Goal: Task Accomplishment & Management: Manage account settings

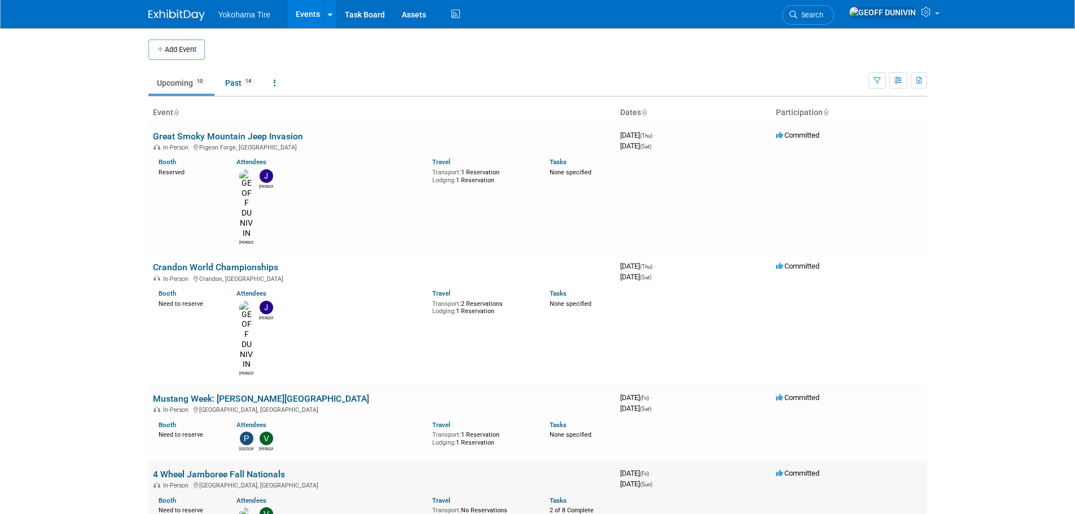
click at [260, 469] on link "4 Wheel Jamboree Fall Nationals" at bounding box center [219, 474] width 132 height 11
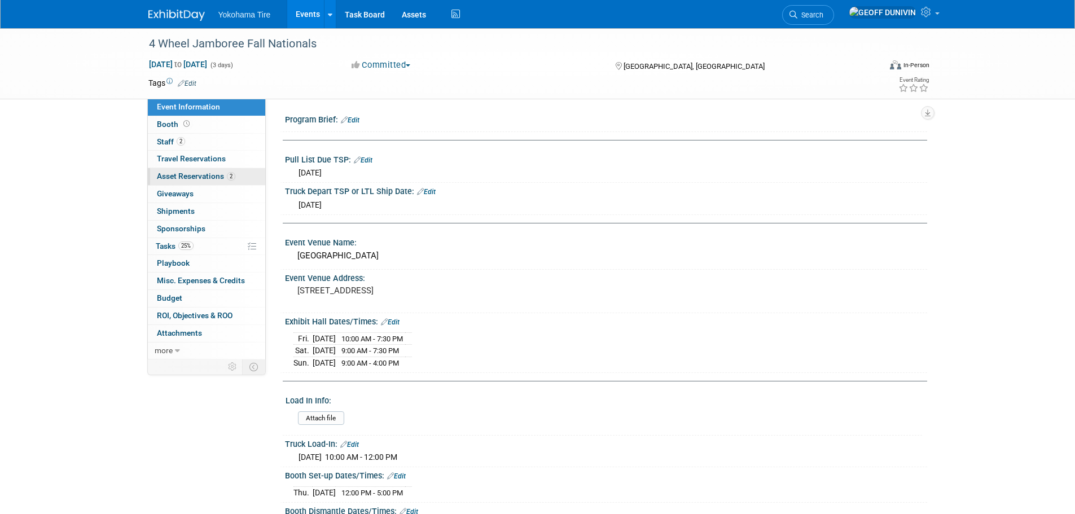
click at [230, 178] on span "2" at bounding box center [231, 176] width 8 height 8
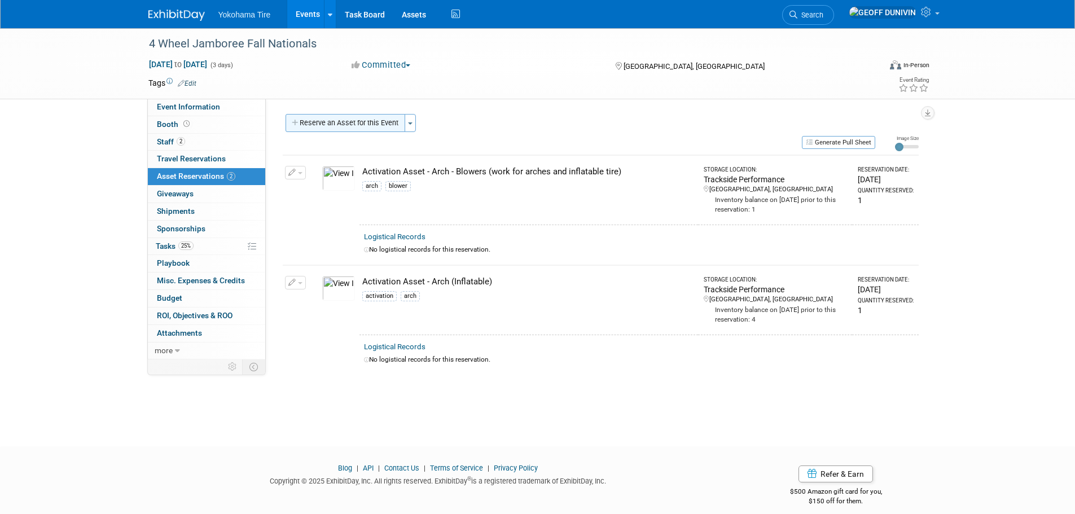
click at [344, 126] on button "Reserve an Asset for this Event" at bounding box center [345, 123] width 120 height 18
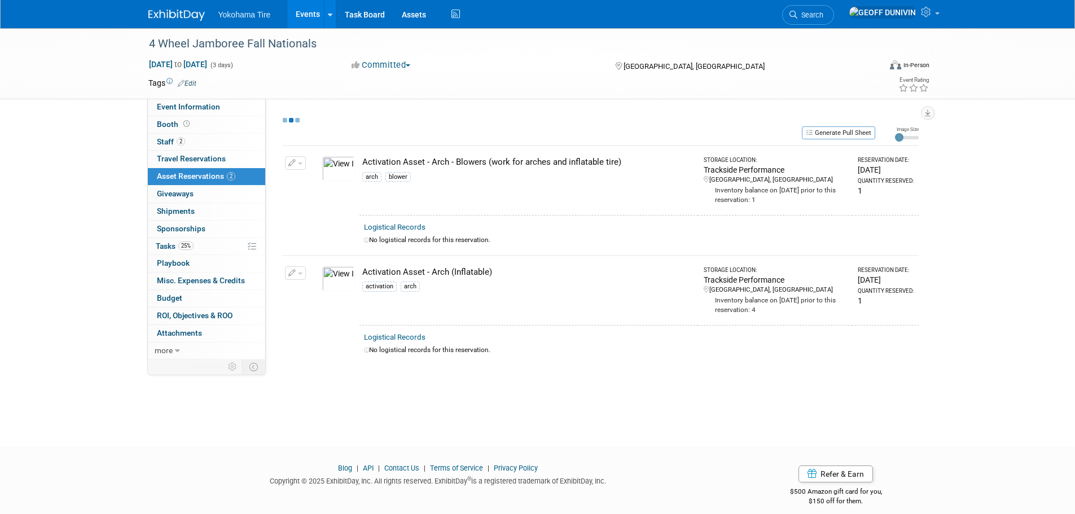
select select "8"
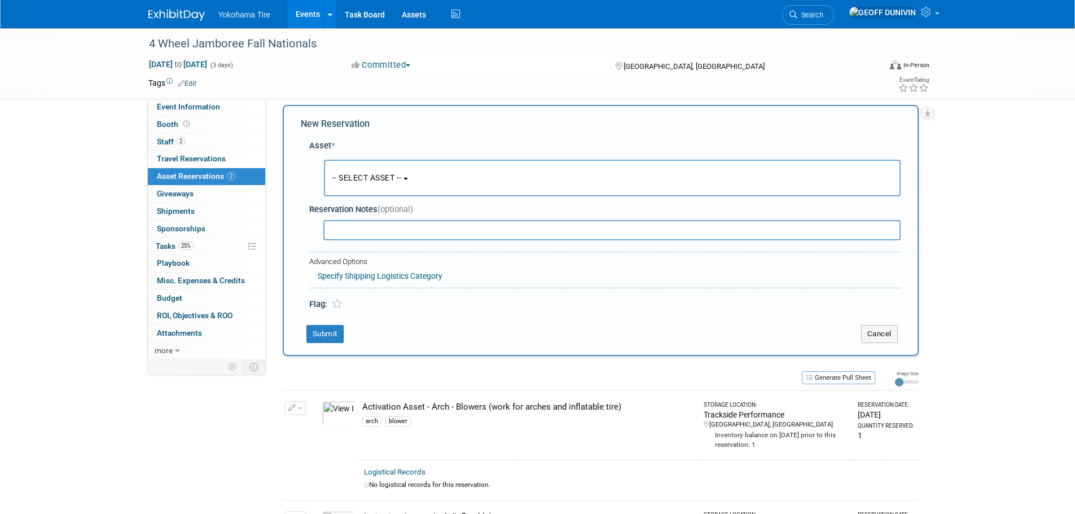
scroll to position [11, 0]
click at [347, 181] on span "-- SELECT ASSET --" at bounding box center [367, 176] width 70 height 9
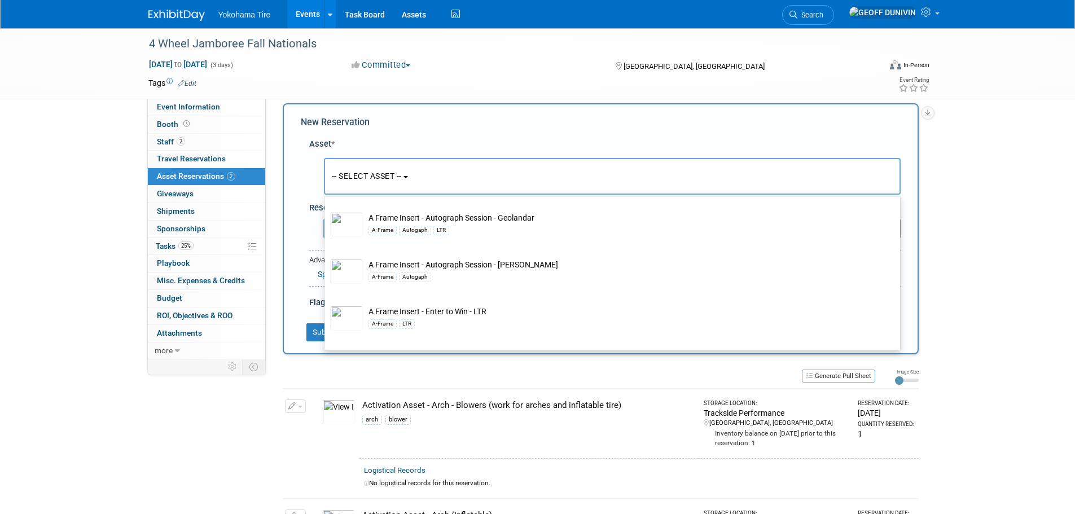
scroll to position [113, 0]
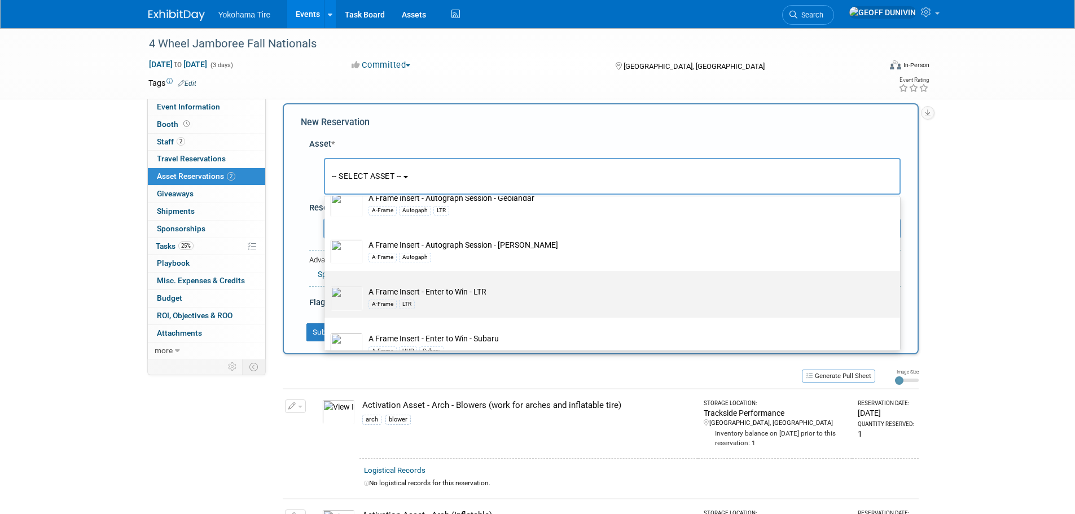
click at [542, 284] on label "A Frame Insert - Enter to Win - LTR A-Frame LTR" at bounding box center [609, 294] width 559 height 42
click at [326, 284] on input "A Frame Insert - Enter to Win - LTR A-Frame LTR" at bounding box center [322, 280] width 7 height 7
select select "10722960"
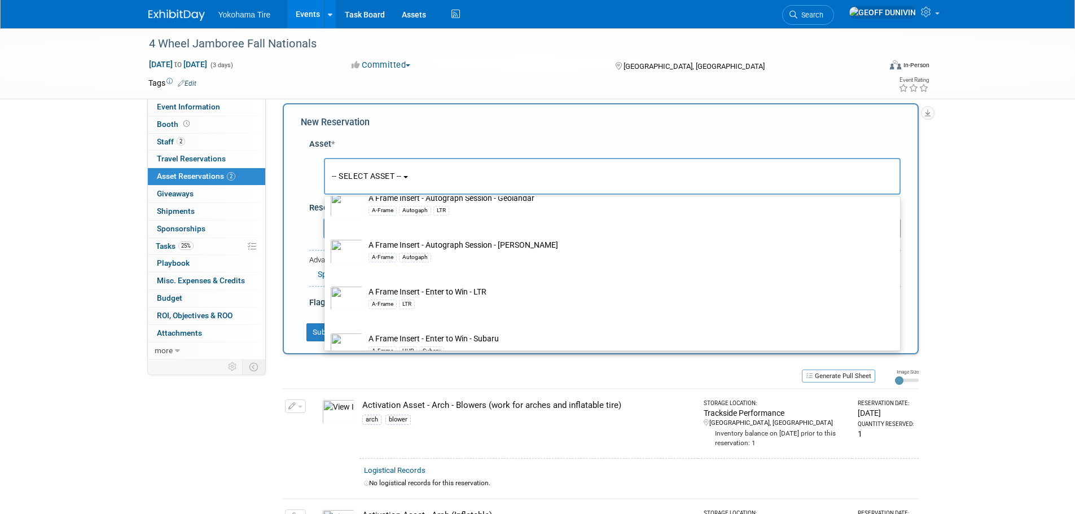
select select "8"
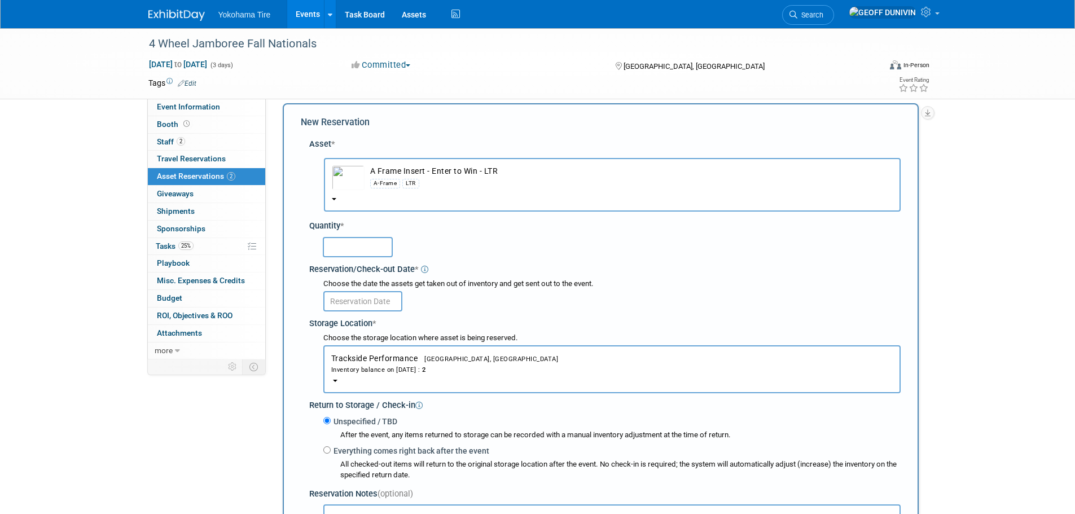
click at [349, 245] on input "text" at bounding box center [358, 247] width 70 height 20
type input "2"
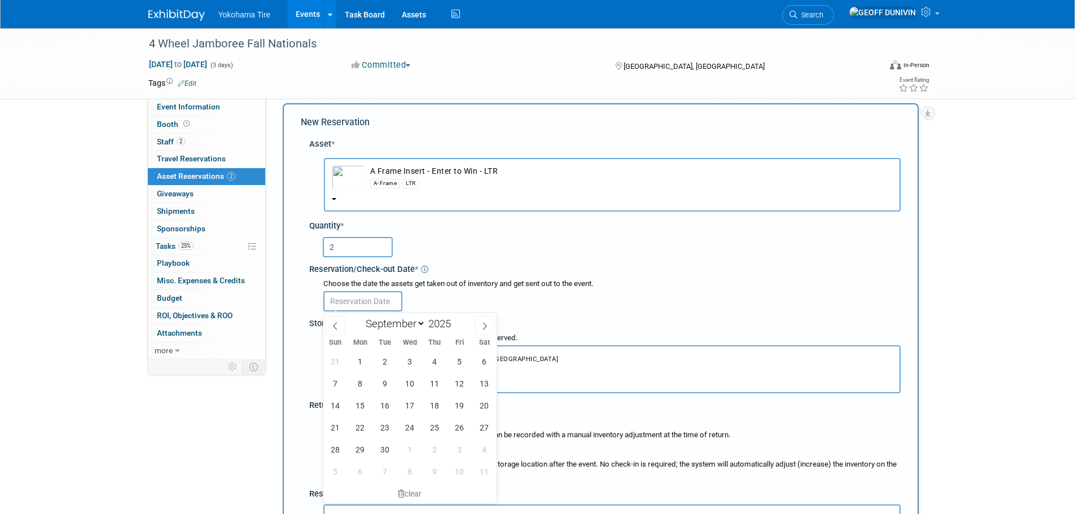
click at [372, 300] on input "text" at bounding box center [362, 301] width 79 height 20
click at [362, 354] on span "1" at bounding box center [360, 361] width 22 height 22
type input "[DATE]"
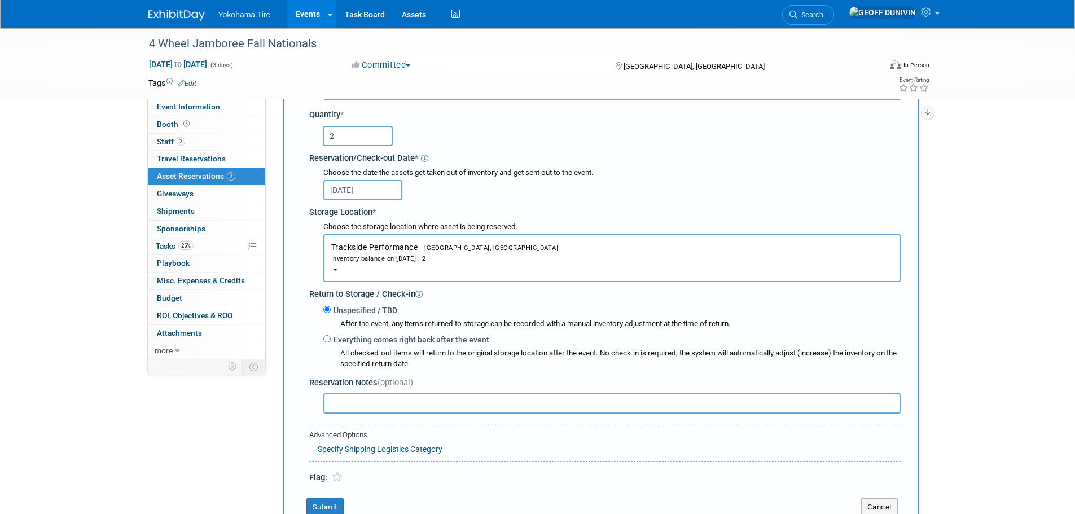
scroll to position [124, 0]
click at [332, 504] on button "Submit" at bounding box center [324, 505] width 37 height 18
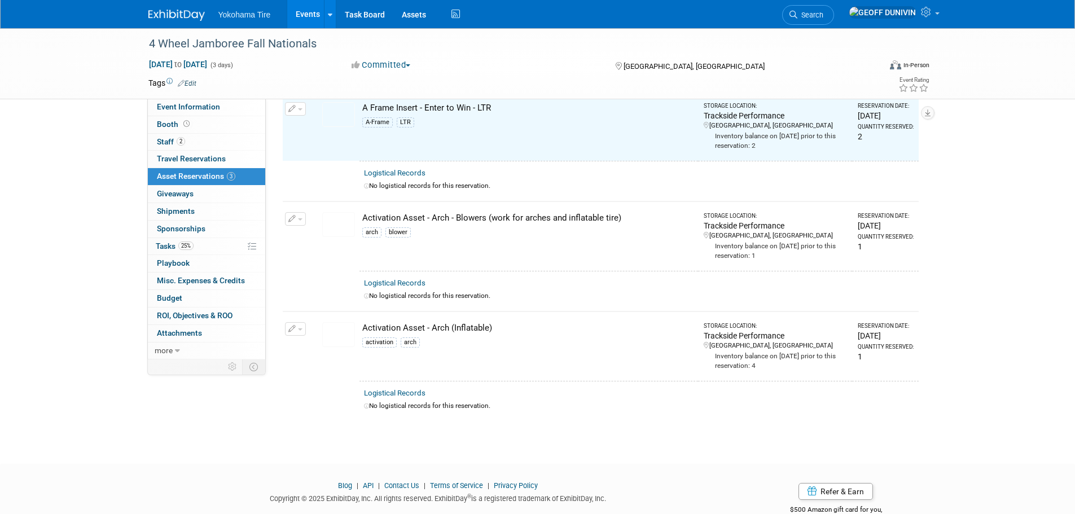
scroll to position [14, 0]
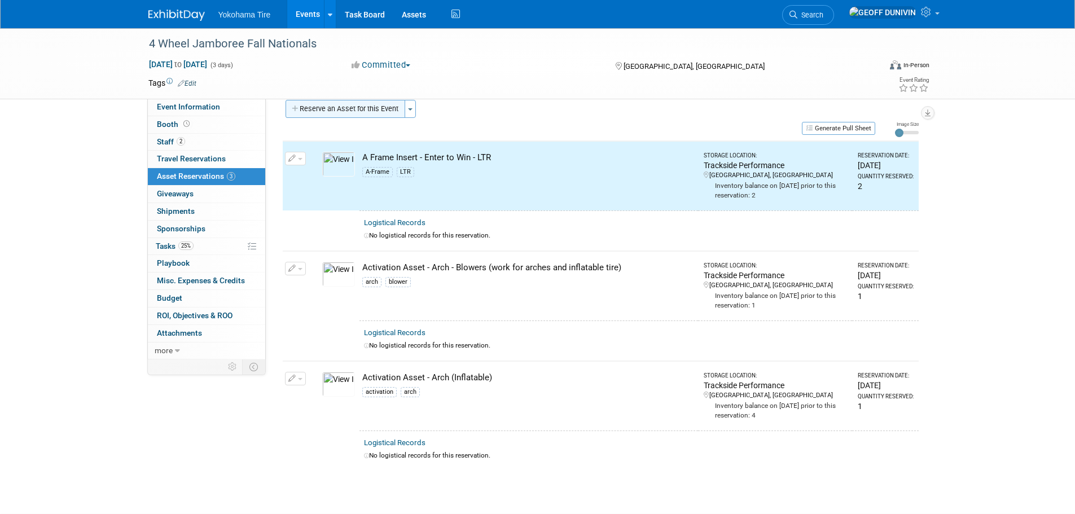
click at [375, 106] on button "Reserve an Asset for this Event" at bounding box center [345, 109] width 120 height 18
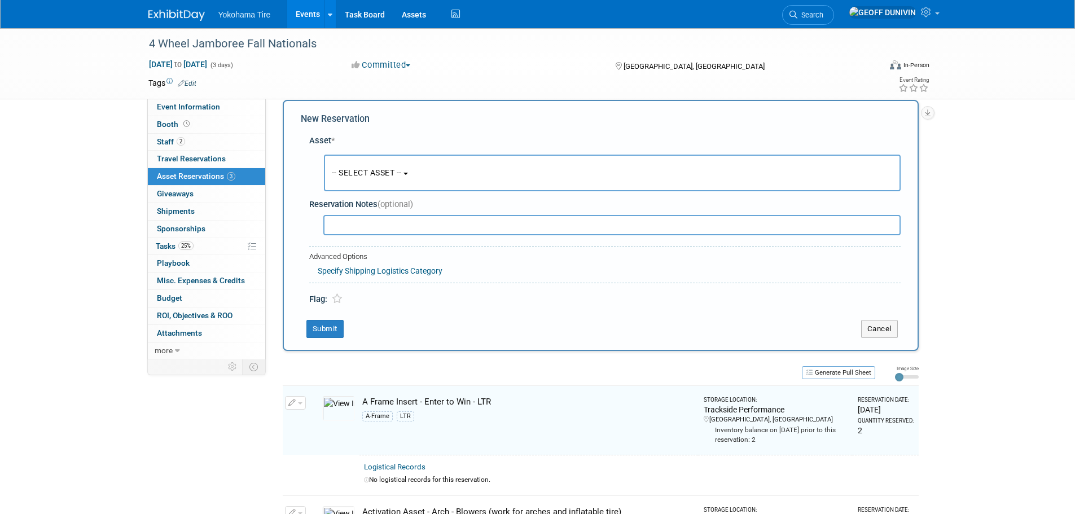
scroll to position [11, 0]
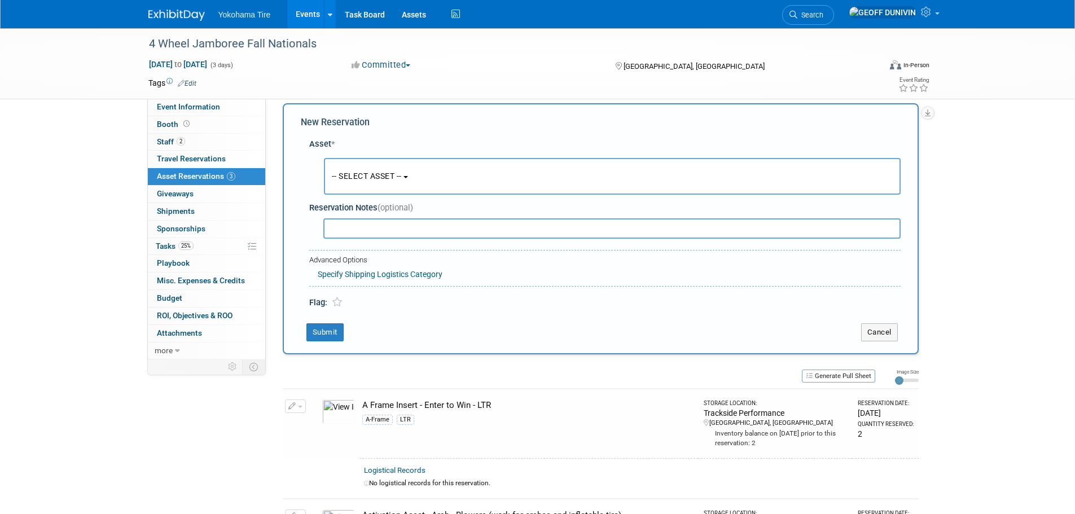
click at [364, 189] on button "-- SELECT ASSET --" at bounding box center [612, 176] width 577 height 37
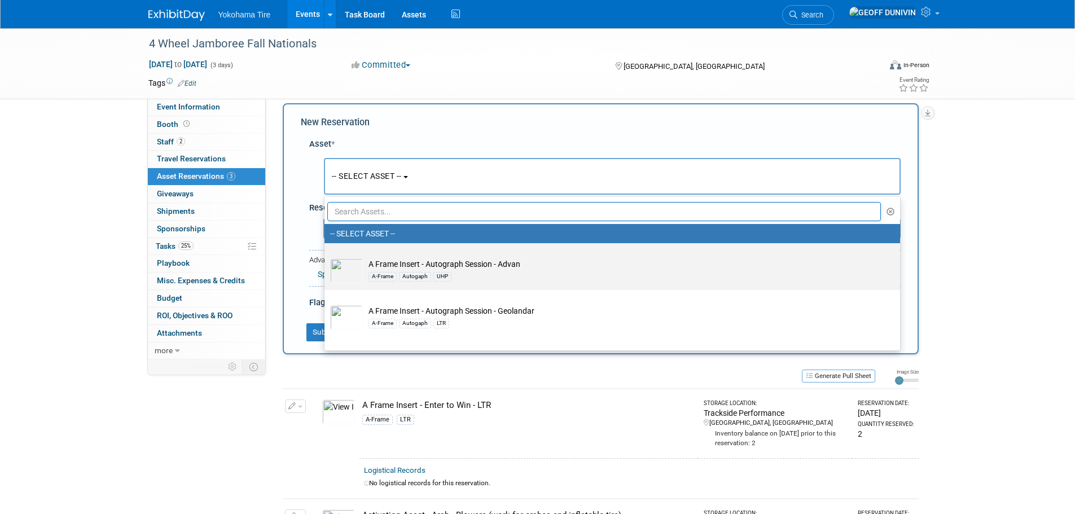
scroll to position [56, 0]
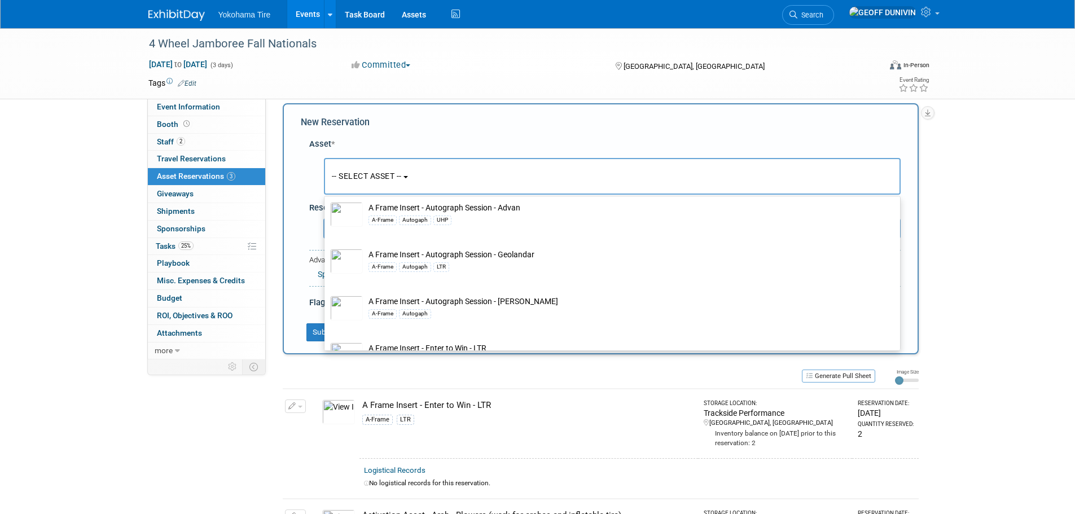
drag, startPoint x: 984, startPoint y: 192, endPoint x: 912, endPoint y: 124, distance: 99.0
click at [983, 192] on div "4 Wheel Jamboree Fall Nationals Sep 19, 2025 to Sep 21, 2025 (3 days) Sep 19, 2…" at bounding box center [537, 378] width 1075 height 723
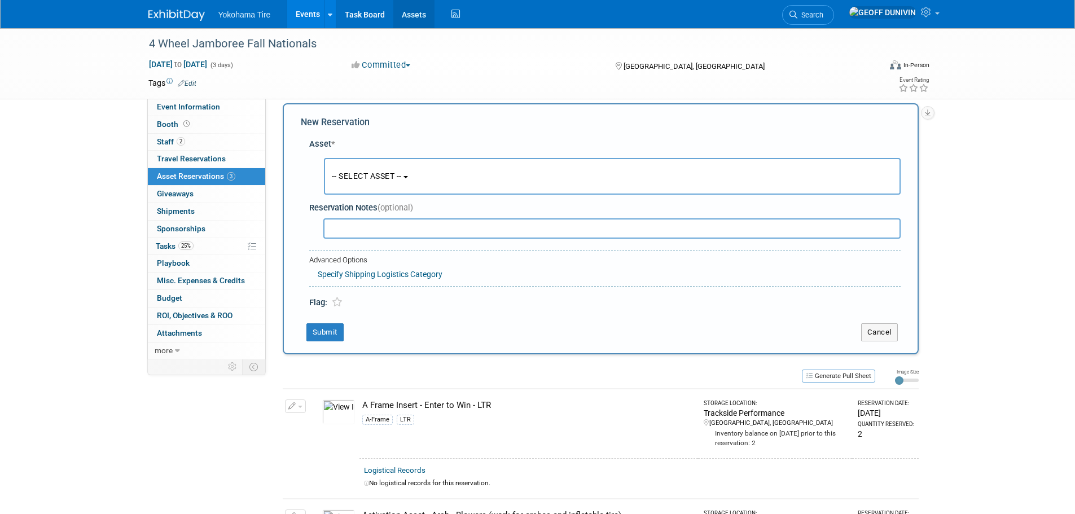
click at [413, 19] on link "Assets" at bounding box center [413, 14] width 41 height 28
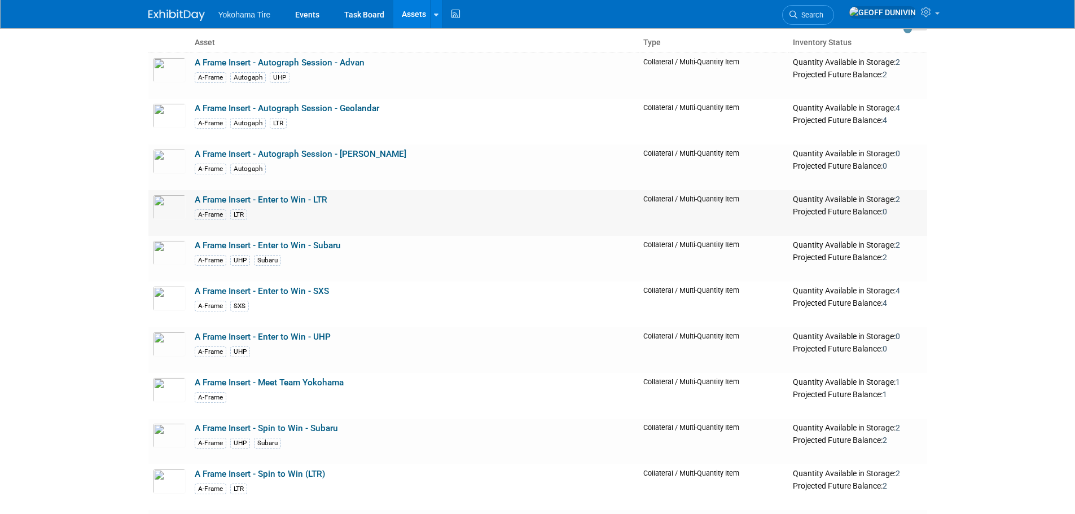
scroll to position [113, 0]
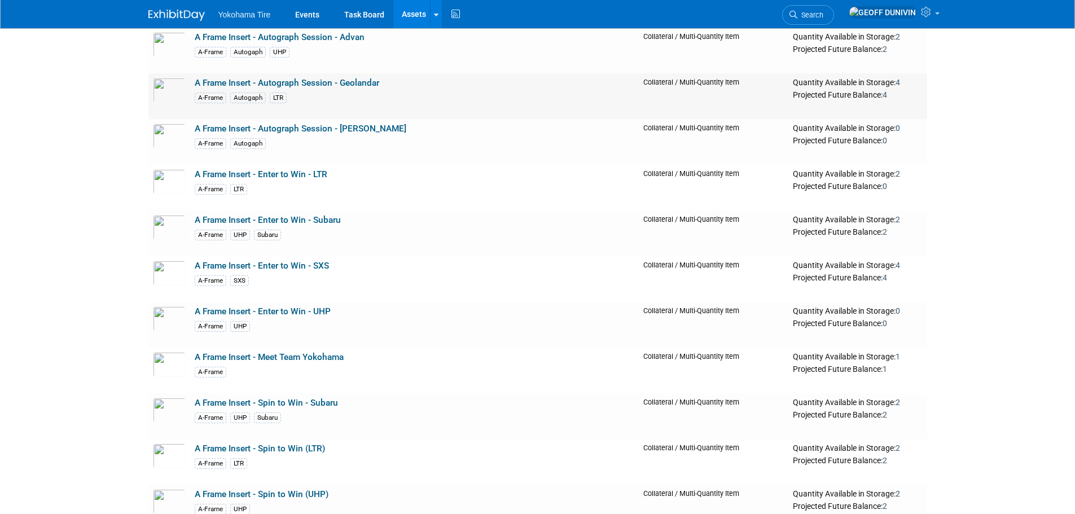
click at [353, 84] on link "A Frame Insert - Autograph Session - Geolandar" at bounding box center [287, 83] width 184 height 10
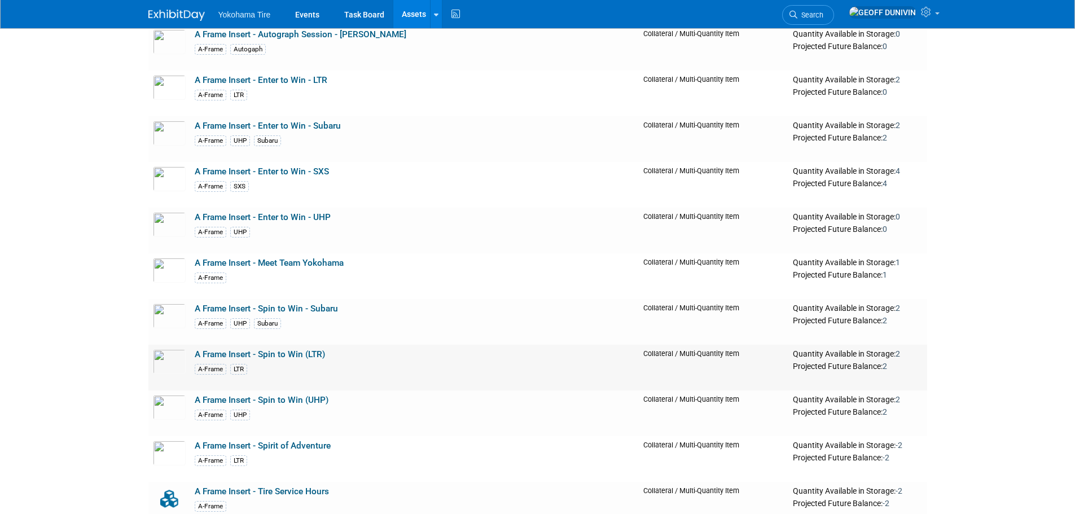
scroll to position [226, 0]
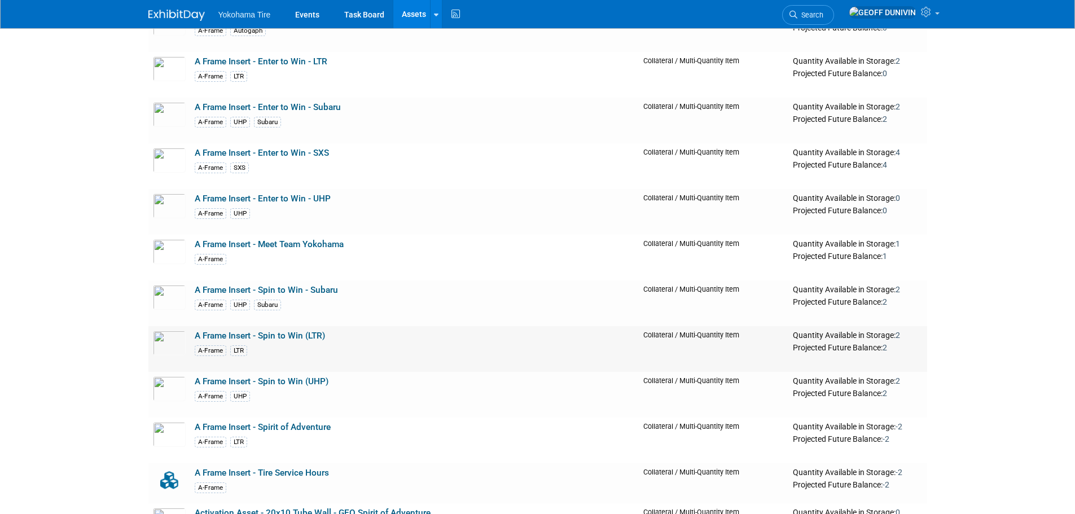
click at [305, 333] on link "A Frame Insert - Spin to Win (LTR)" at bounding box center [260, 336] width 130 height 10
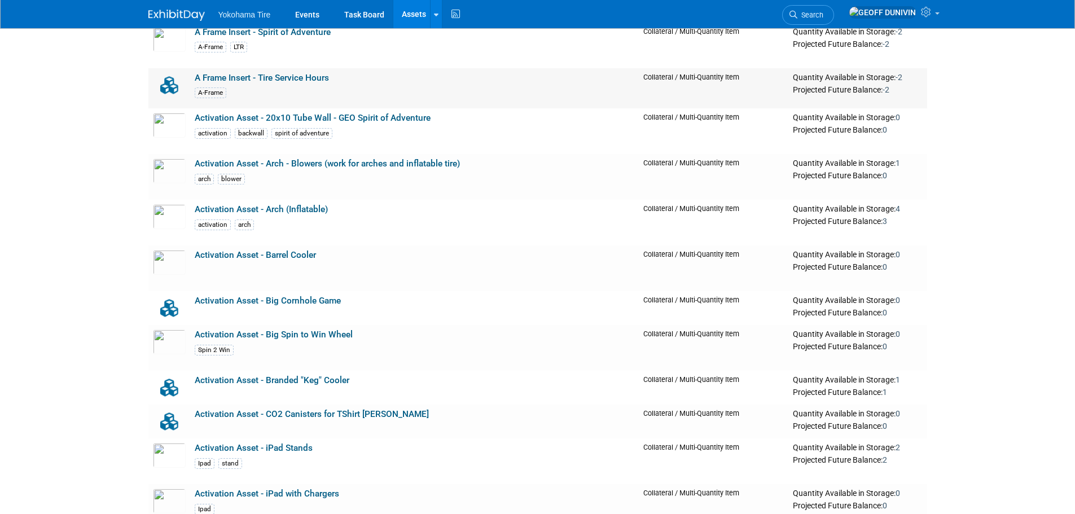
scroll to position [677, 0]
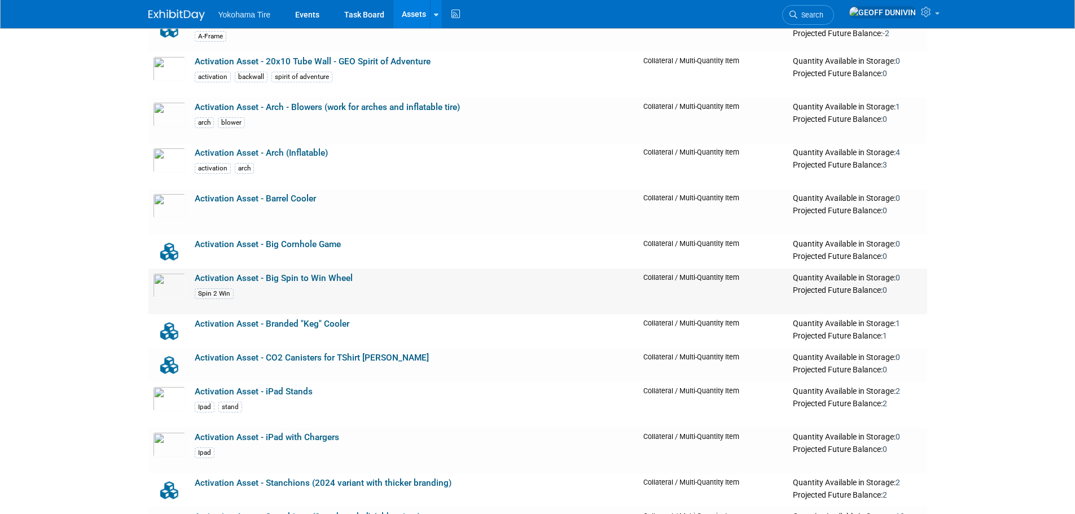
click at [314, 282] on link "Activation Asset - Big Spin to Win Wheel" at bounding box center [274, 278] width 158 height 10
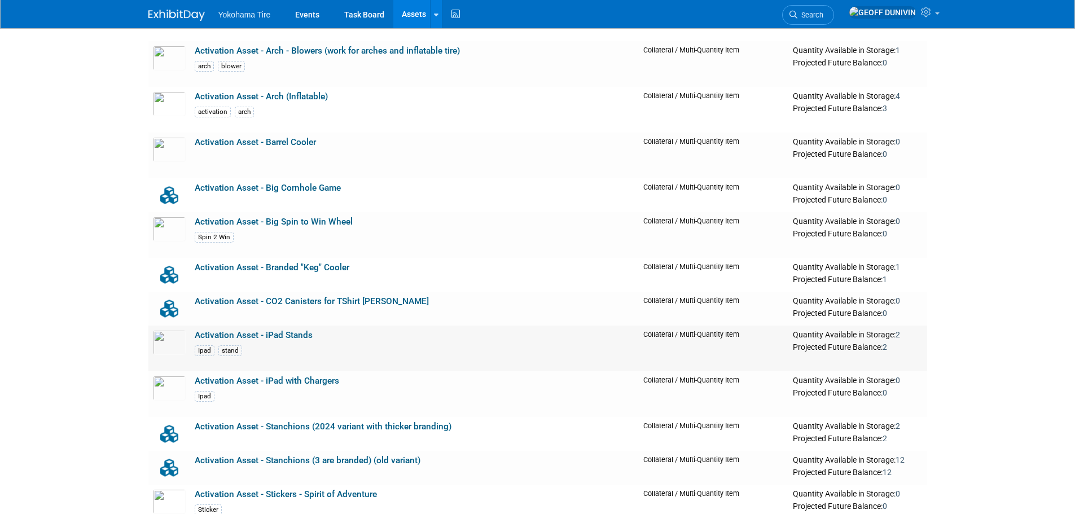
click at [288, 337] on link "Activation Asset - iPad Stands" at bounding box center [254, 335] width 118 height 10
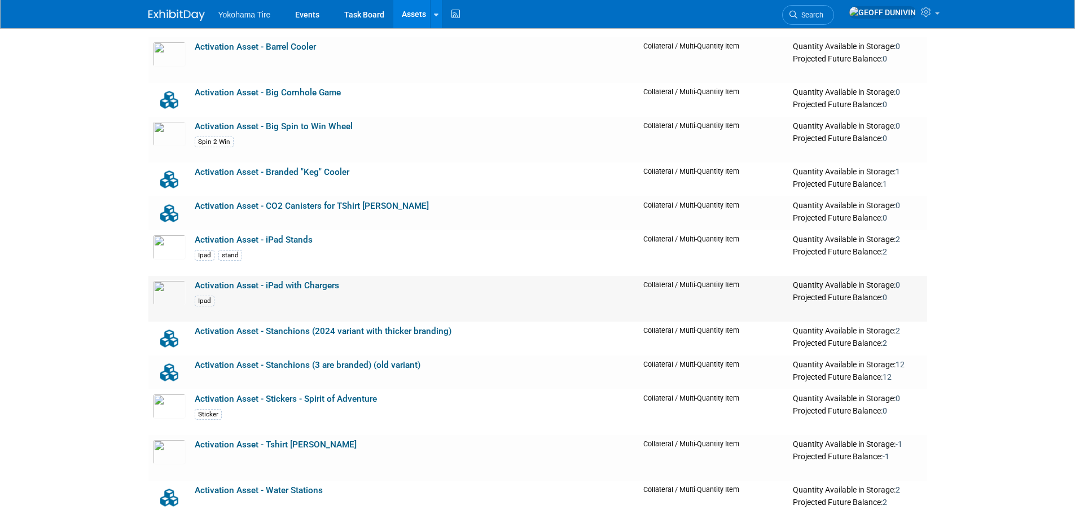
scroll to position [846, 0]
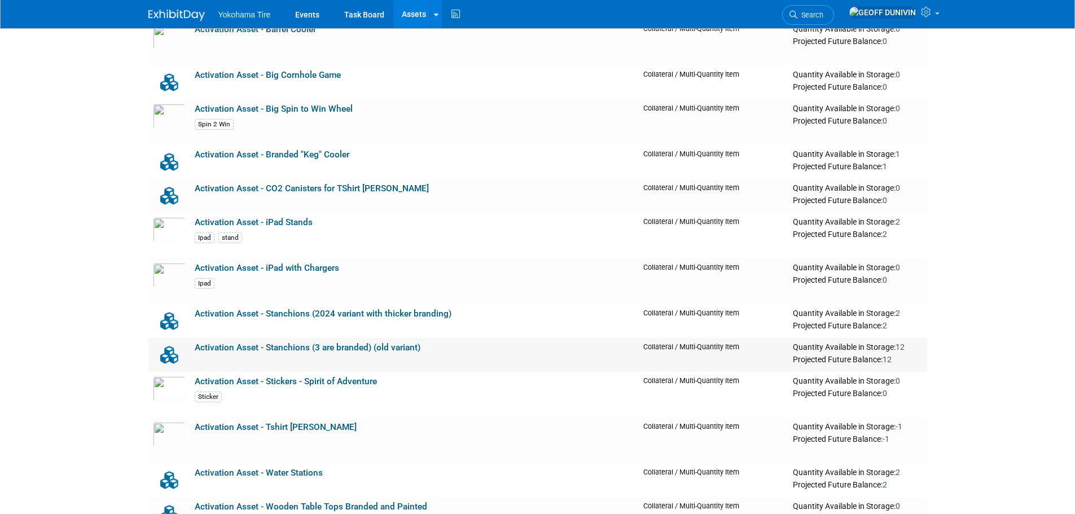
click at [344, 351] on link "Activation Asset - Stanchions (3 are branded) (old variant)" at bounding box center [308, 347] width 226 height 10
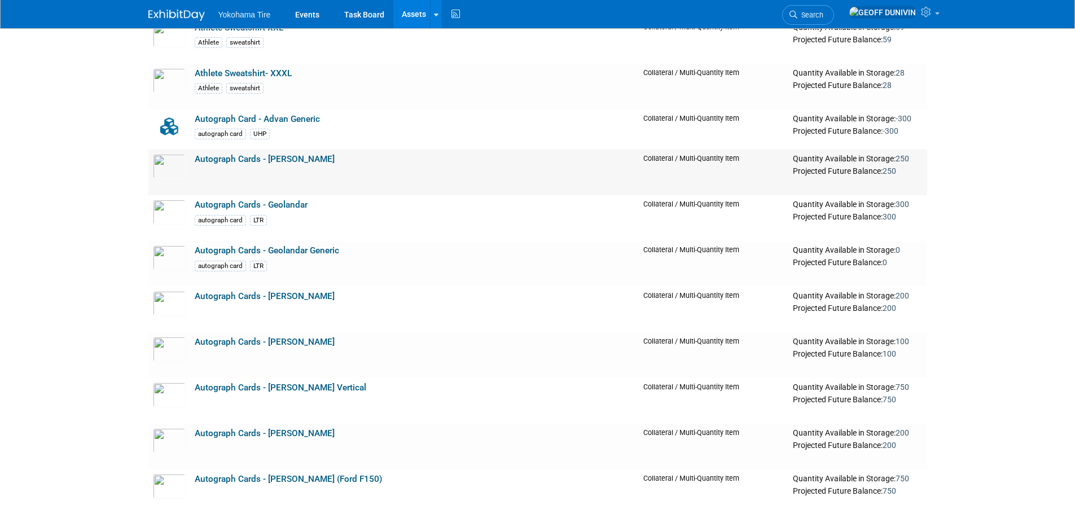
scroll to position [3216, 0]
click at [252, 436] on link "Autograph Cards - Levi Shirley" at bounding box center [265, 433] width 140 height 10
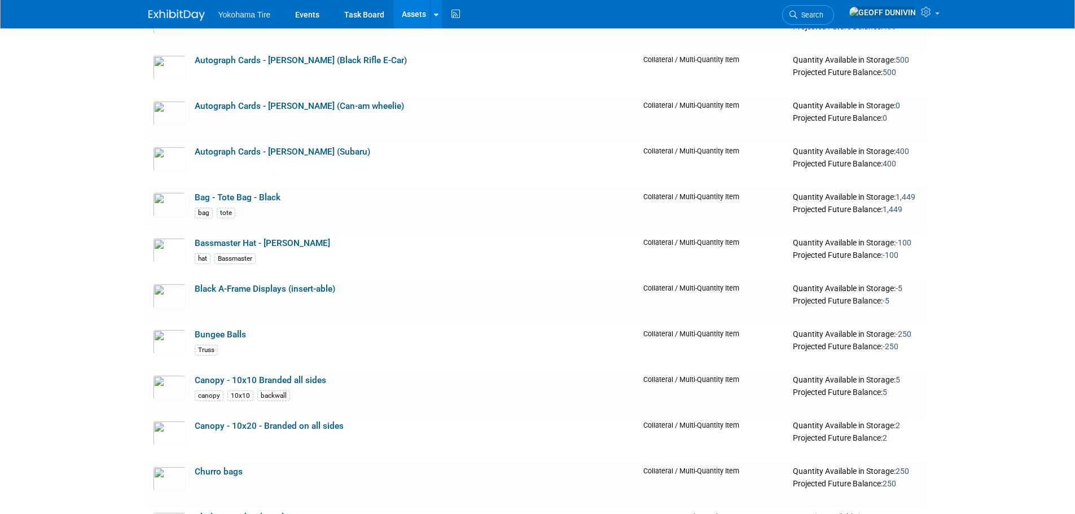
scroll to position [3836, 0]
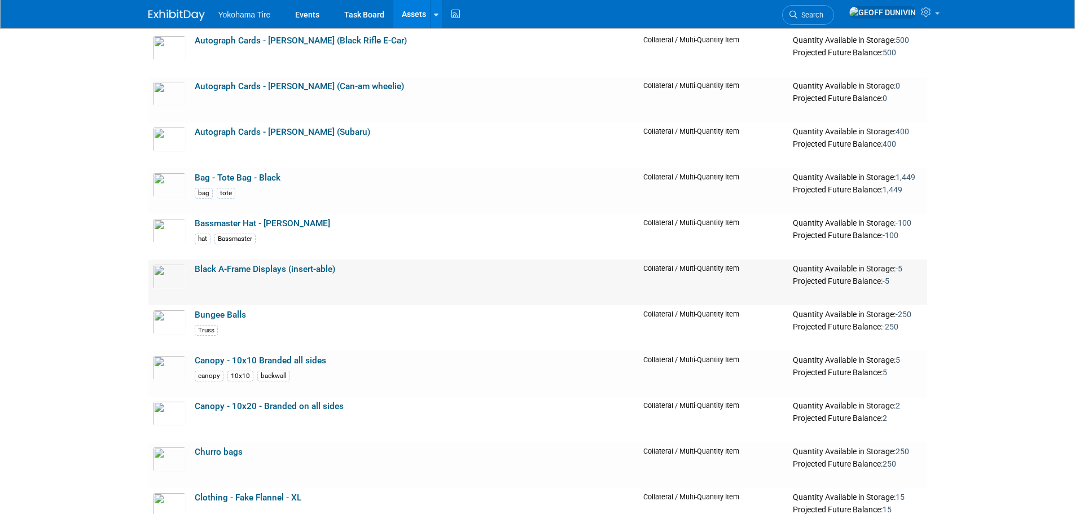
click at [298, 270] on link "Black A-Frame Displays (insert-able)" at bounding box center [265, 269] width 140 height 10
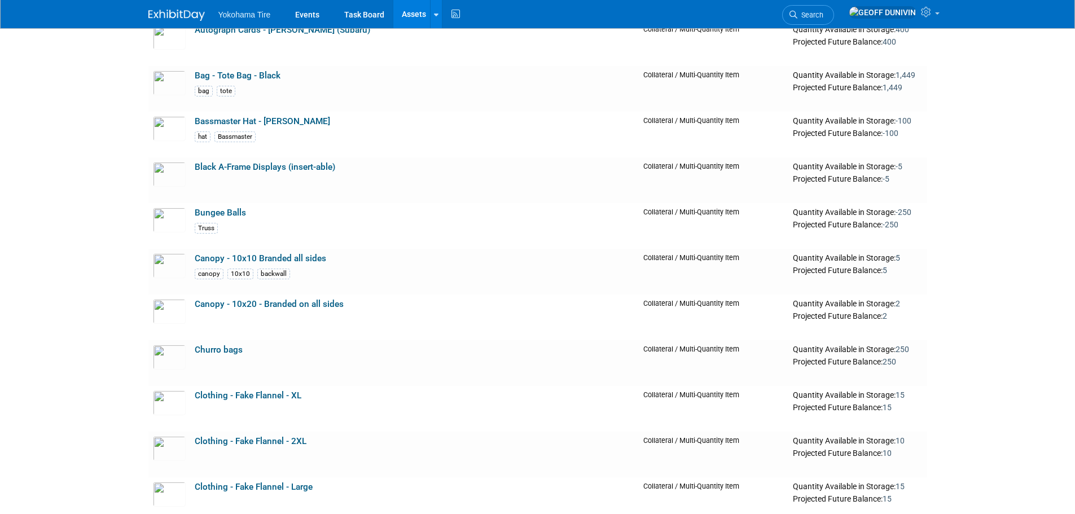
scroll to position [3949, 0]
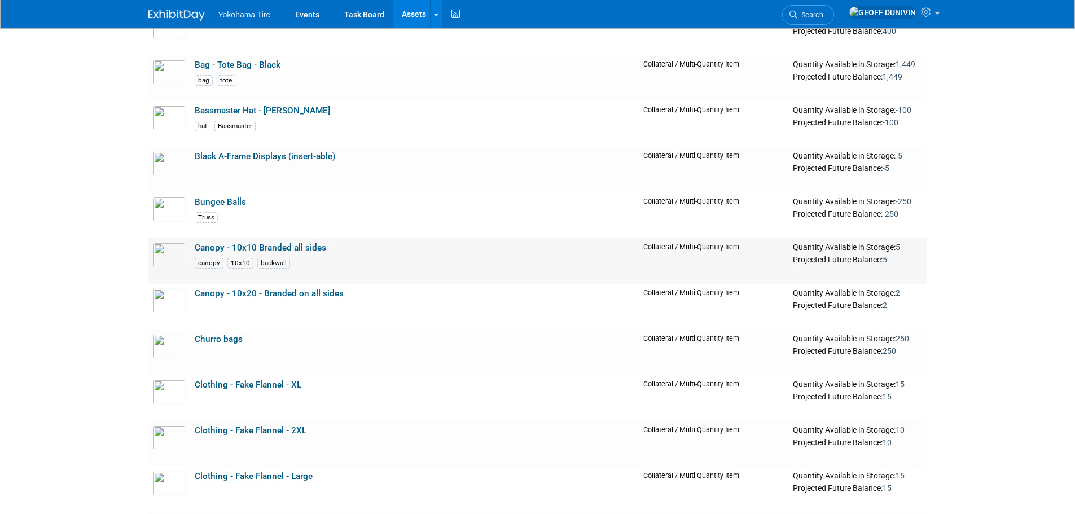
click at [313, 244] on link "Canopy - 10x10 Branded all sides" at bounding box center [260, 248] width 131 height 10
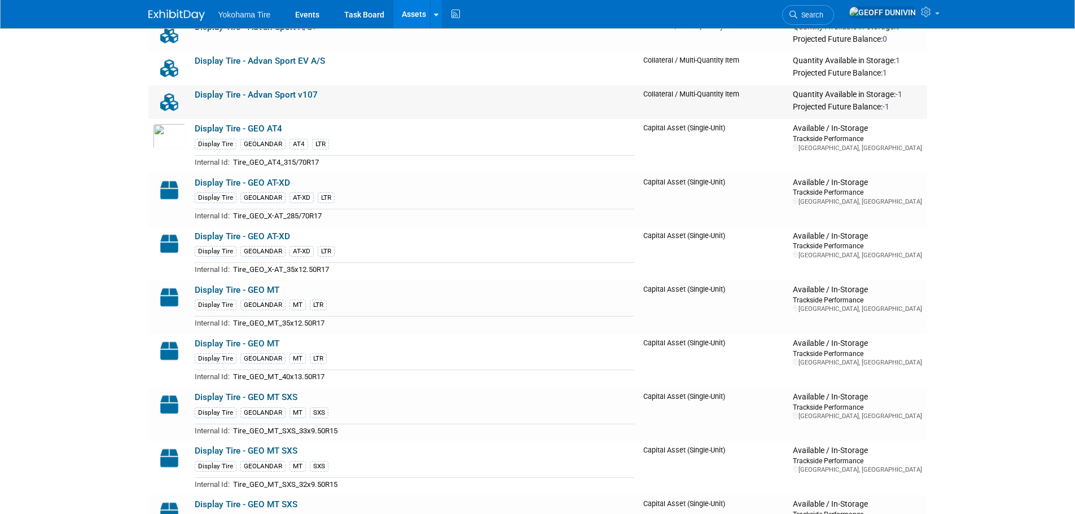
scroll to position [5980, 0]
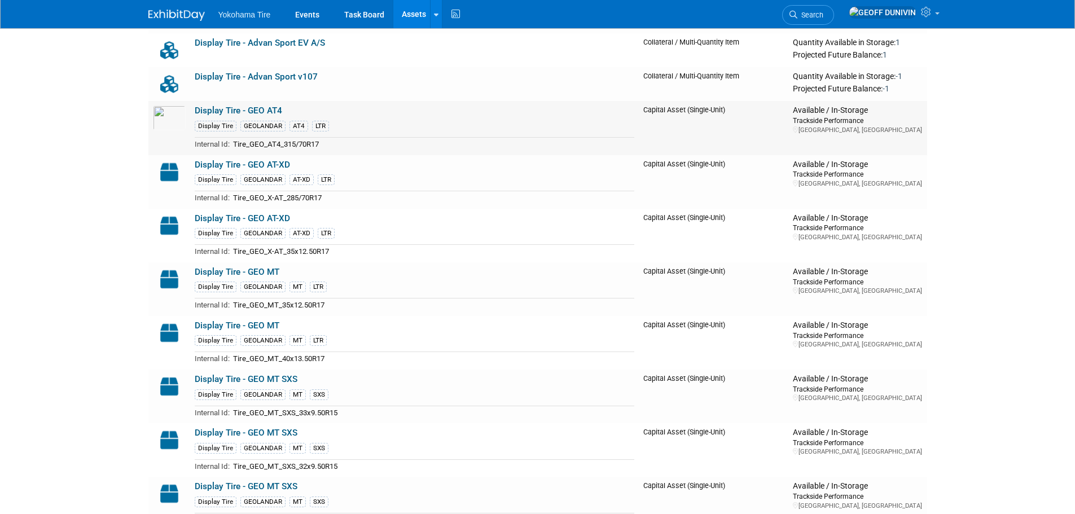
click at [263, 112] on link "Display Tire - GEO AT4" at bounding box center [238, 111] width 87 height 10
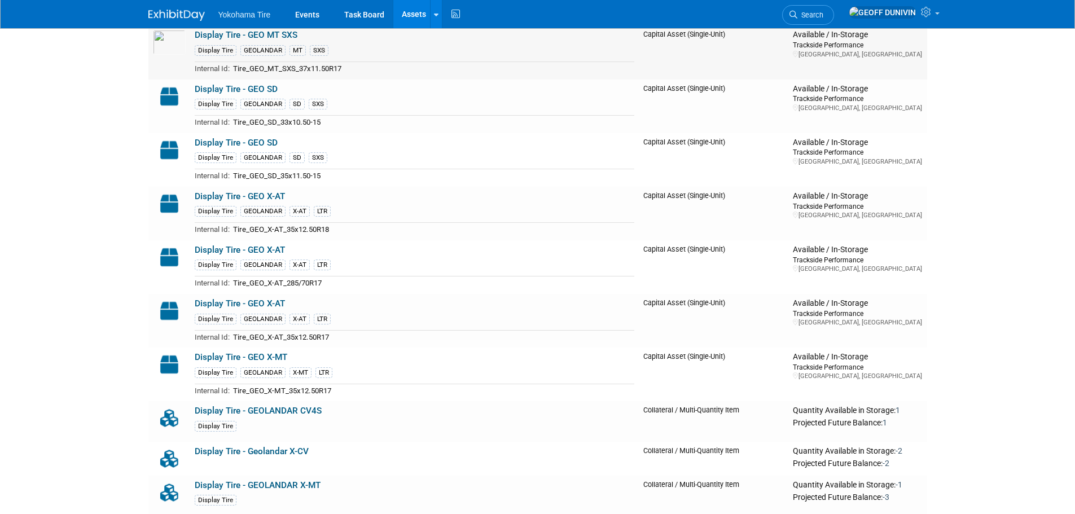
scroll to position [6488, 0]
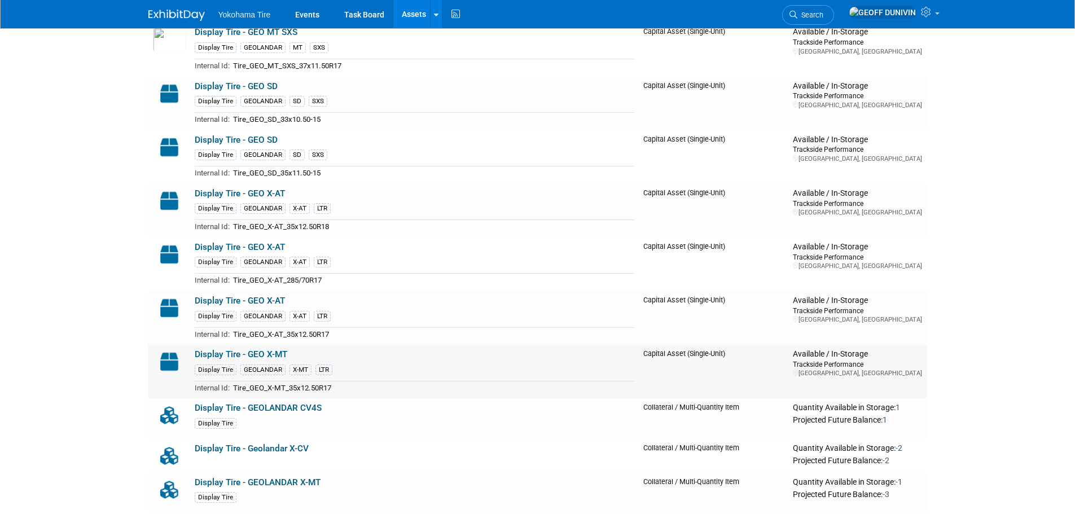
click at [271, 358] on link "Display Tire - GEO X-MT" at bounding box center [241, 354] width 93 height 10
click at [247, 300] on link "Display Tire - GEO X-AT" at bounding box center [240, 301] width 90 height 10
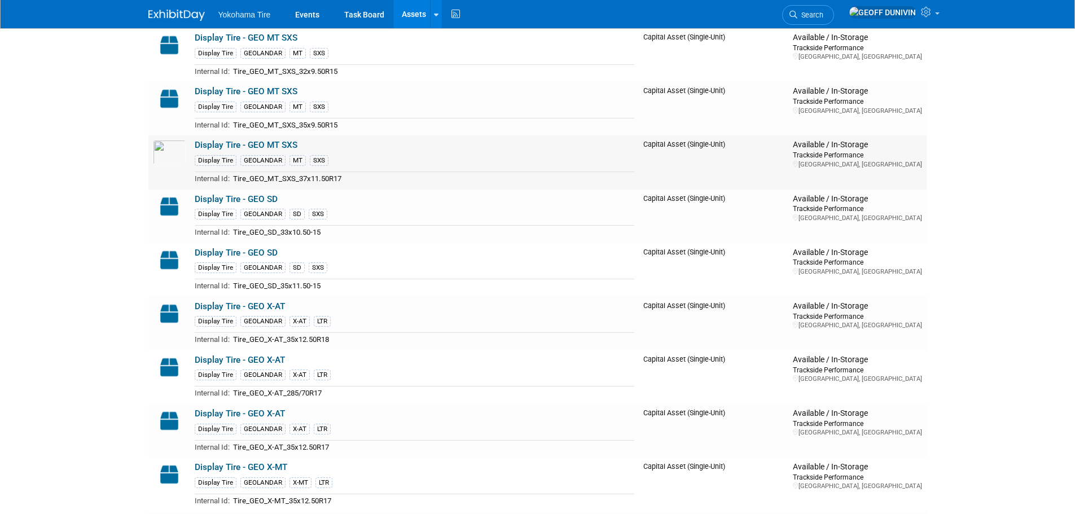
scroll to position [6319, 0]
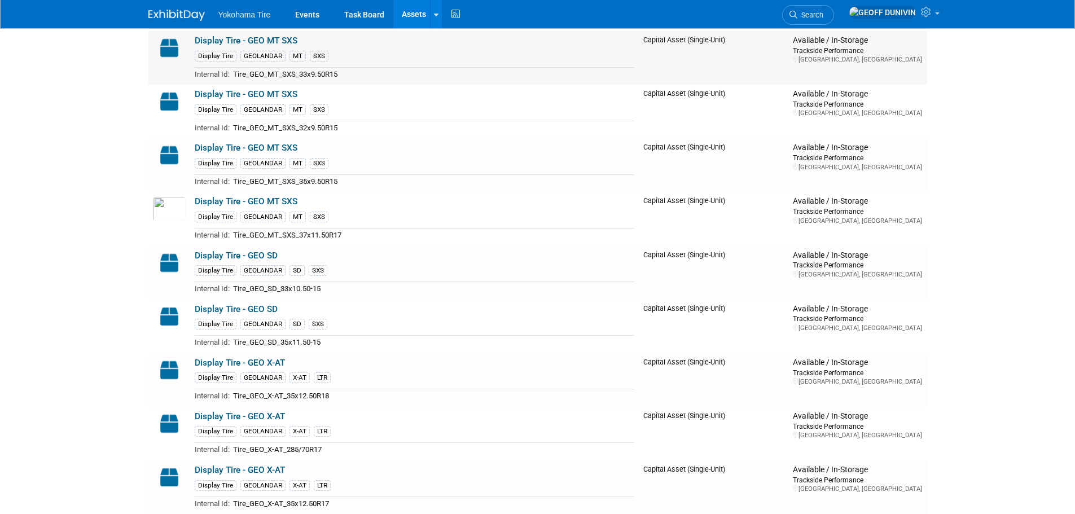
click at [287, 43] on link "Display Tire - GEO MT SXS" at bounding box center [246, 41] width 103 height 10
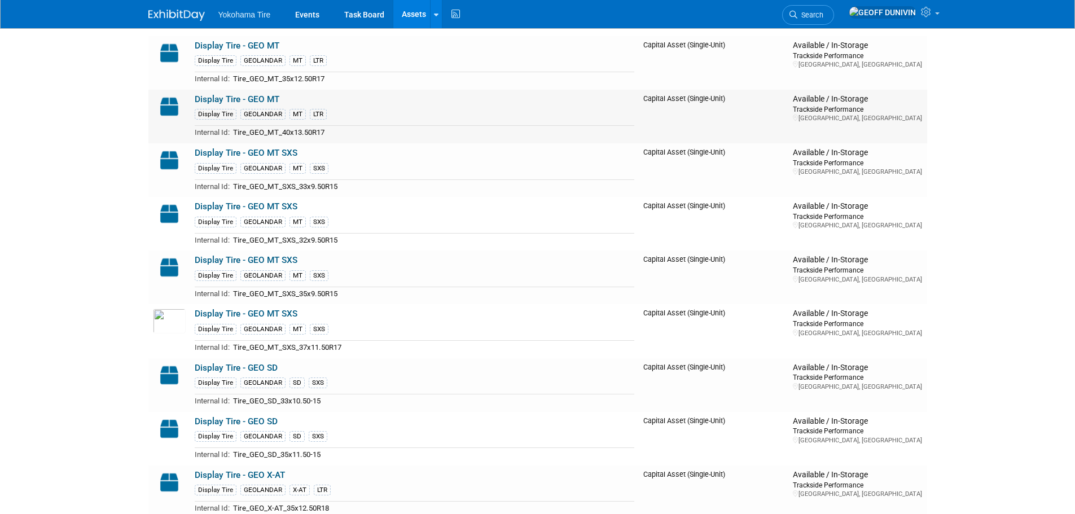
scroll to position [6206, 0]
click at [255, 102] on link "Display Tire - GEO MT" at bounding box center [237, 100] width 85 height 10
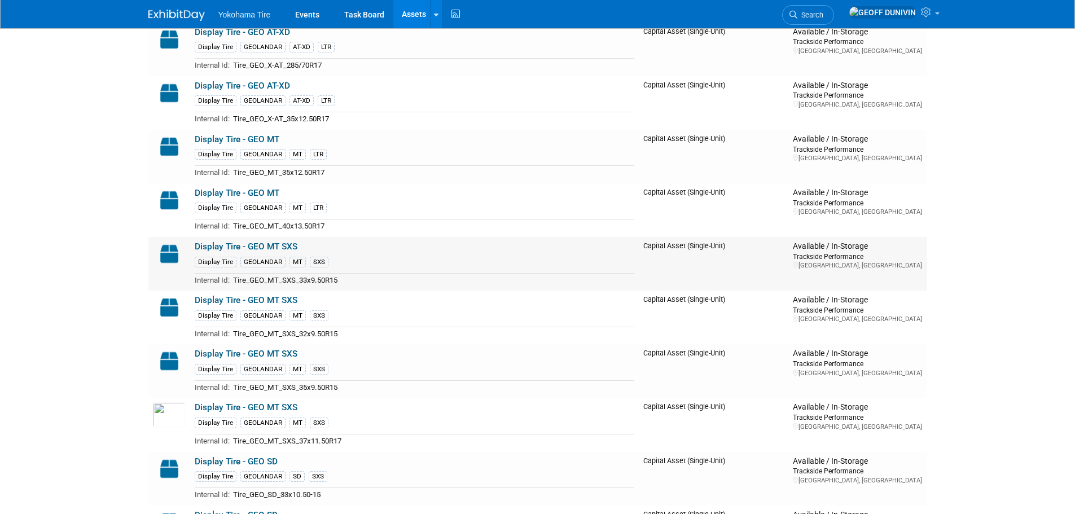
scroll to position [6093, 0]
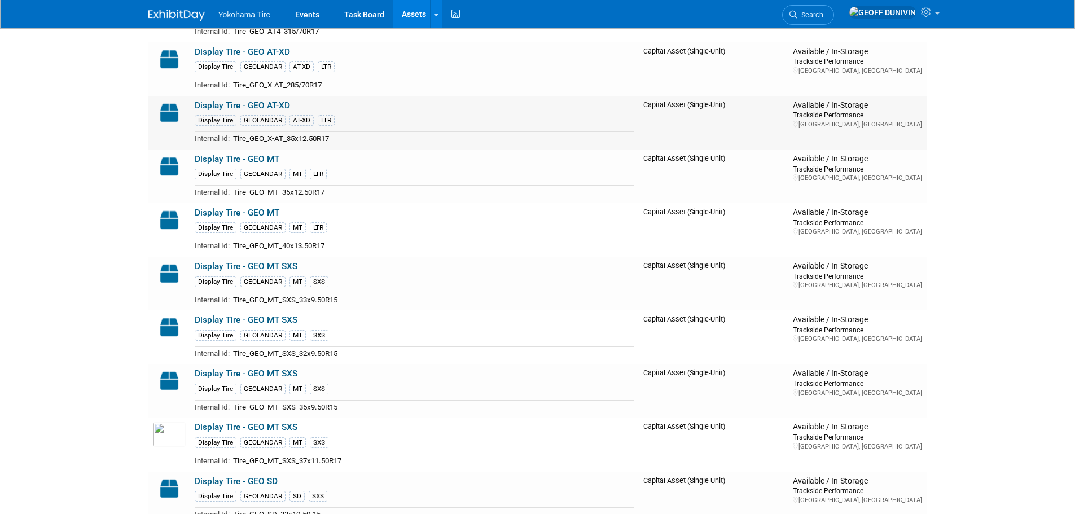
click at [262, 107] on link "Display Tire - GEO AT-XD" at bounding box center [242, 105] width 95 height 10
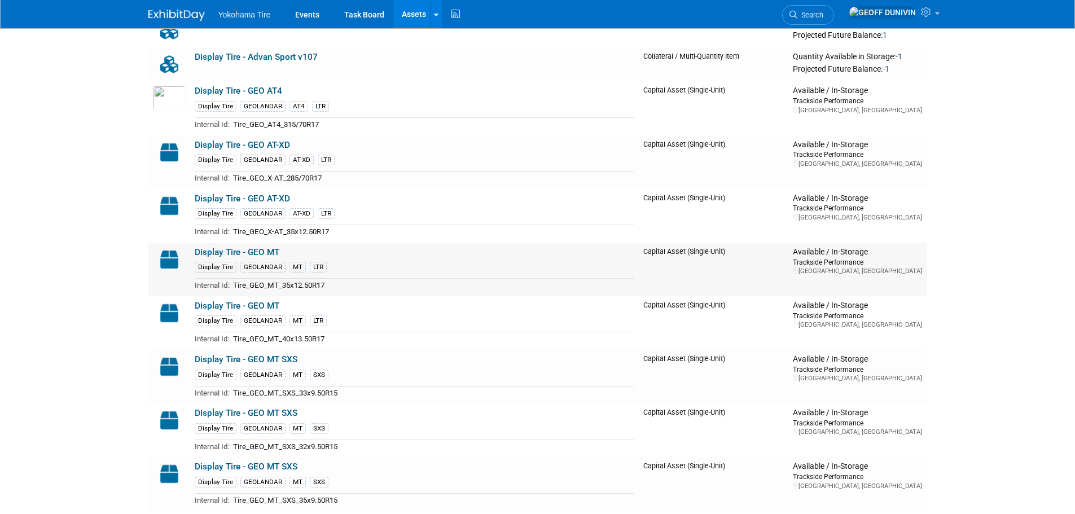
scroll to position [5980, 0]
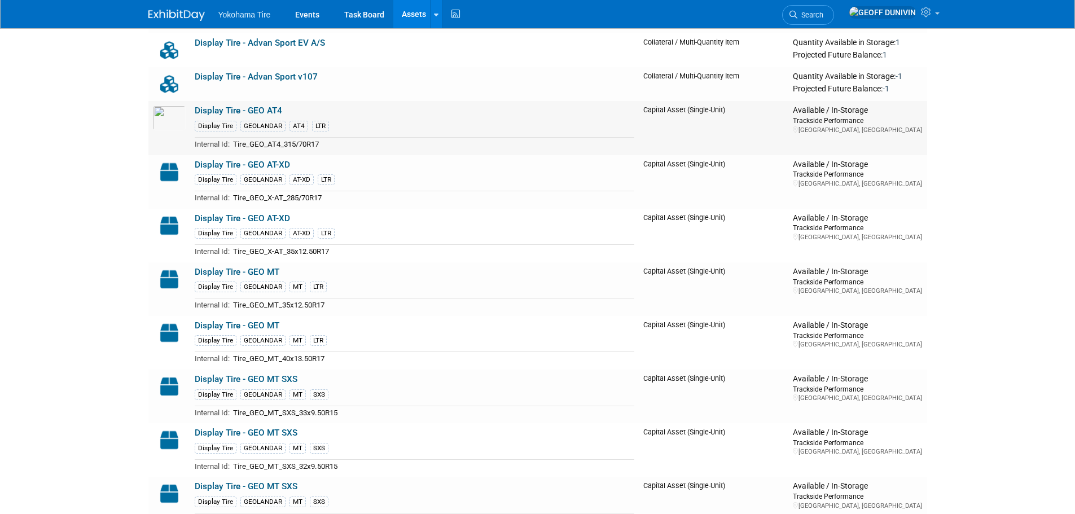
click at [228, 111] on link "Display Tire - GEO AT4" at bounding box center [238, 111] width 87 height 10
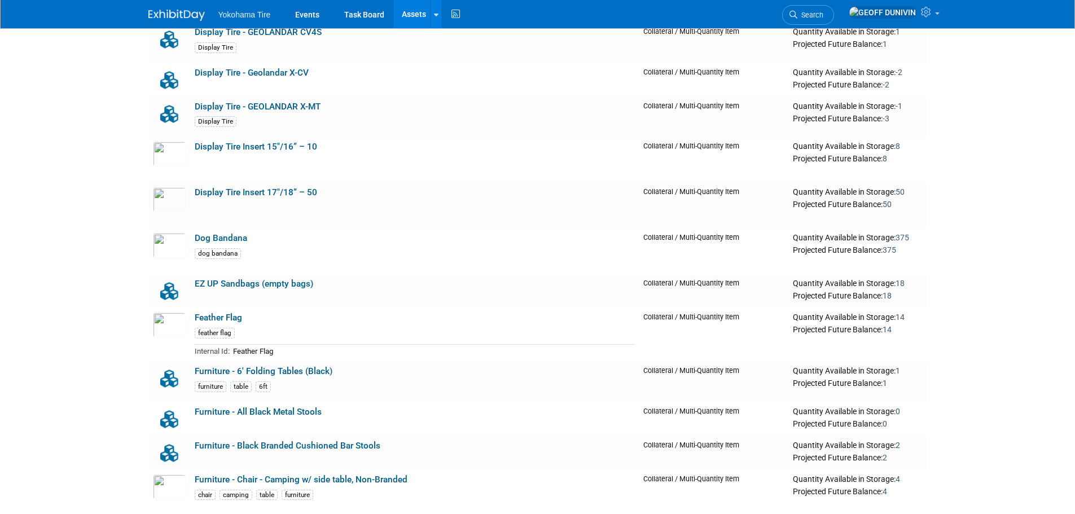
scroll to position [6883, 0]
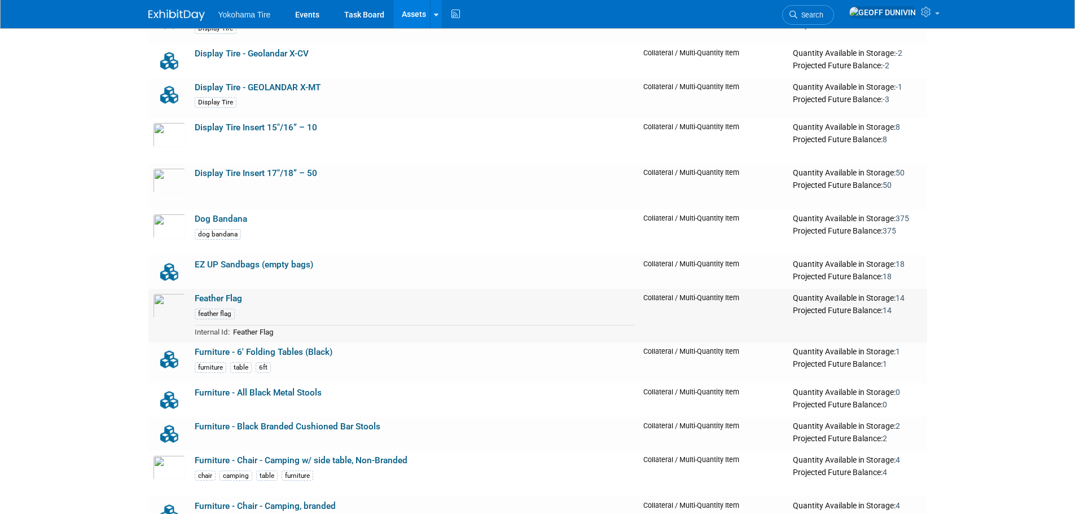
click at [217, 300] on link "Feather Flag" at bounding box center [218, 298] width 47 height 10
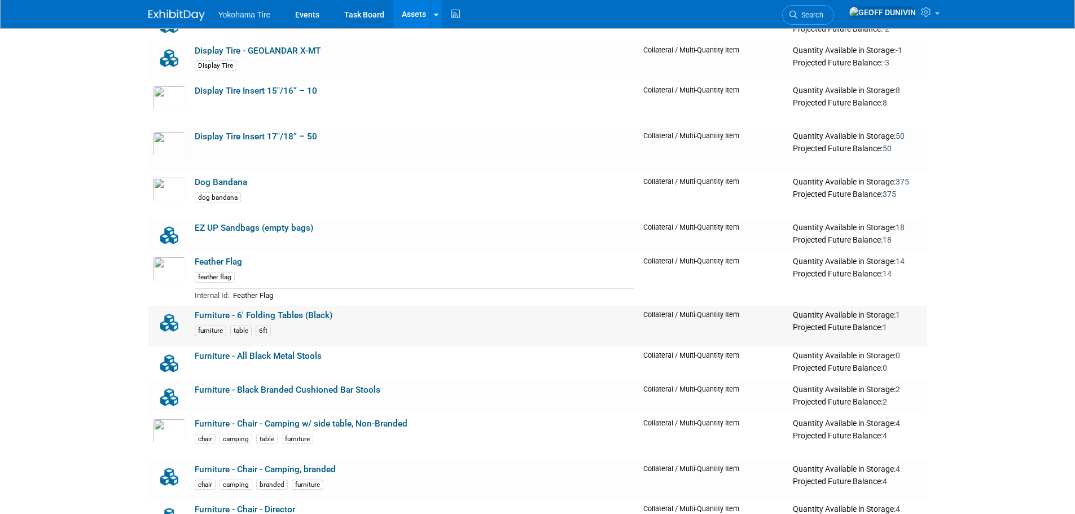
scroll to position [6939, 0]
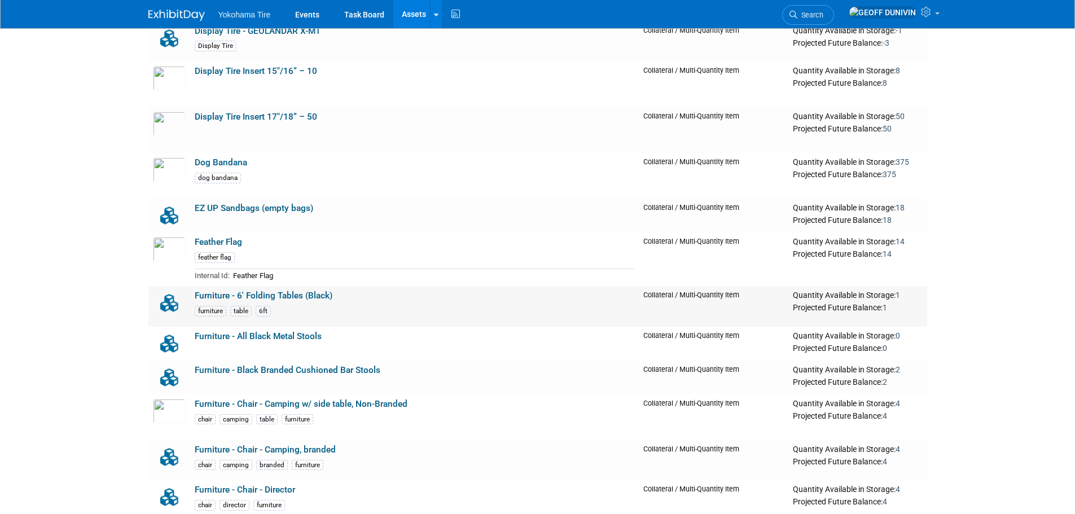
click at [301, 301] on link "Furniture - 6' Folding Tables (Black)" at bounding box center [264, 296] width 138 height 10
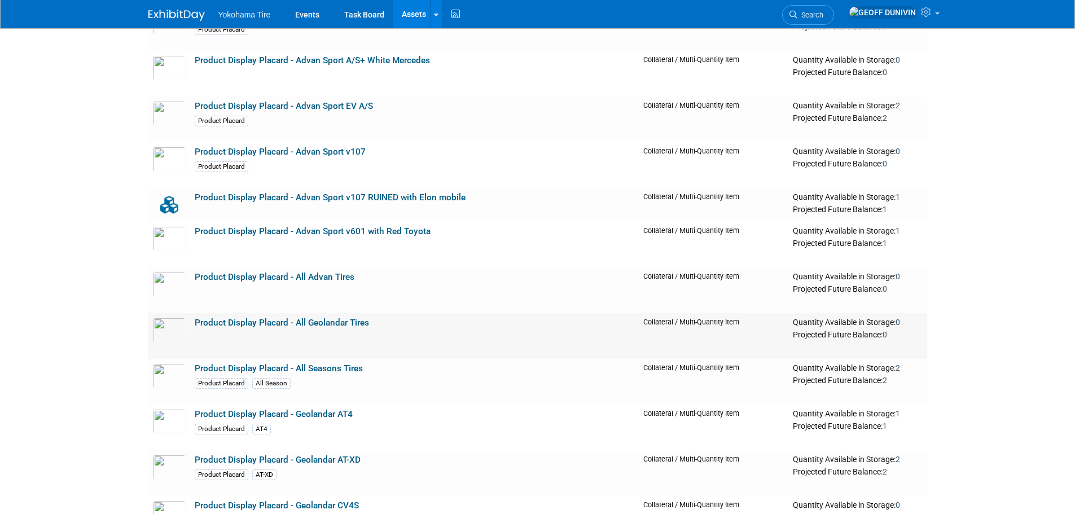
scroll to position [9535, 0]
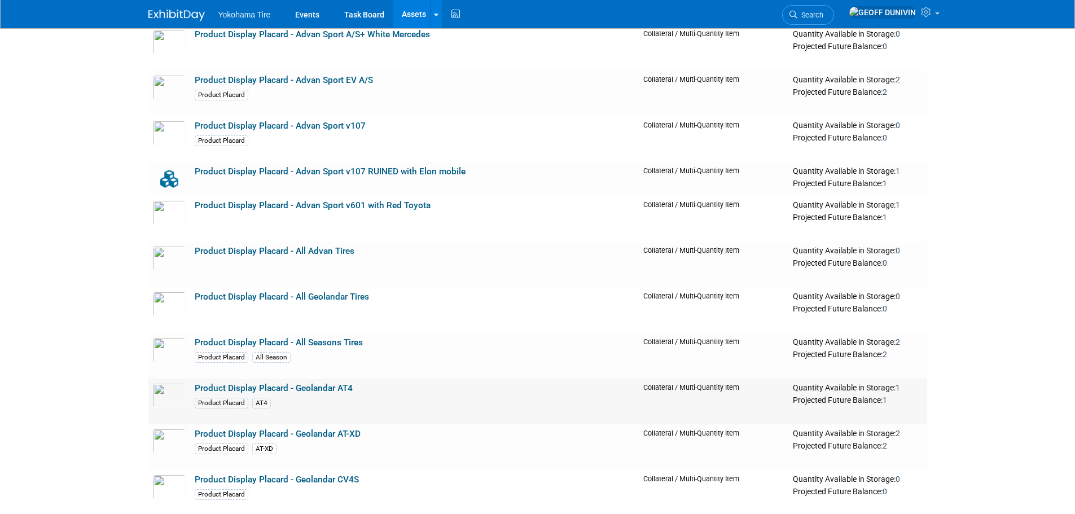
click at [336, 390] on link "Product Display Placard - Geolandar AT4" at bounding box center [274, 388] width 158 height 10
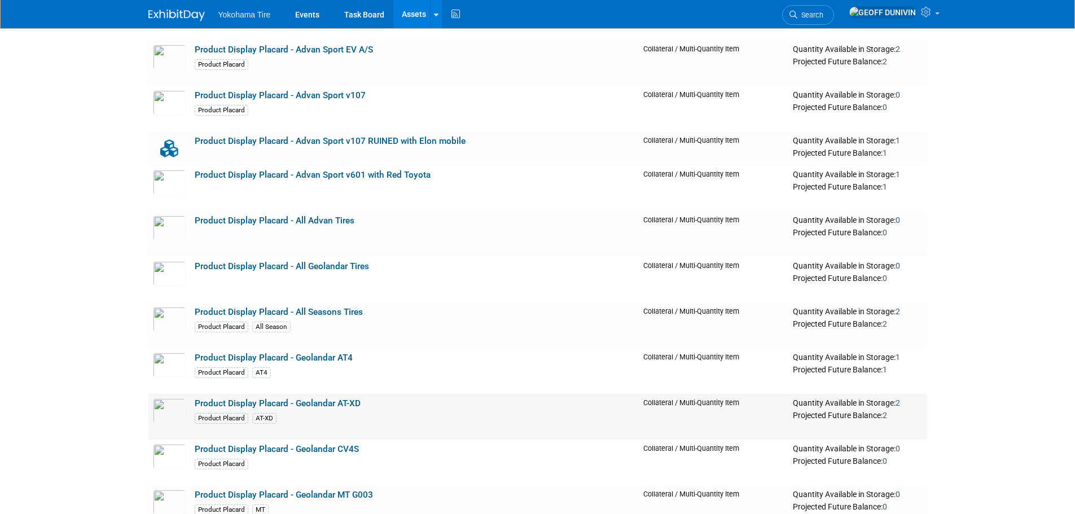
scroll to position [9591, 0]
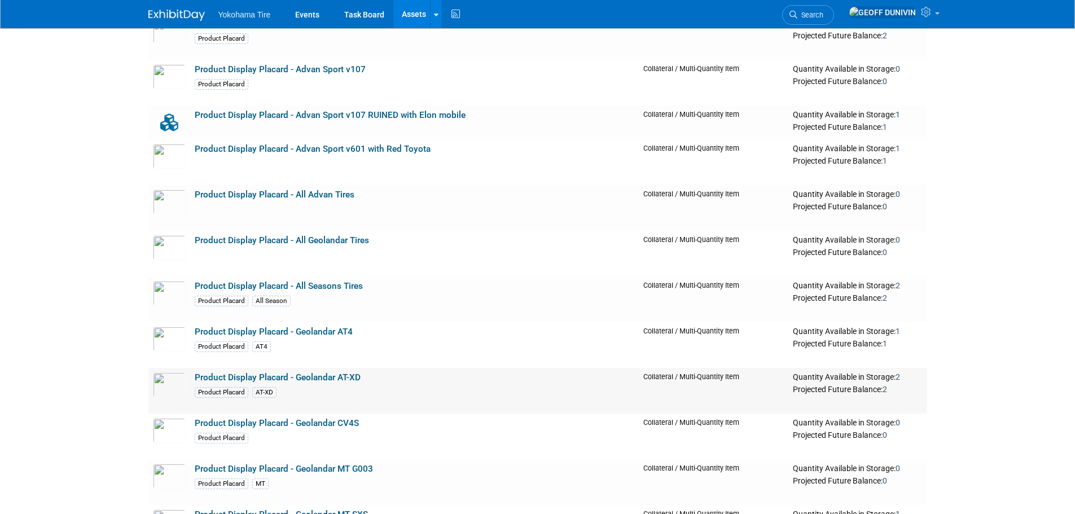
click at [315, 376] on link "Product Display Placard - Geolandar AT-XD" at bounding box center [278, 377] width 166 height 10
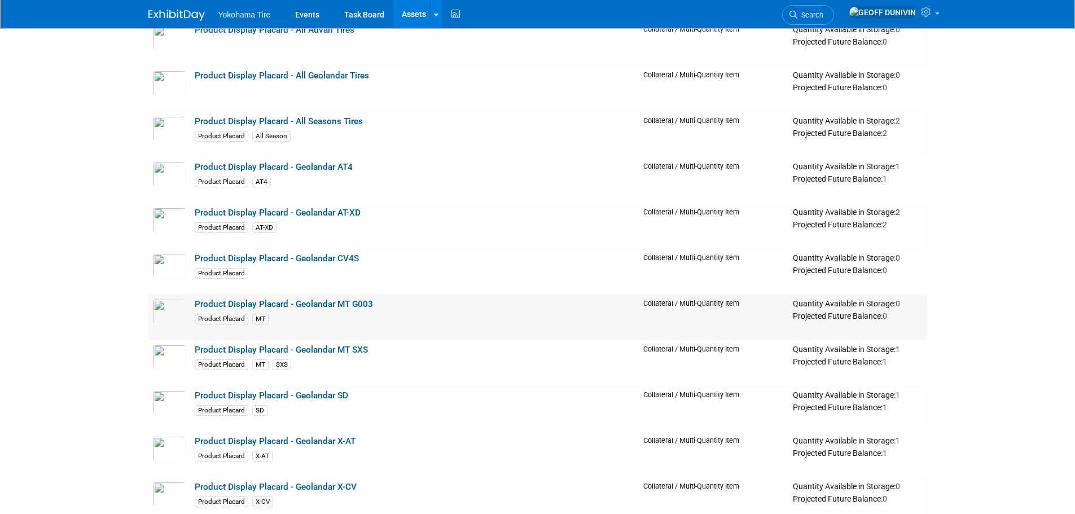
scroll to position [9760, 0]
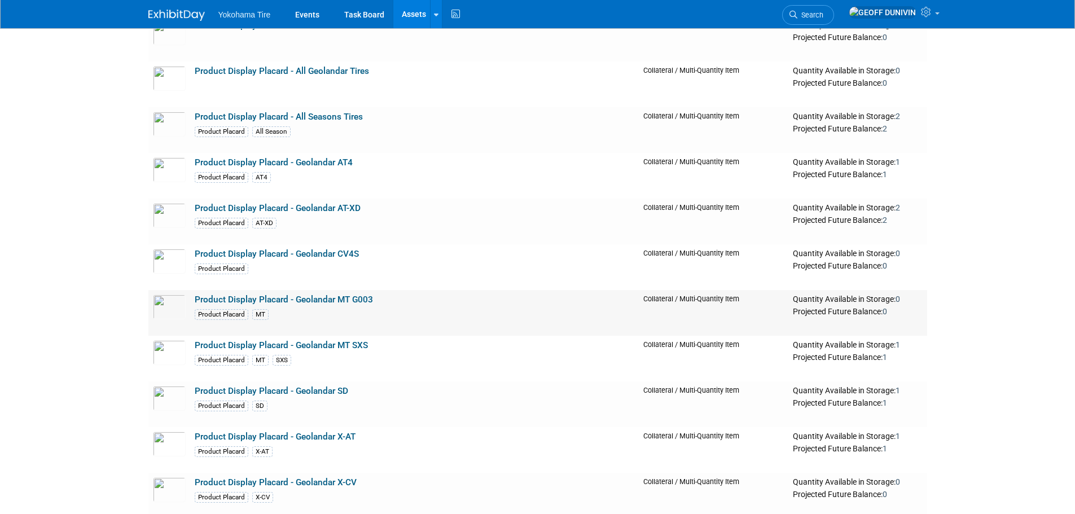
click at [355, 303] on link "Product Display Placard - Geolandar MT G003" at bounding box center [284, 299] width 178 height 10
click at [338, 348] on link "Product Display Placard - Geolandar MT SXS" at bounding box center [281, 345] width 173 height 10
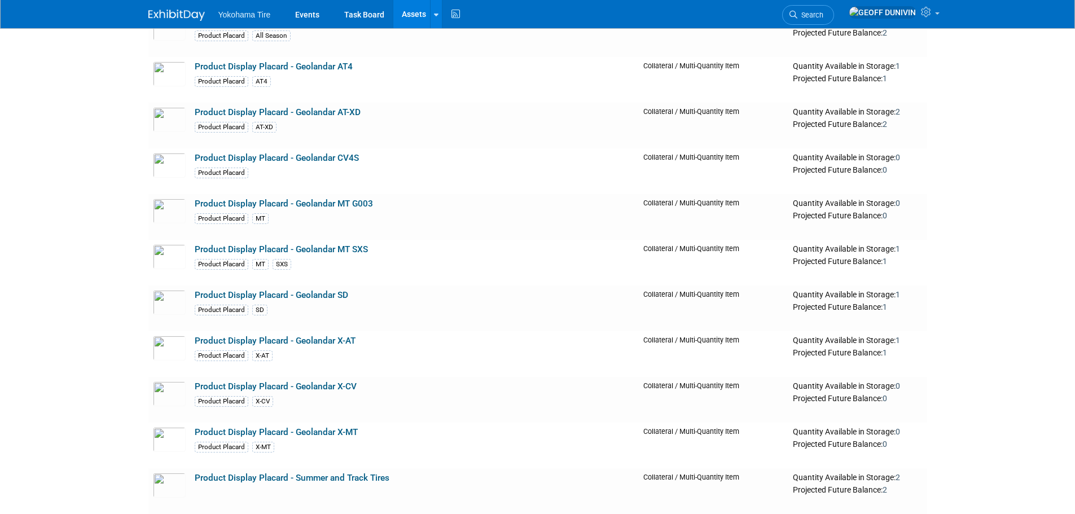
scroll to position [9873, 0]
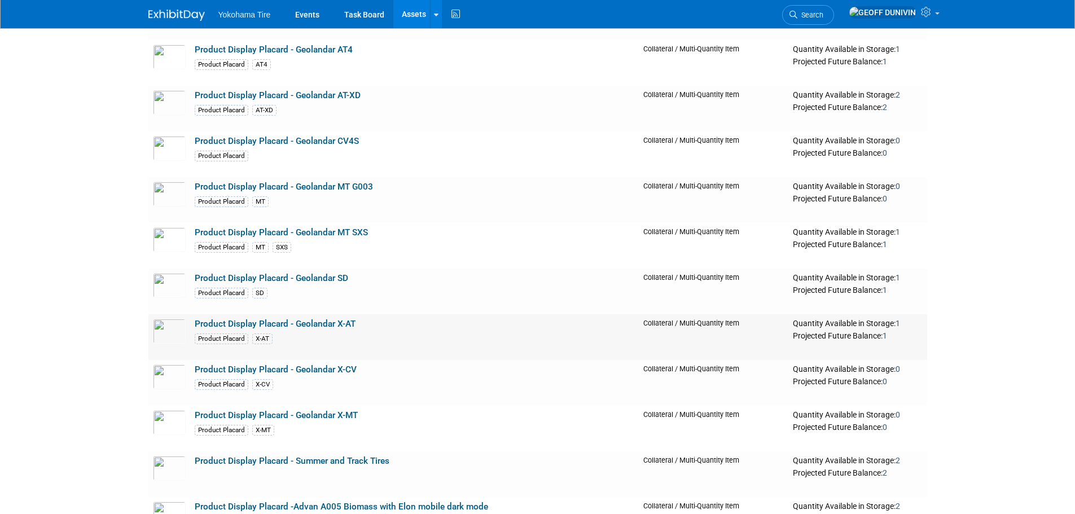
click at [334, 329] on link "Product Display Placard - Geolandar X-AT" at bounding box center [275, 324] width 161 height 10
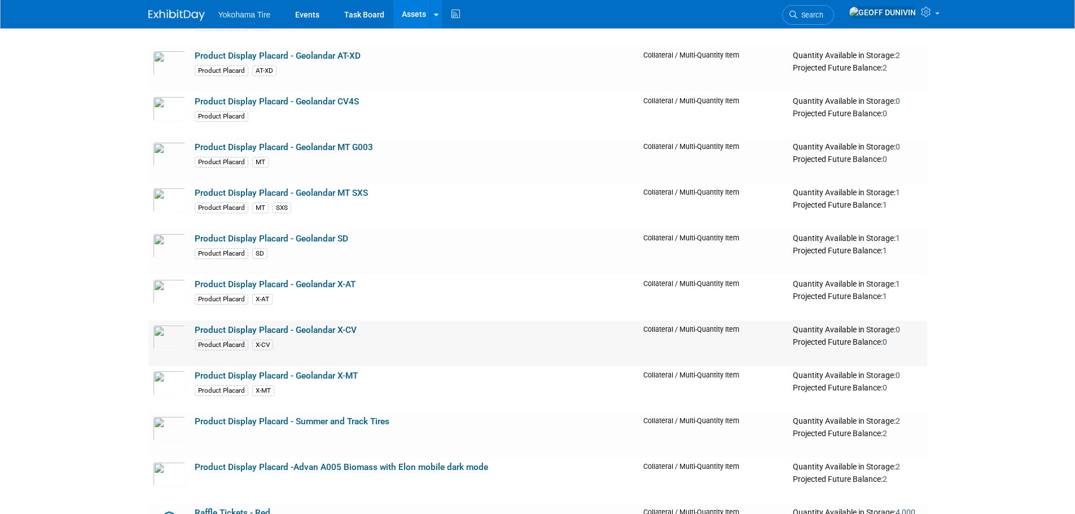
scroll to position [9929, 0]
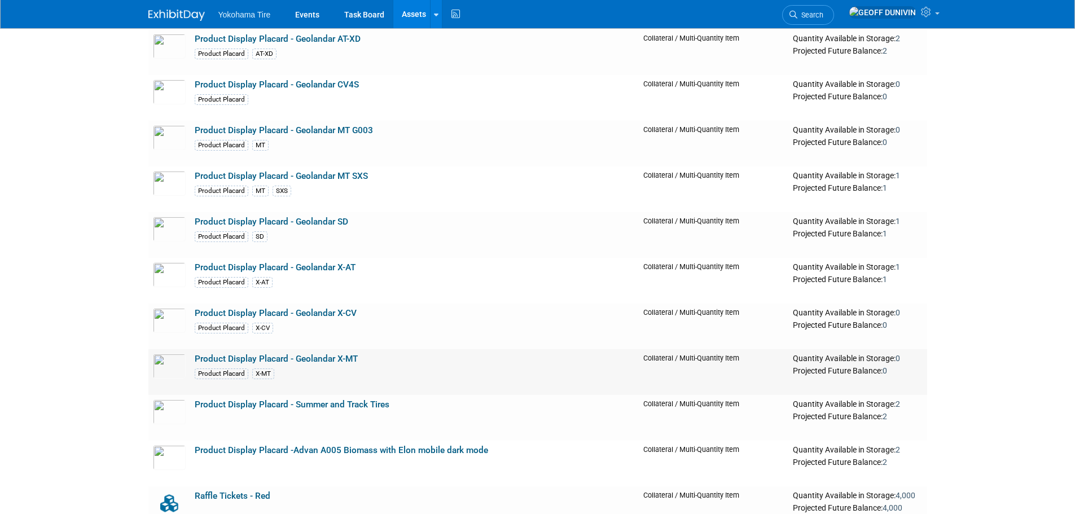
click at [336, 359] on link "Product Display Placard - Geolandar X-MT" at bounding box center [276, 359] width 163 height 10
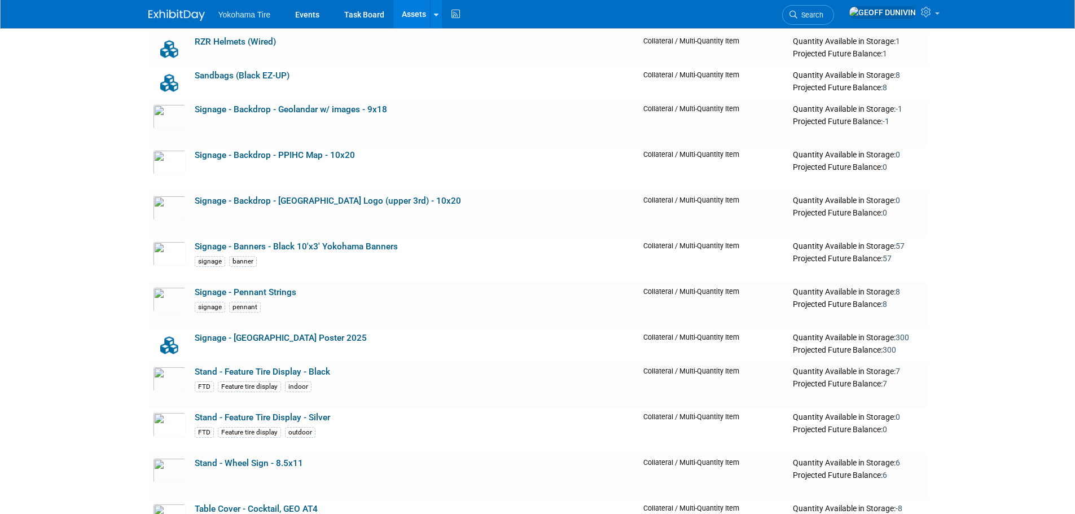
scroll to position [10494, 0]
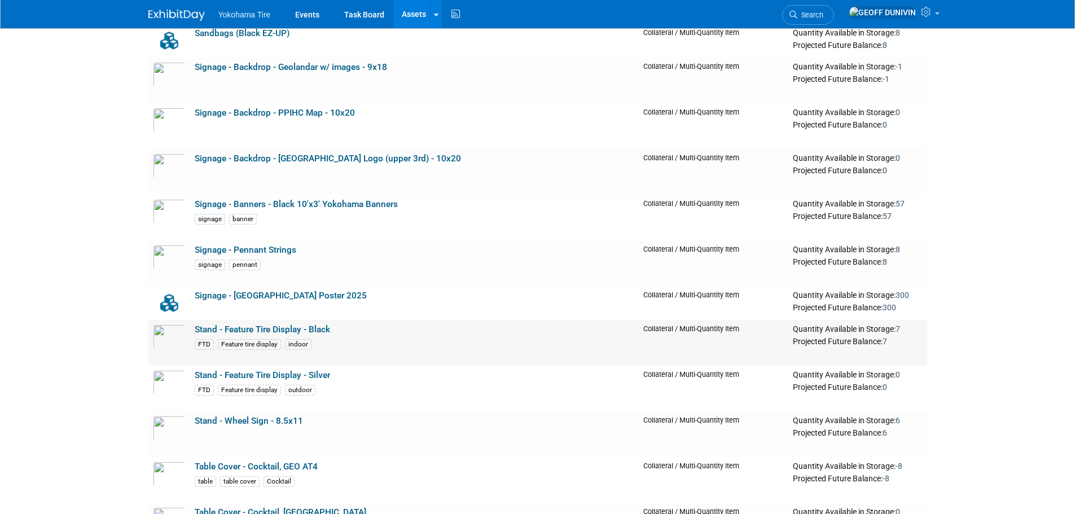
click at [327, 335] on link "Stand - Feature Tire Display - Black" at bounding box center [262, 329] width 135 height 10
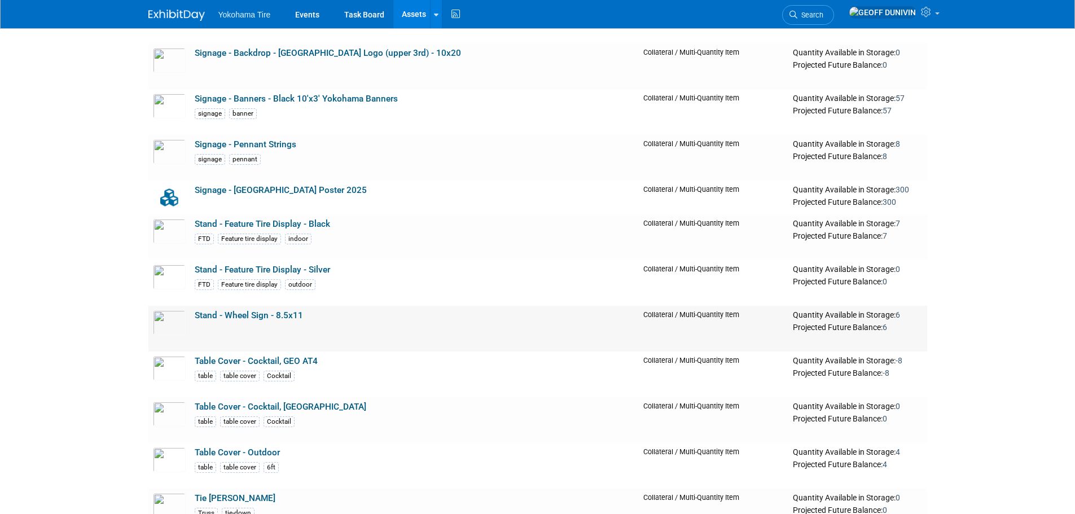
scroll to position [10606, 0]
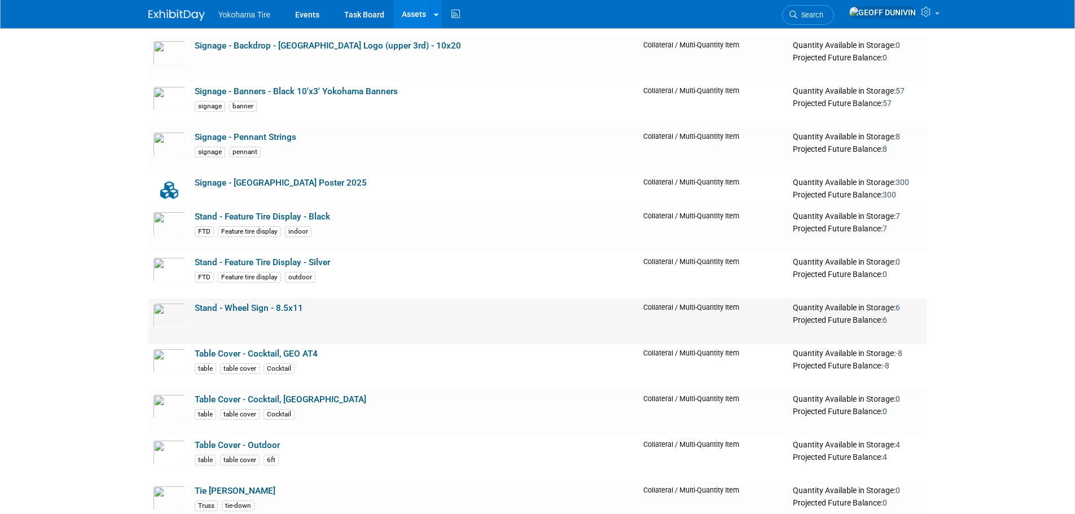
click at [278, 311] on link "Stand - Wheel Sign - 8.5x11" at bounding box center [249, 308] width 108 height 10
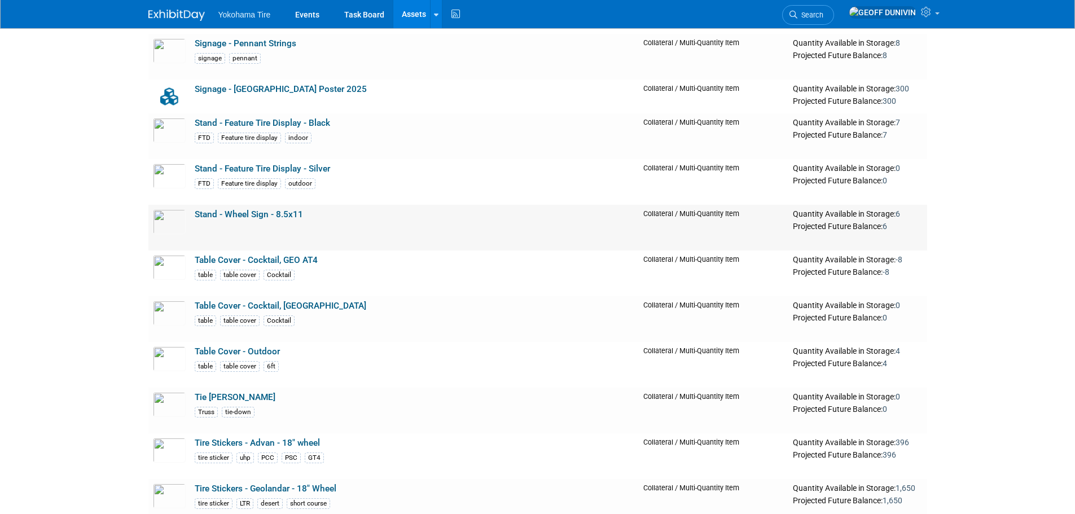
scroll to position [10719, 0]
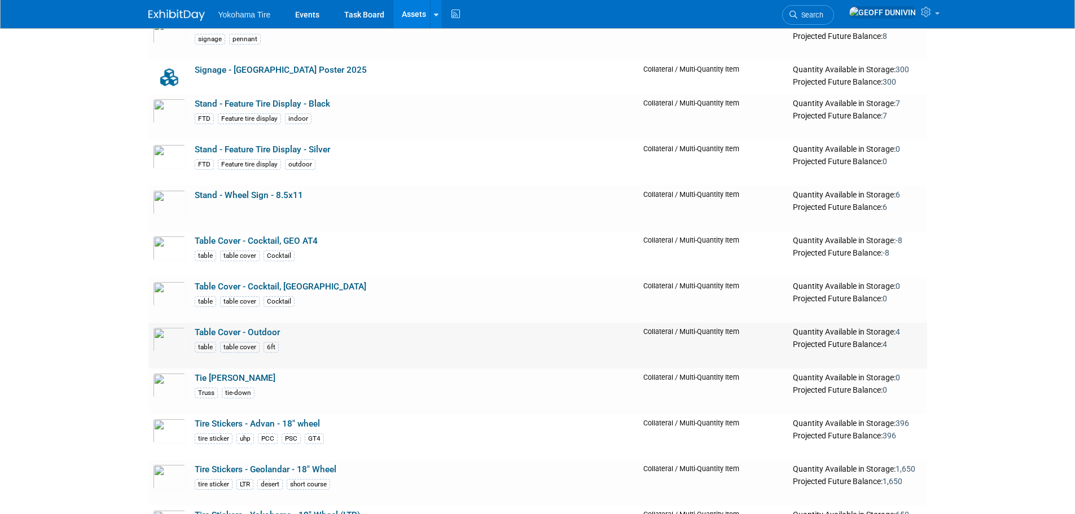
click at [231, 333] on link "Table Cover - Outdoor" at bounding box center [237, 332] width 85 height 10
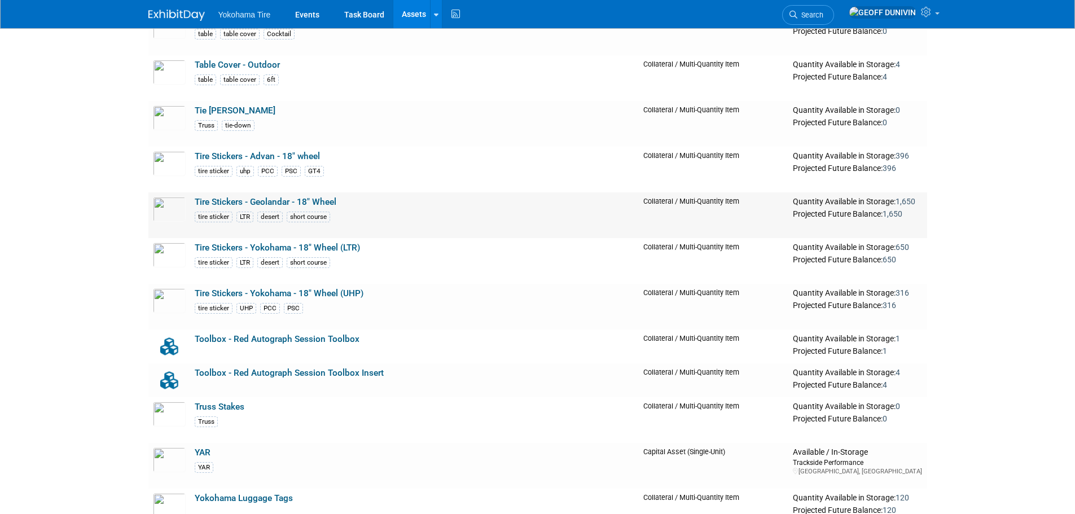
scroll to position [11058, 0]
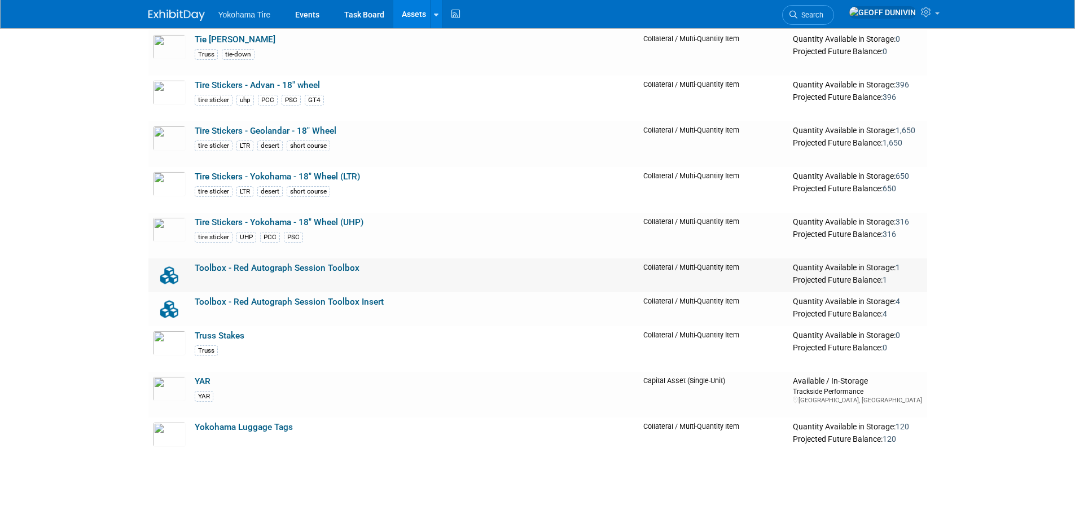
click at [345, 273] on link "Toolbox - Red Autograph Session Toolbox" at bounding box center [277, 268] width 165 height 10
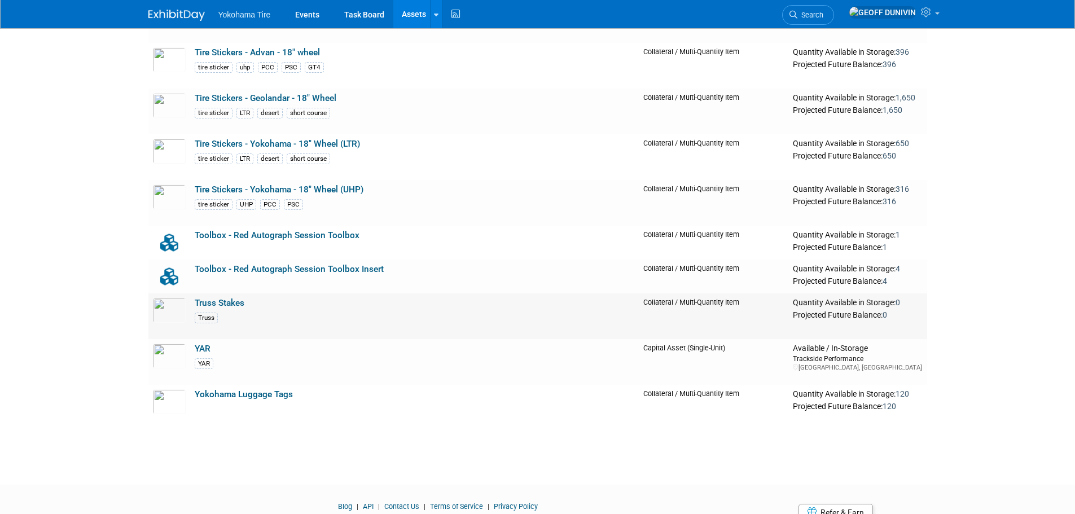
scroll to position [11144, 0]
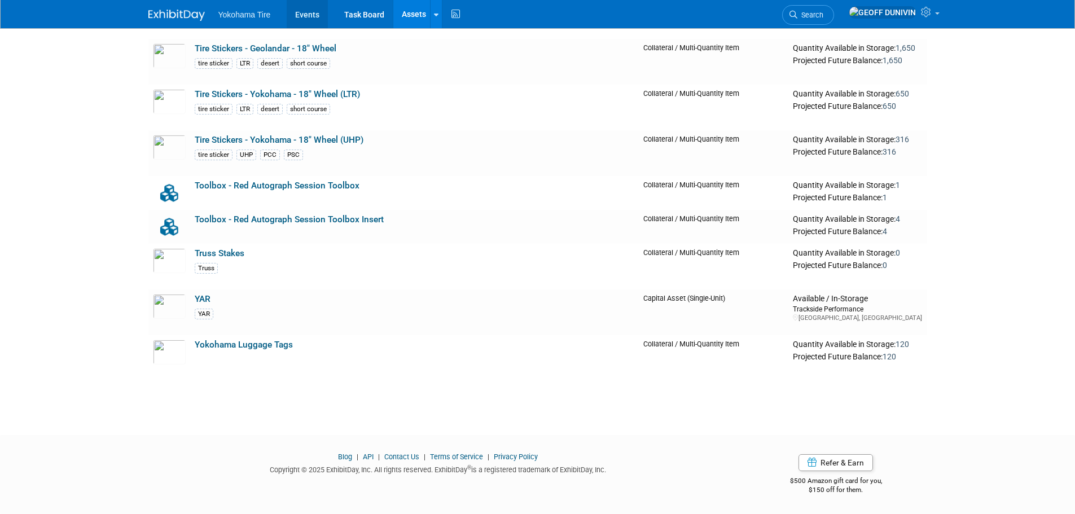
click at [312, 21] on link "Events" at bounding box center [307, 14] width 41 height 28
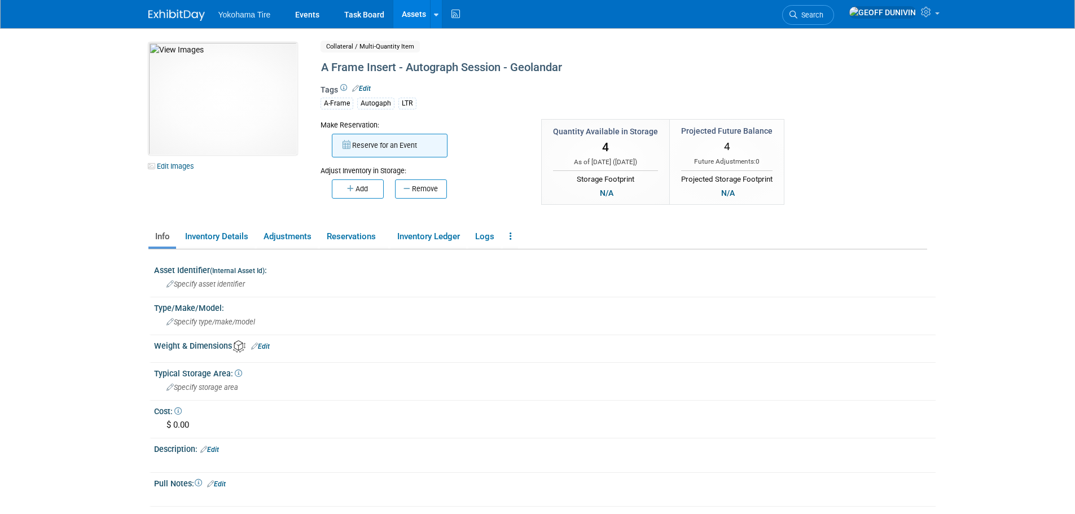
click at [375, 139] on button "Reserve for an Event" at bounding box center [390, 146] width 116 height 24
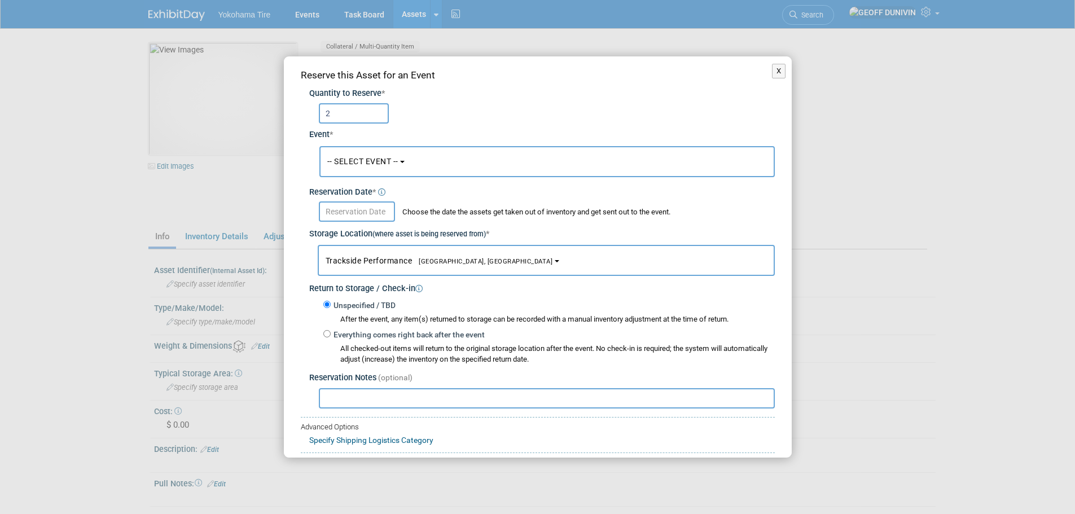
type input "2"
click at [368, 169] on button "-- SELECT EVENT --" at bounding box center [546, 161] width 455 height 31
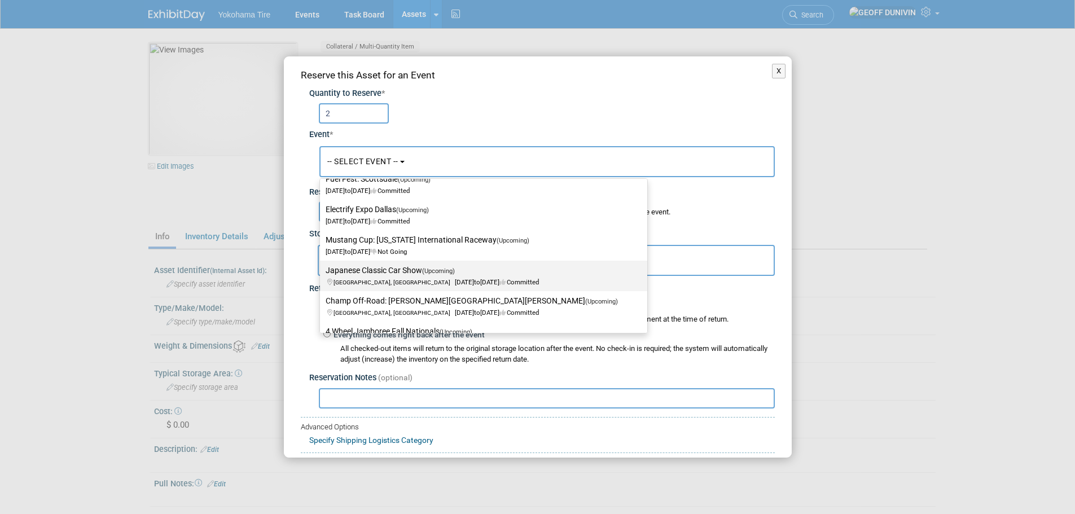
scroll to position [113, 0]
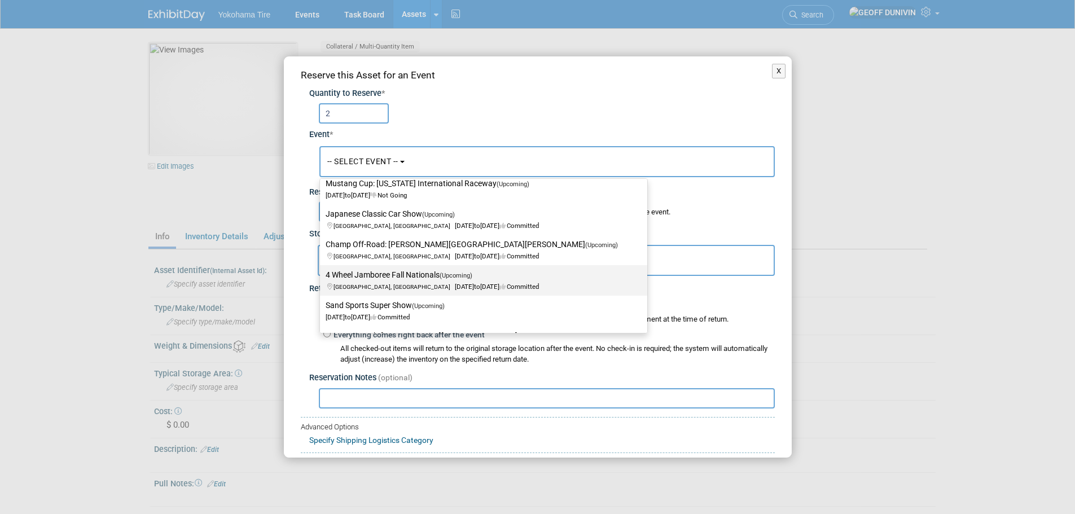
click at [413, 275] on label "4 Wheel Jamboree Fall Nationals (Upcoming) [GEOGRAPHIC_DATA], IN [DATE] to [DAT…" at bounding box center [481, 280] width 310 height 26
click at [322, 275] on input "4 Wheel Jamboree Fall Nationals (Upcoming) [GEOGRAPHIC_DATA], IN [DATE] to [DAT…" at bounding box center [317, 274] width 7 height 7
select select "11133112"
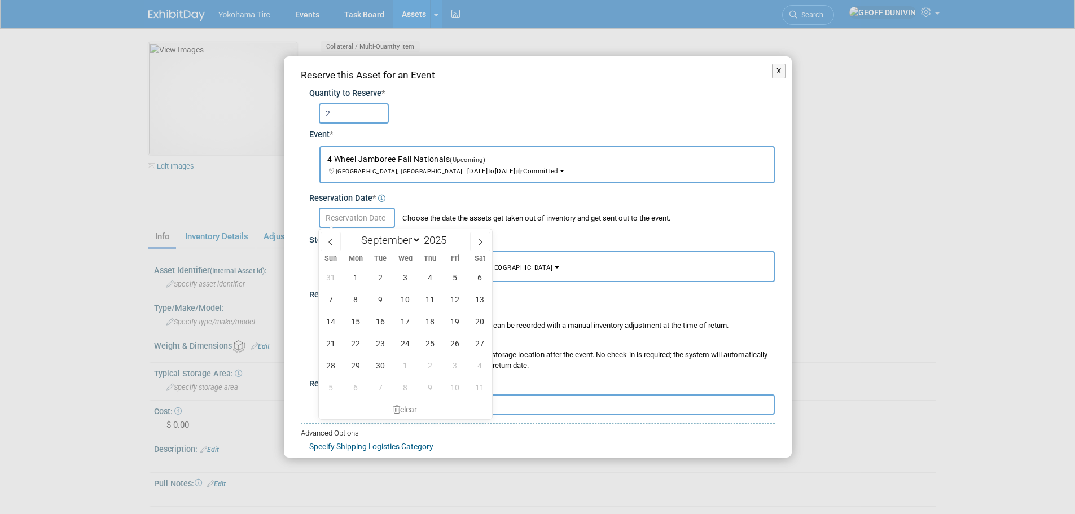
click at [365, 214] on input "text" at bounding box center [357, 218] width 76 height 20
click at [347, 278] on span "1" at bounding box center [356, 277] width 22 height 22
type input "[DATE]"
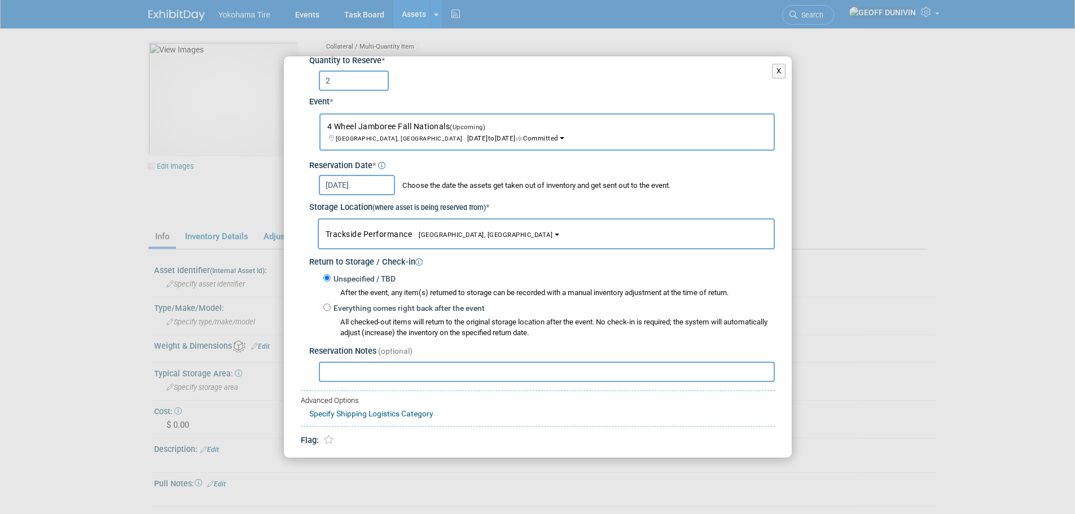
scroll to position [67, 0]
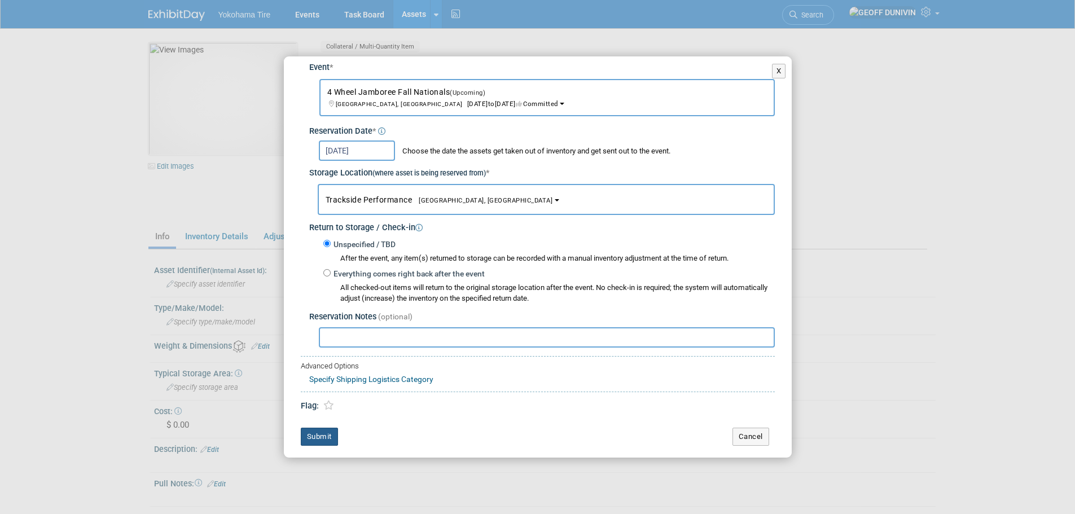
click at [320, 440] on button "Submit" at bounding box center [319, 437] width 37 height 18
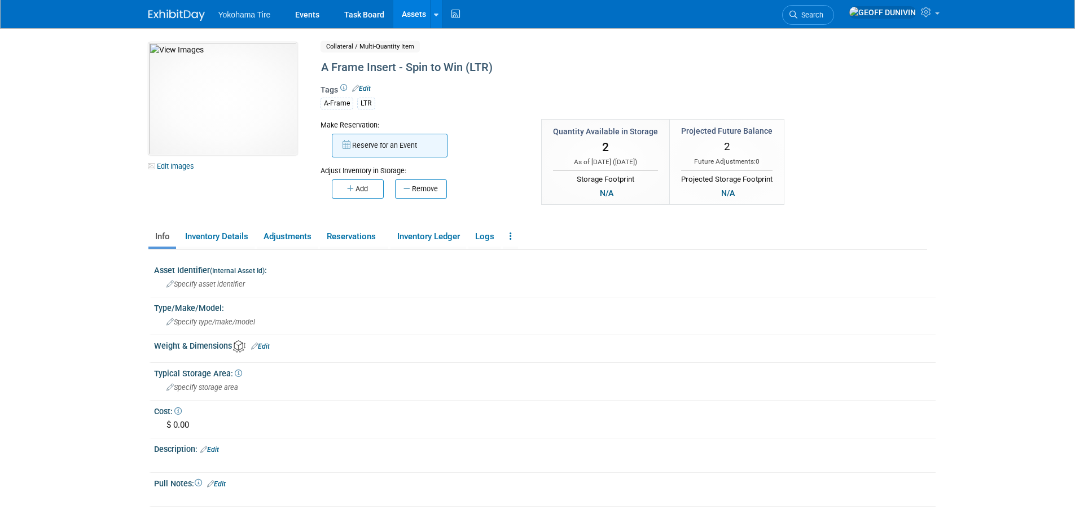
click at [399, 151] on button "Reserve for an Event" at bounding box center [390, 146] width 116 height 24
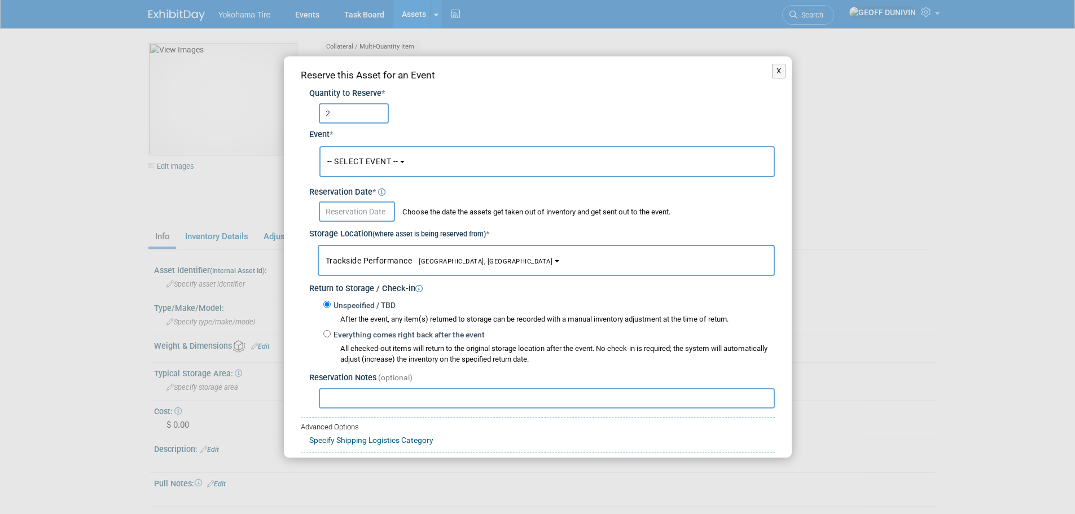
type input "2"
click at [359, 155] on button "-- SELECT EVENT --" at bounding box center [546, 161] width 455 height 31
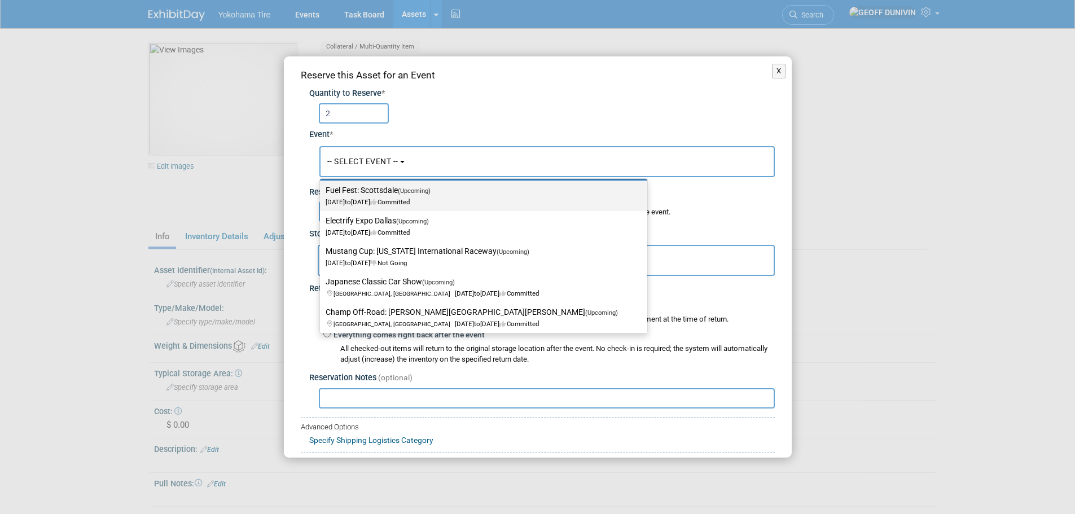
scroll to position [113, 0]
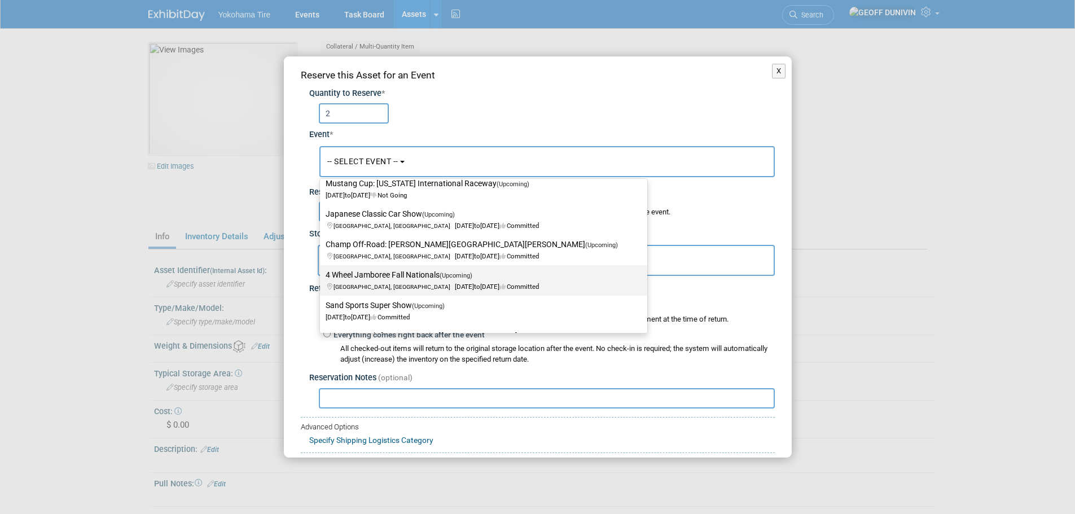
click at [397, 286] on span "Danville, IN Sep 19, 2025 to Sep 21, 2025 Committed" at bounding box center [432, 280] width 213 height 19
click at [322, 279] on input "4 Wheel Jamboree Fall Nationals (Upcoming) [GEOGRAPHIC_DATA], IN [DATE] to [DAT…" at bounding box center [317, 274] width 7 height 7
select select "11133112"
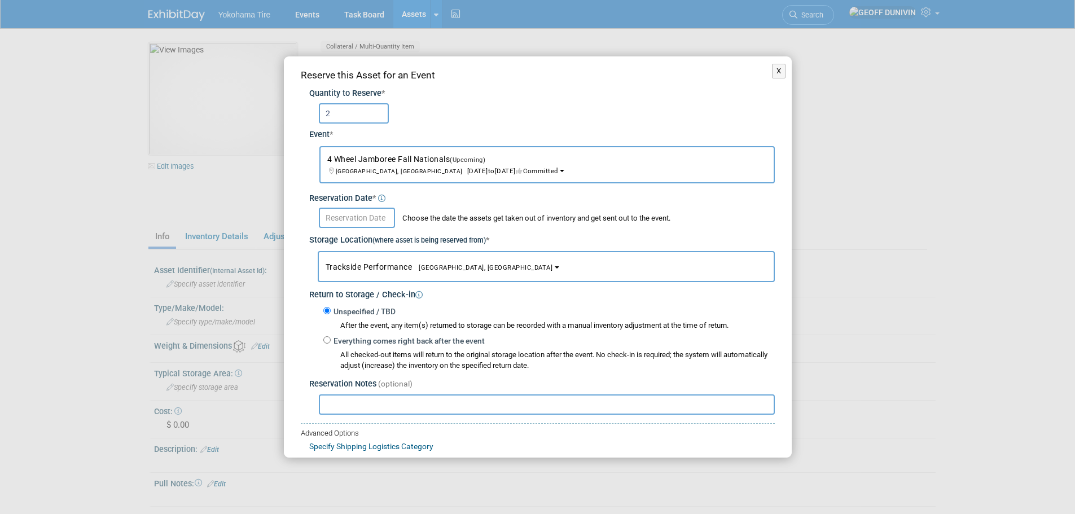
click at [371, 221] on input "text" at bounding box center [357, 218] width 76 height 20
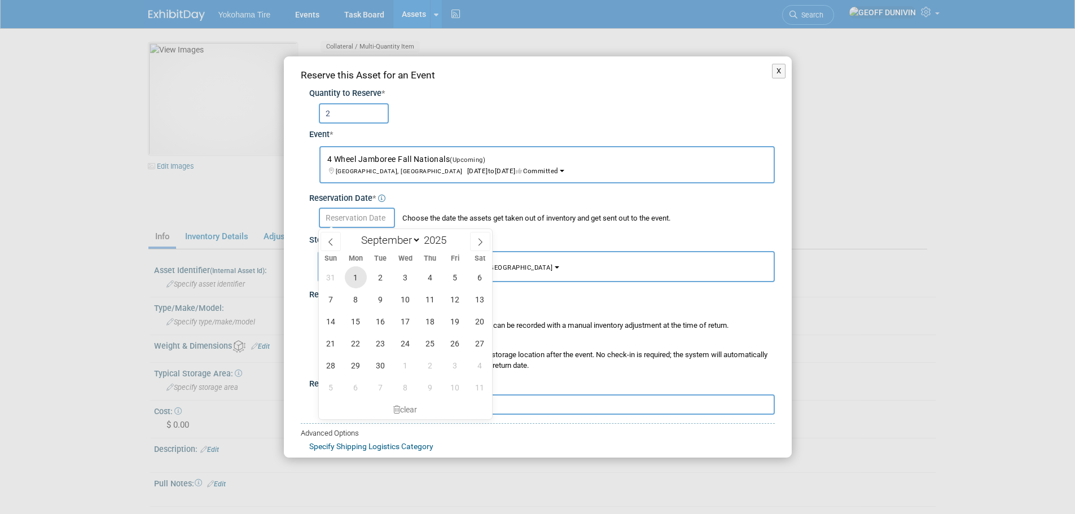
click at [365, 272] on span "1" at bounding box center [356, 277] width 22 height 22
type input "[DATE]"
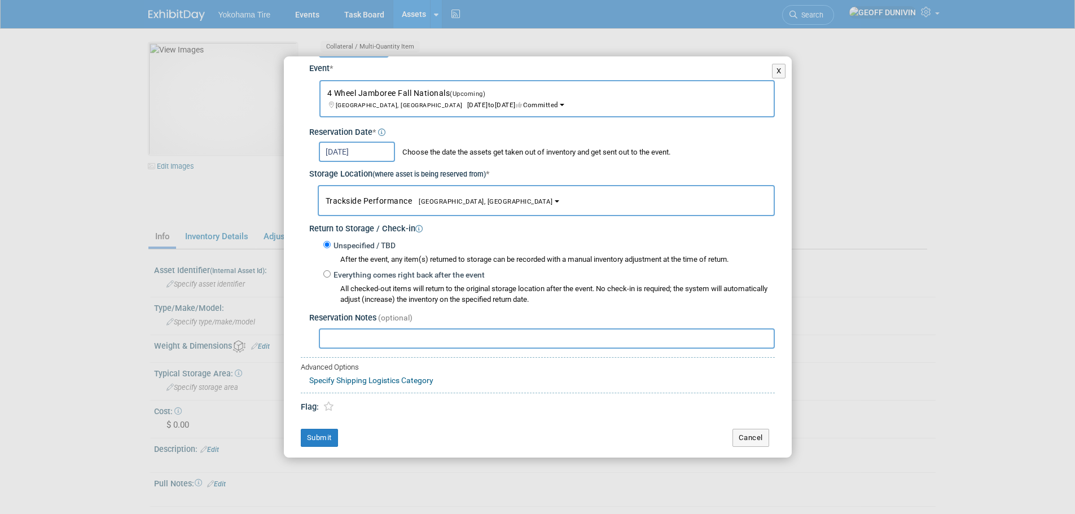
scroll to position [67, 0]
click at [327, 437] on button "Submit" at bounding box center [319, 437] width 37 height 18
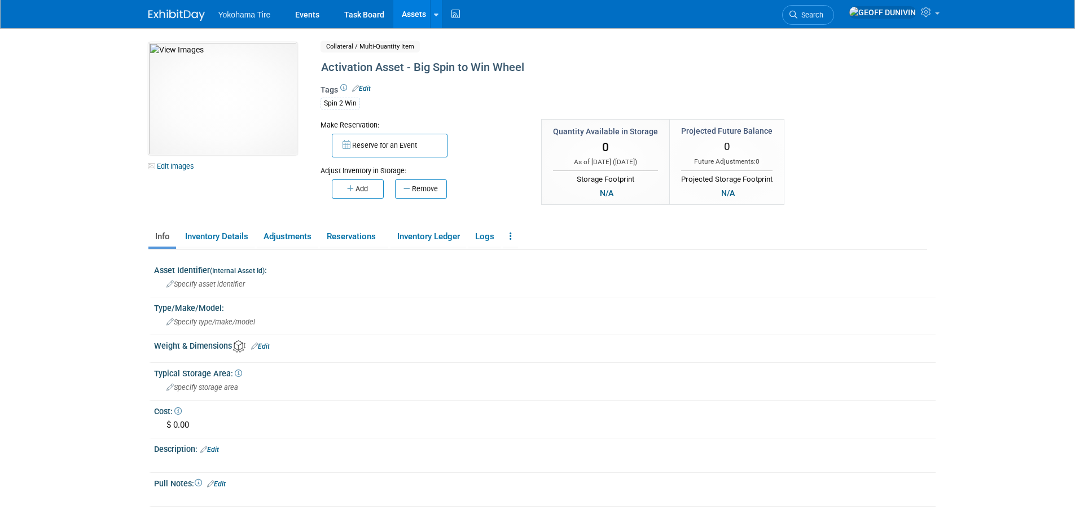
click at [365, 164] on div "Adjust Inventory in Storage:" at bounding box center [422, 166] width 204 height 19
click at [373, 147] on button "Reserve for an Event" at bounding box center [390, 146] width 116 height 24
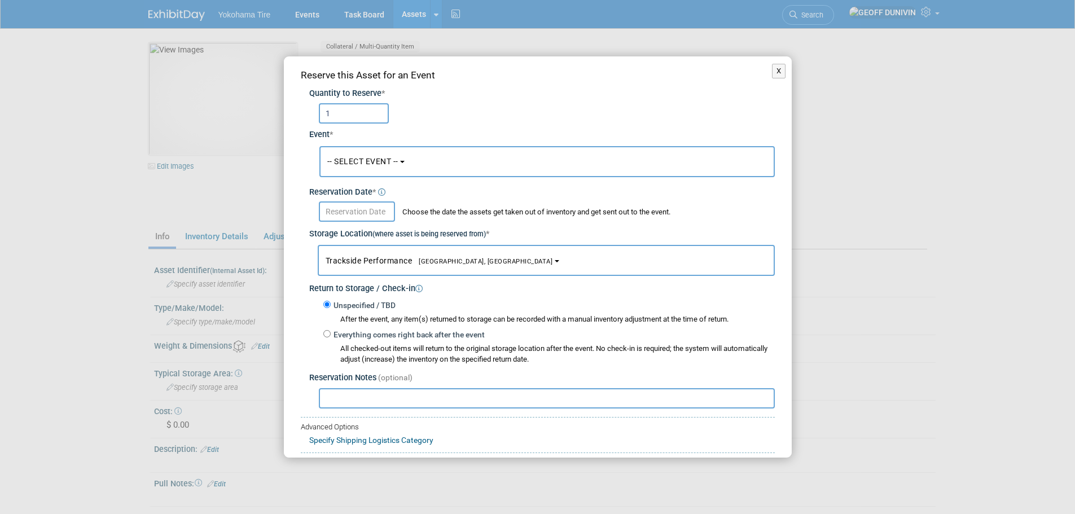
type input "1"
click at [351, 157] on span "-- SELECT EVENT --" at bounding box center [362, 161] width 71 height 9
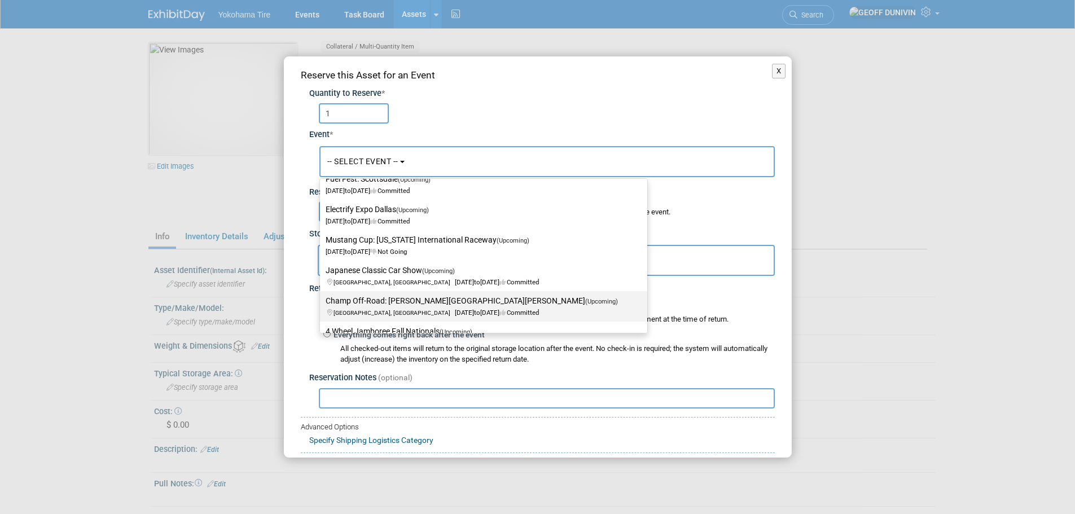
scroll to position [113, 0]
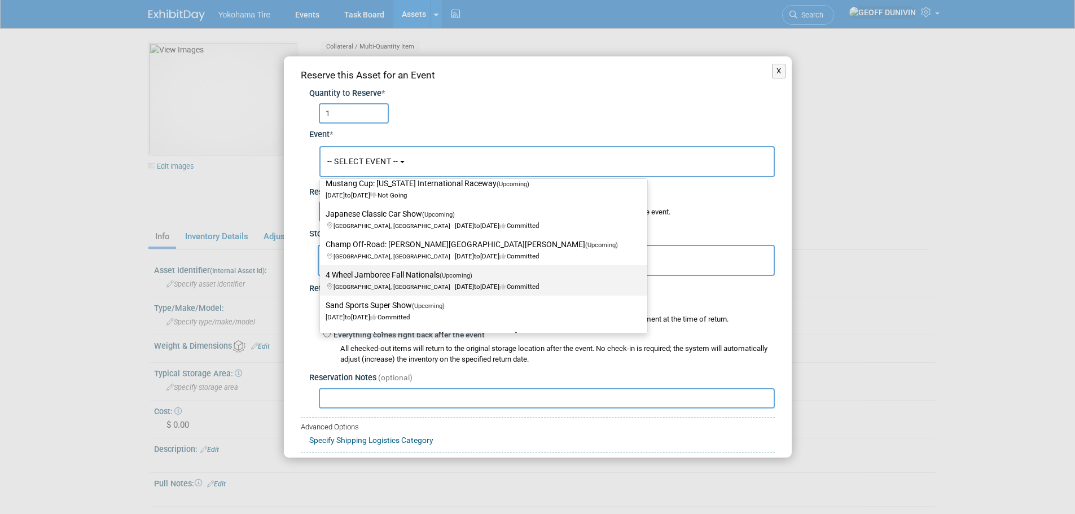
click at [365, 285] on span "[GEOGRAPHIC_DATA], [GEOGRAPHIC_DATA]" at bounding box center [393, 286] width 121 height 7
click at [322, 279] on input "4 Wheel Jamboree Fall Nationals (Upcoming) Danville, IN Sep 19, 2025 to Sep 21,…" at bounding box center [317, 274] width 7 height 7
select select "11133112"
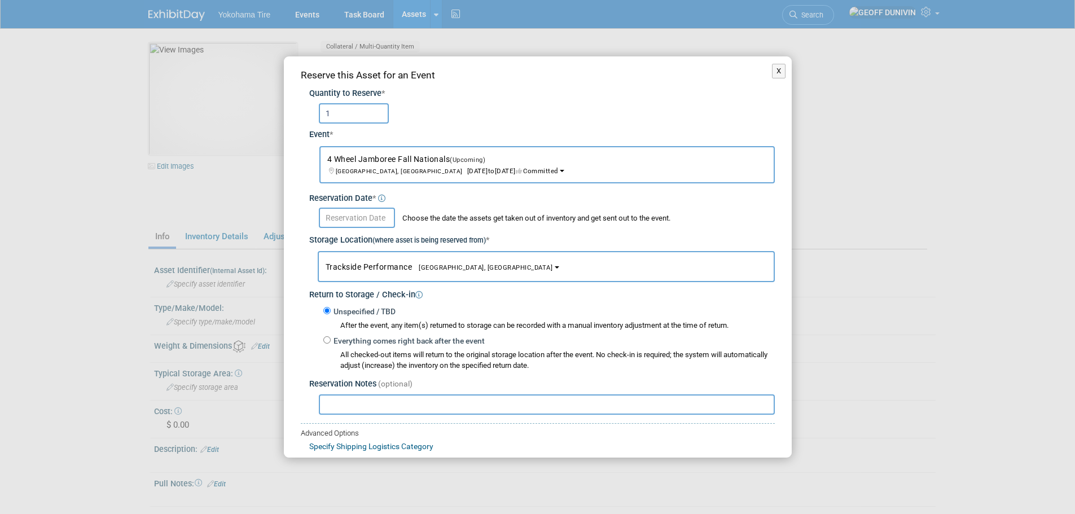
click at [350, 217] on input "text" at bounding box center [357, 218] width 76 height 20
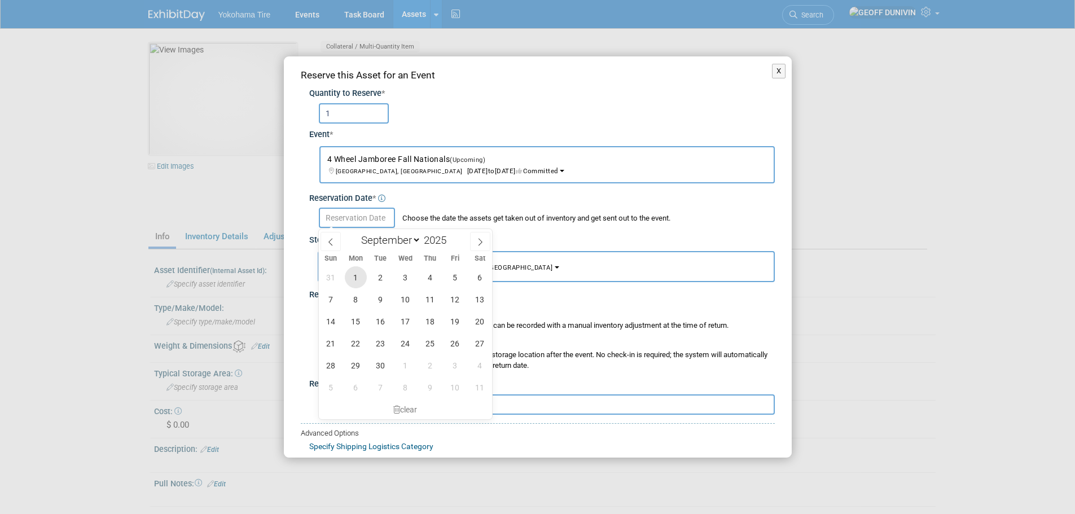
click at [360, 275] on span "1" at bounding box center [356, 277] width 22 height 22
type input "[DATE]"
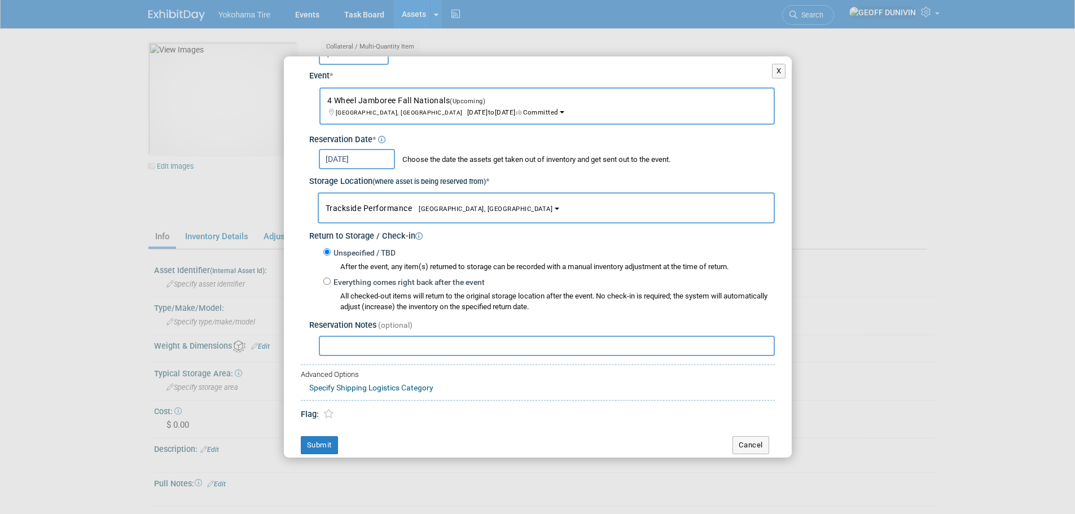
scroll to position [67, 0]
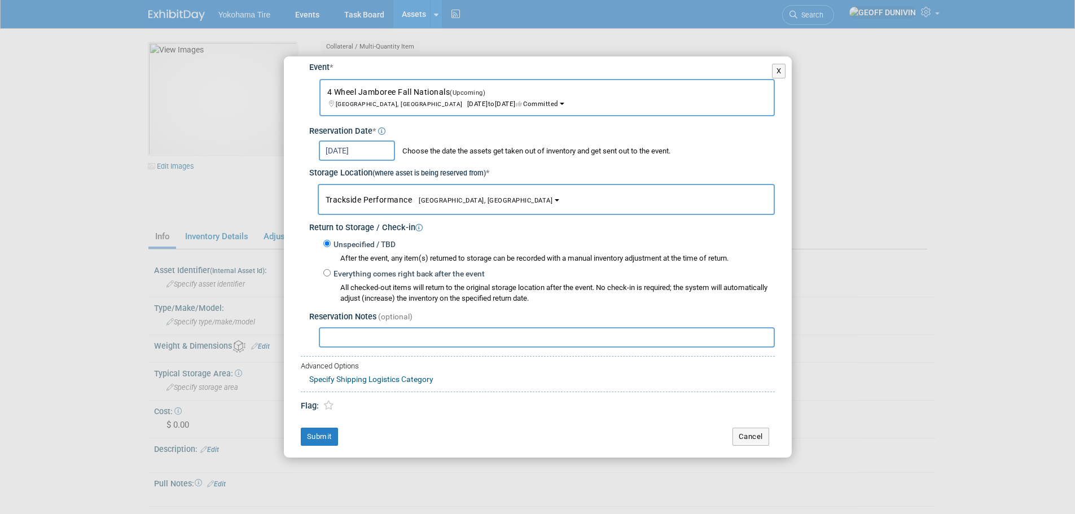
click at [358, 337] on input "text" at bounding box center [547, 337] width 456 height 20
type input "include pie pieces"
click at [324, 448] on div "Reserve this Asset for an Event Quantity to Reserve * 1 Event * -- SELECT EVENT…" at bounding box center [538, 223] width 508 height 468
click at [324, 445] on button "Submit" at bounding box center [319, 437] width 37 height 18
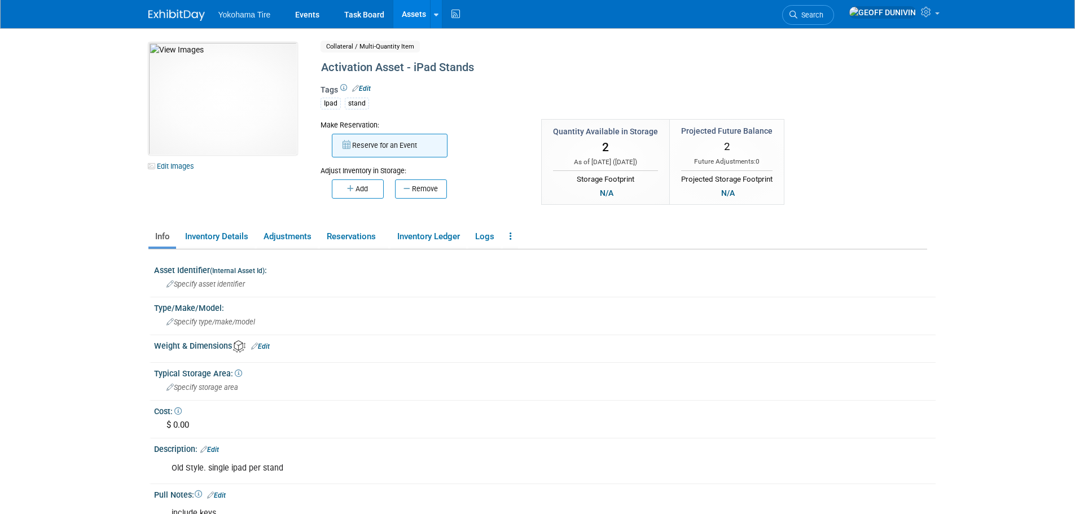
click at [400, 147] on button "Reserve for an Event" at bounding box center [390, 146] width 116 height 24
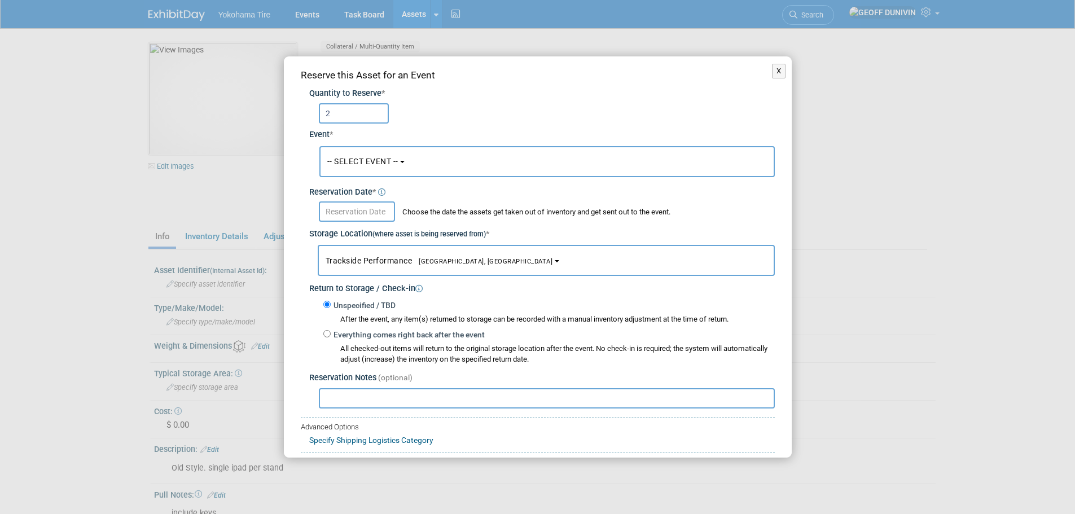
type input "2"
click at [379, 152] on button "-- SELECT EVENT --" at bounding box center [546, 161] width 455 height 31
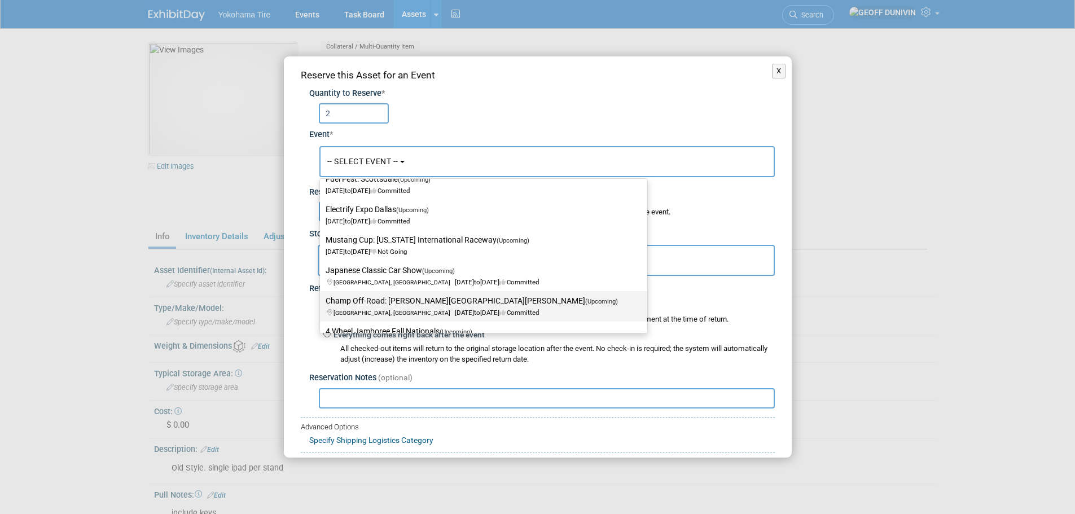
scroll to position [113, 0]
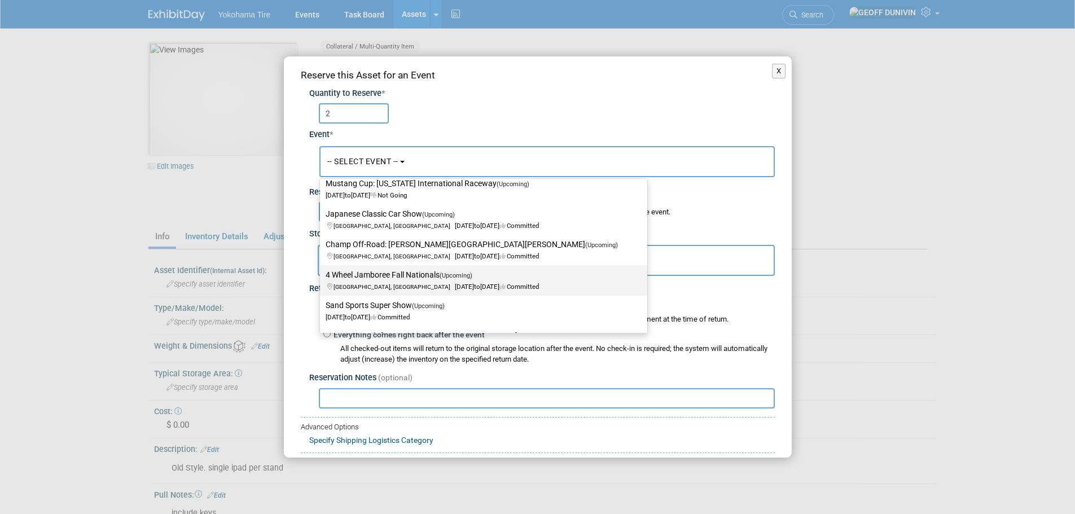
click at [388, 285] on span "[GEOGRAPHIC_DATA], IN [DATE] to [DATE] Committed" at bounding box center [432, 280] width 213 height 19
click at [322, 279] on input "4 Wheel Jamboree Fall Nationals (Upcoming) [GEOGRAPHIC_DATA], IN [DATE] to [DAT…" at bounding box center [317, 274] width 7 height 7
select select "11133112"
select select "8"
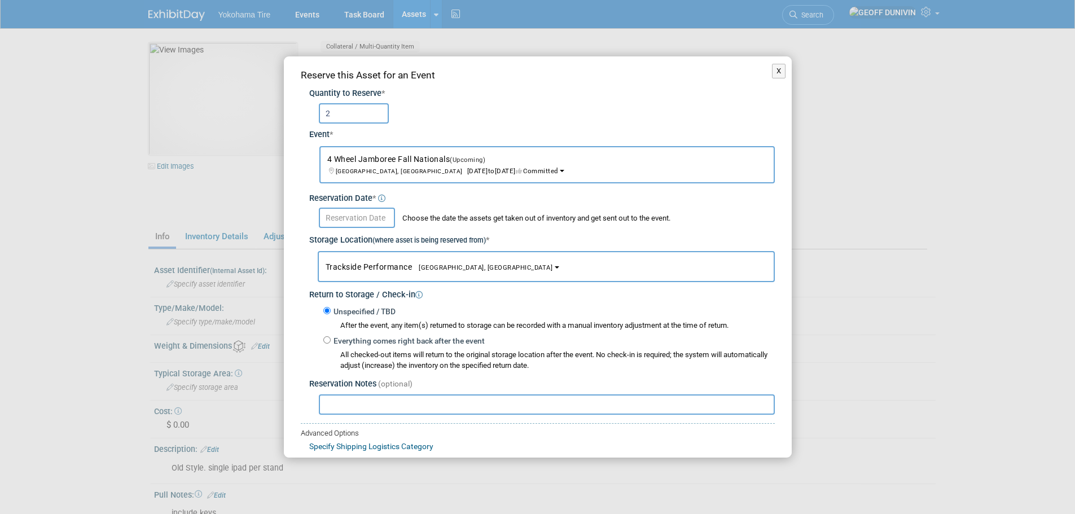
click at [367, 223] on input "text" at bounding box center [357, 218] width 76 height 20
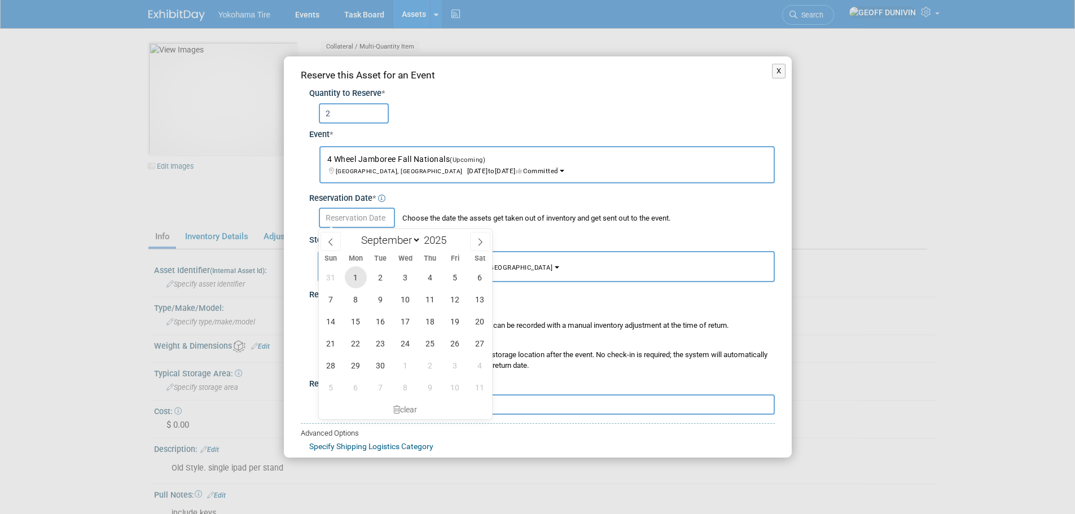
click at [363, 276] on span "1" at bounding box center [356, 277] width 22 height 22
type input "[DATE]"
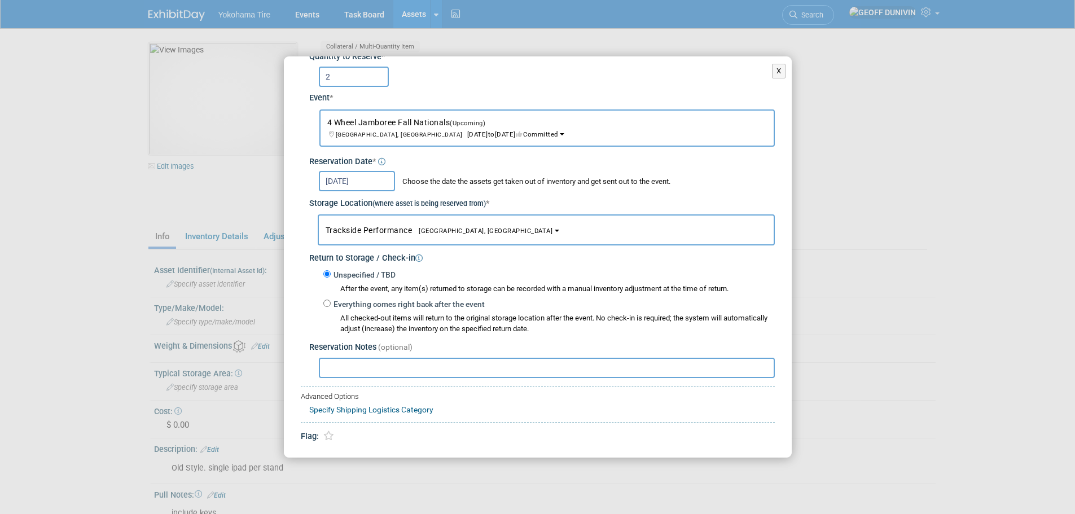
scroll to position [56, 0]
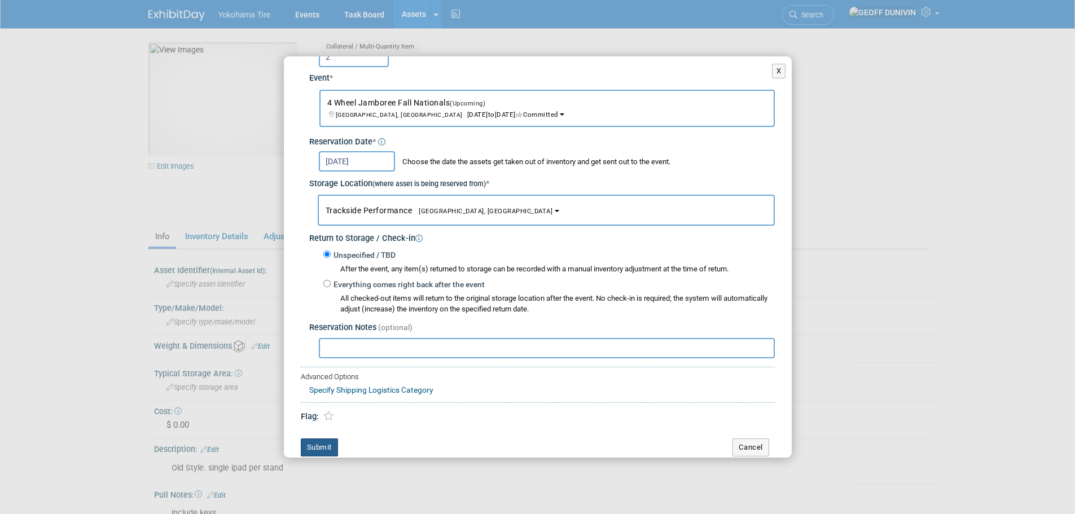
click at [324, 447] on button "Submit" at bounding box center [319, 447] width 37 height 18
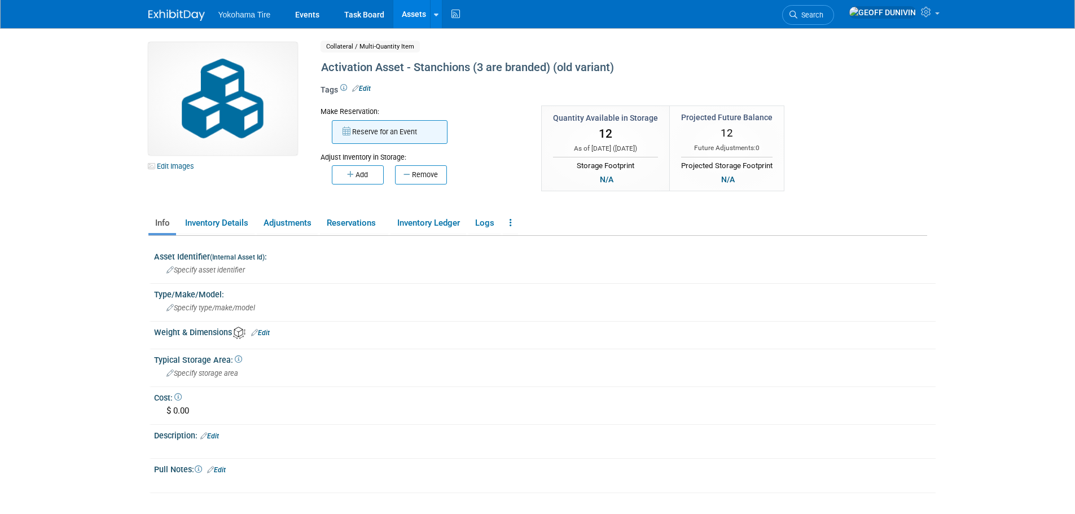
click at [366, 129] on button "Reserve for an Event" at bounding box center [390, 132] width 116 height 24
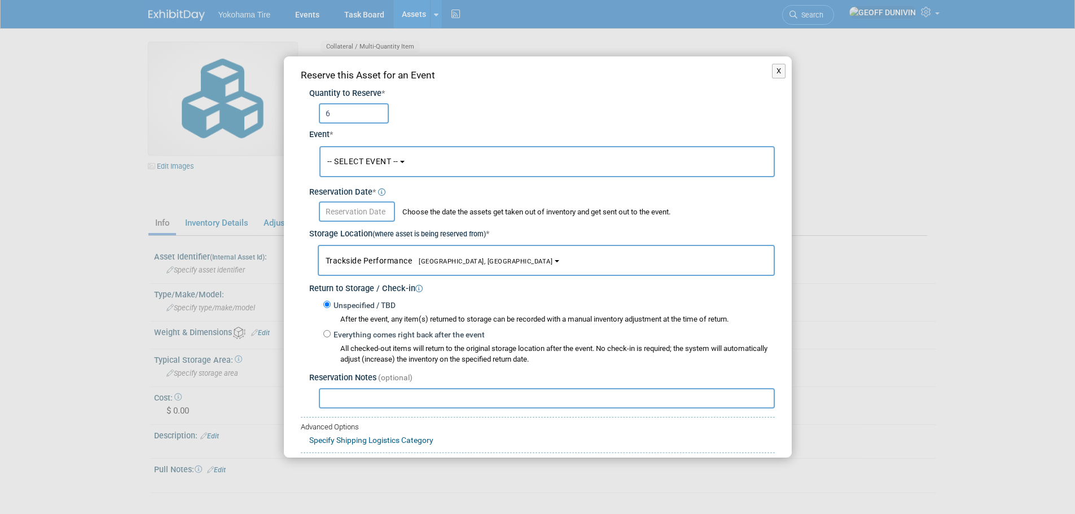
type input "6"
click at [353, 167] on button "-- SELECT EVENT --" at bounding box center [546, 161] width 455 height 31
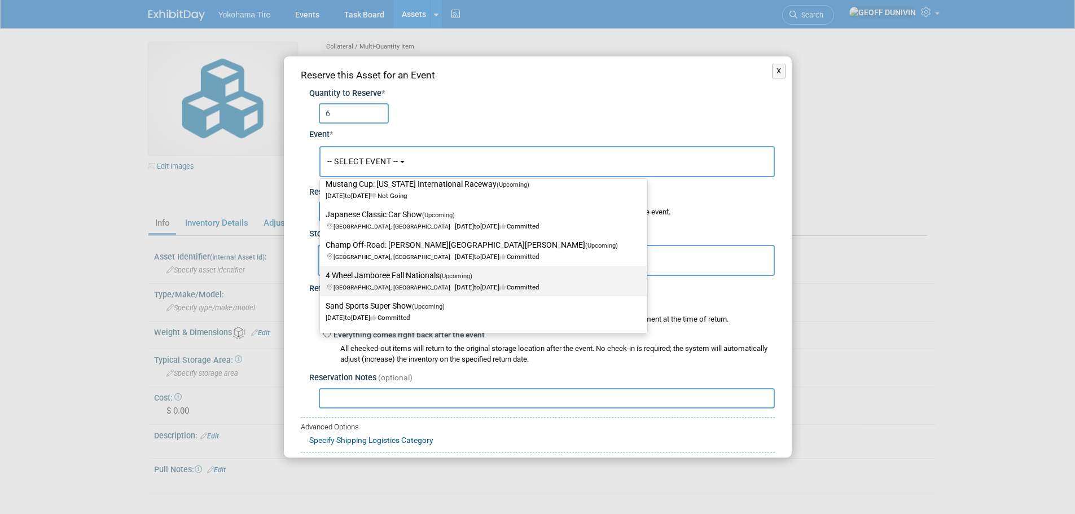
scroll to position [113, 0]
click at [377, 280] on label "4 Wheel Jamboree Fall Nationals (Upcoming) [GEOGRAPHIC_DATA], IN [DATE] to [DAT…" at bounding box center [481, 280] width 310 height 26
click at [322, 279] on input "4 Wheel Jamboree Fall Nationals (Upcoming) [GEOGRAPHIC_DATA], IN [DATE] to [DAT…" at bounding box center [317, 274] width 7 height 7
select select "11133112"
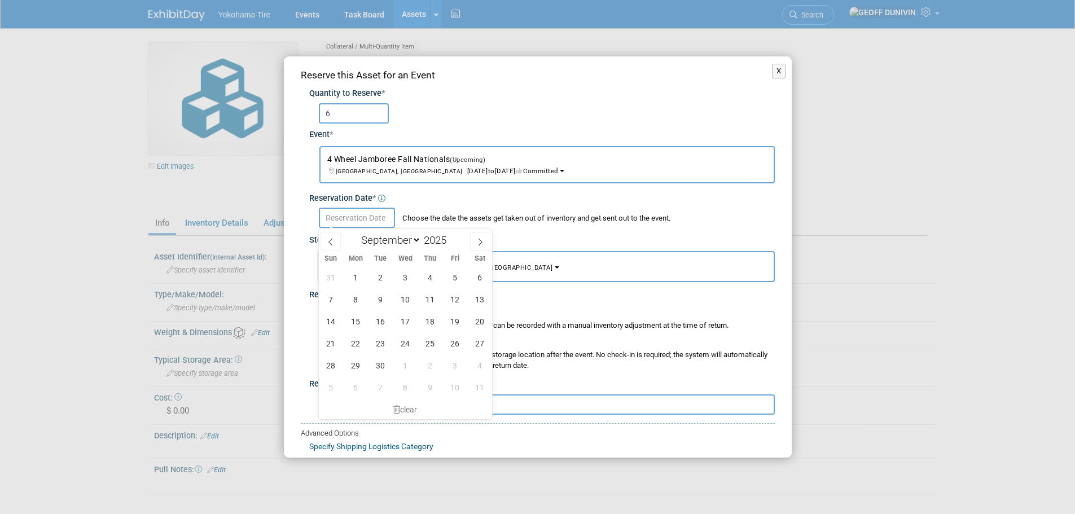
click at [367, 217] on input "text" at bounding box center [357, 218] width 76 height 20
click at [355, 279] on span "1" at bounding box center [356, 277] width 22 height 22
type input "[DATE]"
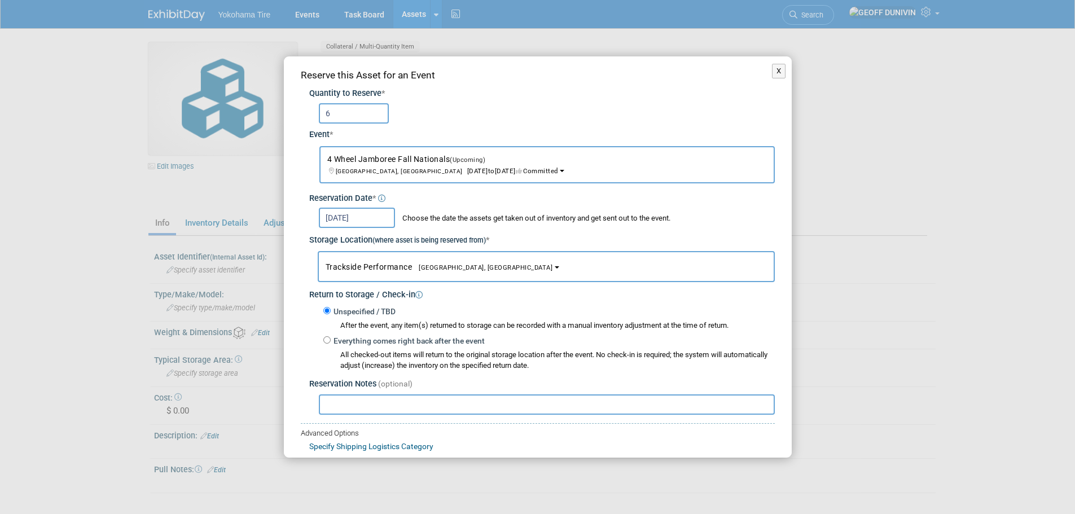
click at [357, 402] on input "text" at bounding box center [547, 404] width 456 height 20
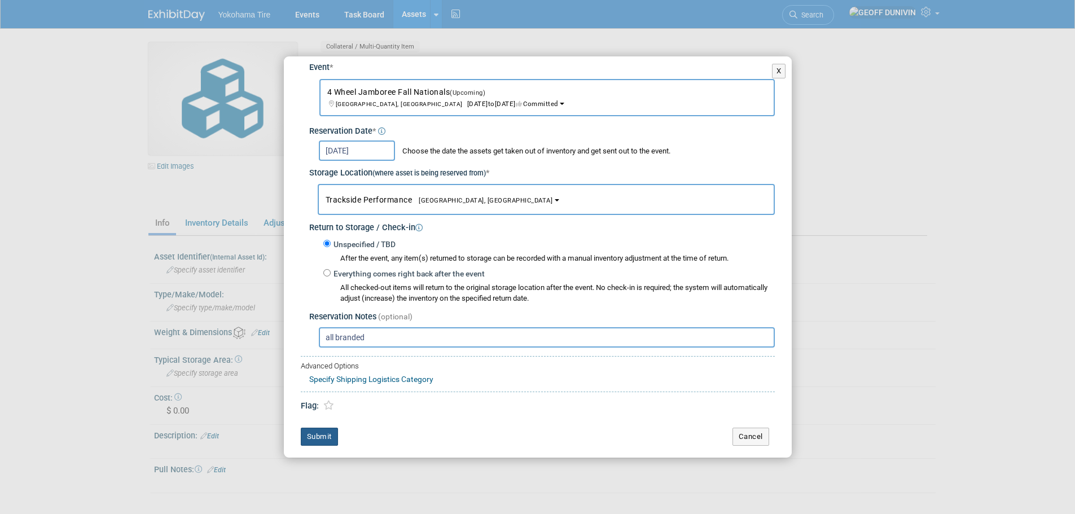
type input "all branded"
click at [322, 437] on button "Submit" at bounding box center [319, 437] width 37 height 18
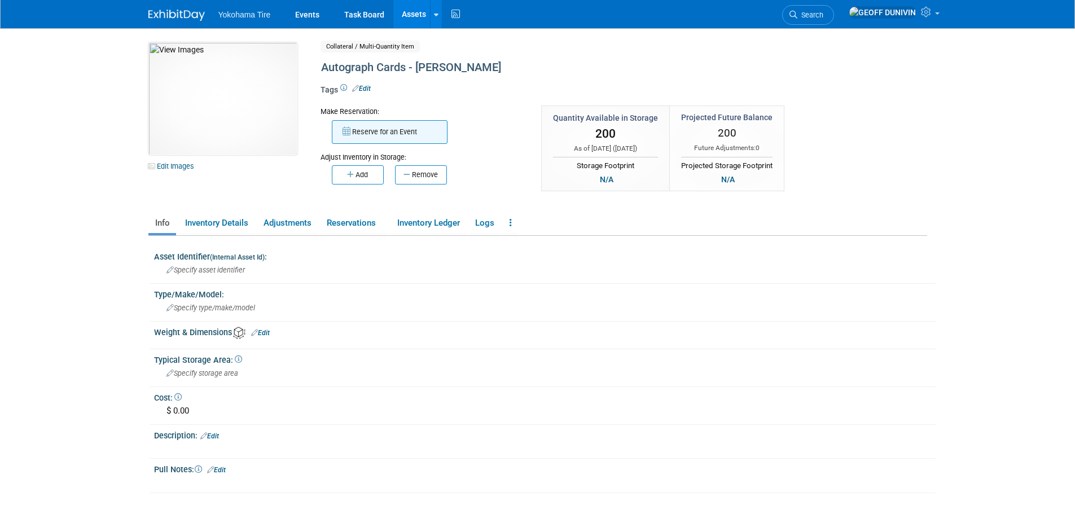
click at [373, 126] on button "Reserve for an Event" at bounding box center [390, 132] width 116 height 24
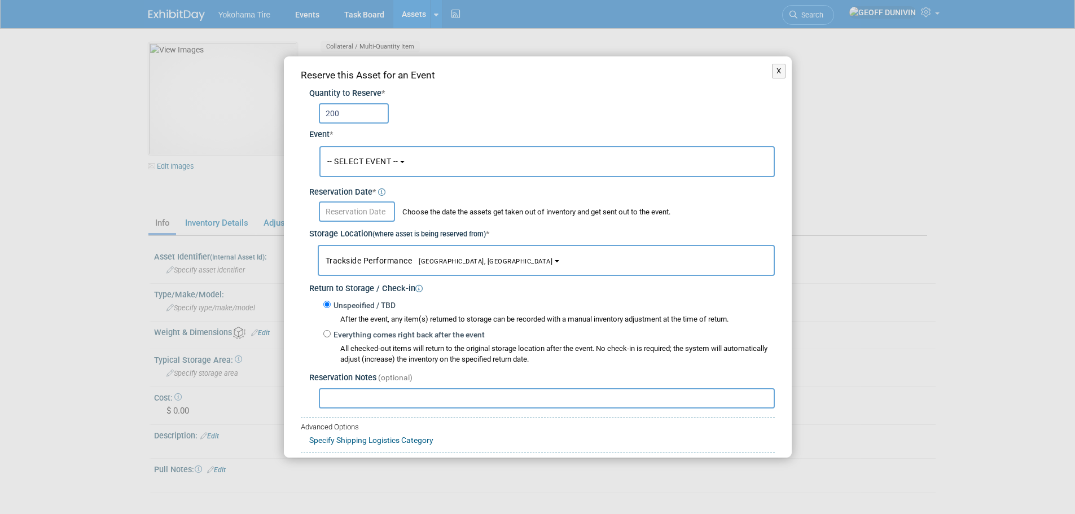
type input "200"
click at [364, 166] on span "-- SELECT EVENT --" at bounding box center [362, 161] width 71 height 9
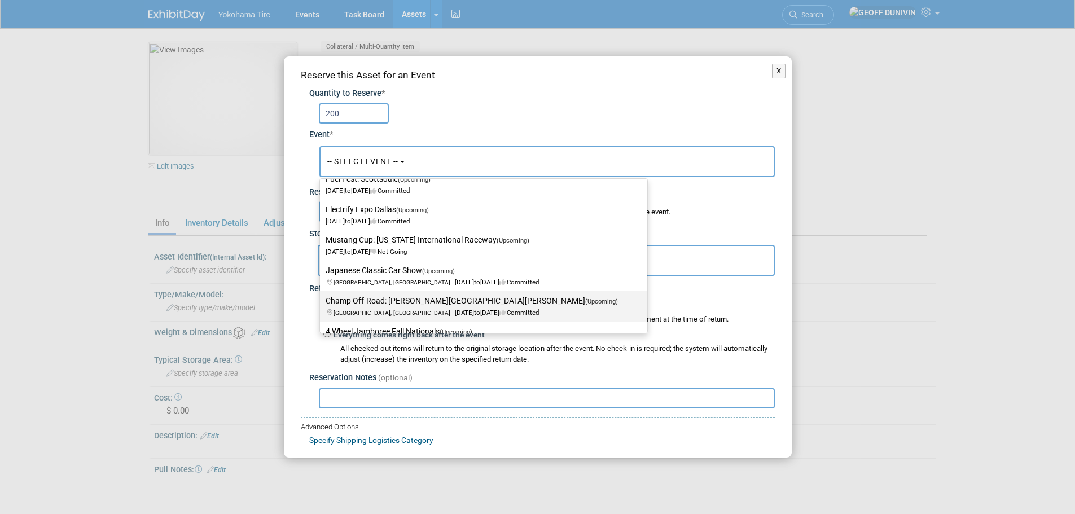
scroll to position [113, 0]
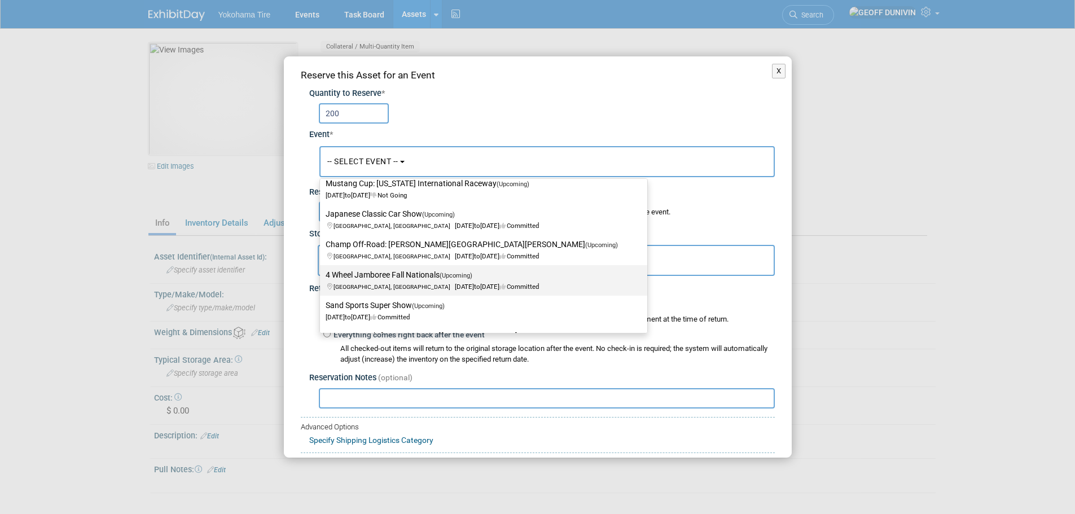
click at [392, 280] on label "4 Wheel Jamboree Fall Nationals (Upcoming) [GEOGRAPHIC_DATA], IN [DATE] to [DAT…" at bounding box center [481, 280] width 310 height 26
click at [322, 279] on input "4 Wheel Jamboree Fall Nationals (Upcoming) [GEOGRAPHIC_DATA], IN [DATE] to [DAT…" at bounding box center [317, 274] width 7 height 7
select select "11133112"
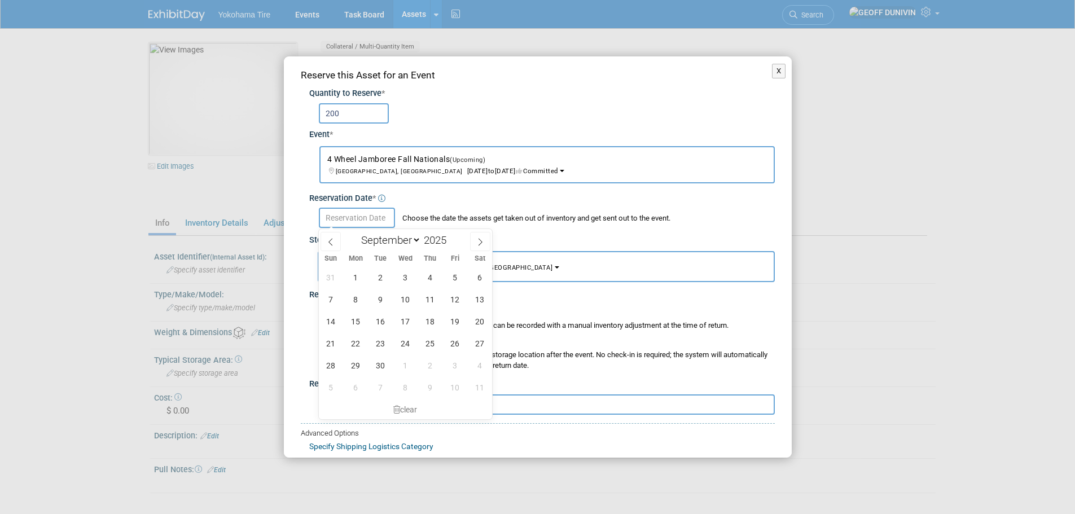
click at [333, 216] on input "text" at bounding box center [357, 218] width 76 height 20
click at [354, 279] on span "1" at bounding box center [356, 277] width 22 height 22
type input "[DATE]"
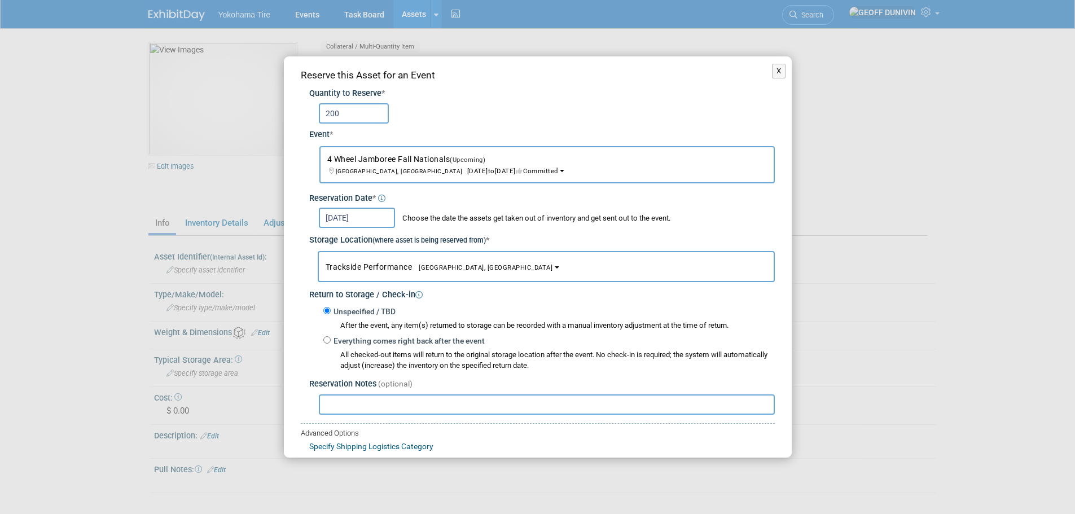
scroll to position [56, 0]
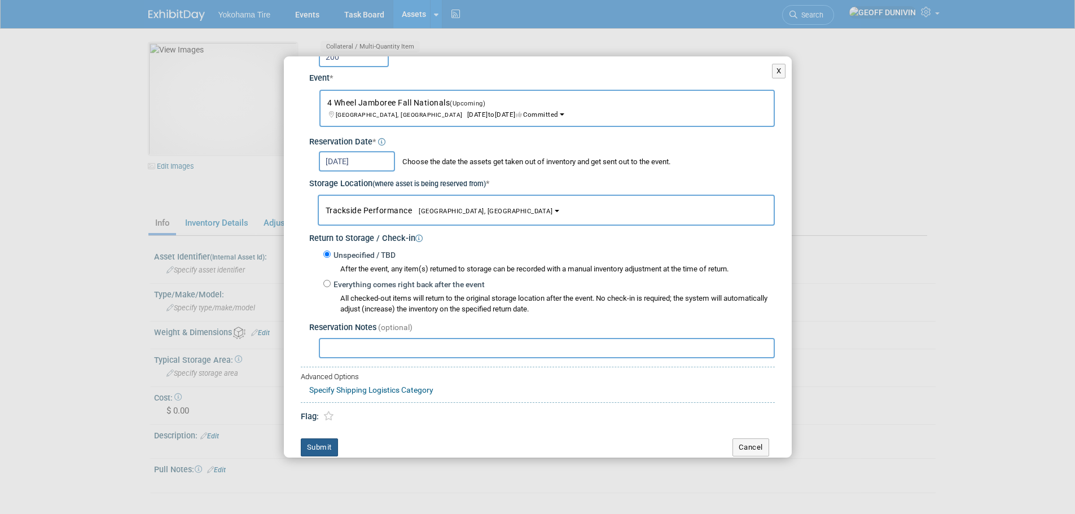
click at [309, 450] on button "Submit" at bounding box center [319, 447] width 37 height 18
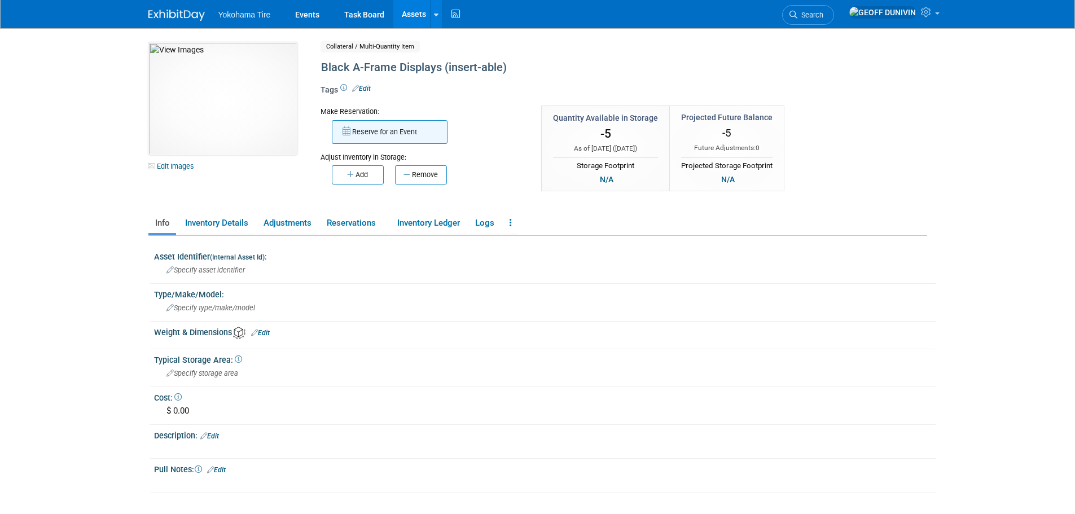
click at [361, 130] on button "Reserve for an Event" at bounding box center [390, 132] width 116 height 24
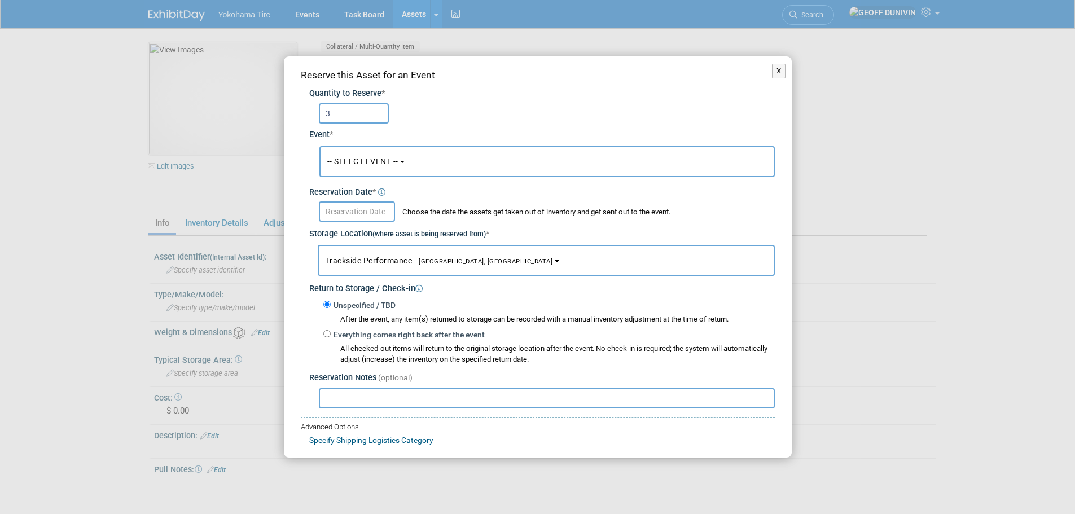
type input "3"
click at [353, 159] on span "-- SELECT EVENT --" at bounding box center [362, 161] width 71 height 9
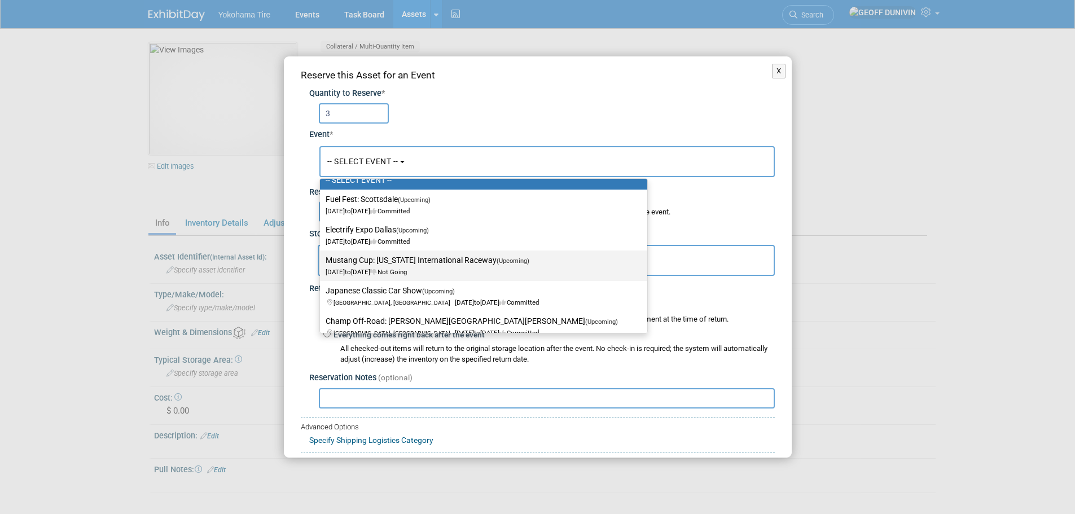
scroll to position [113, 0]
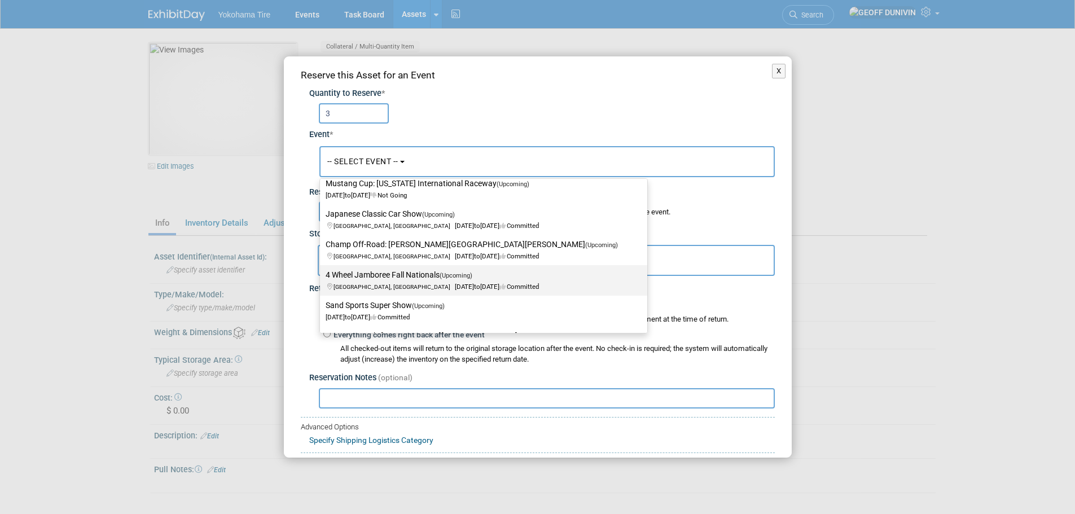
click at [367, 265] on link "4 Wheel Jamboree Fall Nationals (Upcoming) [GEOGRAPHIC_DATA], IN [DATE] to [DAT…" at bounding box center [483, 280] width 327 height 30
click at [362, 278] on label "4 Wheel Jamboree Fall Nationals (Upcoming) [GEOGRAPHIC_DATA], IN [DATE] to [DAT…" at bounding box center [481, 280] width 310 height 26
click at [322, 278] on input "4 Wheel Jamboree Fall Nationals (Upcoming) [GEOGRAPHIC_DATA], IN [DATE] to [DAT…" at bounding box center [317, 274] width 7 height 7
select select "11133112"
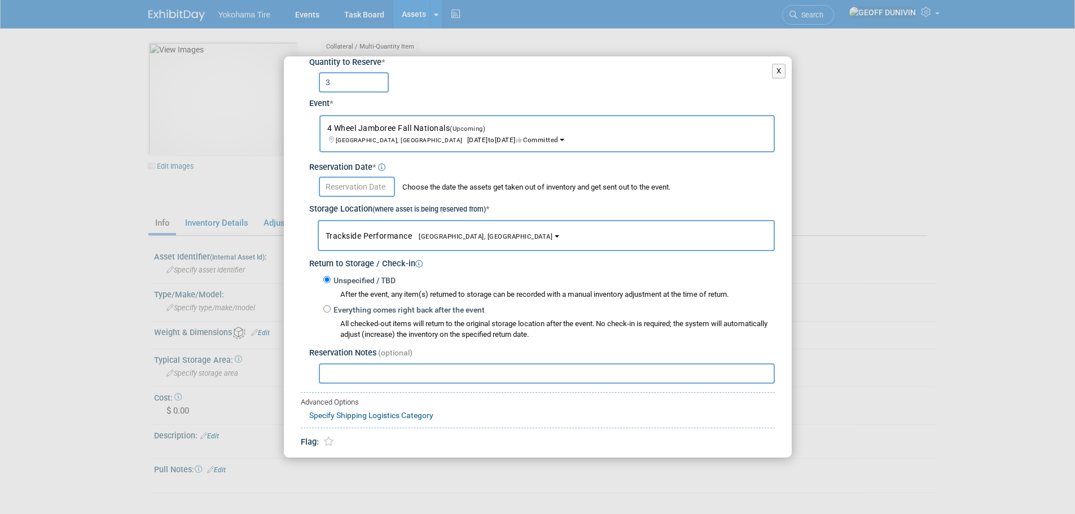
scroll to position [56, 0]
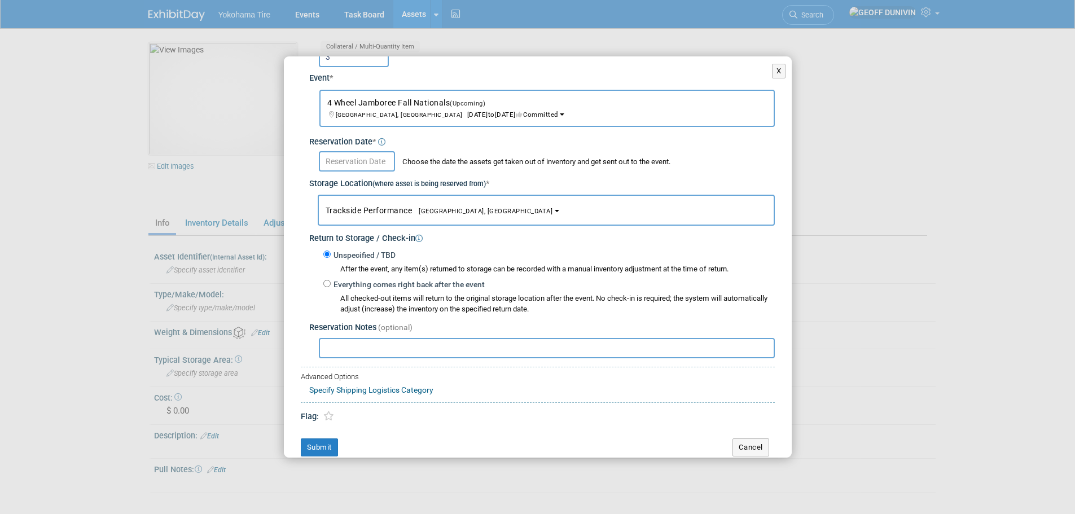
click at [349, 165] on input "text" at bounding box center [357, 161] width 76 height 20
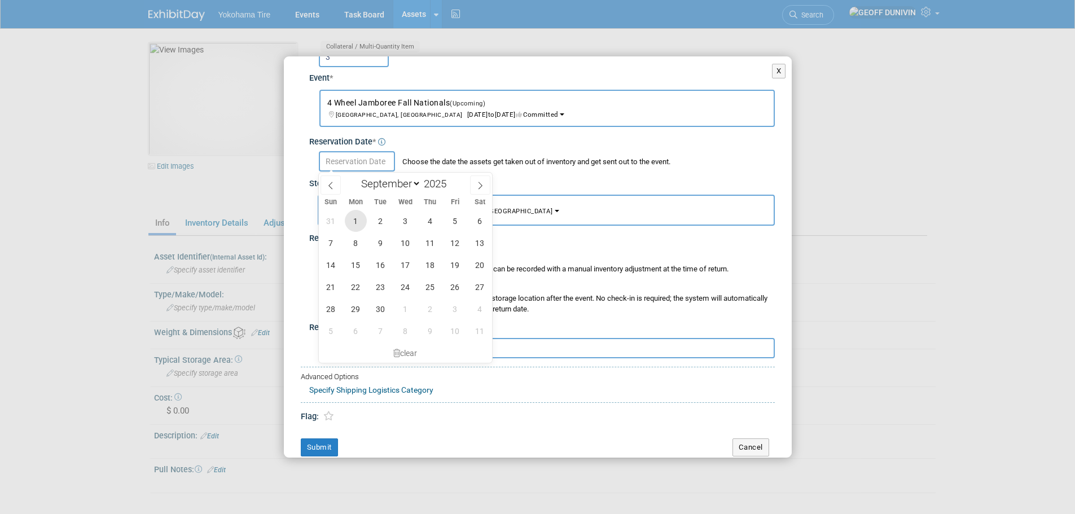
click at [359, 225] on span "1" at bounding box center [356, 221] width 22 height 22
type input "[DATE]"
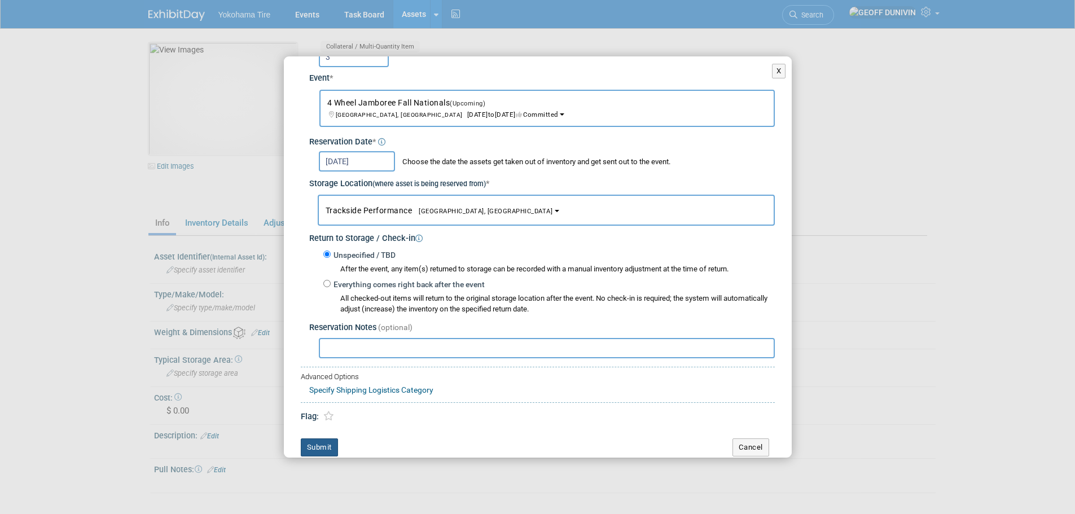
click at [324, 454] on button "Submit" at bounding box center [319, 447] width 37 height 18
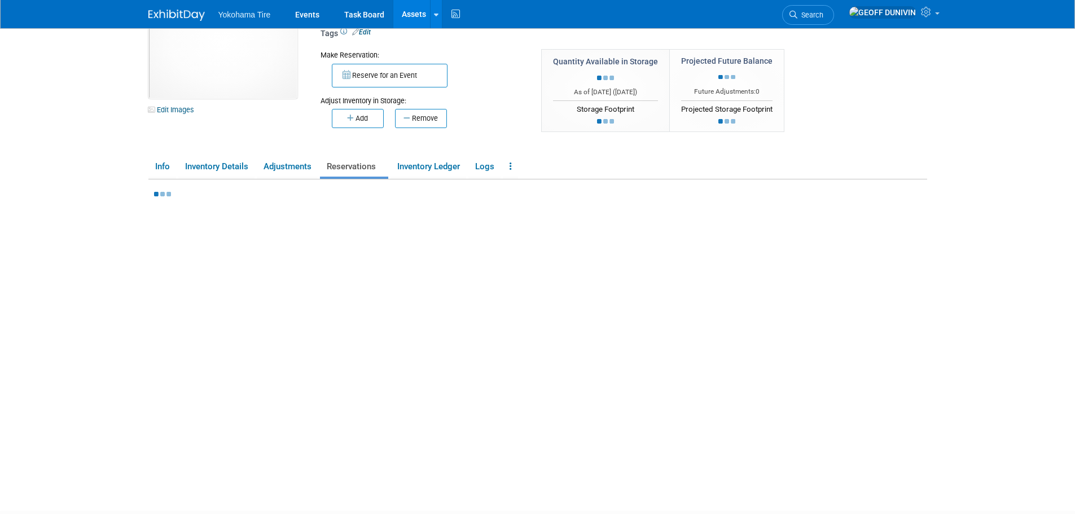
drag, startPoint x: 380, startPoint y: 336, endPoint x: 383, endPoint y: 329, distance: 7.1
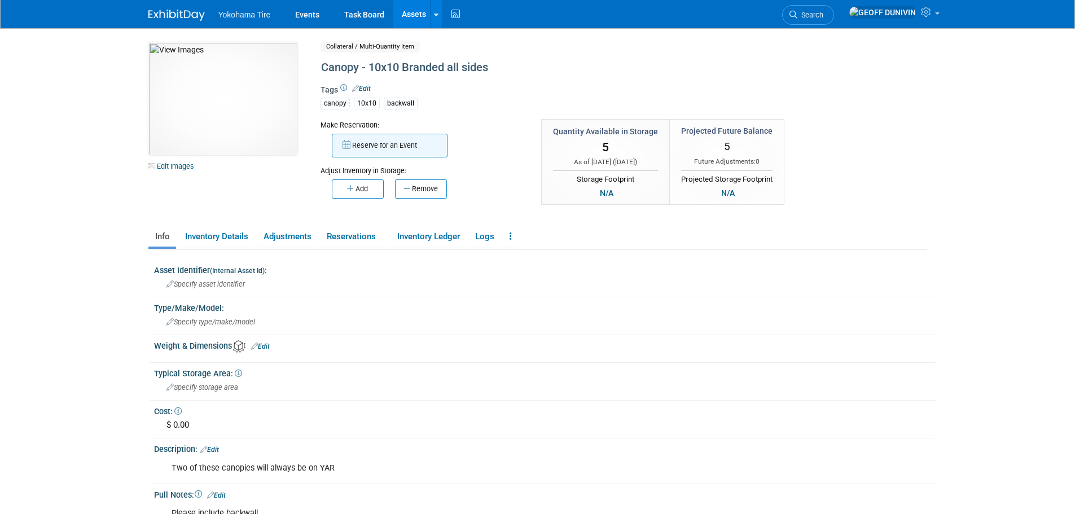
click at [389, 152] on button "Reserve for an Event" at bounding box center [390, 146] width 116 height 24
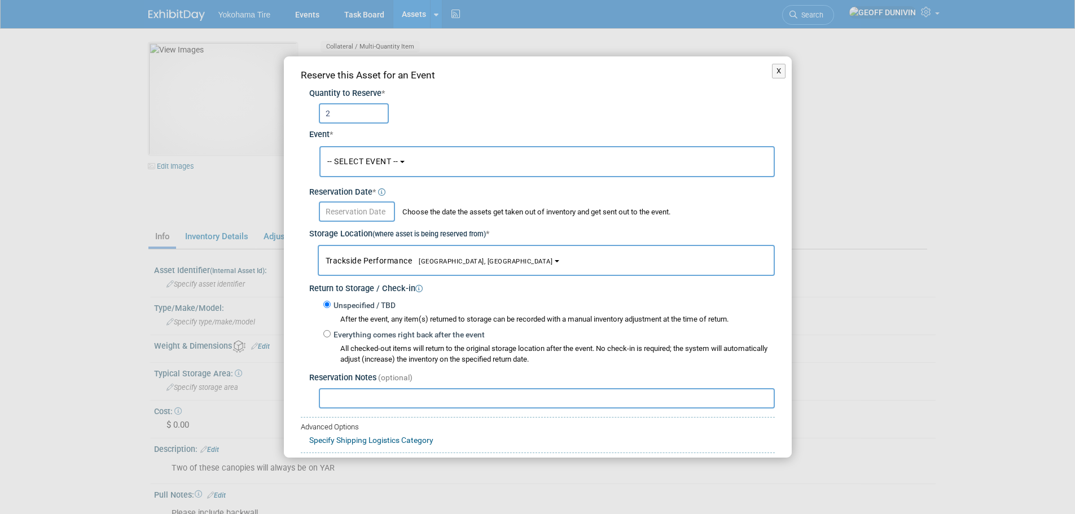
type input "2"
click at [380, 159] on span "-- SELECT EVENT --" at bounding box center [362, 161] width 71 height 9
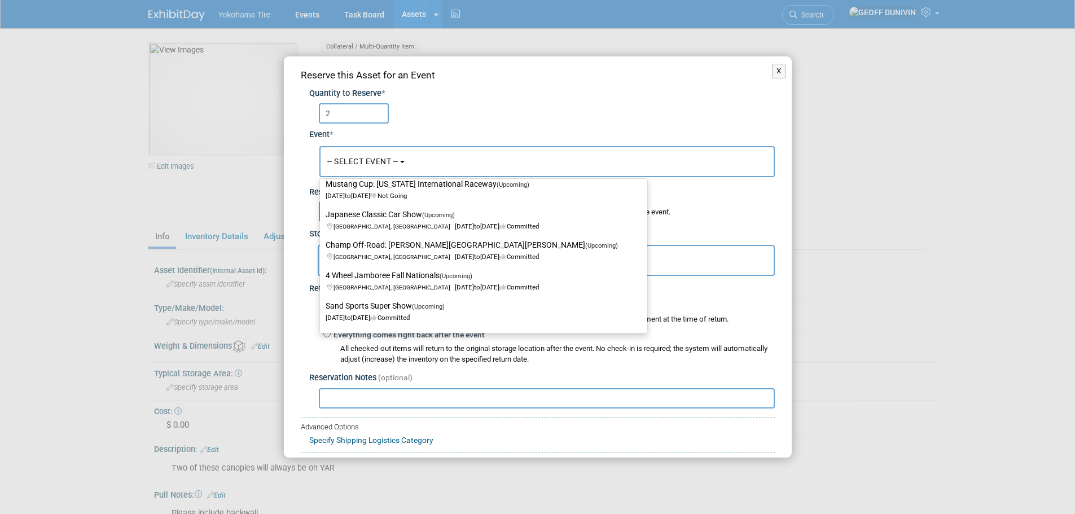
scroll to position [113, 0]
click at [366, 272] on label "4 Wheel Jamboree Fall Nationals (Upcoming) [GEOGRAPHIC_DATA], IN [DATE] to [DAT…" at bounding box center [481, 280] width 310 height 26
click at [322, 272] on input "4 Wheel Jamboree Fall Nationals (Upcoming) [GEOGRAPHIC_DATA], IN [DATE] to [DAT…" at bounding box center [317, 274] width 7 height 7
select select "11133112"
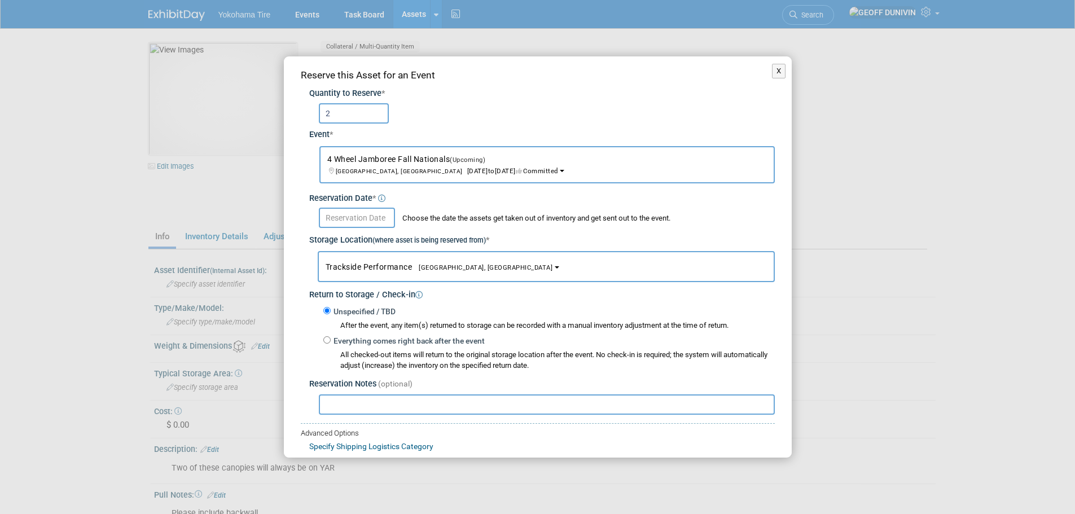
click at [375, 210] on input "text" at bounding box center [357, 218] width 76 height 20
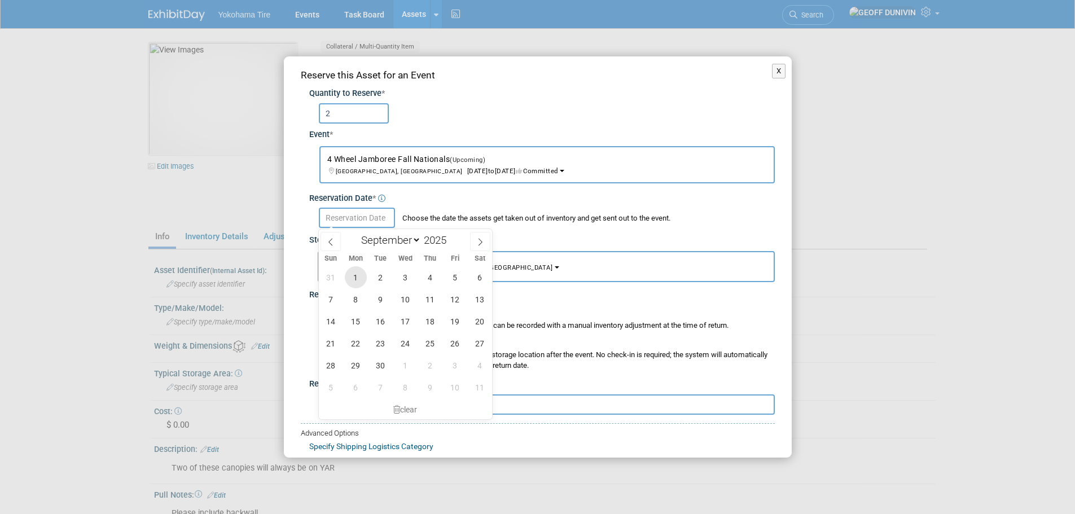
click at [353, 273] on span "1" at bounding box center [356, 277] width 22 height 22
type input "[DATE]"
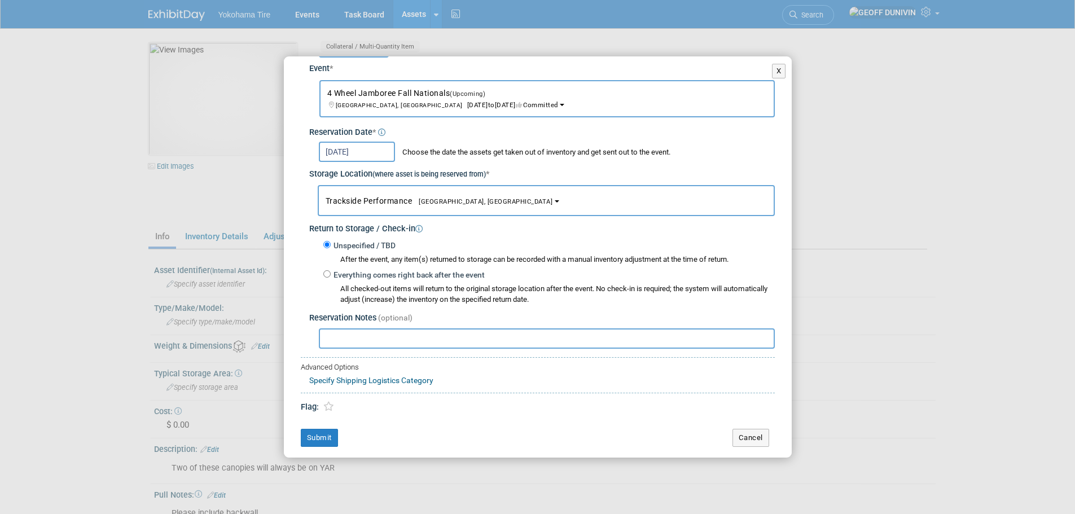
scroll to position [67, 0]
click at [317, 449] on div "Reserve this Asset for an Event Quantity to Reserve * 2 Event * -- SELECT EVENT…" at bounding box center [538, 223] width 508 height 468
click at [315, 447] on div "Reserve this Asset for an Event Quantity to Reserve * 2 Event * -- SELECT EVENT…" at bounding box center [538, 223] width 508 height 468
click at [318, 443] on button "Submit" at bounding box center [319, 437] width 37 height 18
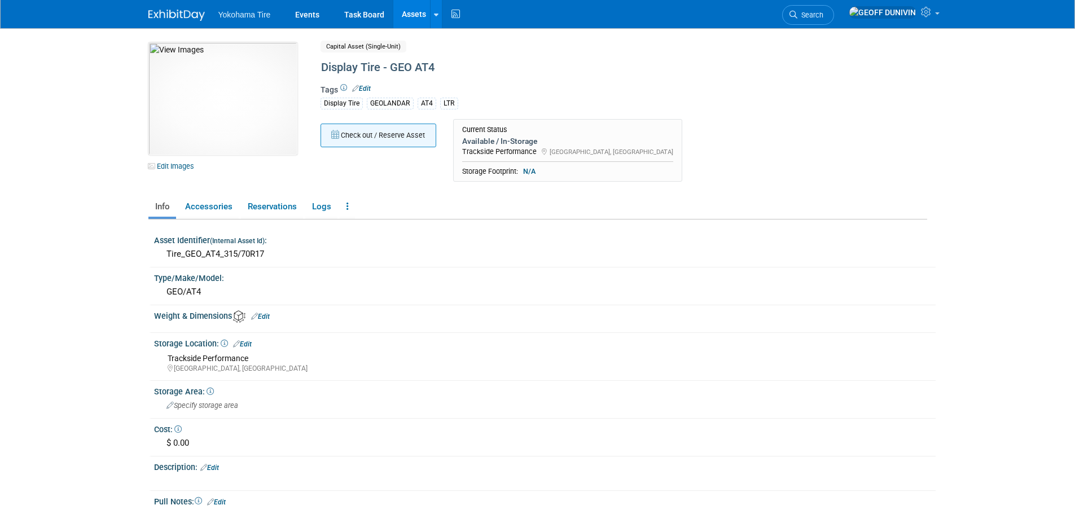
click at [366, 138] on button "Check out / Reserve Asset" at bounding box center [378, 136] width 116 height 24
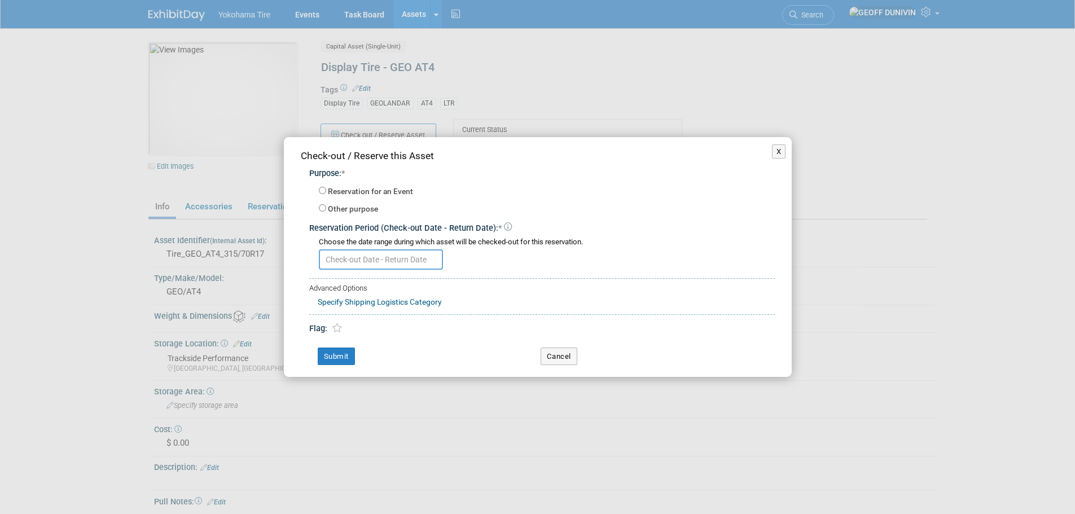
click at [371, 265] on input "text" at bounding box center [381, 259] width 124 height 20
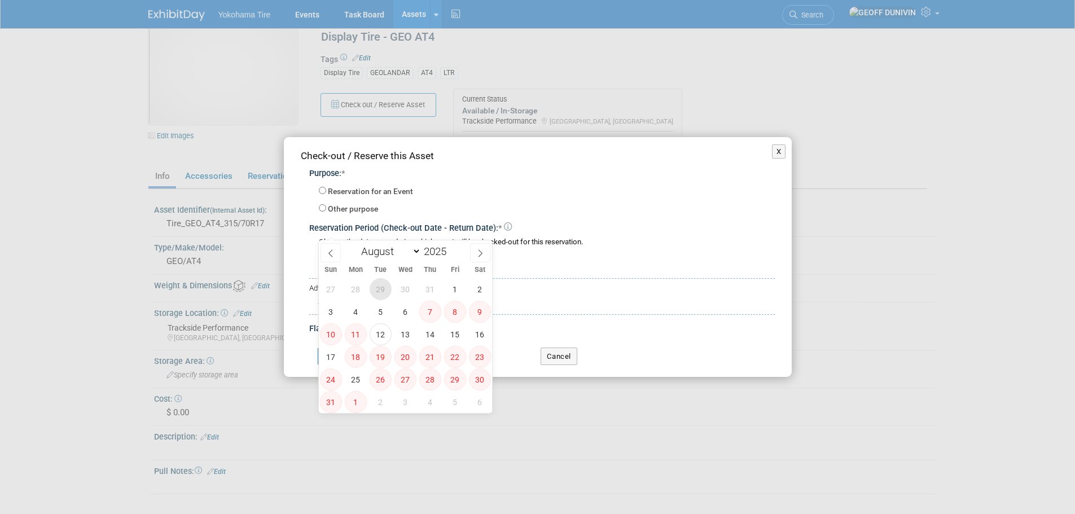
scroll to position [56, 0]
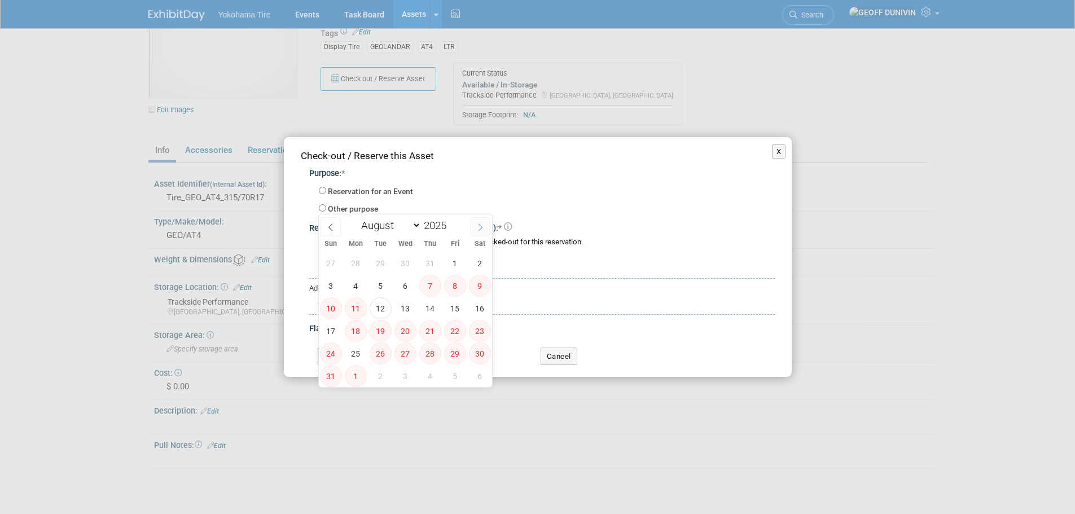
click at [481, 228] on icon at bounding box center [480, 227] width 8 height 8
select select "8"
click at [361, 264] on span "1" at bounding box center [356, 263] width 22 height 22
click at [383, 264] on span "2" at bounding box center [381, 263] width 22 height 22
type input "[DATE]"
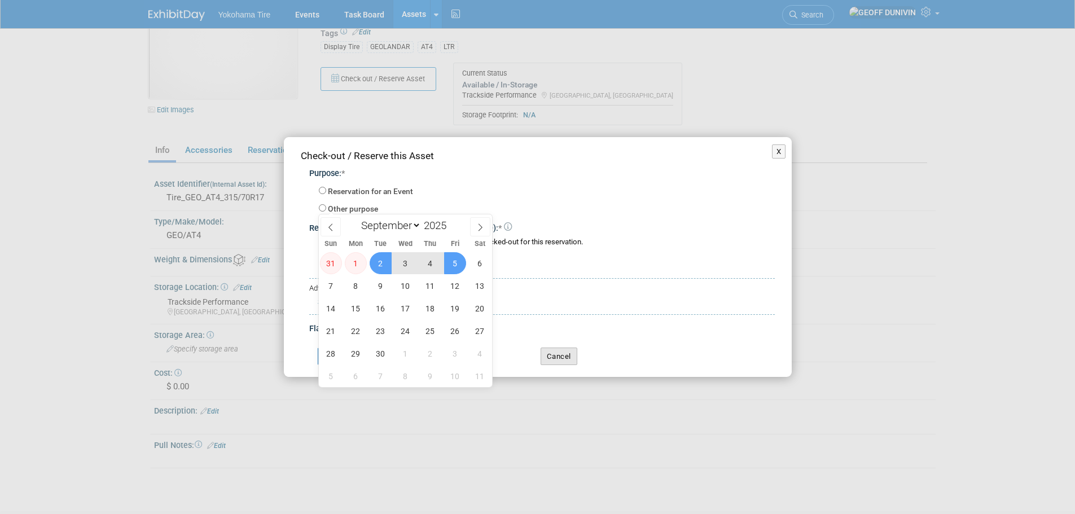
click at [568, 353] on button "Cancel" at bounding box center [558, 357] width 37 height 18
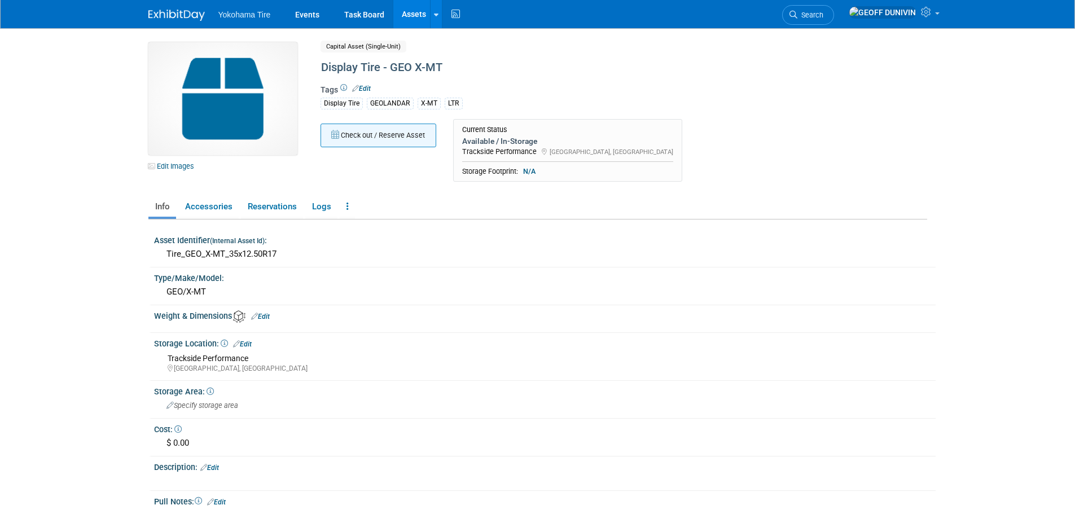
click at [394, 145] on button "Check out / Reserve Asset" at bounding box center [378, 136] width 116 height 24
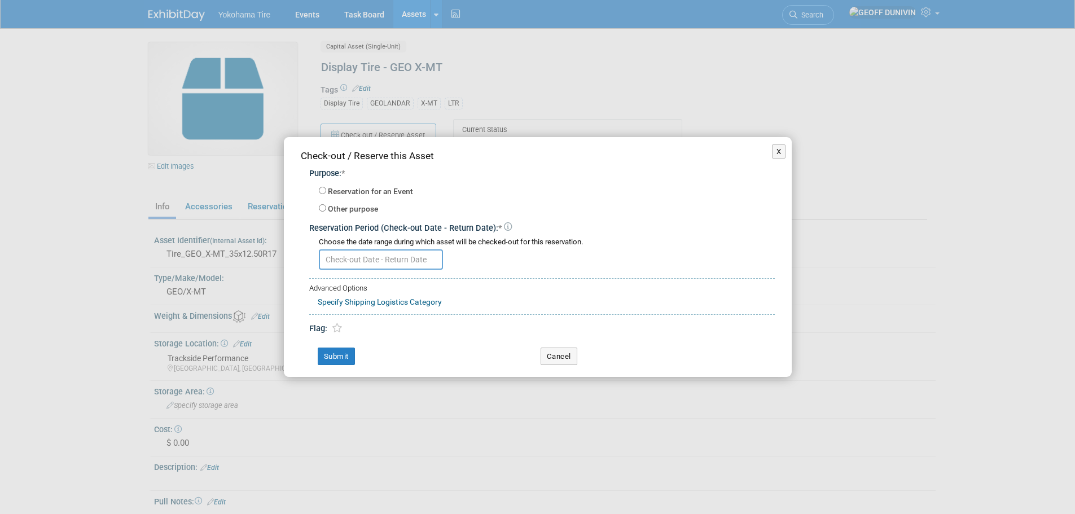
drag, startPoint x: 376, startPoint y: 272, endPoint x: 376, endPoint y: 265, distance: 6.8
click at [376, 271] on div "Purpose: * Reservation for an Event -- SELECT EVENT -- Fuel Fest: Scottsdale<sp…" at bounding box center [538, 248] width 474 height 172
click at [377, 263] on input "text" at bounding box center [381, 259] width 124 height 20
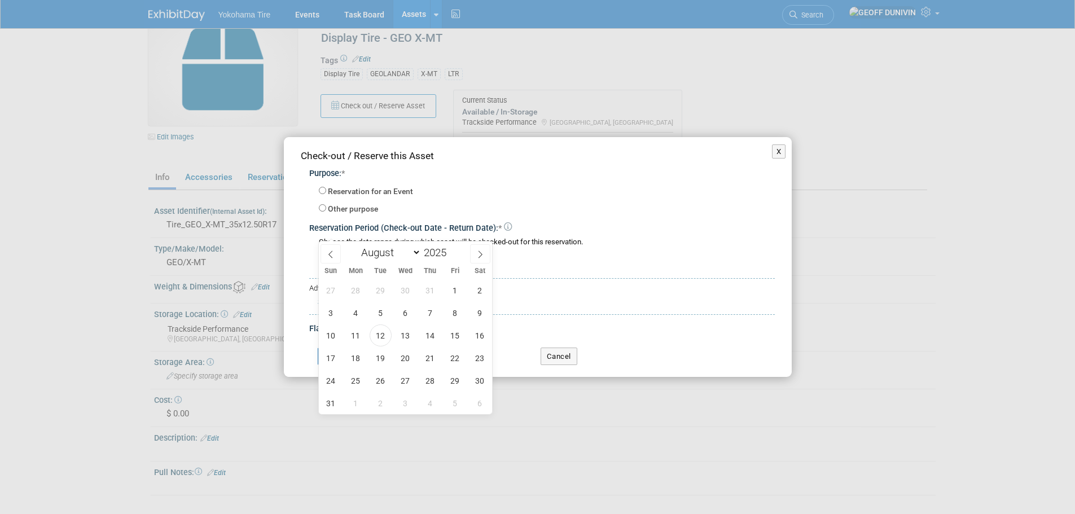
scroll to position [56, 0]
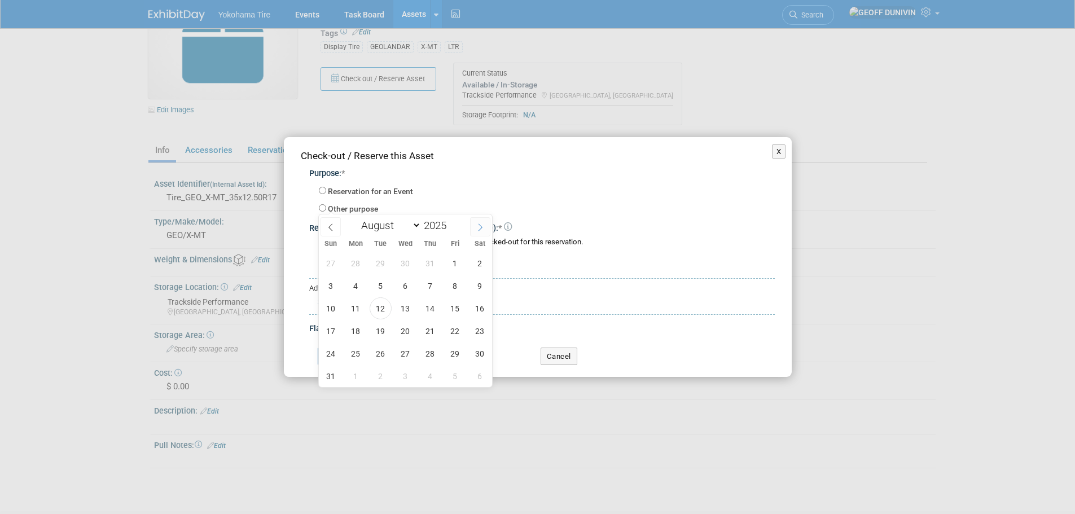
click at [476, 234] on span at bounding box center [480, 226] width 20 height 19
select select "8"
click at [354, 265] on span "1" at bounding box center [356, 263] width 22 height 22
type input "Sep 1, 2025"
click at [363, 265] on span "1" at bounding box center [356, 263] width 22 height 22
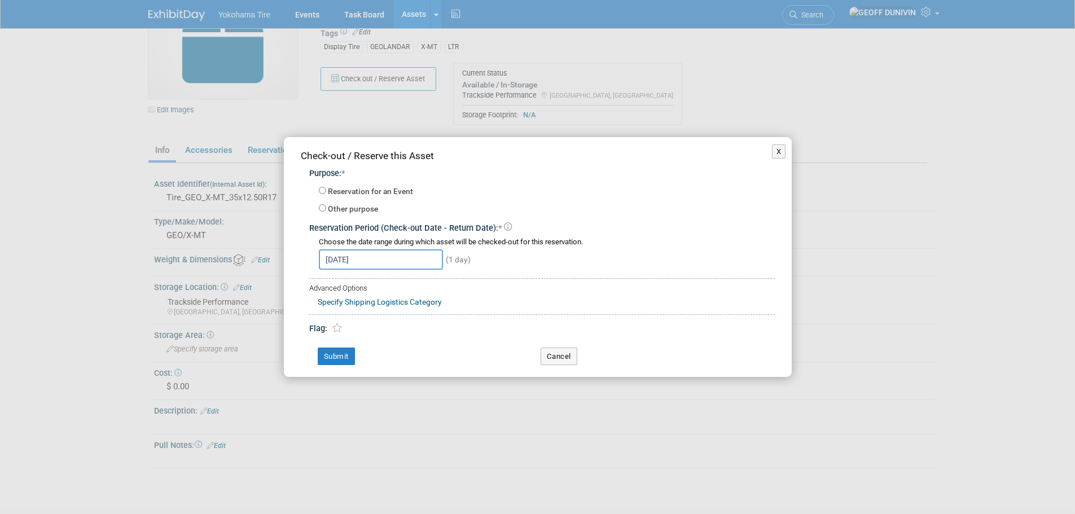
click at [348, 194] on label "Reservation for an Event" at bounding box center [370, 191] width 85 height 11
click at [326, 194] on input "Reservation for an Event" at bounding box center [322, 190] width 7 height 7
radio input "true"
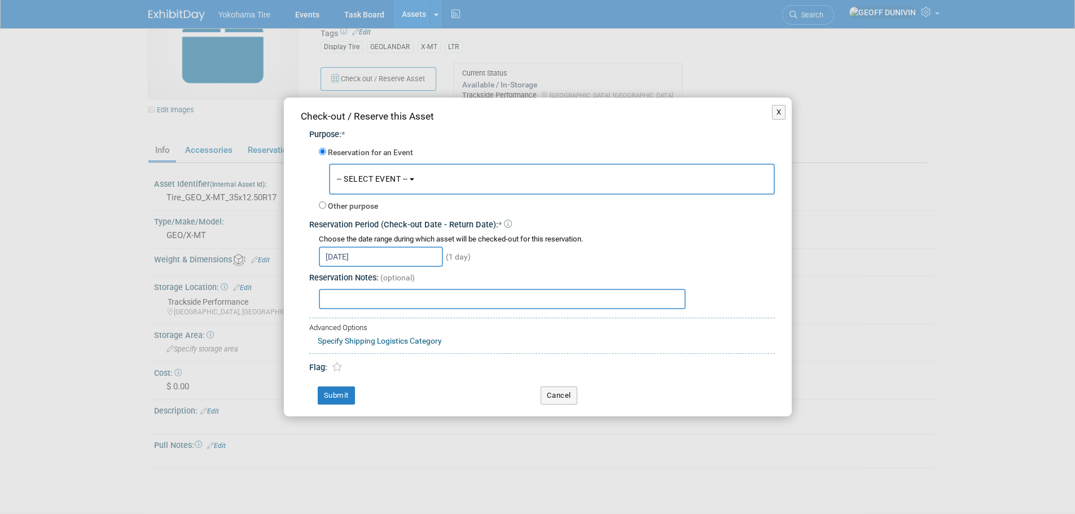
click at [379, 180] on span "-- SELECT EVENT --" at bounding box center [372, 178] width 71 height 9
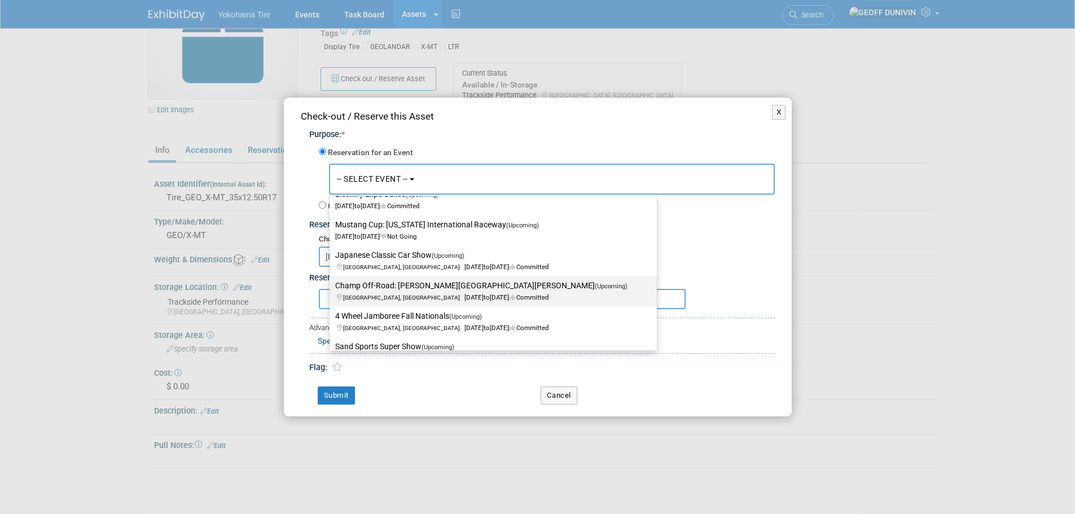
scroll to position [169, 0]
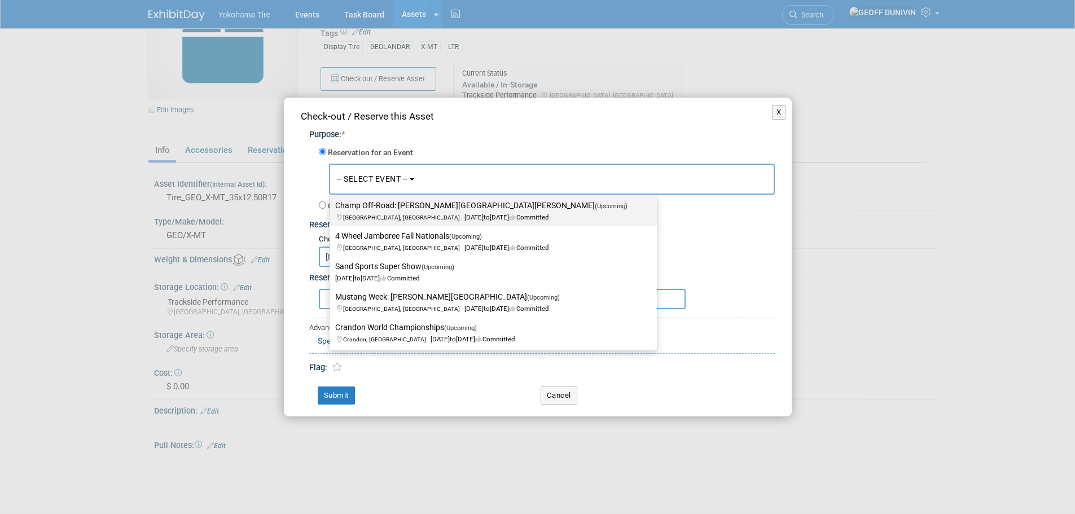
click at [412, 219] on span "San Bernardino, CA Sep 26, 2025 to Sep 28, 2025 Committed" at bounding box center [484, 211] width 299 height 19
click at [331, 209] on input "Champ Off-Road: Glen Helen Raceway (Upcoming) San Bernardino, CA Sep 26, 2025 t…" at bounding box center [327, 205] width 7 height 7
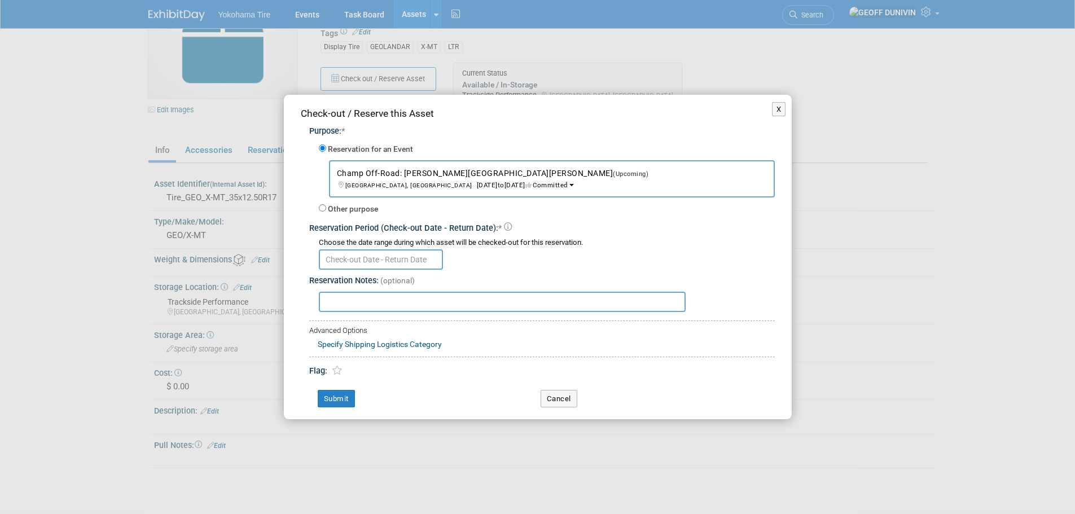
click at [418, 181] on span "San Bernardino, CA Sep 26, 2025 to Sep 28, 2025 Committed" at bounding box center [496, 179] width 319 height 19
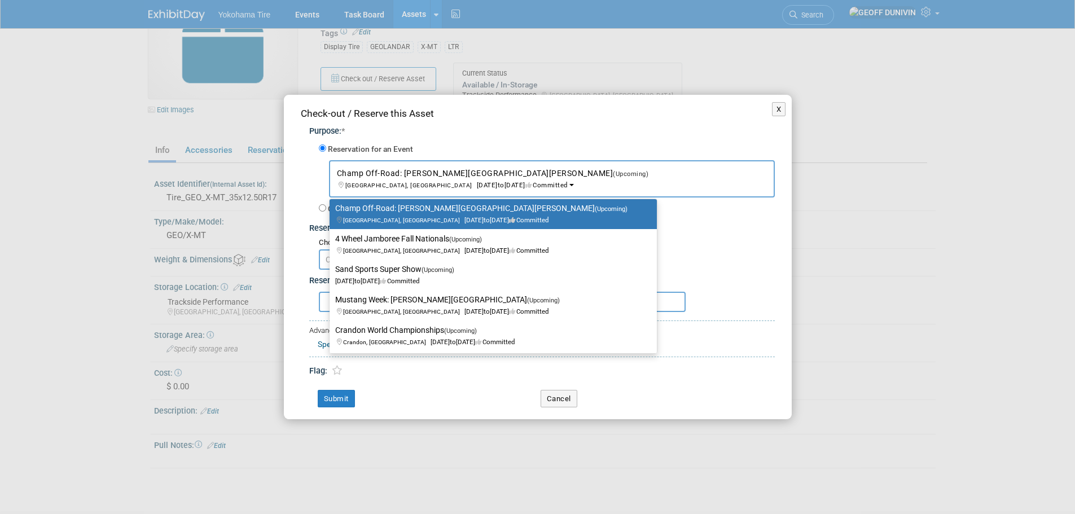
scroll to position [158, 0]
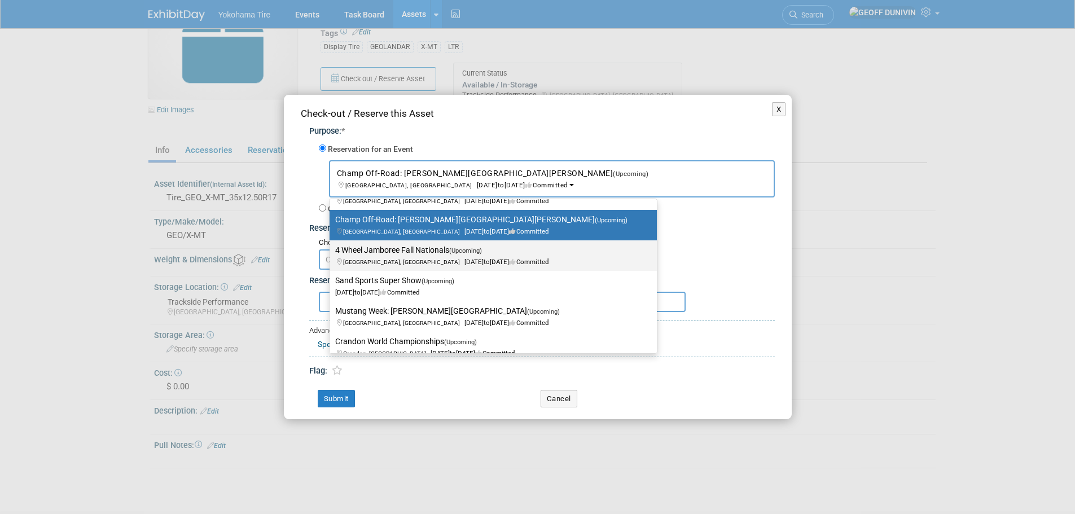
click at [415, 258] on span "[GEOGRAPHIC_DATA], IN [DATE] to [DATE] Committed" at bounding box center [441, 256] width 213 height 19
click at [331, 254] on input "4 Wheel Jamboree Fall Nationals (Upcoming) [GEOGRAPHIC_DATA], IN [DATE] to [DAT…" at bounding box center [327, 250] width 7 height 7
select select "11133112"
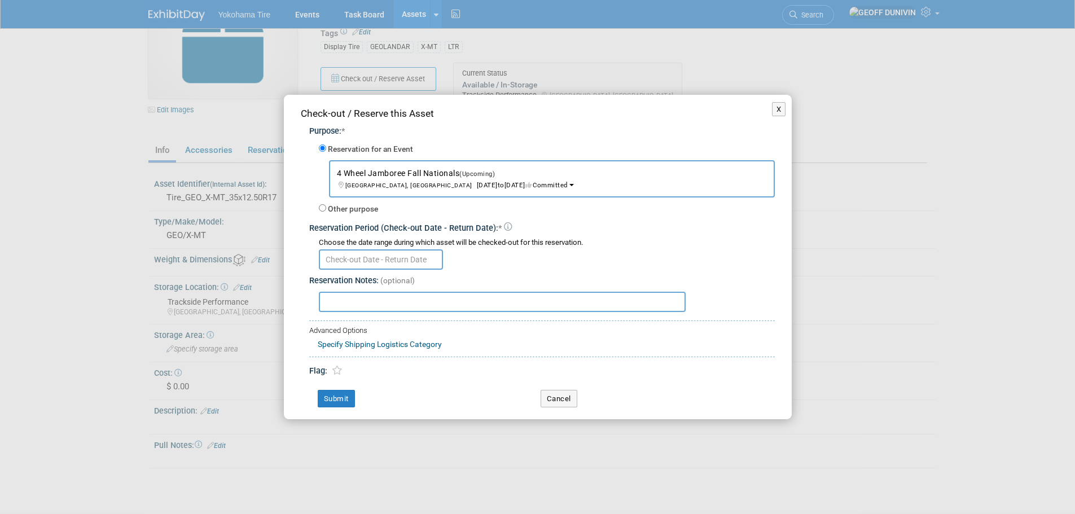
click at [402, 265] on input "text" at bounding box center [381, 259] width 124 height 20
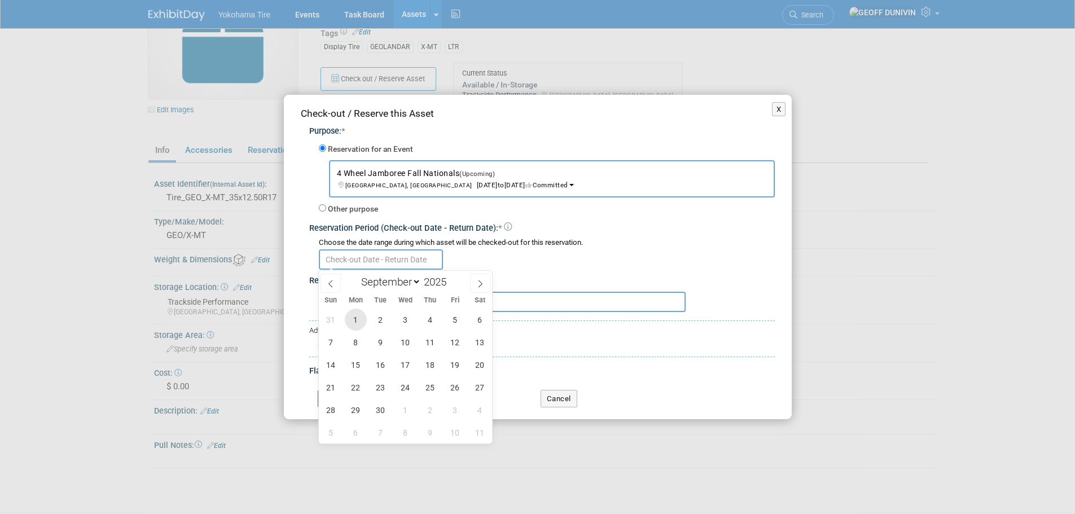
click at [362, 321] on span "1" at bounding box center [356, 320] width 22 height 22
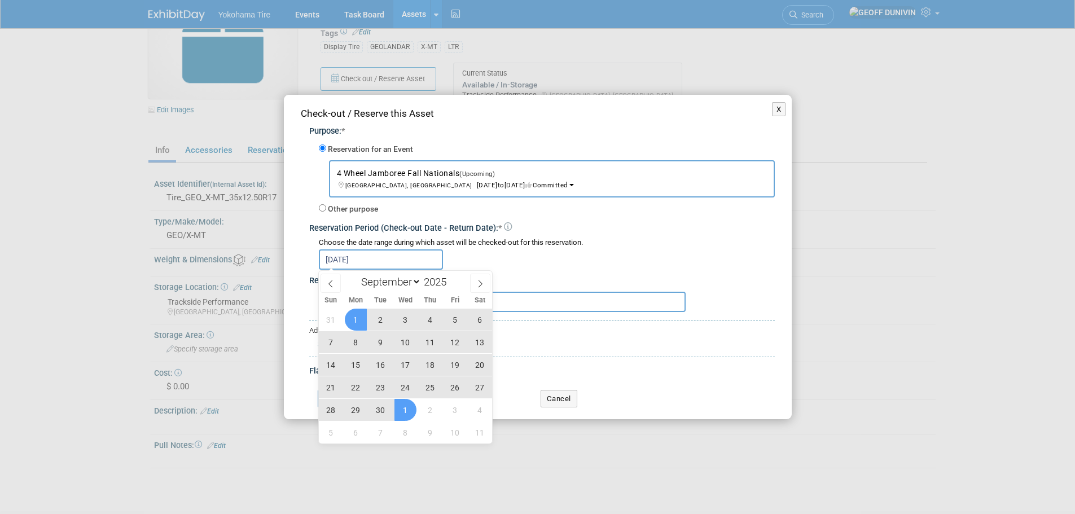
click at [411, 412] on span "1" at bounding box center [405, 410] width 22 height 22
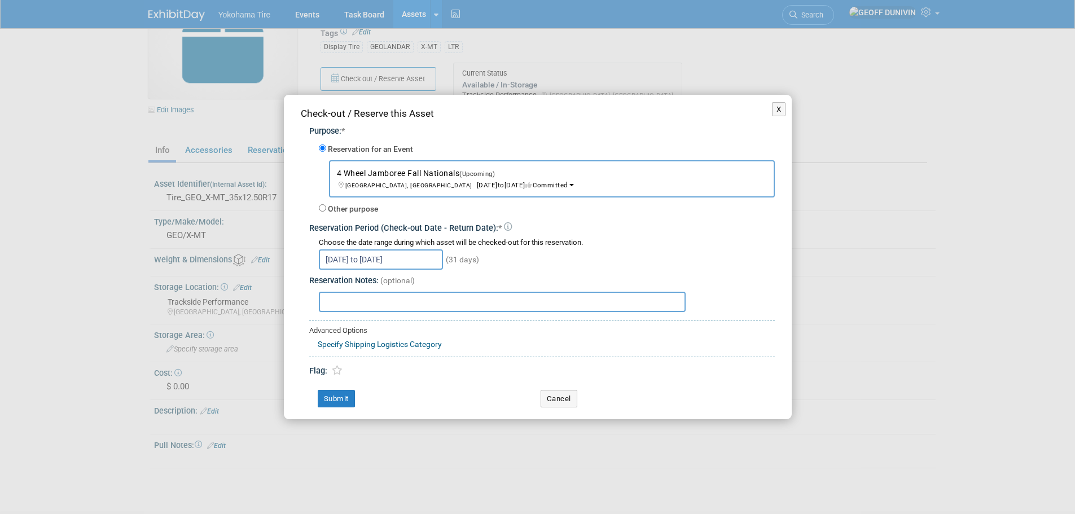
click at [414, 248] on div "Sep 1, 2025 to Oct 1, 2025 (31 days)" at bounding box center [547, 259] width 456 height 22
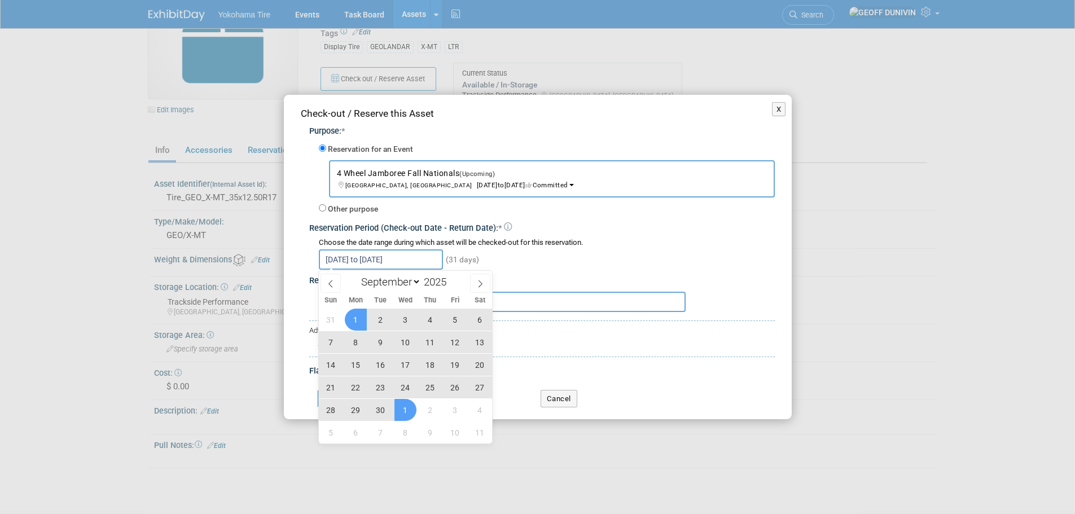
click at [412, 258] on input "Sep 1, 2025 to Oct 1, 2025" at bounding box center [381, 259] width 124 height 20
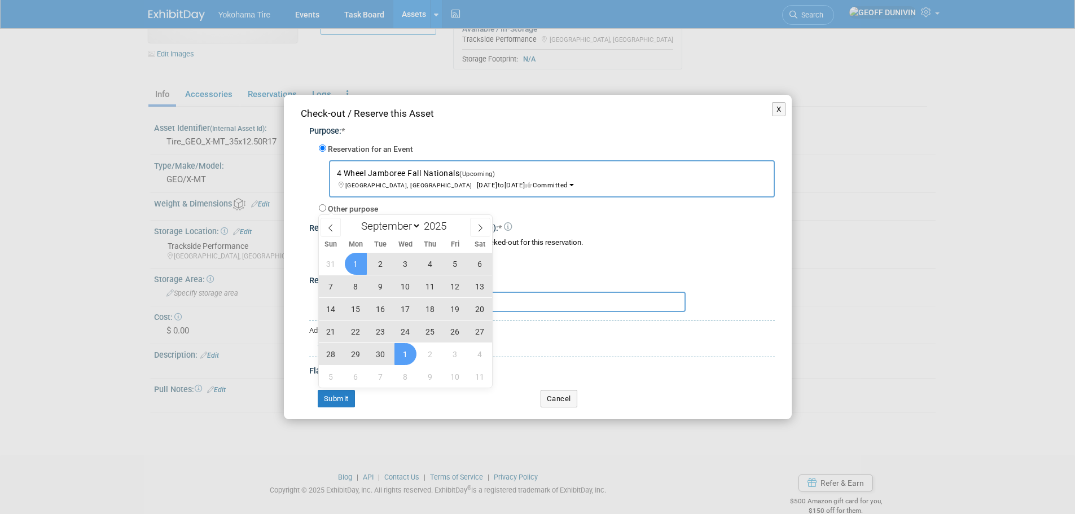
scroll to position [113, 0]
click at [364, 263] on span "1" at bounding box center [356, 263] width 22 height 22
type input "Sep 1, 2025"
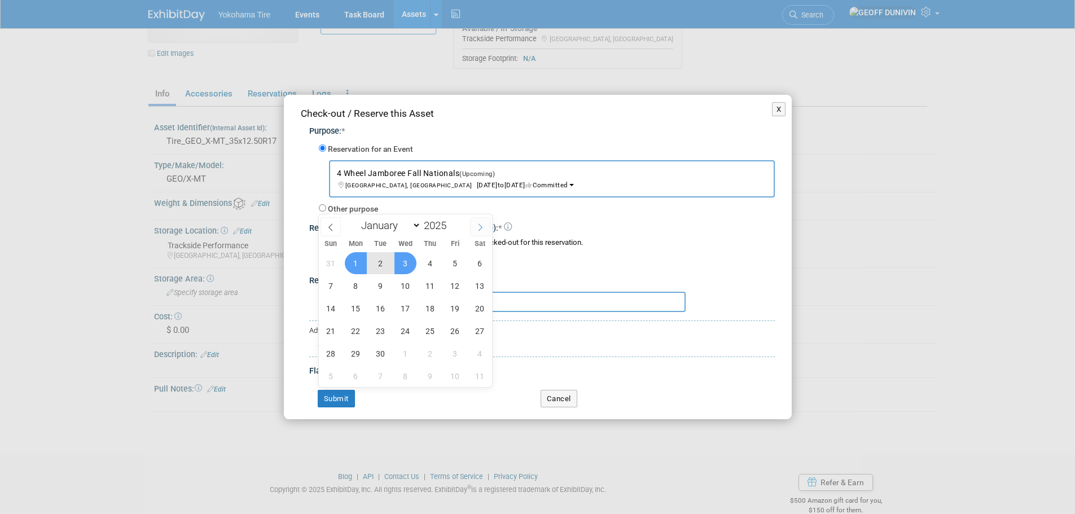
click at [483, 225] on icon at bounding box center [480, 227] width 8 height 8
select select "9"
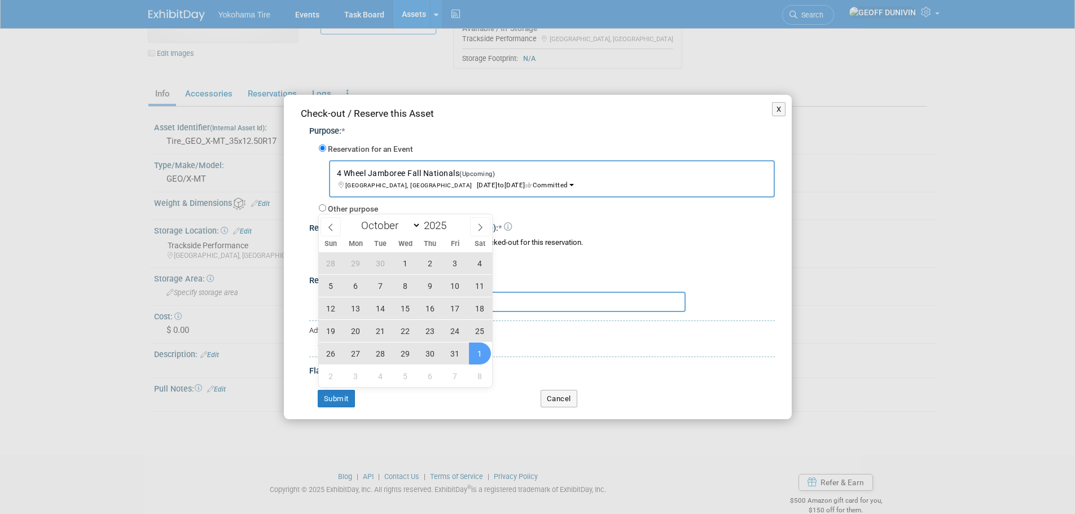
click at [481, 358] on span "1" at bounding box center [480, 353] width 22 height 22
type input "Sep 1, 2025 to Nov 1, 2025"
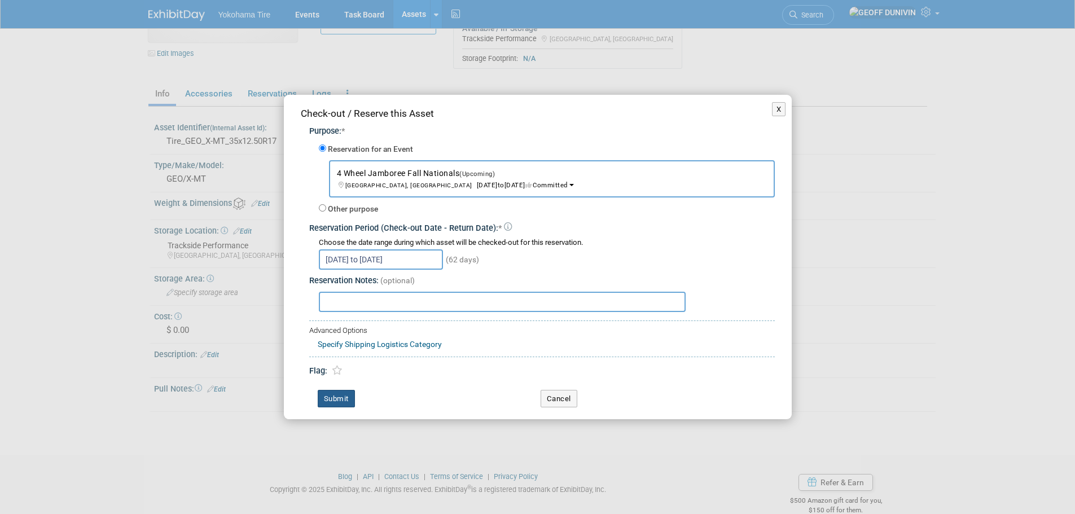
click at [320, 398] on button "Submit" at bounding box center [336, 399] width 37 height 18
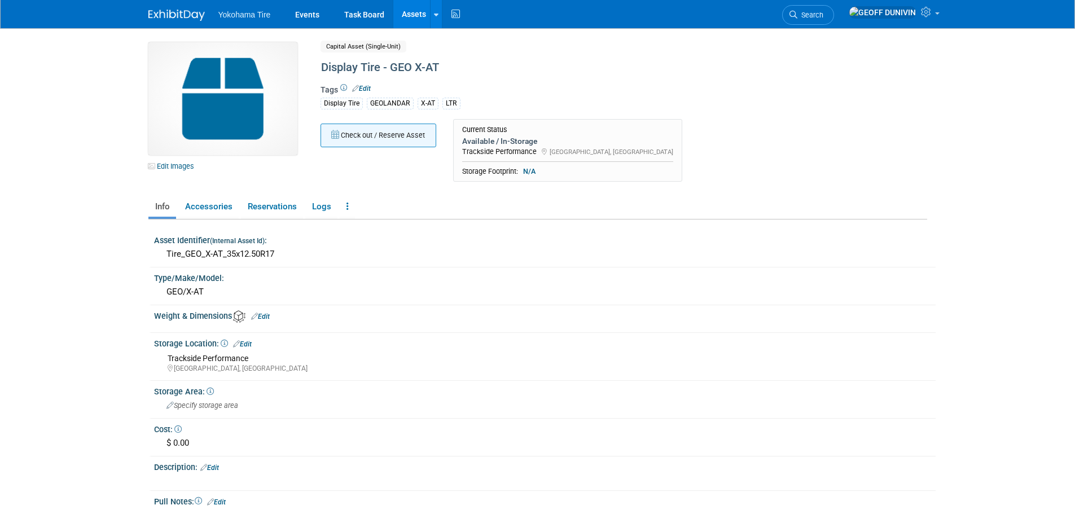
click at [376, 135] on button "Check out / Reserve Asset" at bounding box center [378, 136] width 116 height 24
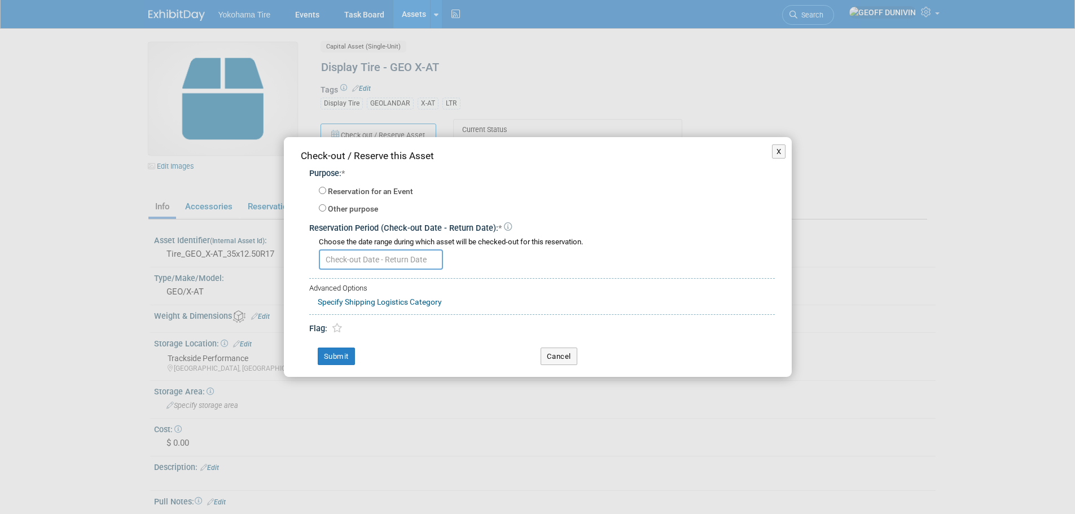
click at [390, 196] on label "Reservation for an Event" at bounding box center [370, 191] width 85 height 11
click at [326, 194] on input "Reservation for an Event" at bounding box center [322, 190] width 7 height 7
radio input "true"
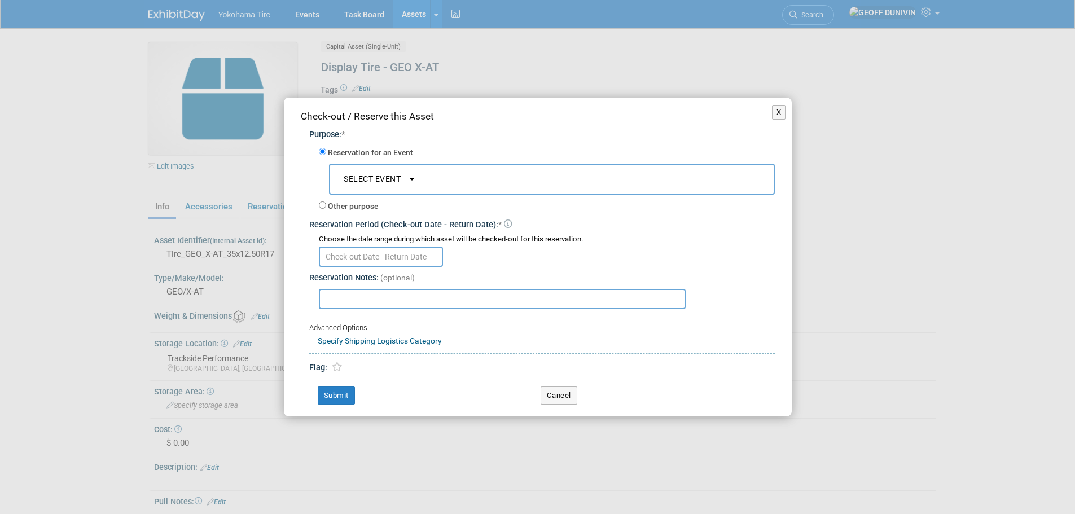
click at [423, 189] on button "-- SELECT EVENT --" at bounding box center [552, 179] width 446 height 31
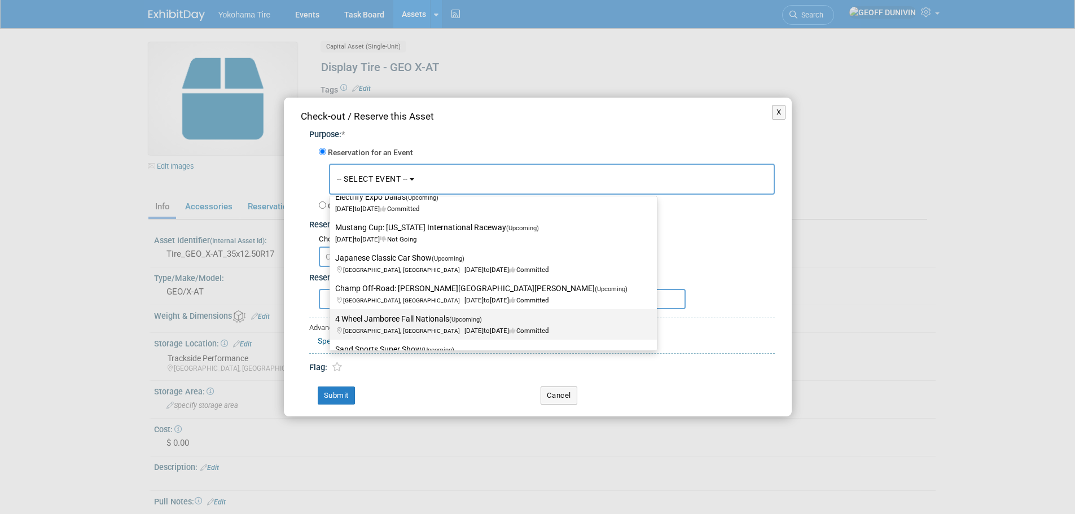
scroll to position [113, 0]
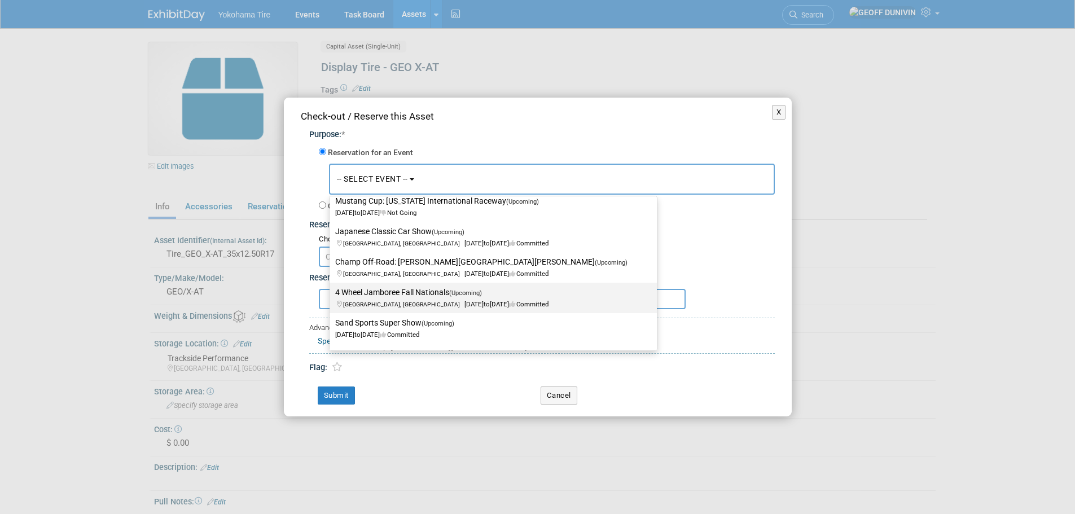
click at [428, 300] on span "[GEOGRAPHIC_DATA], IN [DATE] to [DATE] Committed" at bounding box center [441, 298] width 213 height 19
click at [331, 296] on input "4 Wheel Jamboree Fall Nationals (Upcoming) [GEOGRAPHIC_DATA], IN [DATE] to [DAT…" at bounding box center [327, 292] width 7 height 7
select select "11133112"
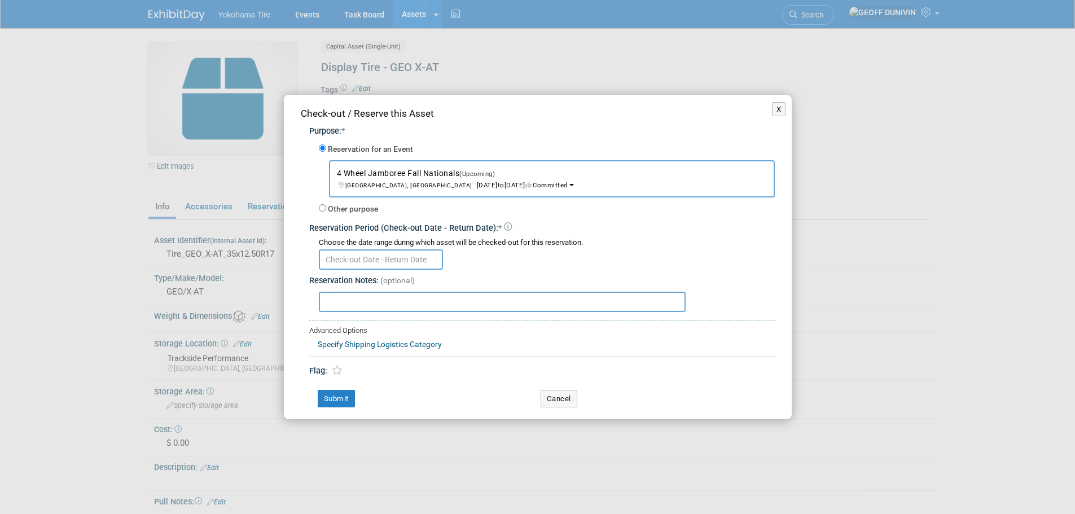
click at [372, 263] on input "text" at bounding box center [381, 259] width 124 height 20
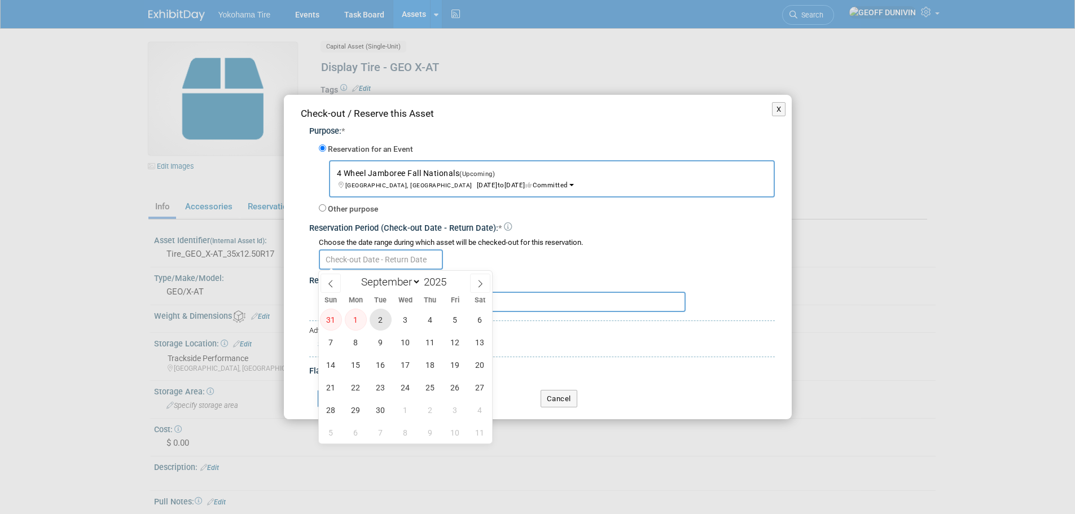
click at [375, 323] on span "2" at bounding box center [381, 320] width 22 height 22
type input "[DATE]"
click at [478, 286] on icon at bounding box center [480, 284] width 8 height 8
select select "9"
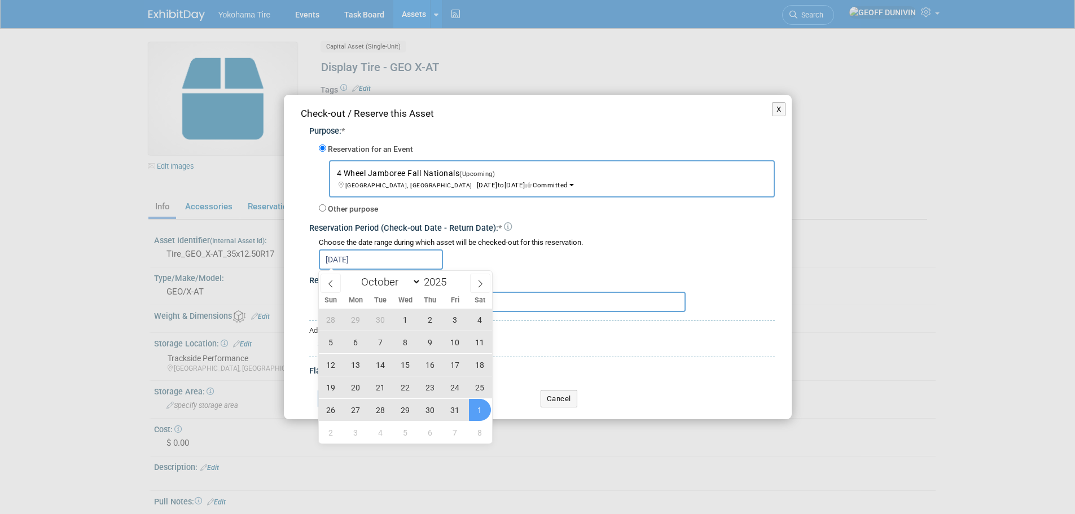
click at [479, 410] on span "1" at bounding box center [480, 410] width 22 height 22
type input "[DATE] to [DATE]"
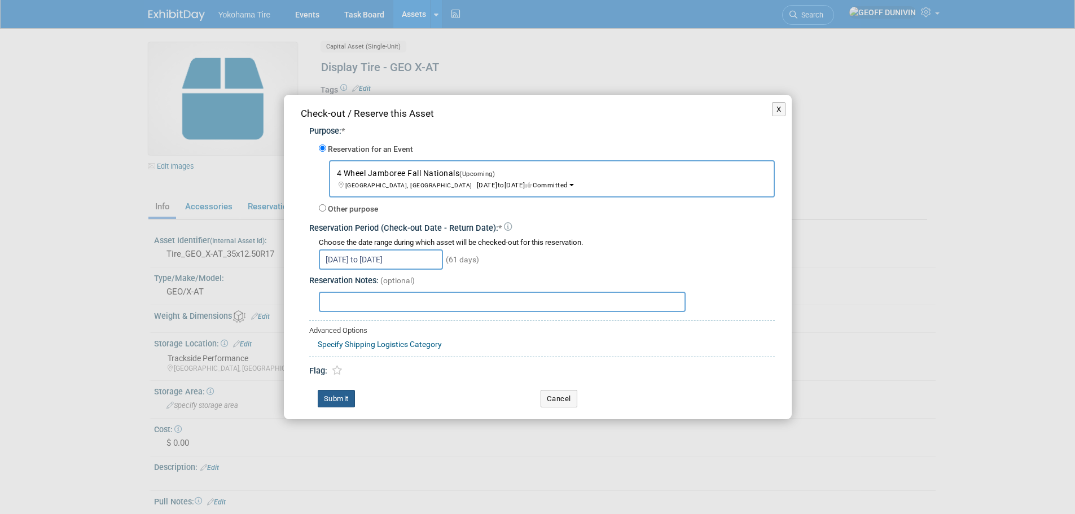
click at [320, 398] on button "Submit" at bounding box center [336, 399] width 37 height 18
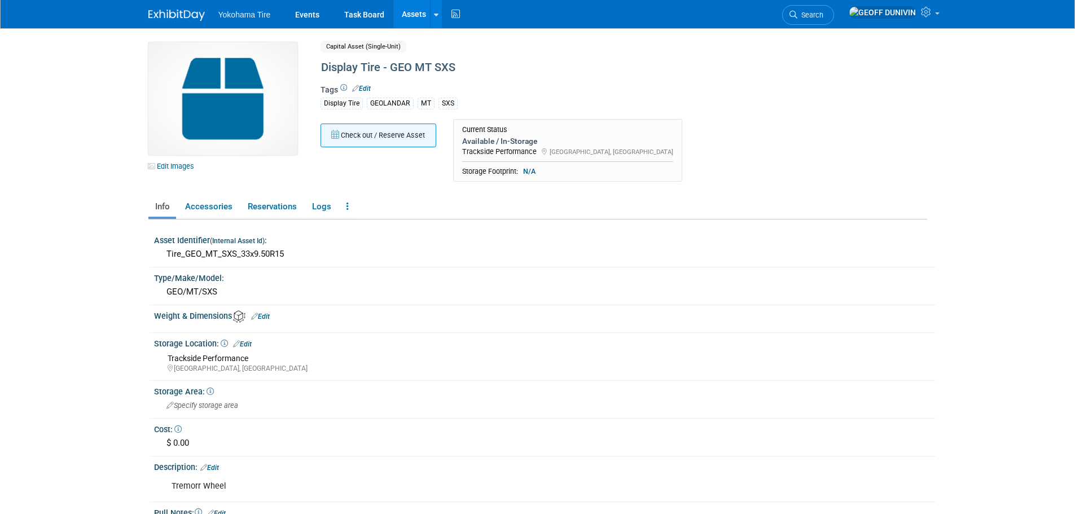
click at [411, 132] on button "Check out / Reserve Asset" at bounding box center [378, 136] width 116 height 24
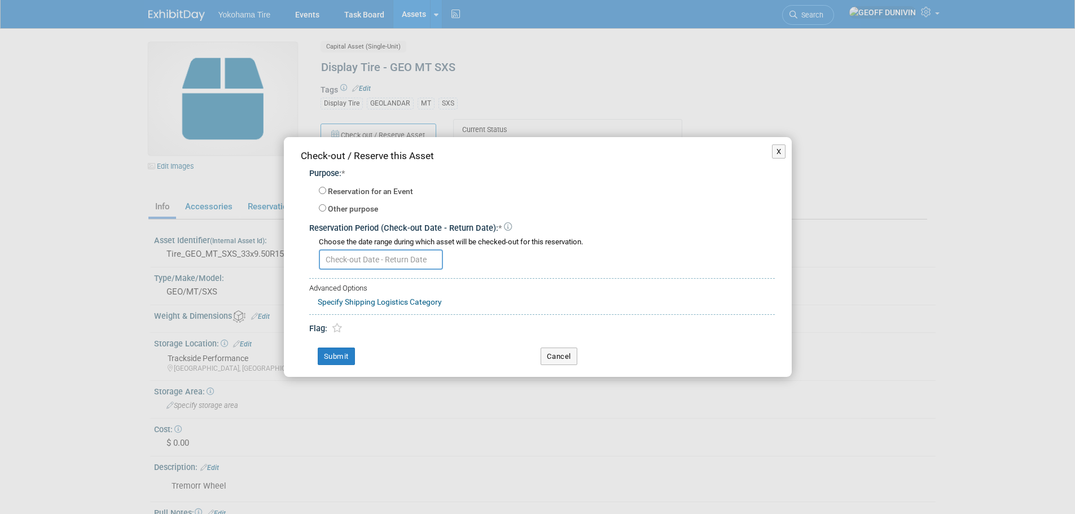
click at [385, 190] on label "Reservation for an Event" at bounding box center [370, 191] width 85 height 11
click at [326, 190] on input "Reservation for an Event" at bounding box center [322, 190] width 7 height 7
radio input "true"
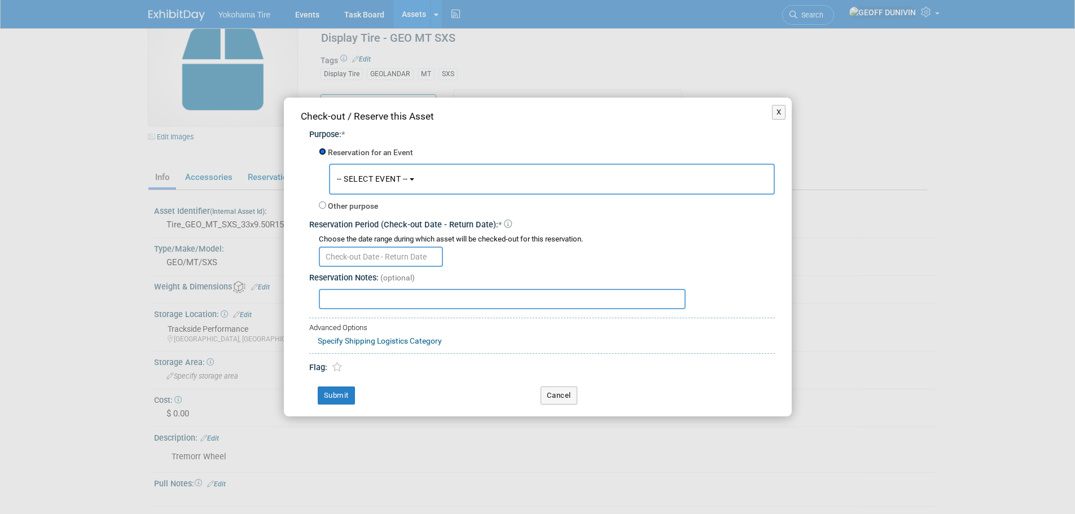
scroll to position [56, 0]
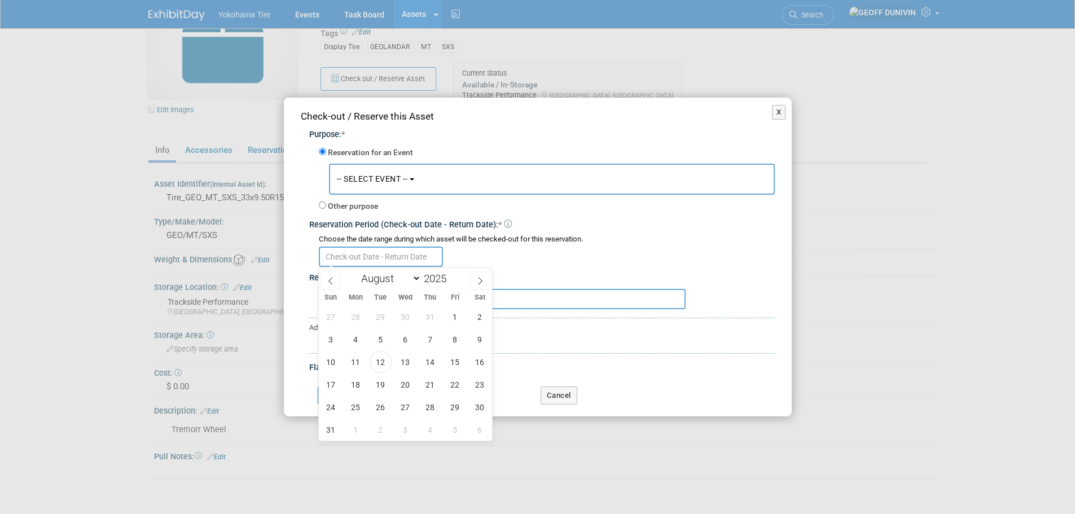
click at [394, 252] on input "text" at bounding box center [381, 257] width 124 height 20
click at [411, 191] on button "-- SELECT EVENT --" at bounding box center [552, 179] width 446 height 31
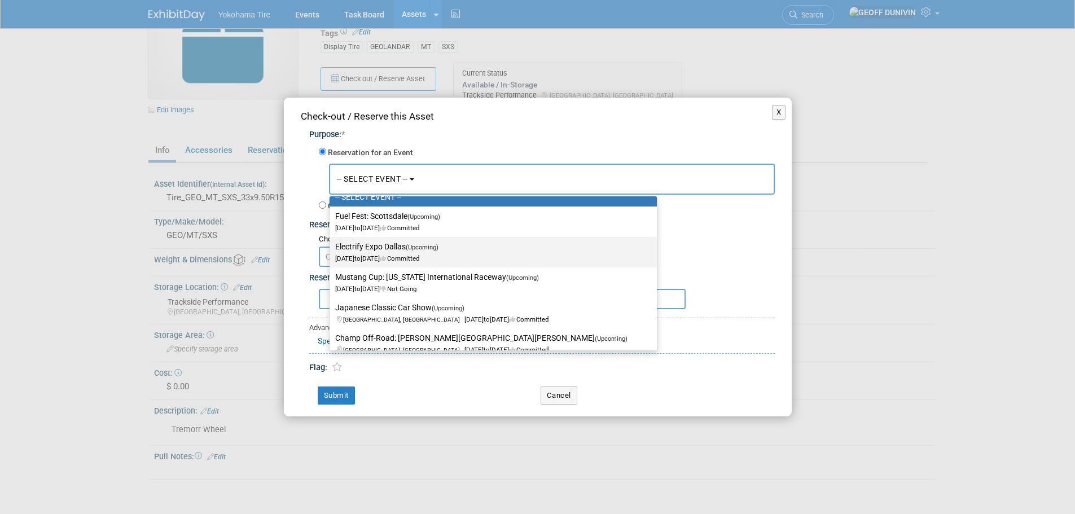
scroll to position [113, 0]
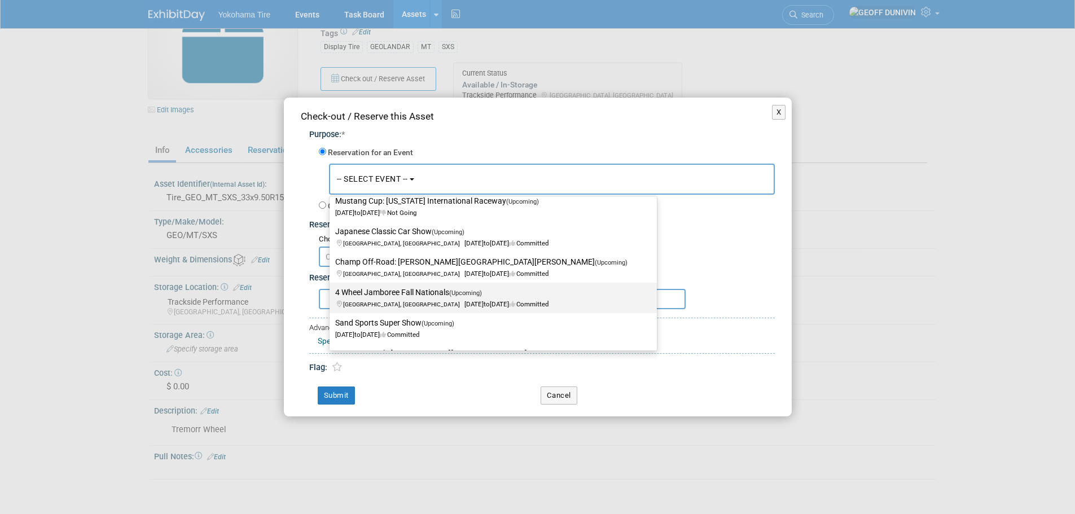
click at [412, 286] on label "4 Wheel Jamboree Fall Nationals (Upcoming) [GEOGRAPHIC_DATA], IN [DATE] to [DAT…" at bounding box center [490, 298] width 310 height 26
click at [331, 289] on input "4 Wheel Jamboree Fall Nationals (Upcoming) [GEOGRAPHIC_DATA], IN [DATE] to [DAT…" at bounding box center [327, 292] width 7 height 7
select select "11133112"
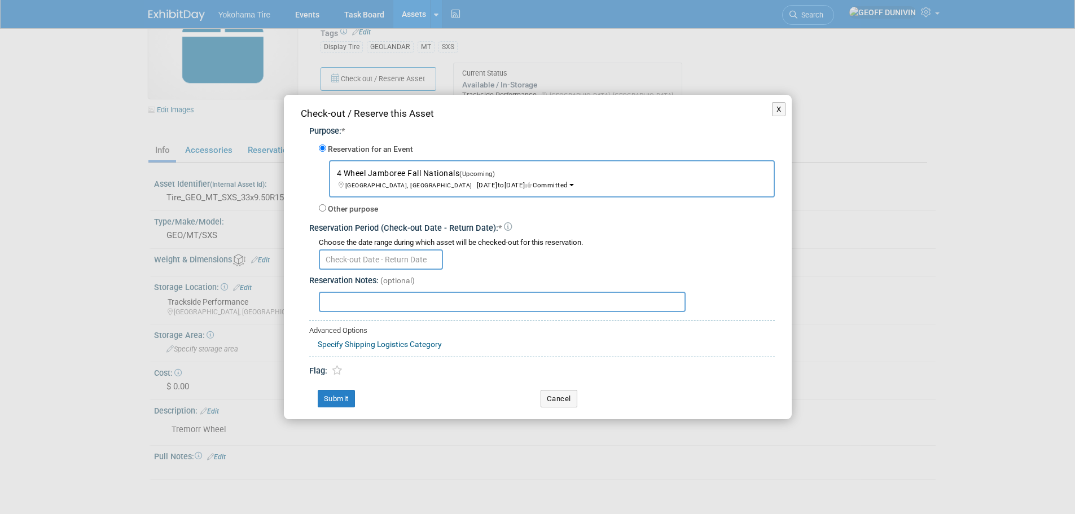
click at [379, 260] on input "text" at bounding box center [381, 259] width 124 height 20
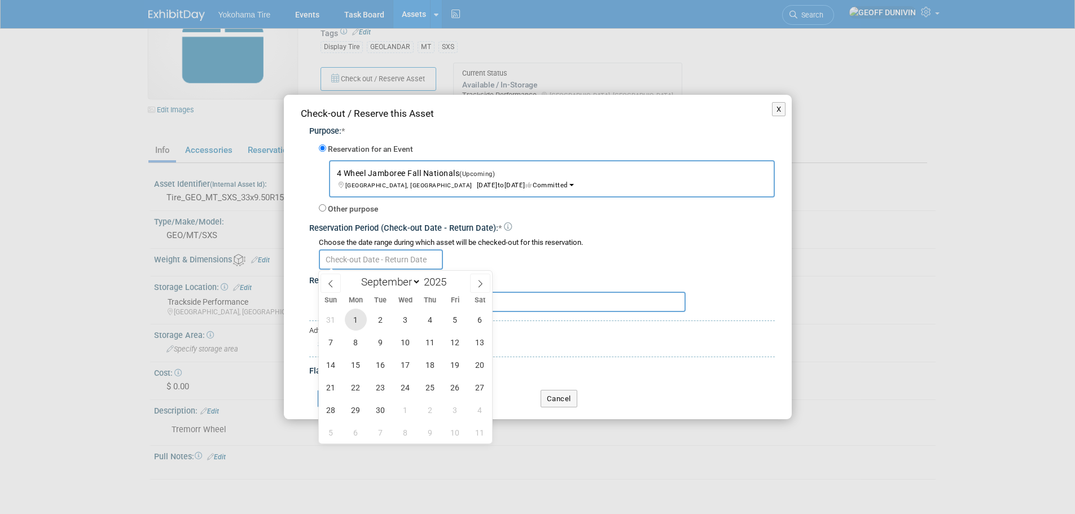
click at [353, 322] on span "1" at bounding box center [356, 320] width 22 height 22
type input "[DATE]"
click at [483, 285] on icon at bounding box center [480, 284] width 8 height 8
select select "9"
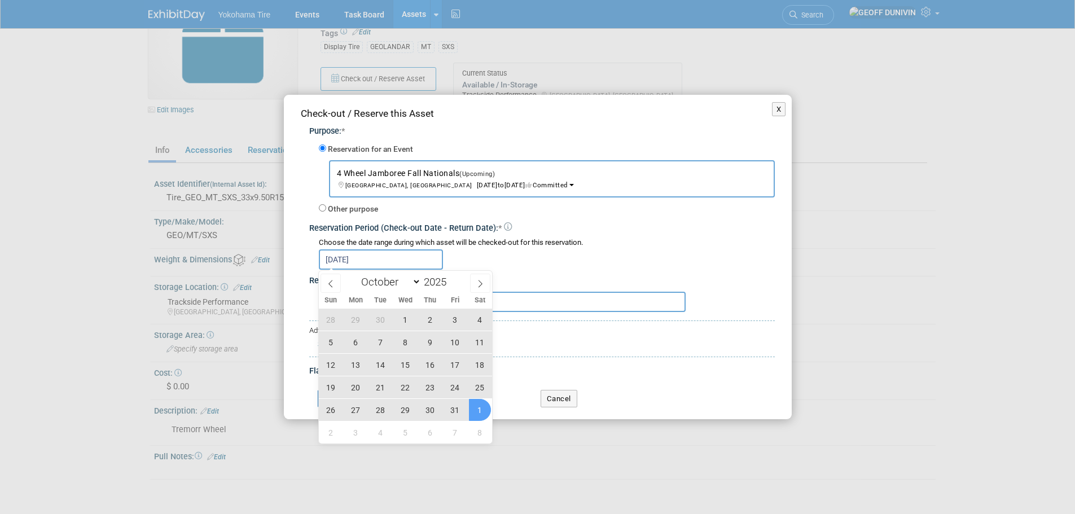
click at [475, 409] on span "1" at bounding box center [480, 410] width 22 height 22
type input "[DATE] to [DATE]"
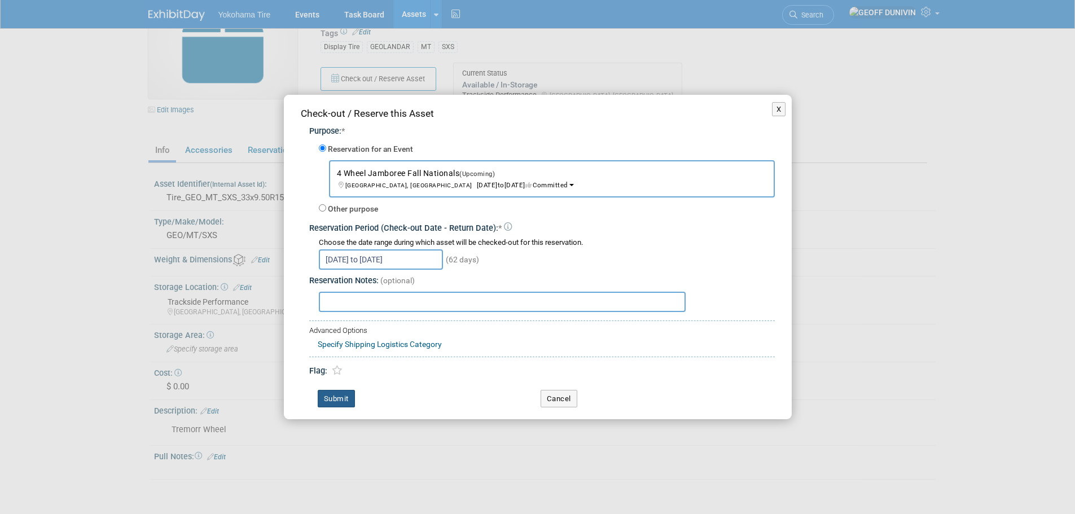
click at [342, 402] on button "Submit" at bounding box center [336, 399] width 37 height 18
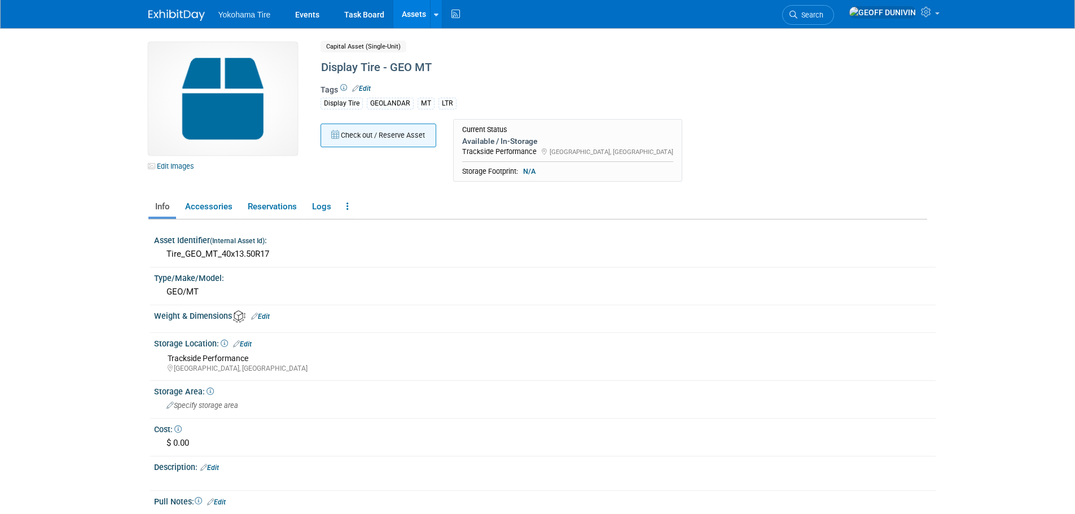
click at [421, 134] on button "Check out / Reserve Asset" at bounding box center [378, 136] width 116 height 24
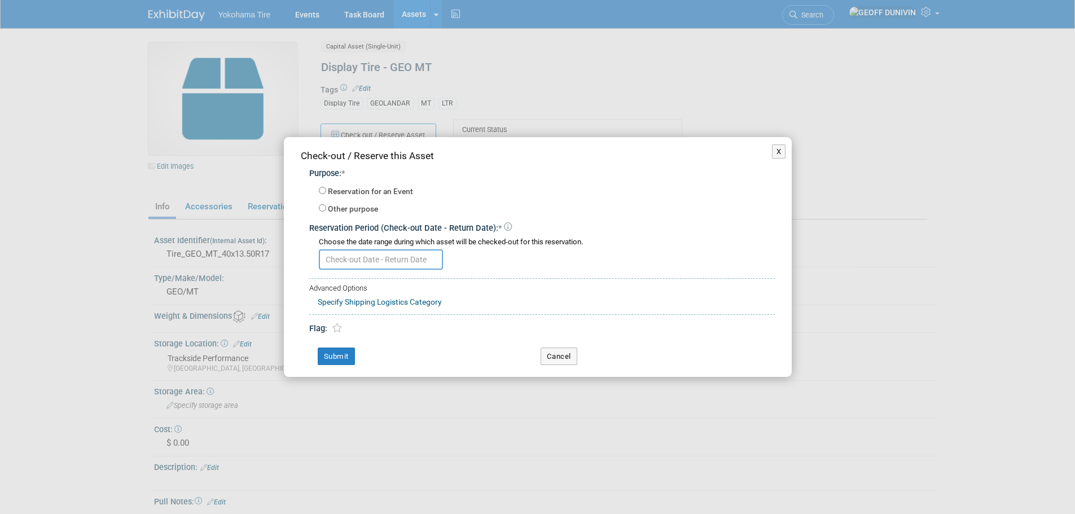
click at [368, 191] on label "Reservation for an Event" at bounding box center [370, 191] width 85 height 11
click at [326, 191] on input "Reservation for an Event" at bounding box center [322, 190] width 7 height 7
radio input "true"
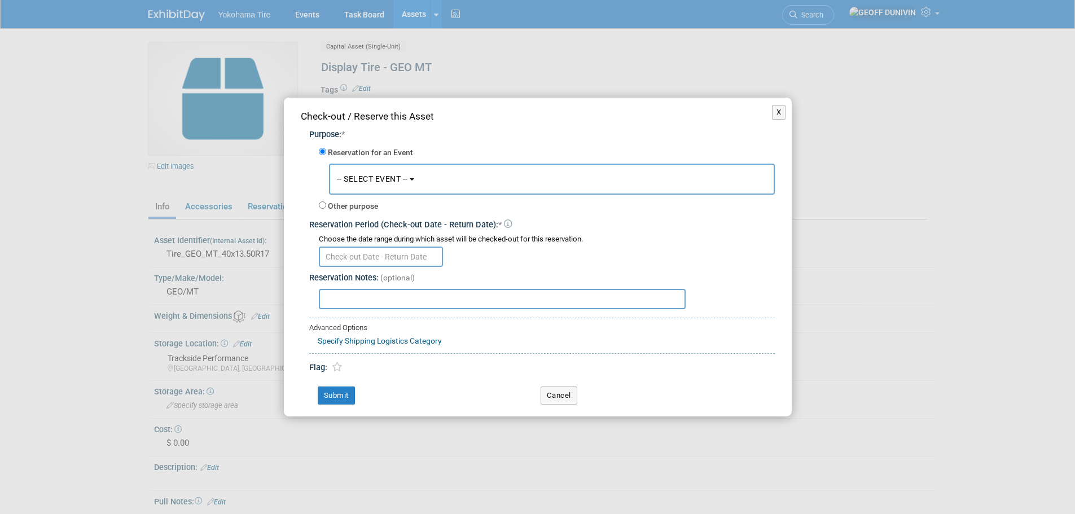
click at [420, 178] on button "-- SELECT EVENT --" at bounding box center [552, 179] width 446 height 31
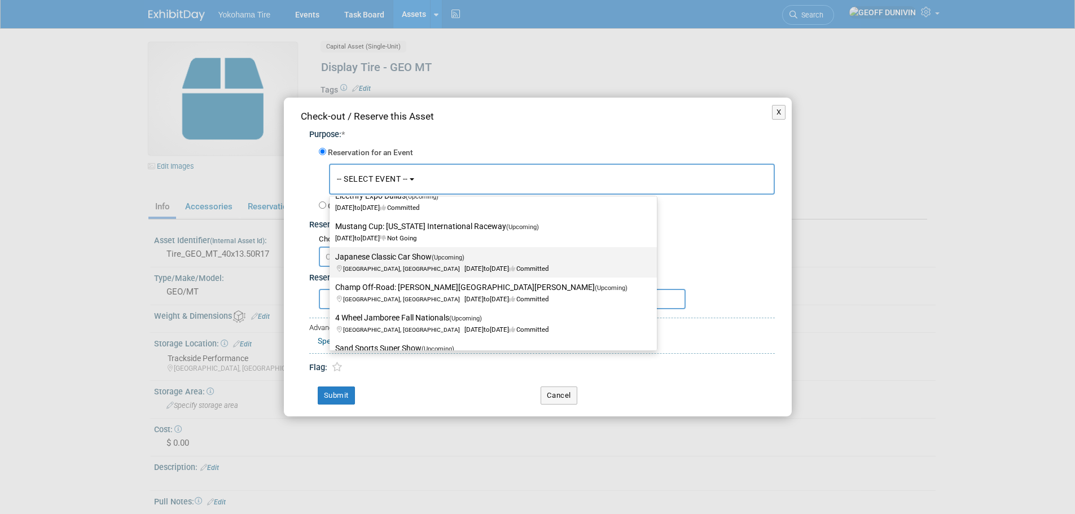
scroll to position [113, 0]
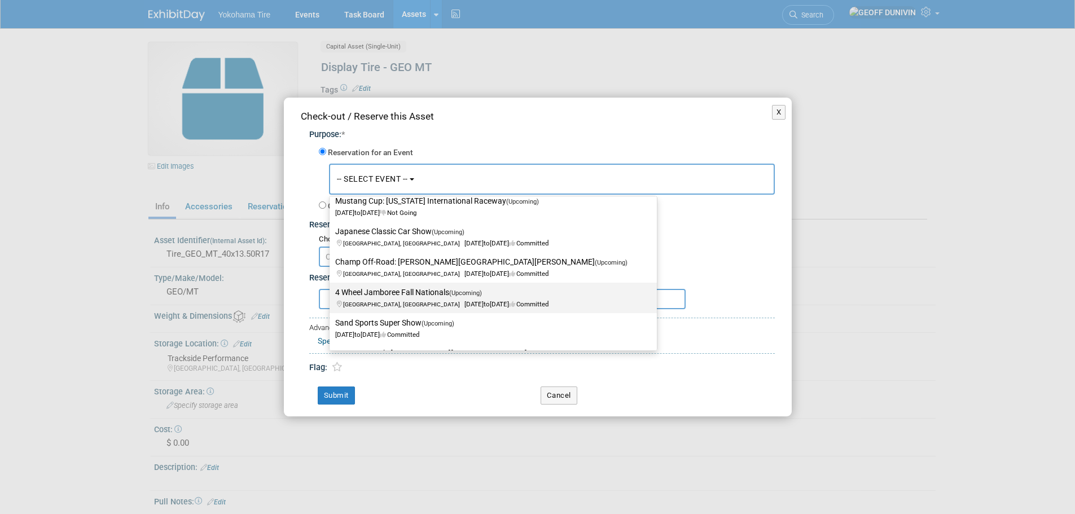
click at [431, 291] on label "4 Wheel Jamboree Fall Nationals (Upcoming) [GEOGRAPHIC_DATA], IN [DATE] to [DAT…" at bounding box center [490, 298] width 310 height 26
click at [331, 291] on input "4 Wheel Jamboree Fall Nationals (Upcoming) [GEOGRAPHIC_DATA], IN [DATE] to [DAT…" at bounding box center [327, 292] width 7 height 7
select select "11133112"
select select "8"
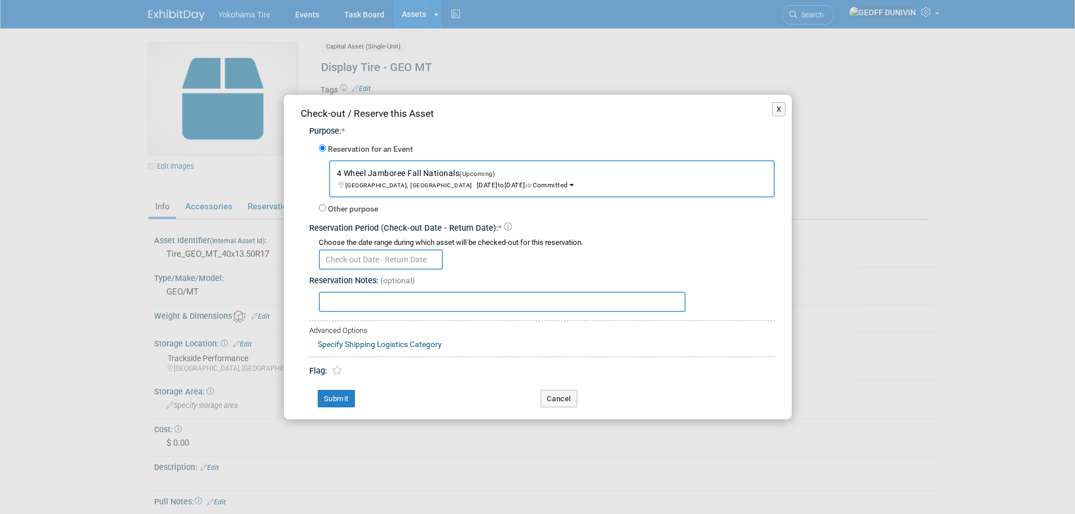
click at [349, 252] on input "text" at bounding box center [381, 259] width 124 height 20
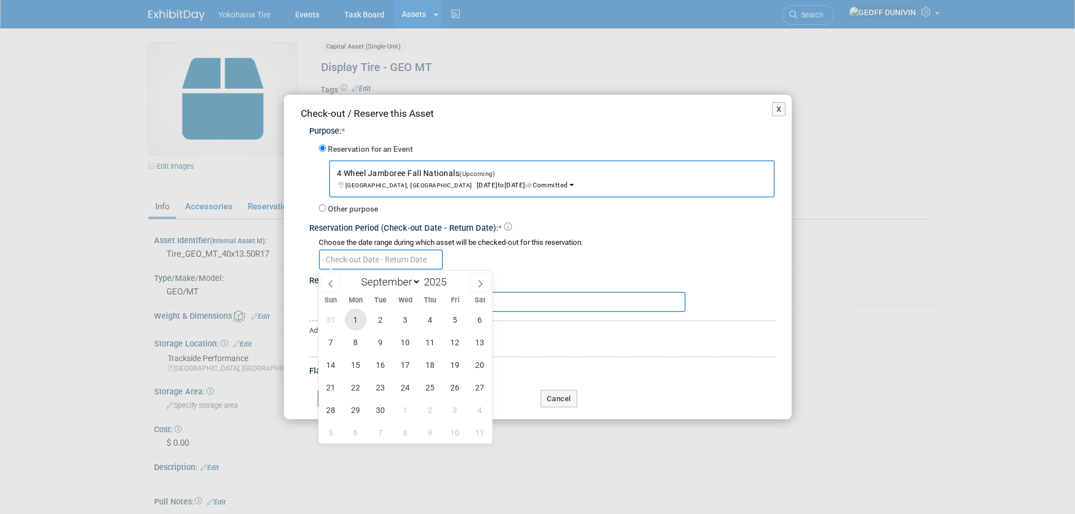
click at [358, 319] on span "1" at bounding box center [356, 320] width 22 height 22
type input "[DATE]"
click at [472, 283] on span at bounding box center [480, 283] width 20 height 19
select select "9"
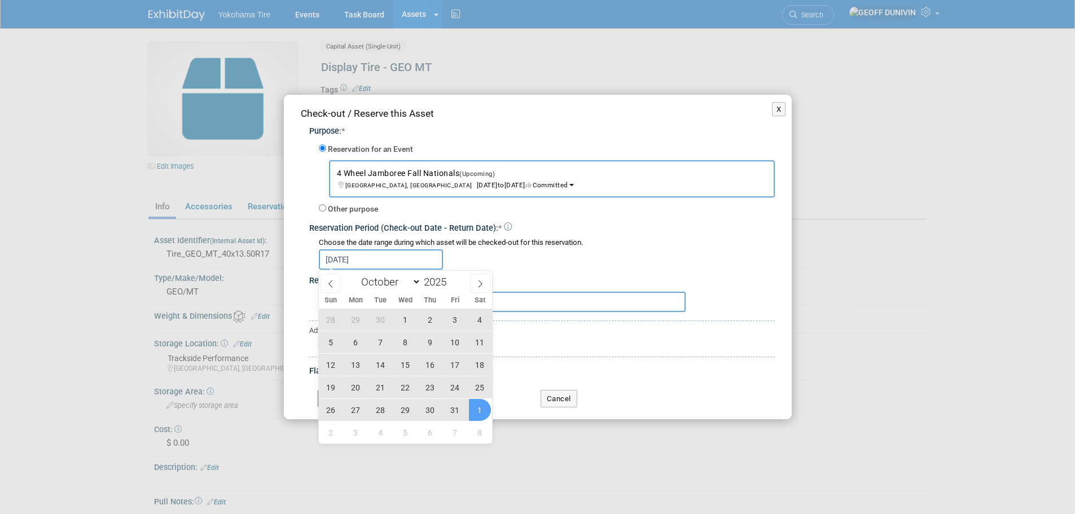
click at [483, 415] on span "1" at bounding box center [480, 410] width 22 height 22
type input "Sep 1, 2025 to Nov 1, 2025"
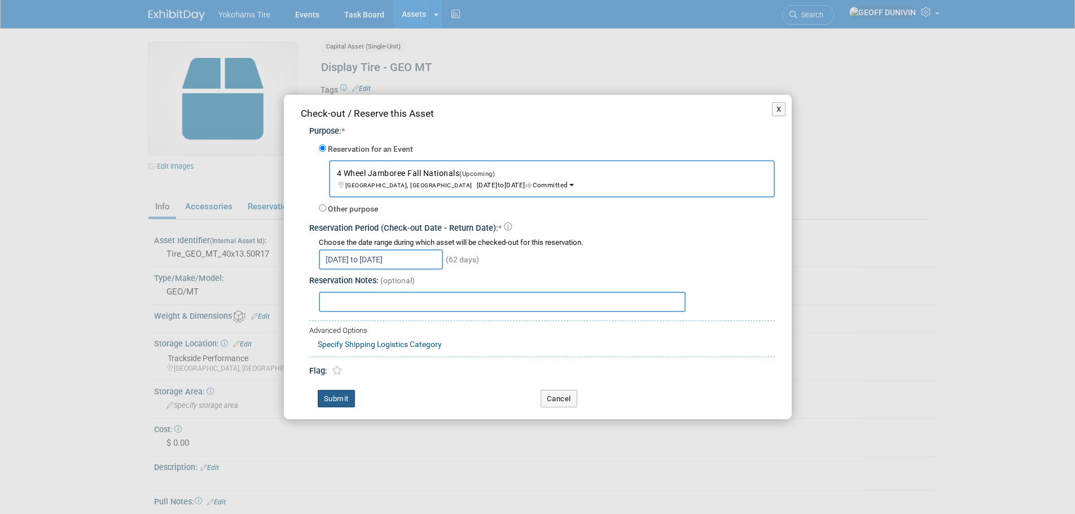
click at [333, 395] on button "Submit" at bounding box center [336, 399] width 37 height 18
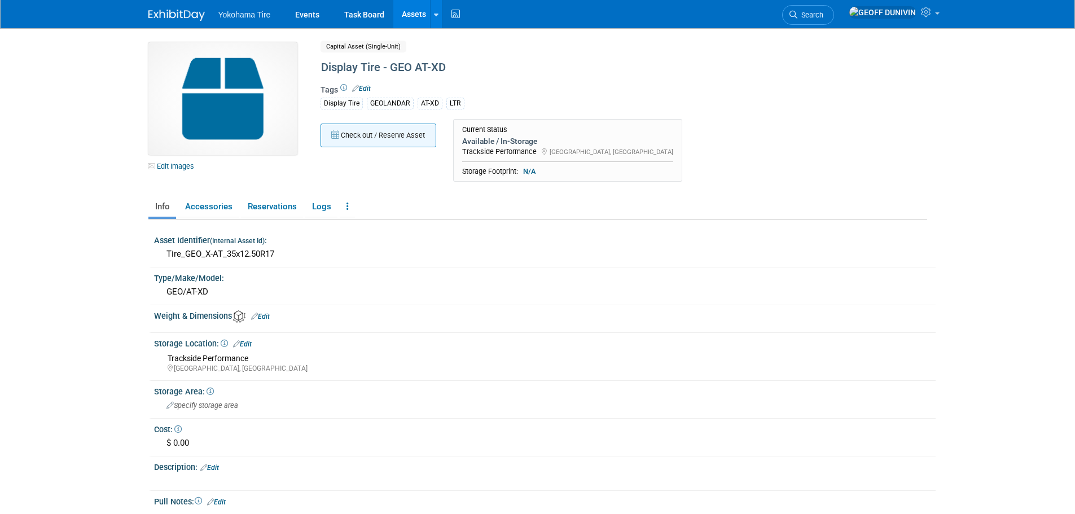
click at [359, 134] on button "Check out / Reserve Asset" at bounding box center [378, 136] width 116 height 24
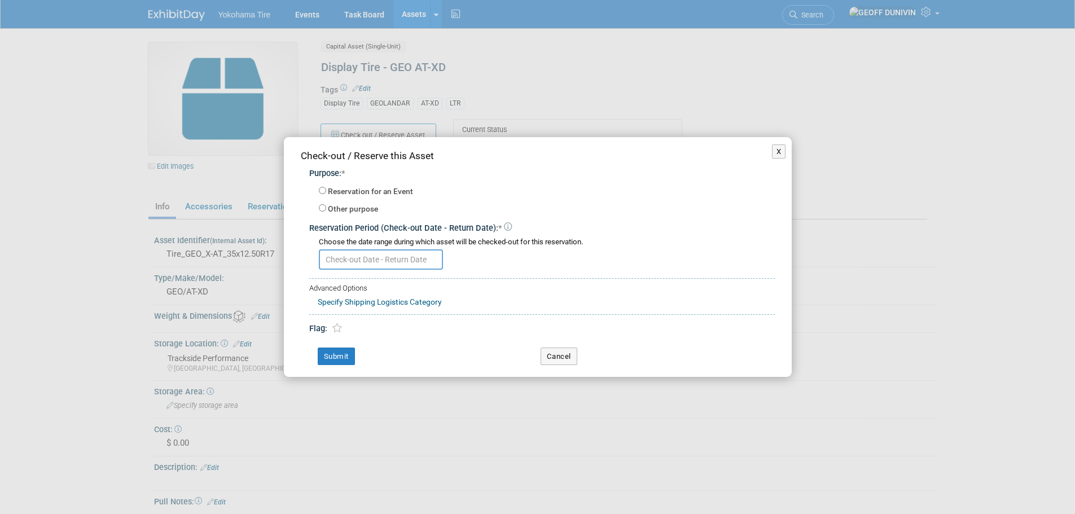
click at [379, 191] on label "Reservation for an Event" at bounding box center [370, 191] width 85 height 11
click at [326, 191] on input "Reservation for an Event" at bounding box center [322, 190] width 7 height 7
radio input "true"
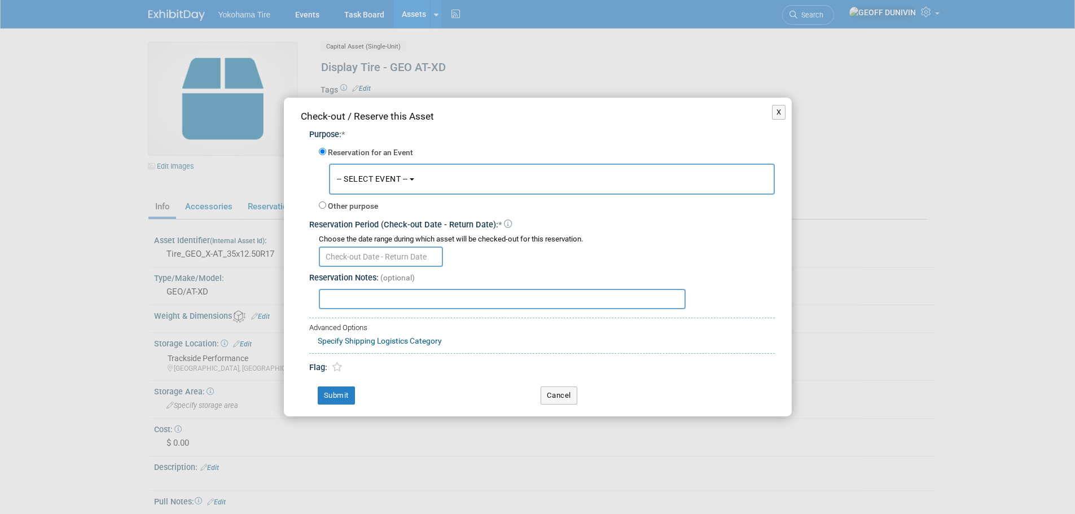
click at [410, 177] on button "-- SELECT EVENT --" at bounding box center [552, 179] width 446 height 31
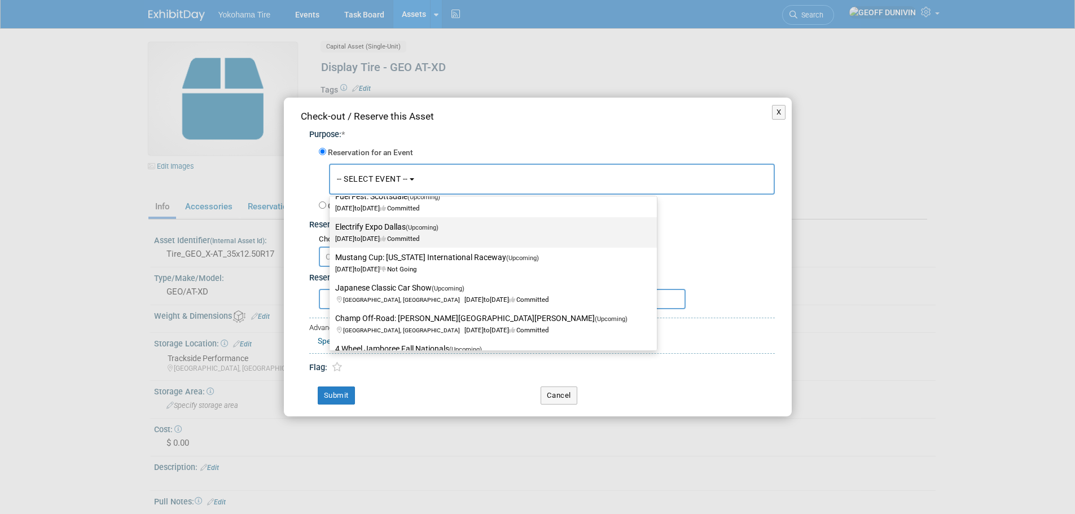
scroll to position [113, 0]
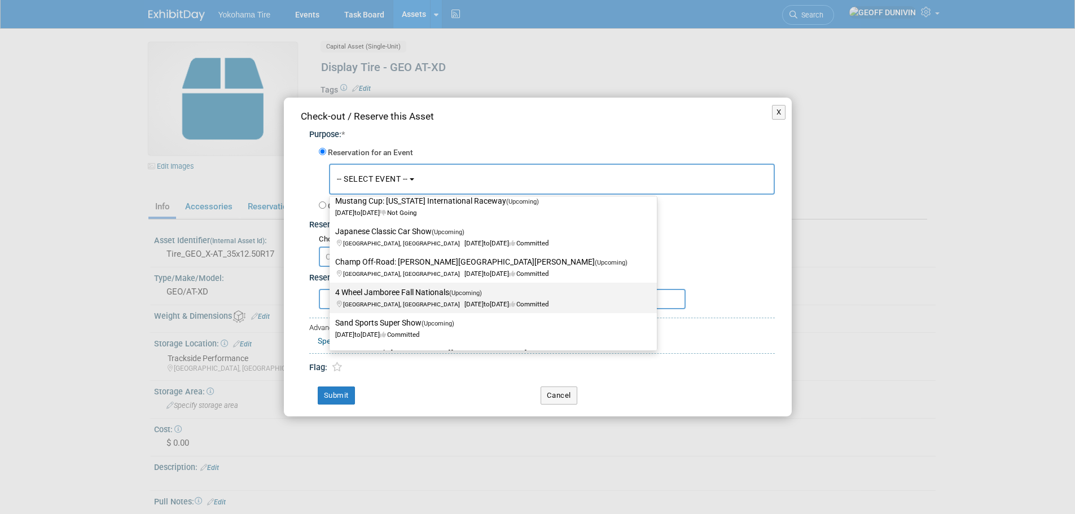
click at [385, 303] on span "[GEOGRAPHIC_DATA], IN [DATE] to [DATE] Committed" at bounding box center [441, 298] width 213 height 19
click at [331, 296] on input "4 Wheel Jamboree Fall Nationals (Upcoming) [GEOGRAPHIC_DATA], IN [DATE] to [DAT…" at bounding box center [327, 292] width 7 height 7
select select "11133112"
select select "8"
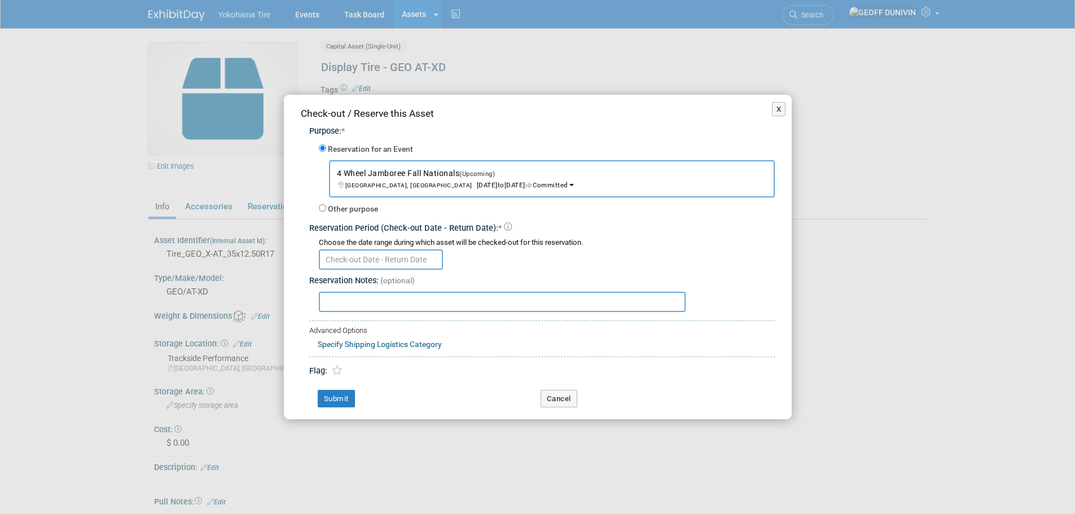
click at [383, 263] on input "text" at bounding box center [381, 259] width 124 height 20
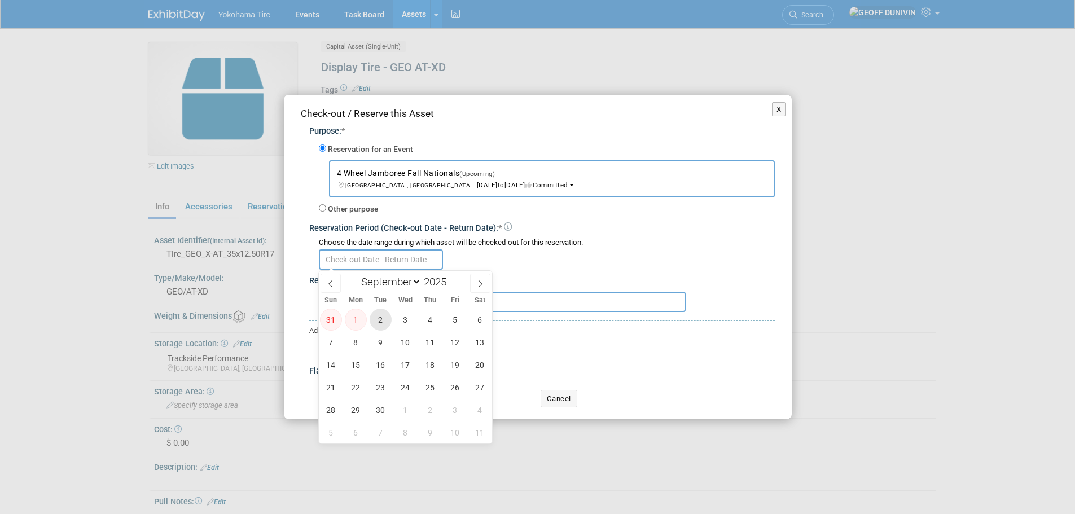
click at [379, 318] on span "2" at bounding box center [381, 320] width 22 height 22
type input "[DATE]"
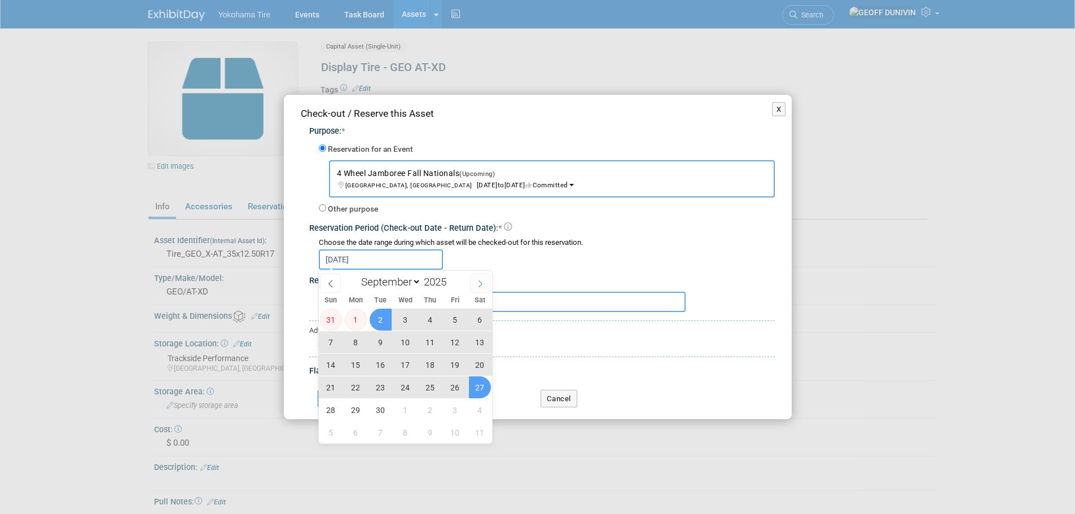
click at [478, 283] on icon at bounding box center [480, 284] width 8 height 8
select select "9"
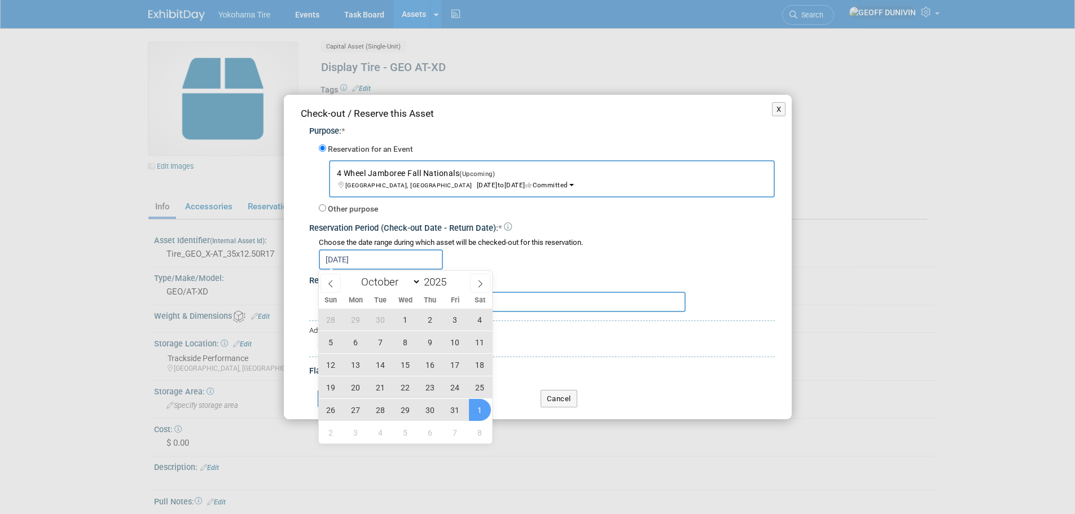
click at [476, 411] on span "1" at bounding box center [480, 410] width 22 height 22
type input "[DATE] to [DATE]"
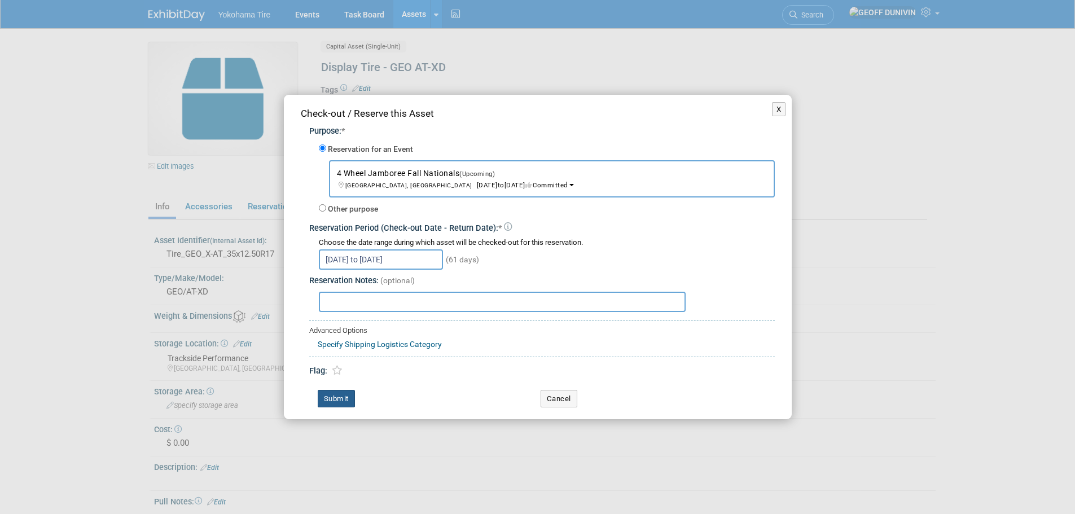
click at [346, 407] on button "Submit" at bounding box center [336, 399] width 37 height 18
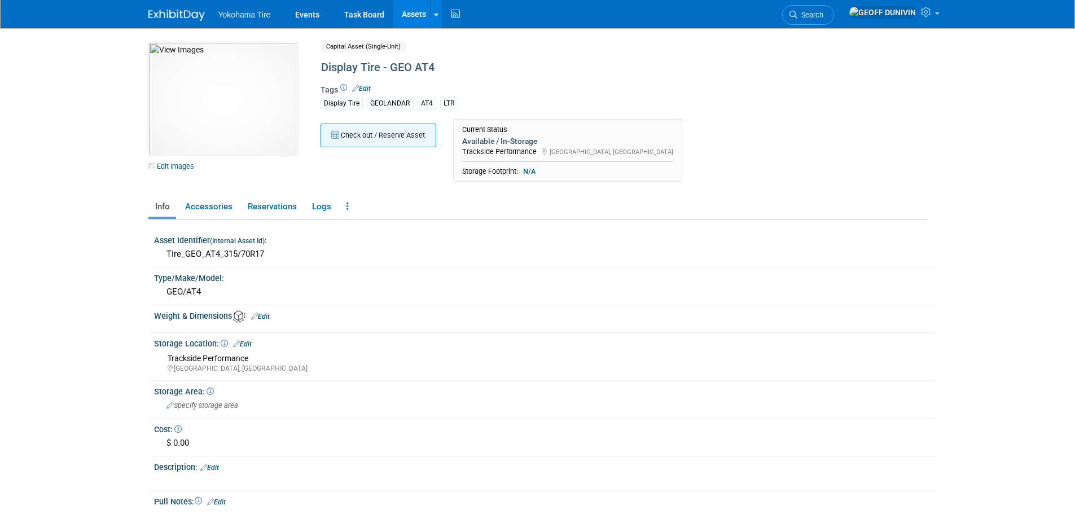
click at [397, 135] on button "Check out / Reserve Asset" at bounding box center [378, 136] width 116 height 24
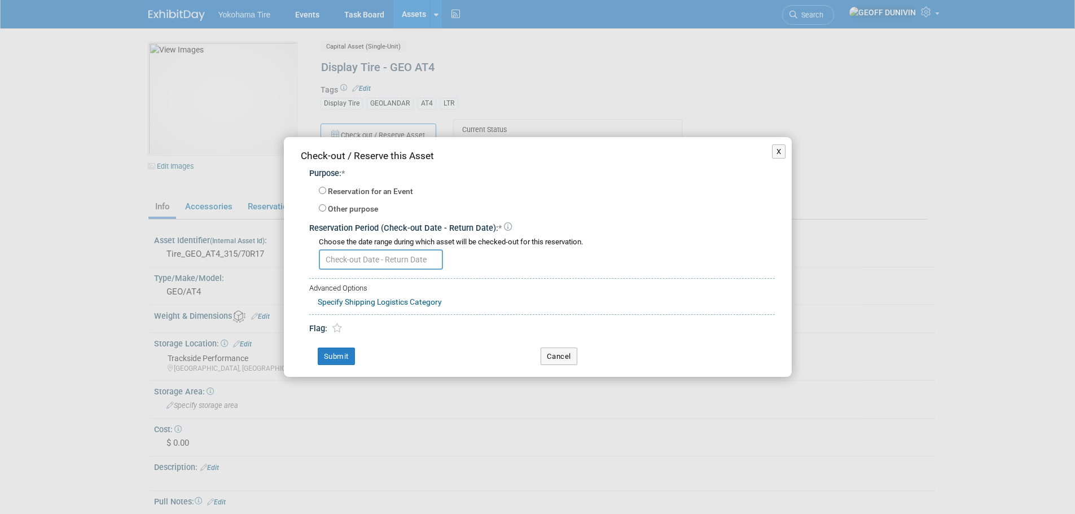
click at [356, 191] on label "Reservation for an Event" at bounding box center [370, 191] width 85 height 11
click at [326, 191] on input "Reservation for an Event" at bounding box center [322, 190] width 7 height 7
radio input "true"
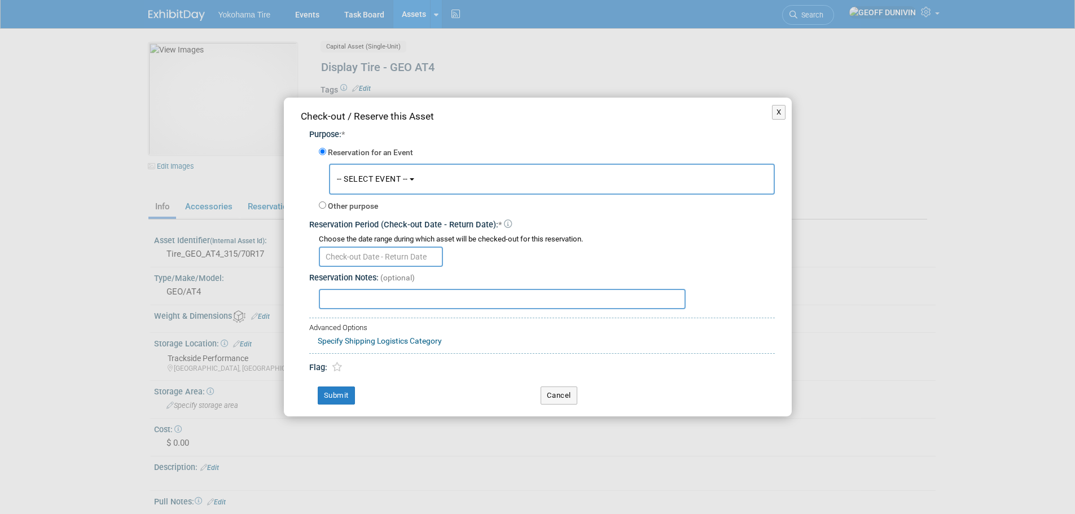
click at [374, 166] on button "-- SELECT EVENT --" at bounding box center [552, 179] width 446 height 31
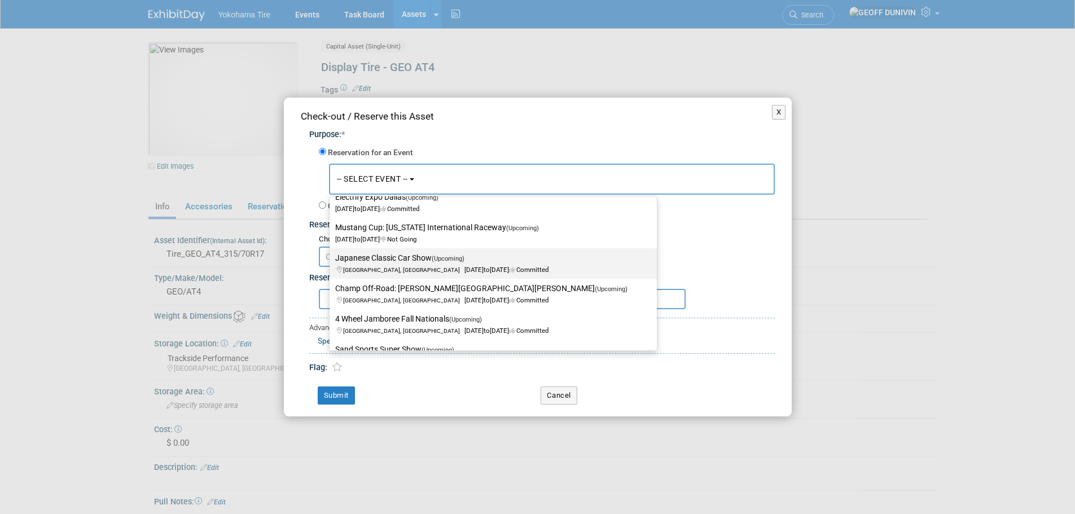
scroll to position [113, 0]
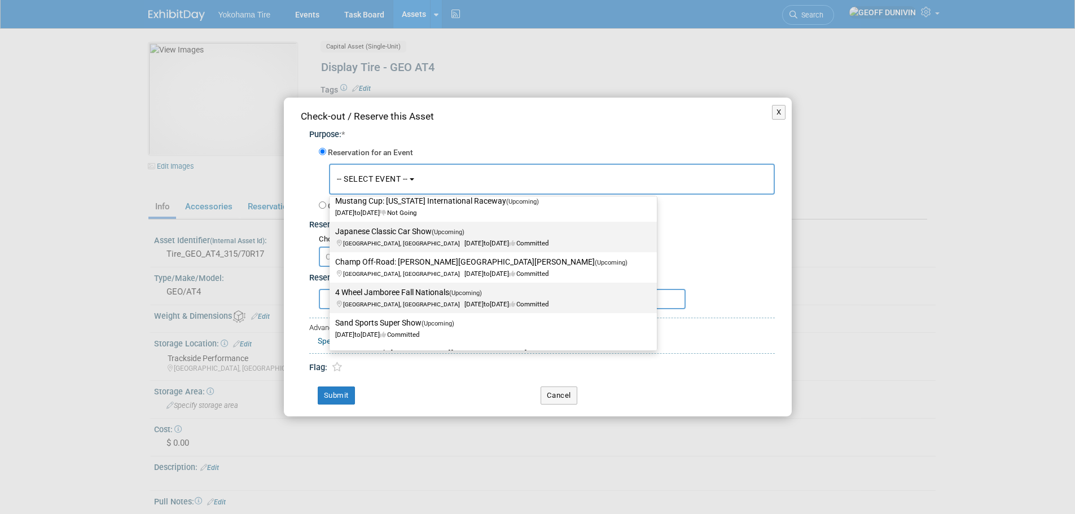
click at [386, 298] on label "4 Wheel Jamboree Fall Nationals (Upcoming) [GEOGRAPHIC_DATA], IN [DATE] to [DAT…" at bounding box center [490, 298] width 310 height 26
click at [331, 296] on input "4 Wheel Jamboree Fall Nationals (Upcoming) [GEOGRAPHIC_DATA], IN [DATE] to [DAT…" at bounding box center [327, 292] width 7 height 7
select select "11133112"
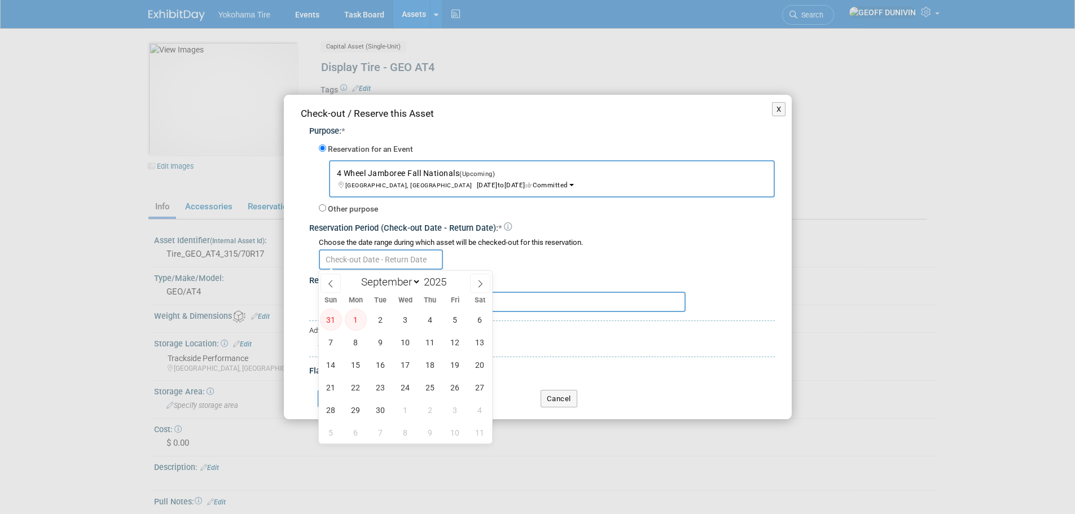
click at [372, 256] on input "text" at bounding box center [381, 259] width 124 height 20
click at [381, 319] on span "2" at bounding box center [381, 320] width 22 height 22
type input "[DATE]"
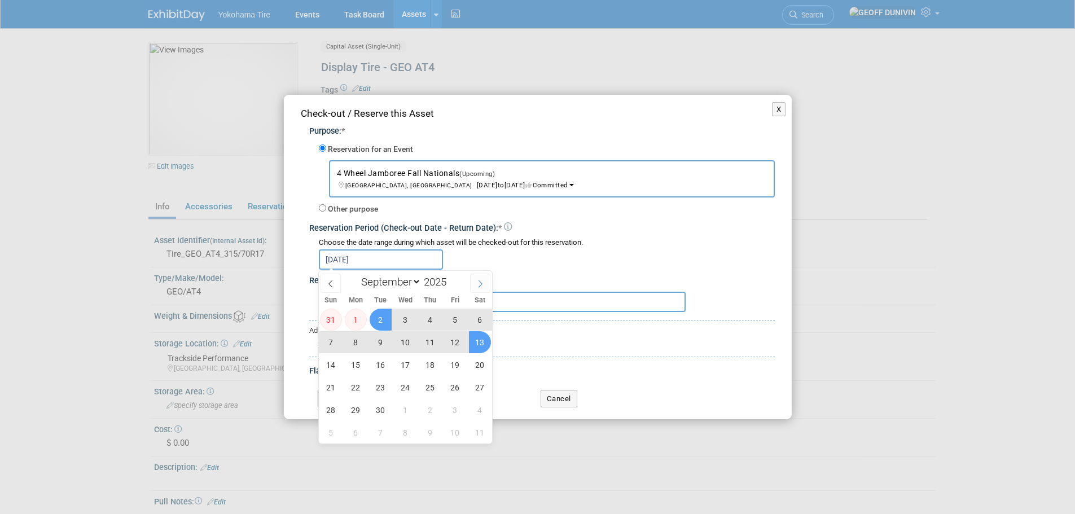
click at [483, 284] on icon at bounding box center [480, 284] width 8 height 8
select select "9"
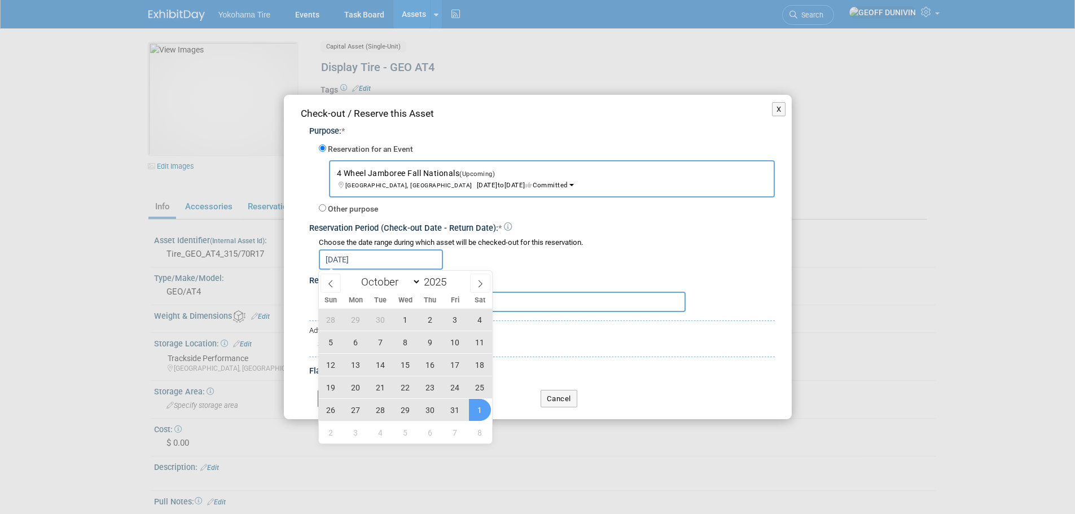
click at [477, 414] on span "1" at bounding box center [480, 410] width 22 height 22
type input "[DATE] to [DATE]"
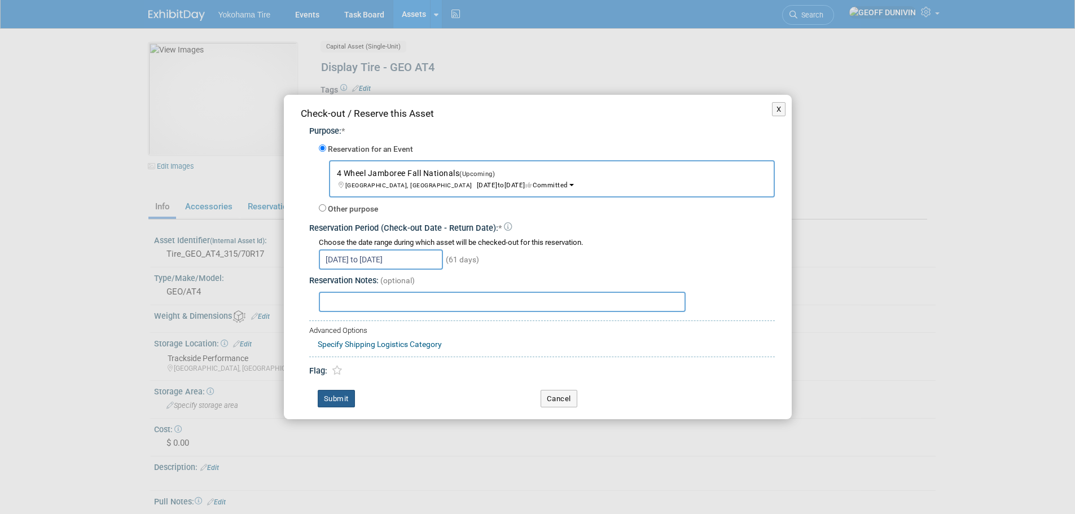
click at [340, 402] on button "Submit" at bounding box center [336, 399] width 37 height 18
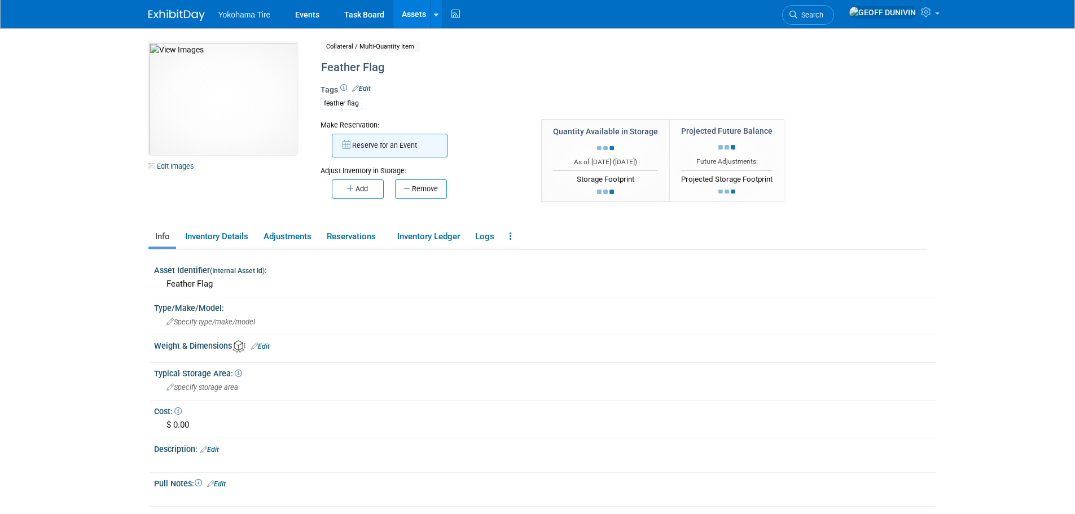
click at [373, 144] on button "Reserve for an Event" at bounding box center [390, 146] width 116 height 24
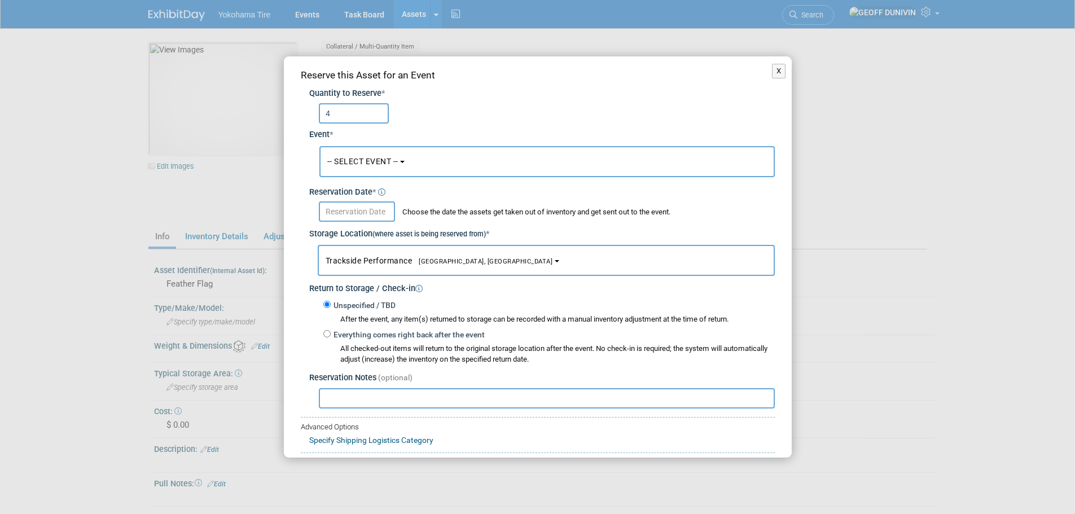
type input "4"
click at [382, 169] on button "-- SELECT EVENT --" at bounding box center [546, 161] width 455 height 31
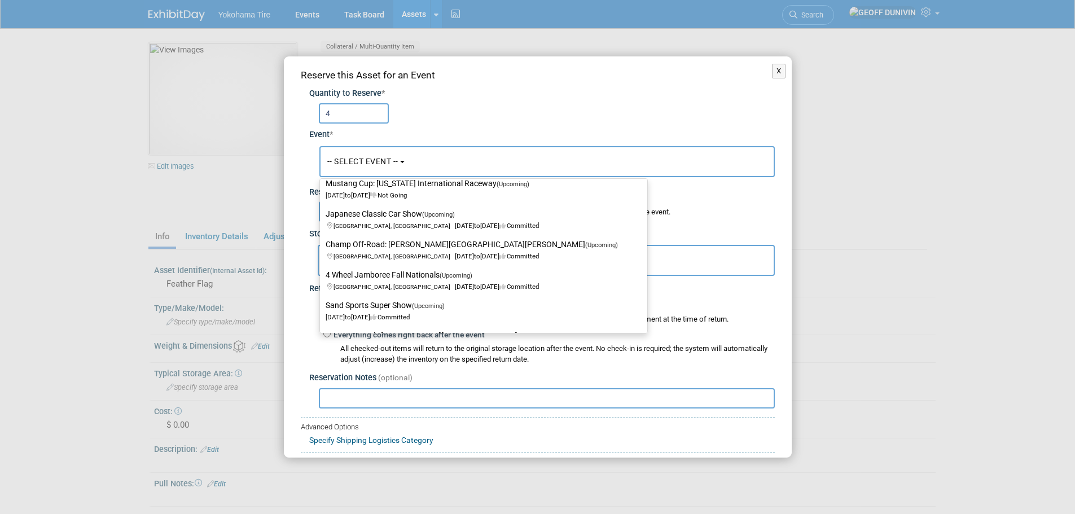
scroll to position [169, 0]
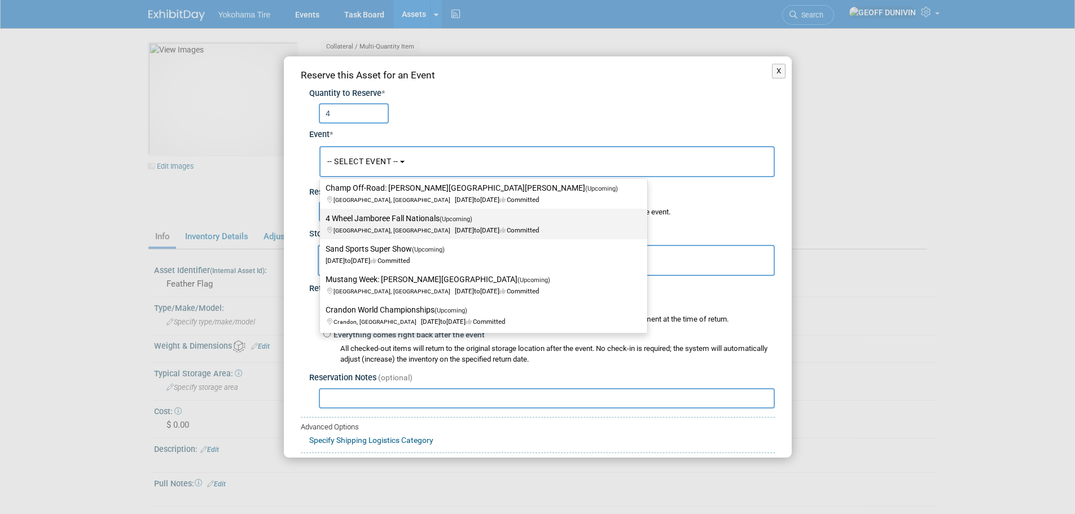
click at [430, 217] on label "4 Wheel Jamboree Fall Nationals (Upcoming) [GEOGRAPHIC_DATA], IN [DATE] to [DAT…" at bounding box center [481, 224] width 310 height 26
click at [322, 217] on input "4 Wheel Jamboree Fall Nationals (Upcoming) [GEOGRAPHIC_DATA], IN [DATE] to [DAT…" at bounding box center [317, 218] width 7 height 7
select select "11133112"
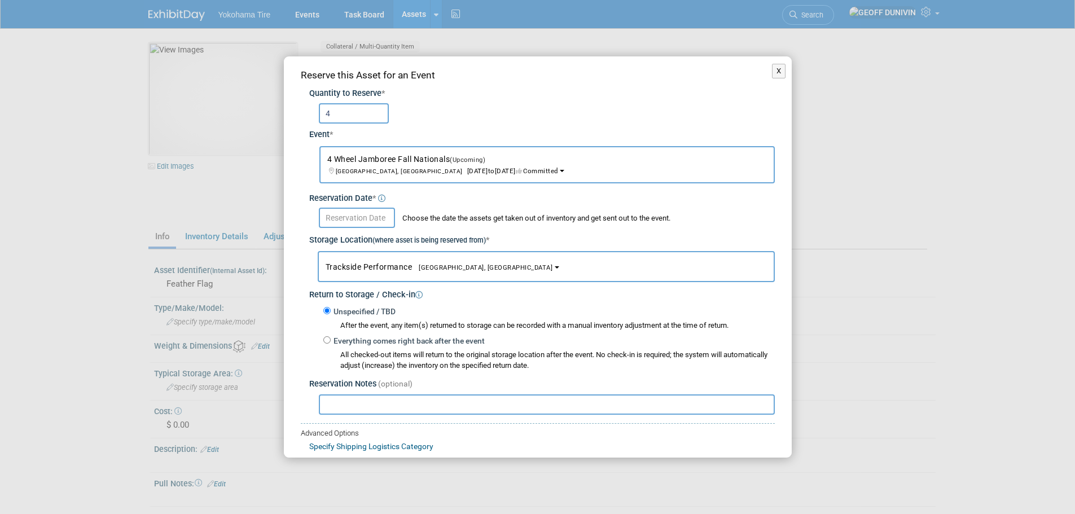
click at [368, 214] on input "text" at bounding box center [357, 218] width 76 height 20
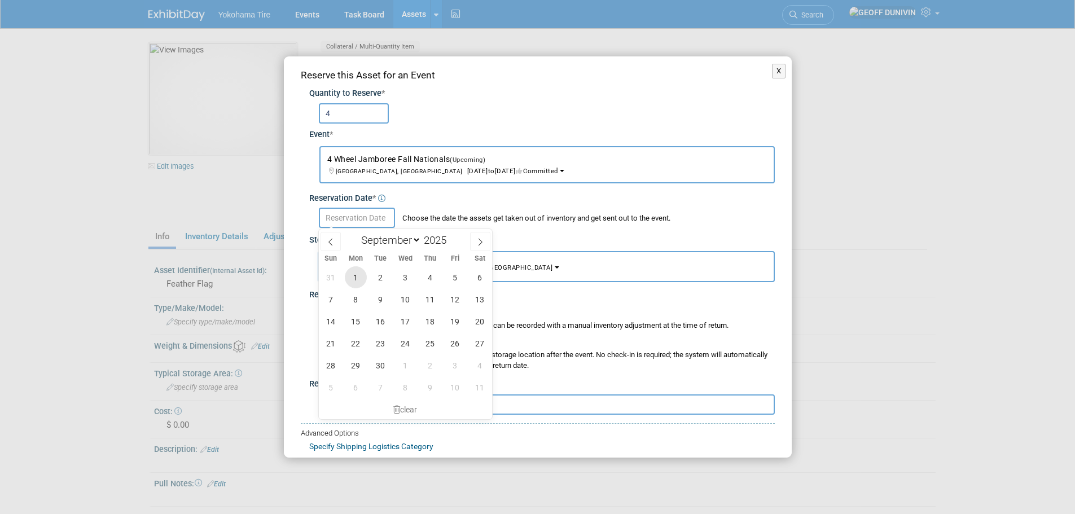
click at [356, 271] on span "1" at bounding box center [356, 277] width 22 height 22
type input "Sep 1, 2025"
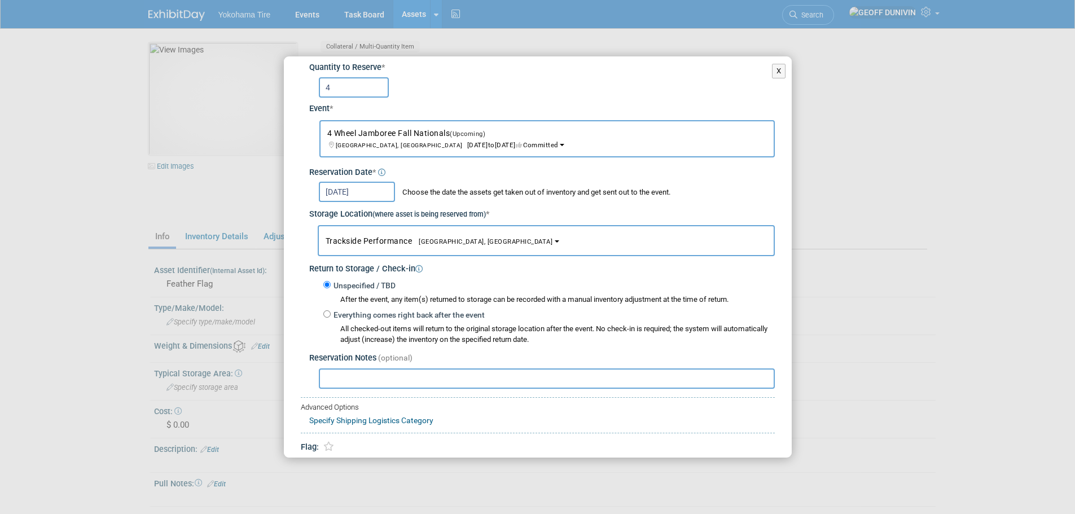
scroll to position [67, 0]
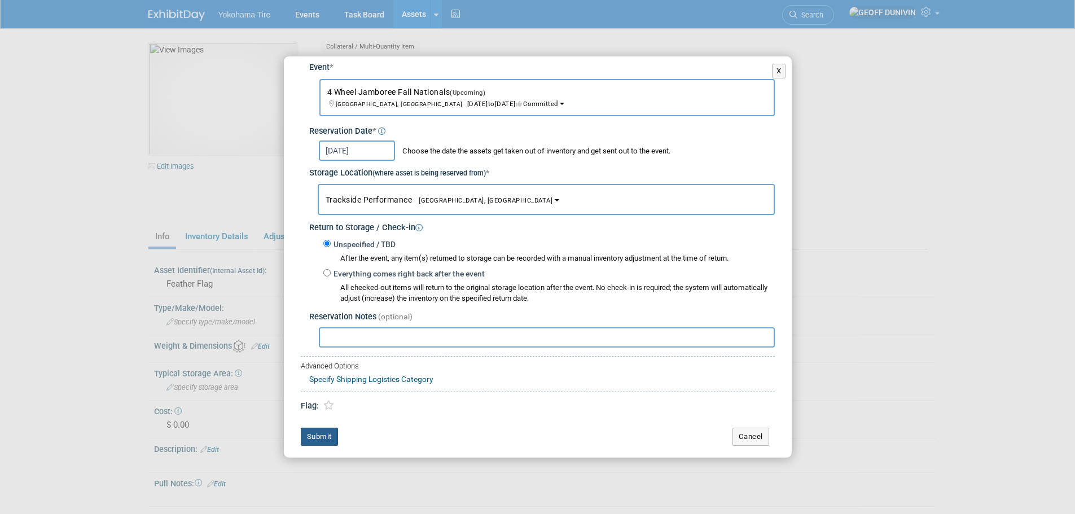
click at [324, 435] on button "Submit" at bounding box center [319, 437] width 37 height 18
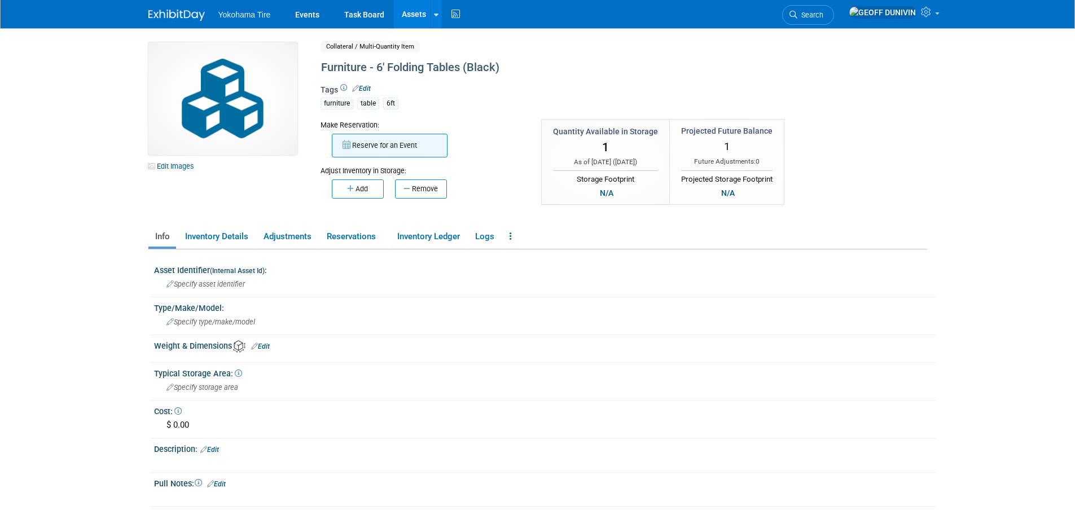
click at [349, 137] on button "Reserve for an Event" at bounding box center [390, 146] width 116 height 24
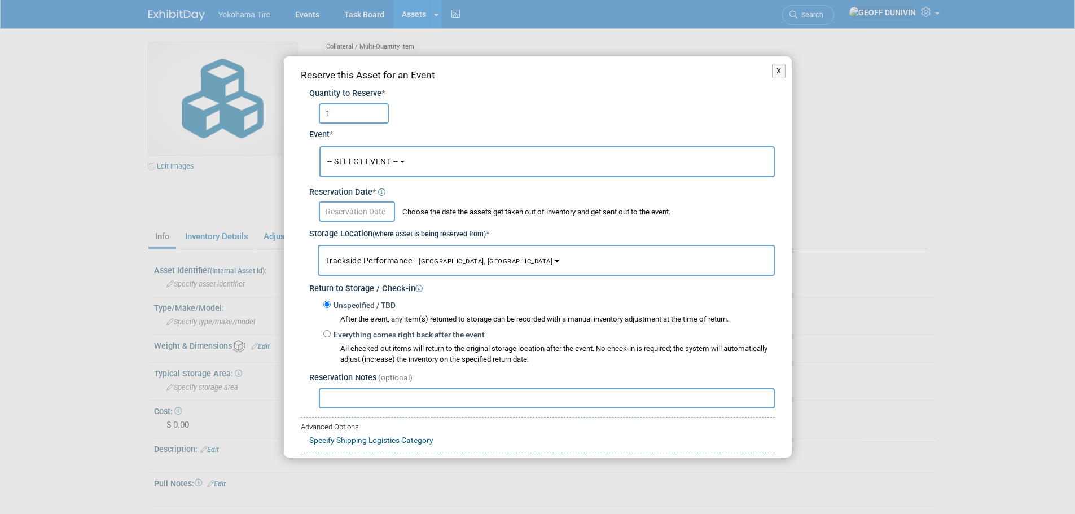
type input "1"
click at [368, 160] on span "-- SELECT EVENT --" at bounding box center [362, 161] width 71 height 9
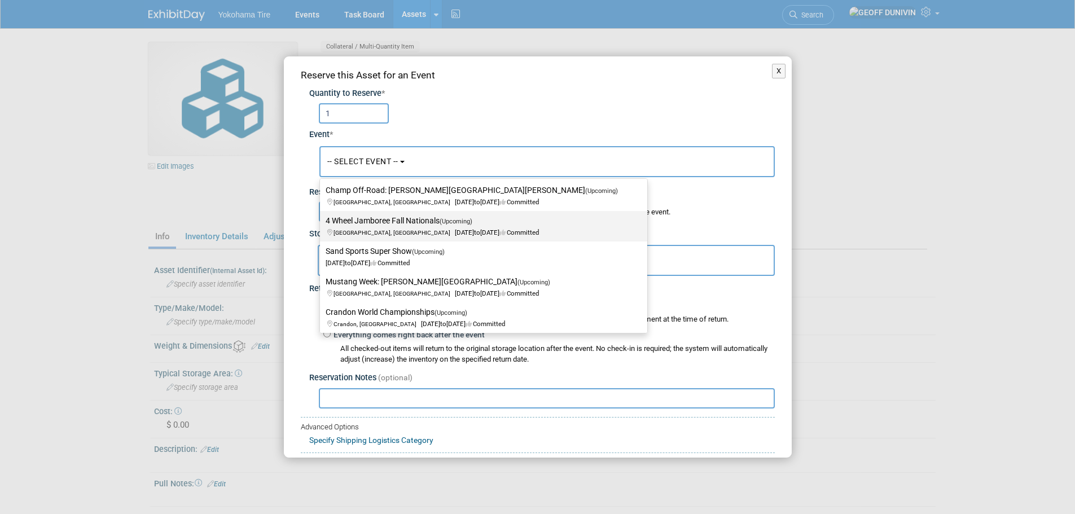
scroll to position [169, 0]
click at [388, 218] on label "4 Wheel Jamboree Fall Nationals (Upcoming) [GEOGRAPHIC_DATA], IN [DATE] to [DAT…" at bounding box center [481, 224] width 310 height 26
click at [322, 218] on input "4 Wheel Jamboree Fall Nationals (Upcoming) [GEOGRAPHIC_DATA], IN [DATE] to [DAT…" at bounding box center [317, 218] width 7 height 7
select select "11133112"
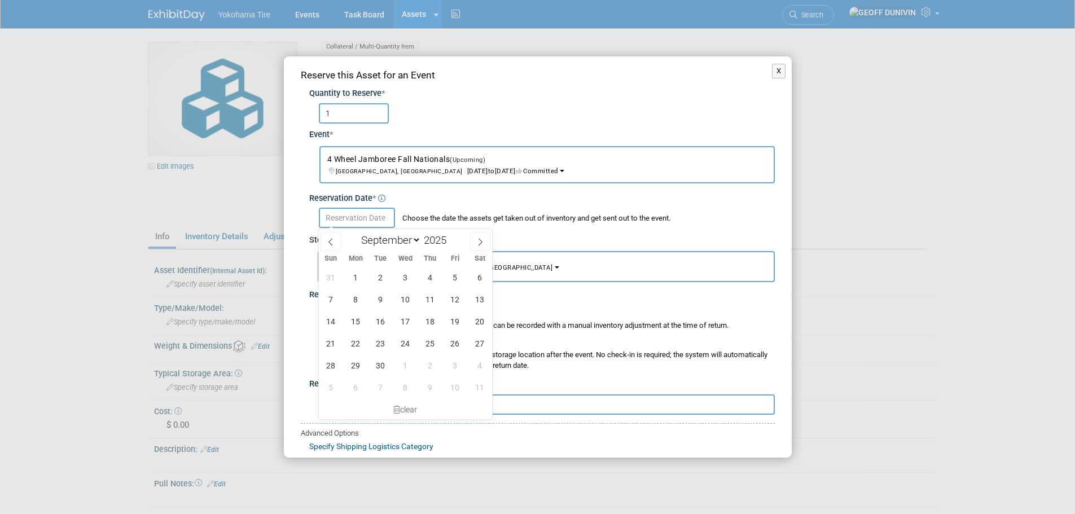
click at [373, 224] on input "text" at bounding box center [357, 218] width 76 height 20
click at [353, 274] on span "1" at bounding box center [356, 277] width 22 height 22
type input "[DATE]"
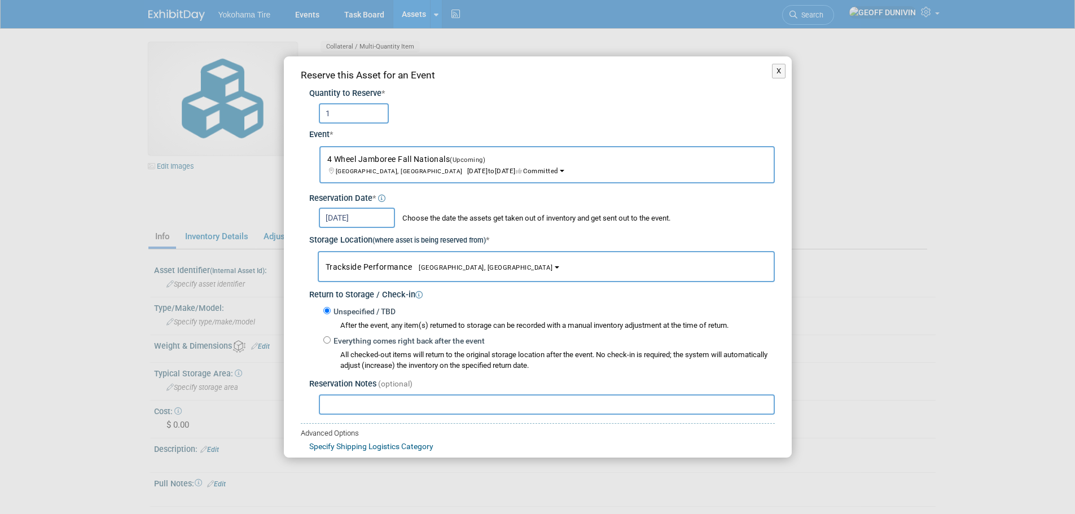
scroll to position [56, 0]
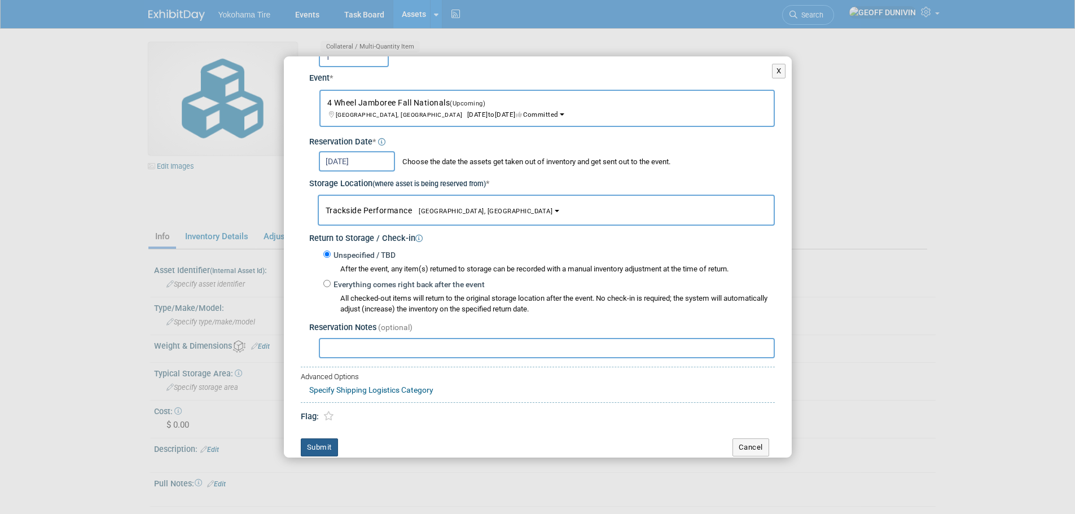
click at [327, 440] on button "Submit" at bounding box center [319, 447] width 37 height 18
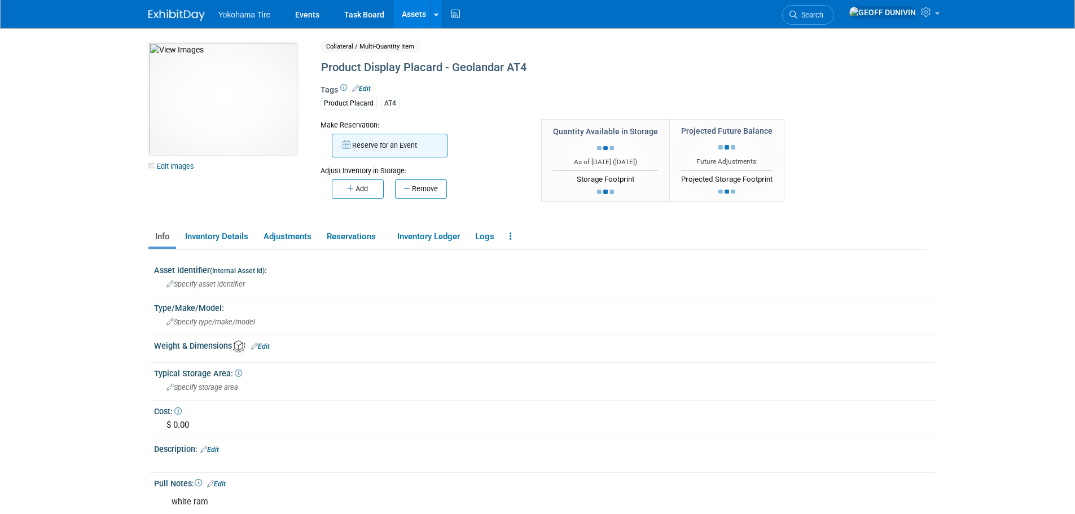
drag, startPoint x: 366, startPoint y: 159, endPoint x: 372, endPoint y: 150, distance: 11.4
click at [366, 158] on div "Adjust Inventory in Storage:" at bounding box center [422, 166] width 204 height 19
click at [372, 149] on button "Reserve for an Event" at bounding box center [390, 146] width 116 height 24
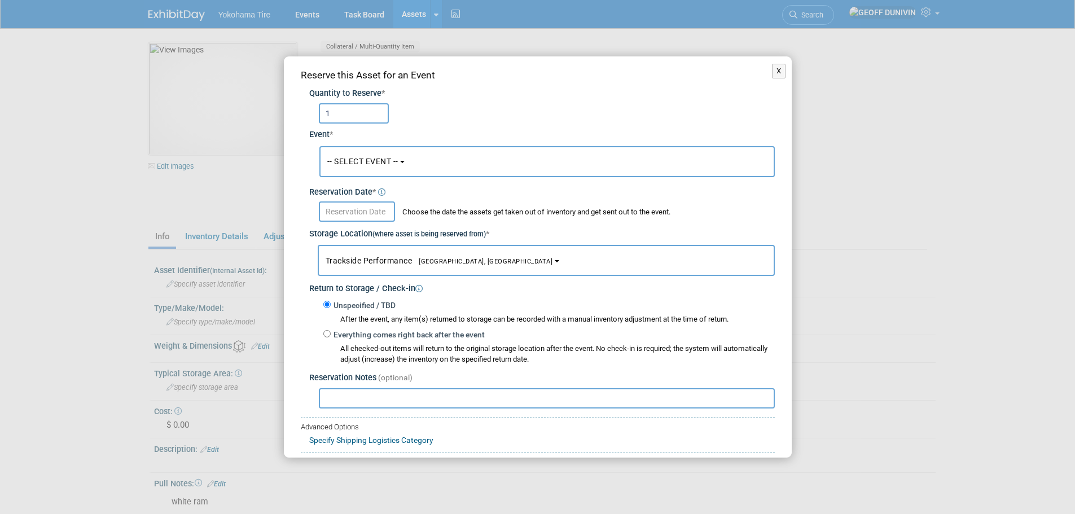
type input "1"
click at [376, 154] on button "-- SELECT EVENT --" at bounding box center [546, 161] width 455 height 31
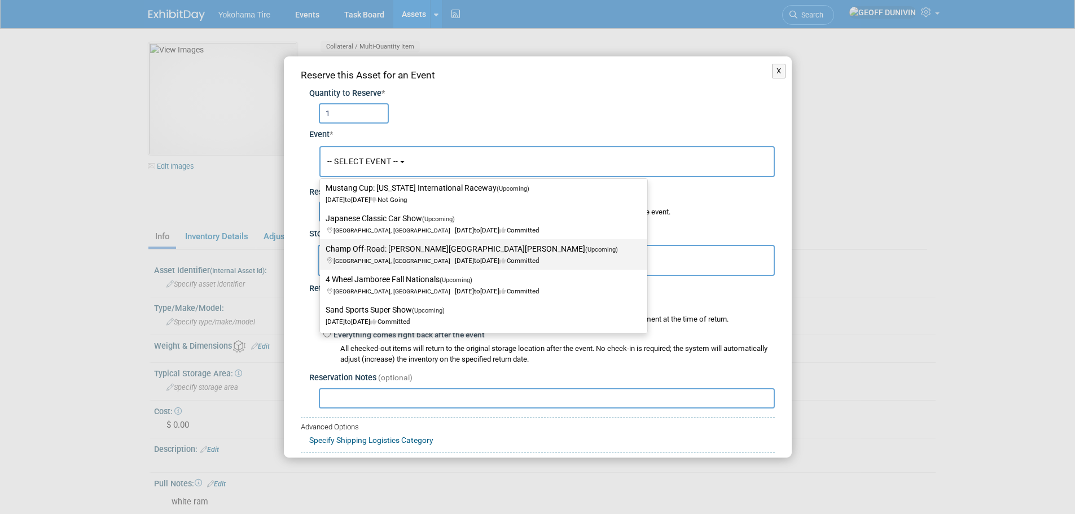
scroll to position [113, 0]
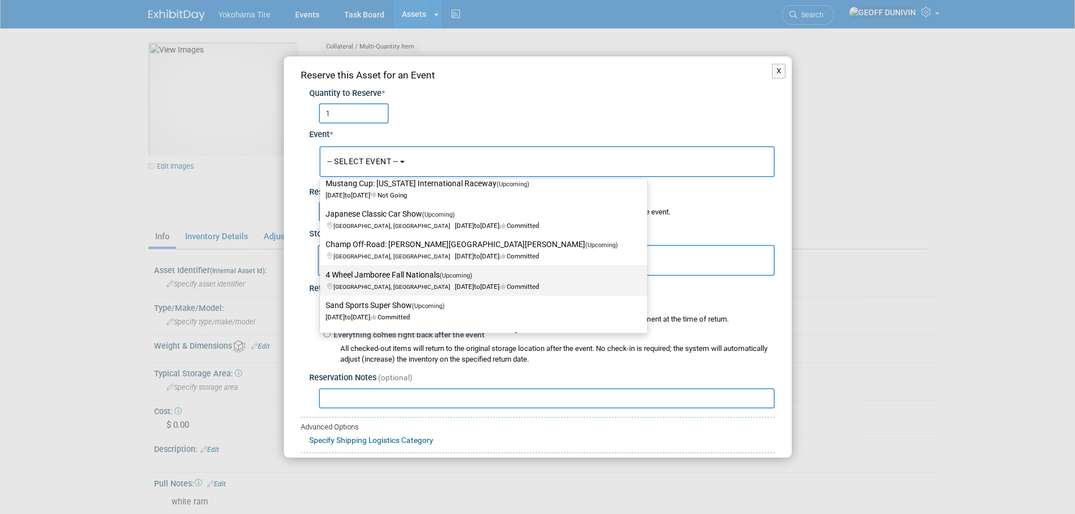
click at [379, 274] on label "4 Wheel Jamboree Fall Nationals (Upcoming) [GEOGRAPHIC_DATA], IN [DATE] to [DAT…" at bounding box center [481, 280] width 310 height 26
click at [322, 274] on input "4 Wheel Jamboree Fall Nationals (Upcoming) [GEOGRAPHIC_DATA], IN [DATE] to [DAT…" at bounding box center [317, 274] width 7 height 7
select select "11133112"
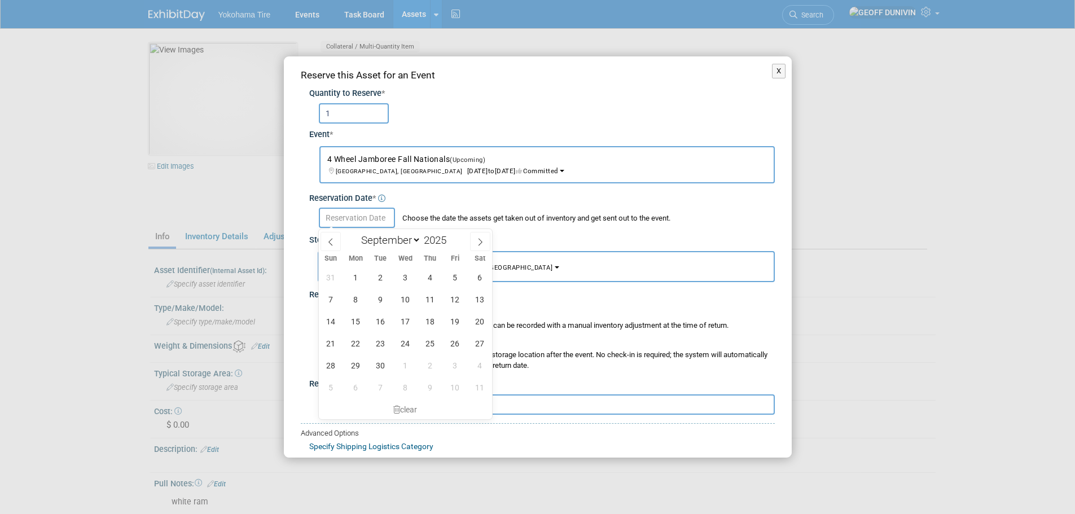
click at [370, 219] on input "text" at bounding box center [357, 218] width 76 height 20
click at [353, 276] on span "1" at bounding box center [356, 277] width 22 height 22
type input "[DATE]"
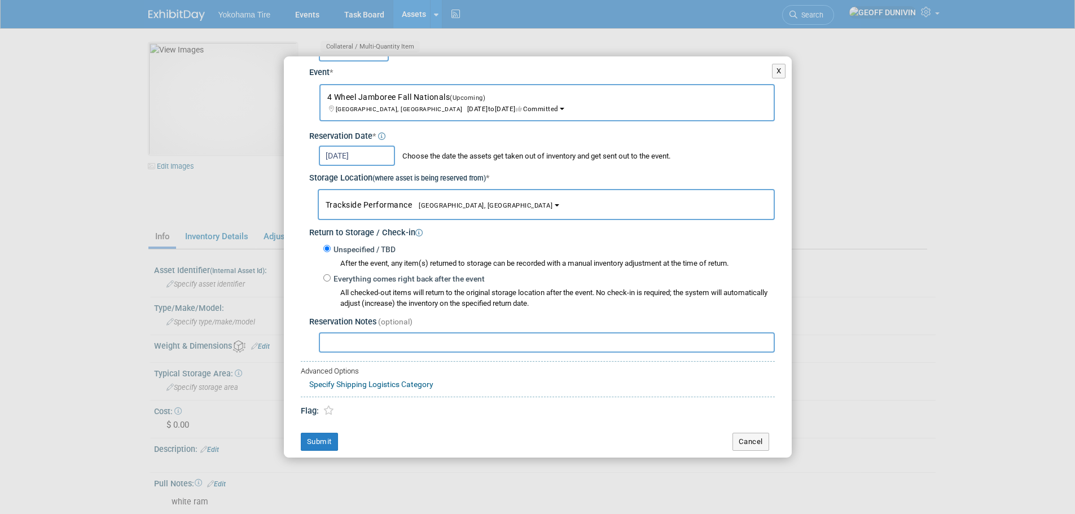
scroll to position [67, 0]
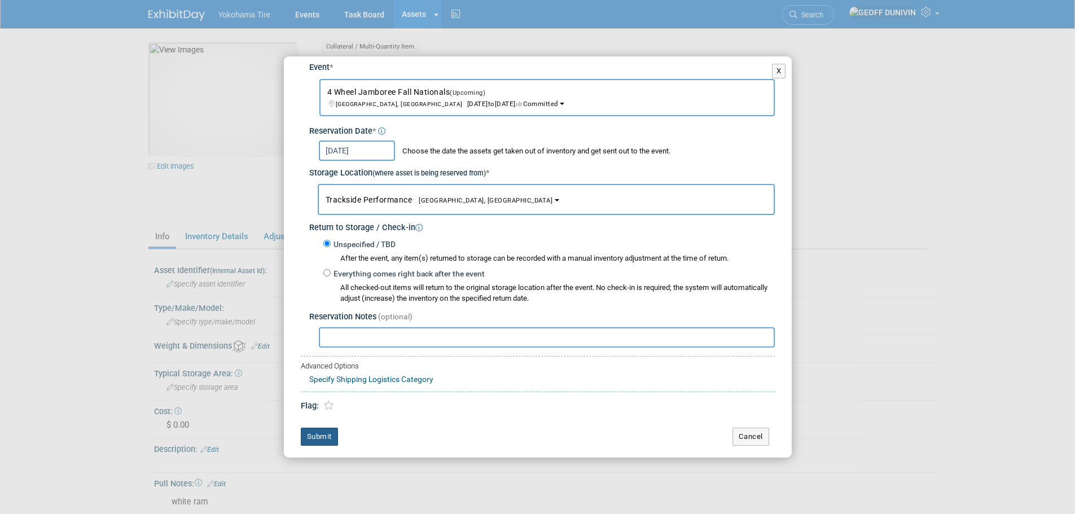
click at [328, 442] on button "Submit" at bounding box center [319, 437] width 37 height 18
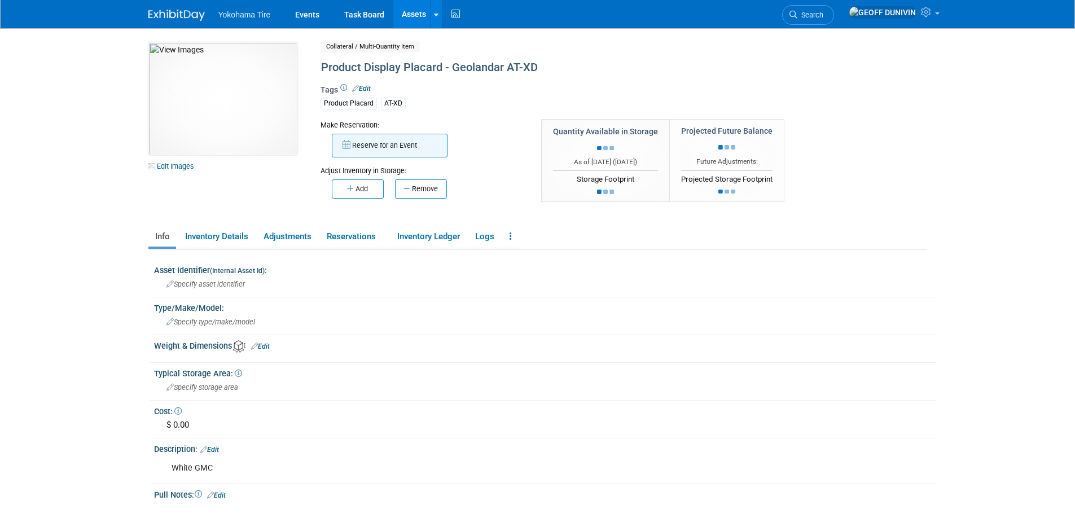
click at [373, 151] on button "Reserve for an Event" at bounding box center [390, 146] width 116 height 24
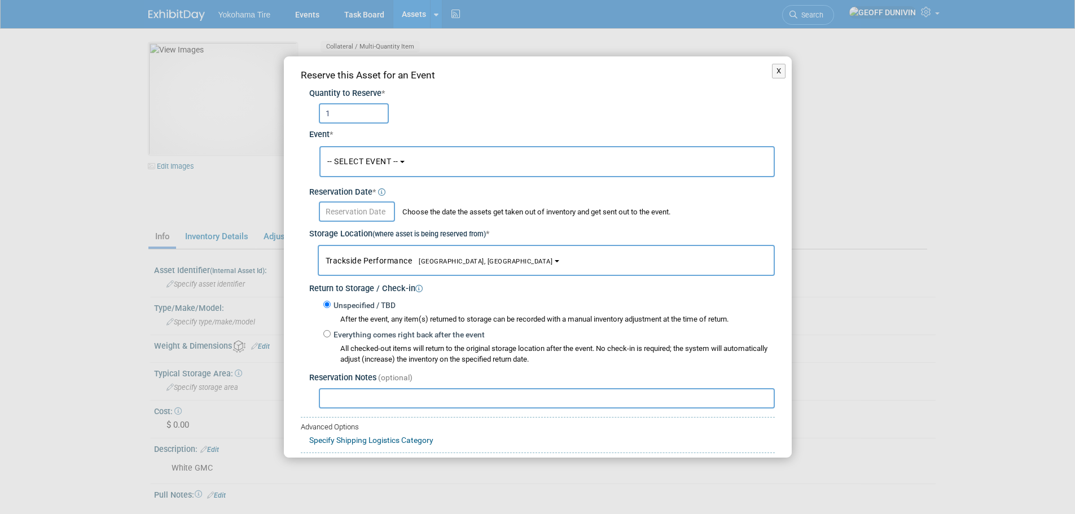
type input "1"
click at [356, 151] on button "-- SELECT EVENT --" at bounding box center [546, 161] width 455 height 31
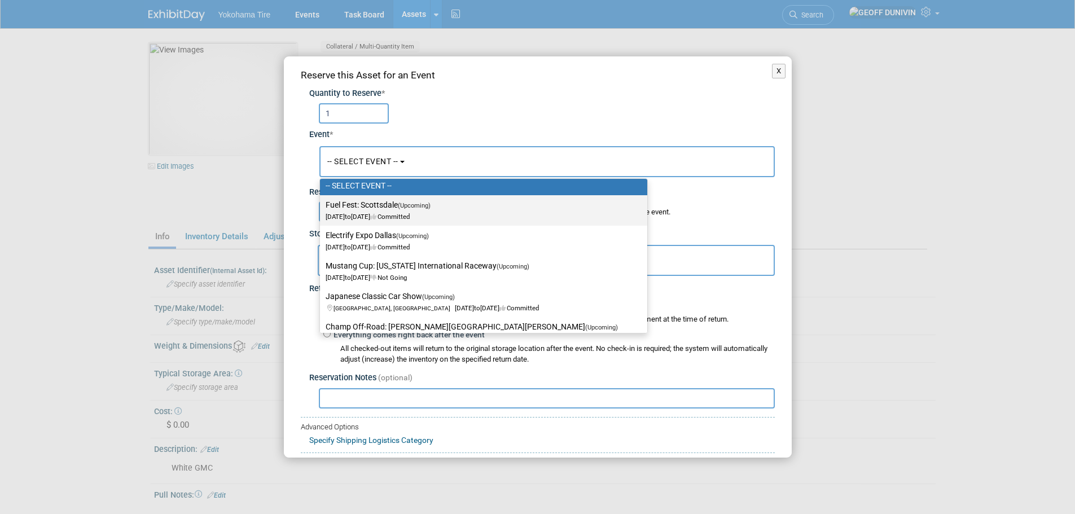
scroll to position [113, 0]
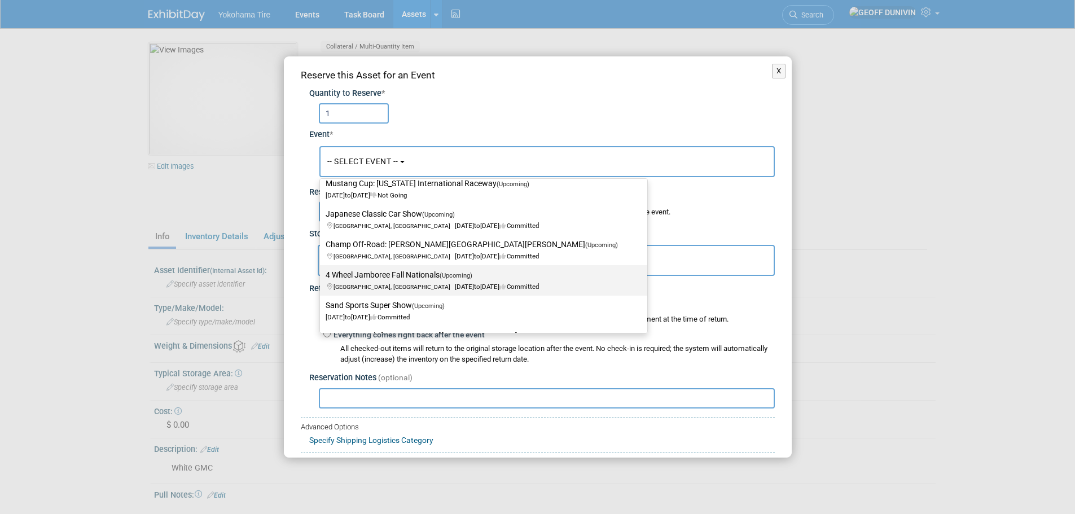
click at [359, 277] on label "4 Wheel Jamboree Fall Nationals (Upcoming) [GEOGRAPHIC_DATA], IN [DATE] to [DAT…" at bounding box center [481, 280] width 310 height 26
click at [322, 277] on input "4 Wheel Jamboree Fall Nationals (Upcoming) [GEOGRAPHIC_DATA], IN [DATE] to [DAT…" at bounding box center [317, 274] width 7 height 7
select select "11133112"
select select "8"
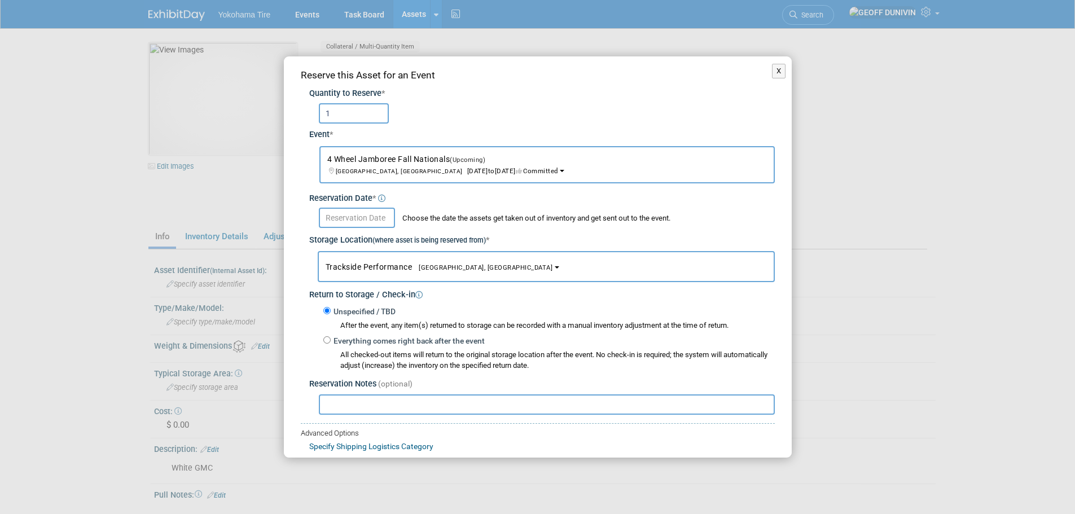
click at [360, 213] on input "text" at bounding box center [357, 218] width 76 height 20
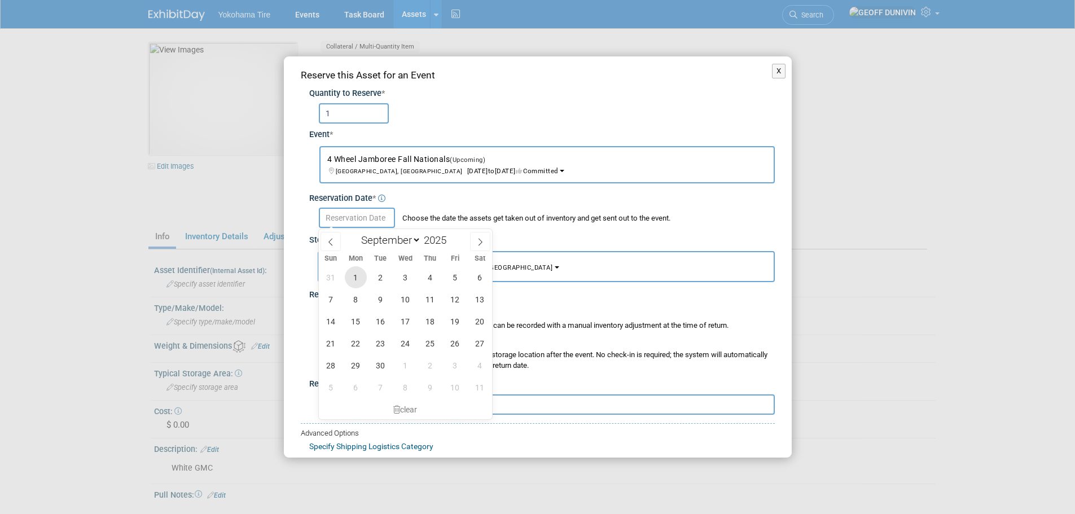
click at [354, 273] on span "1" at bounding box center [356, 277] width 22 height 22
type input "[DATE]"
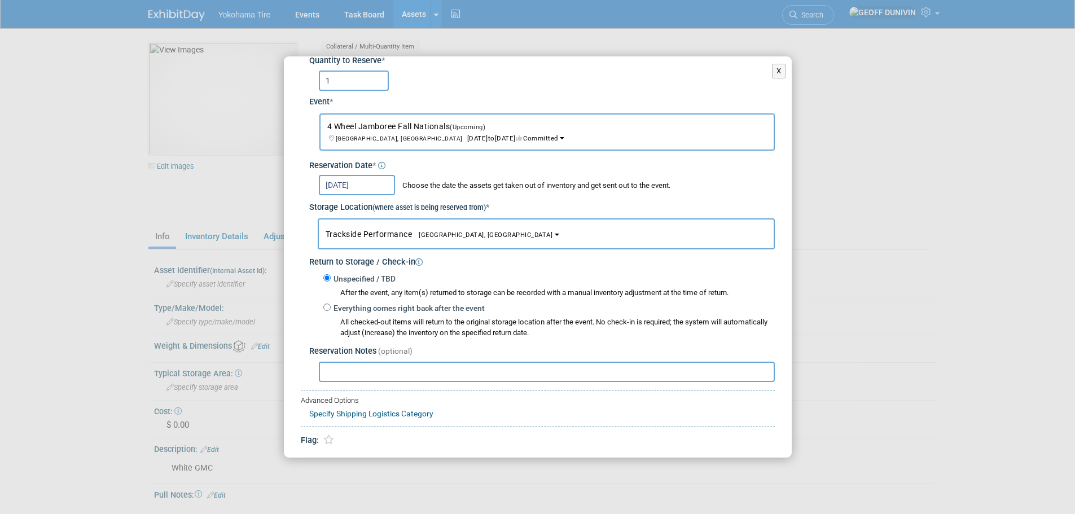
scroll to position [67, 0]
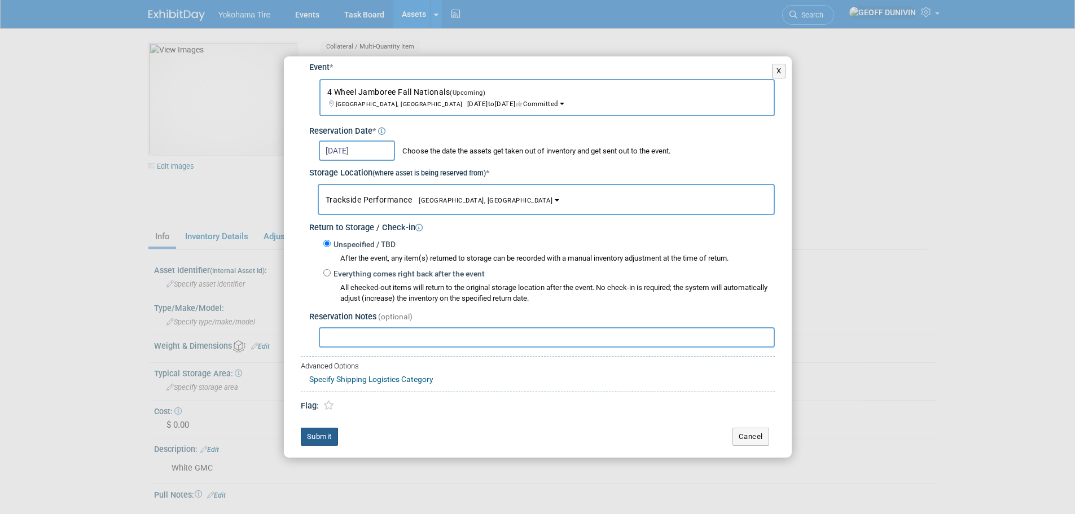
click at [320, 442] on button "Submit" at bounding box center [319, 437] width 37 height 18
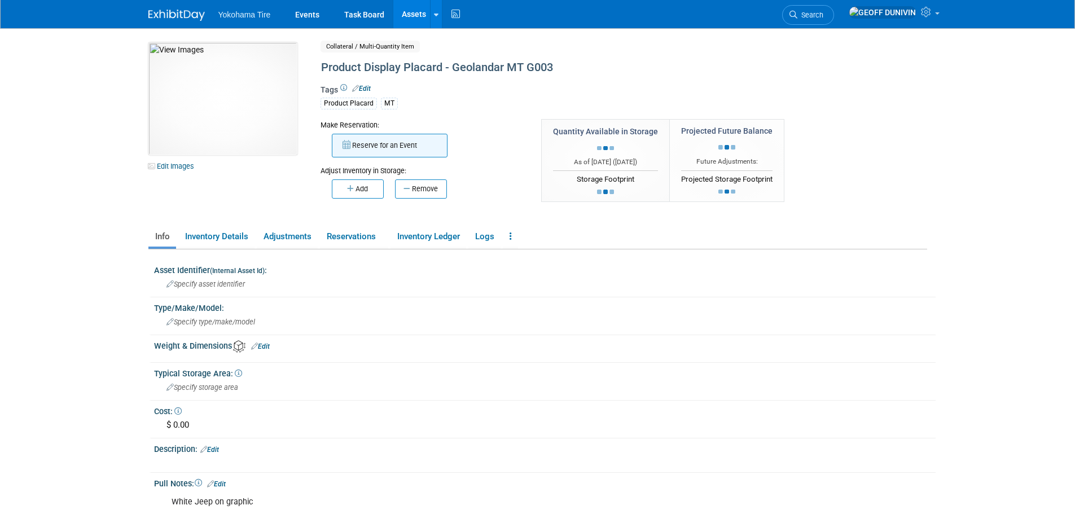
click at [386, 154] on button "Reserve for an Event" at bounding box center [390, 146] width 116 height 24
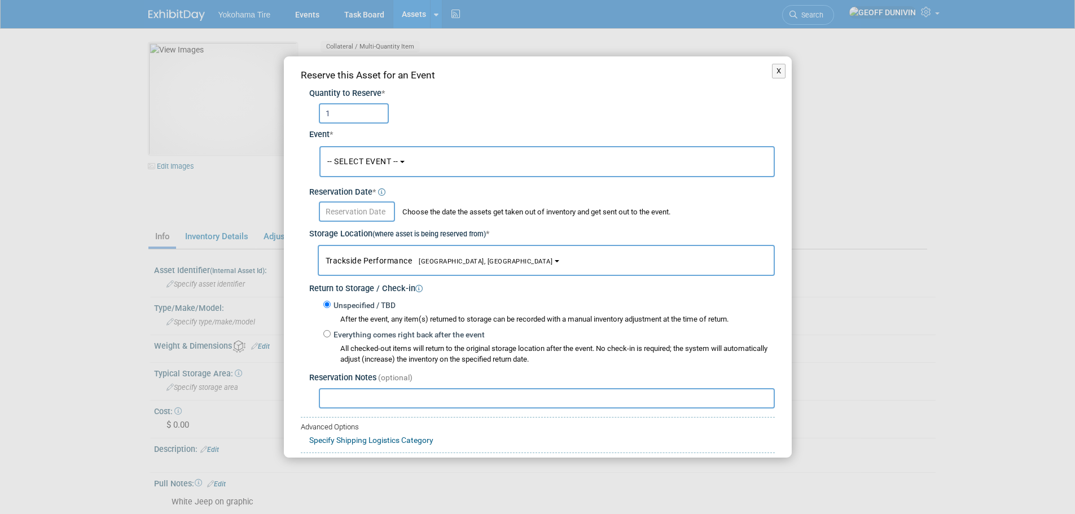
type input "1"
click at [358, 150] on button "-- SELECT EVENT --" at bounding box center [546, 161] width 455 height 31
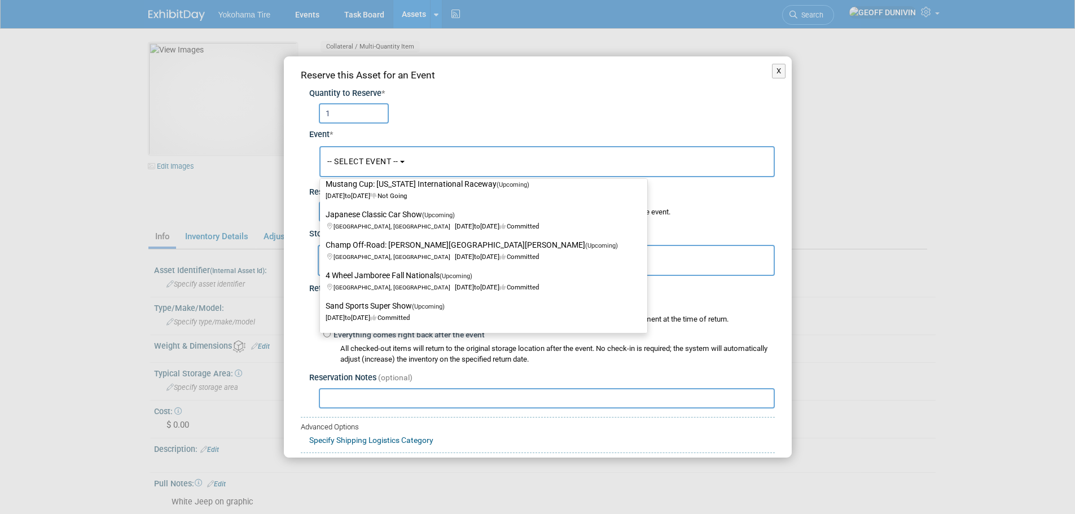
scroll to position [113, 0]
click at [385, 282] on label "4 Wheel Jamboree Fall Nationals (Upcoming) [GEOGRAPHIC_DATA], IN [DATE] to [DAT…" at bounding box center [481, 280] width 310 height 26
click at [322, 279] on input "4 Wheel Jamboree Fall Nationals (Upcoming) [GEOGRAPHIC_DATA], IN [DATE] to [DAT…" at bounding box center [317, 274] width 7 height 7
select select "11133112"
select select "8"
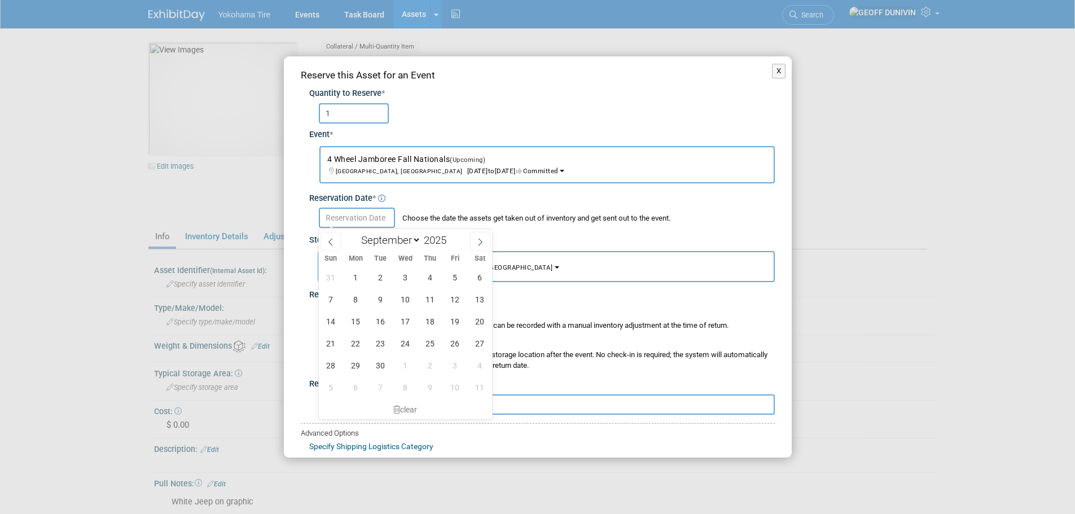
click at [370, 213] on input "text" at bounding box center [357, 218] width 76 height 20
click at [358, 270] on span "1" at bounding box center [356, 277] width 22 height 22
type input "[DATE]"
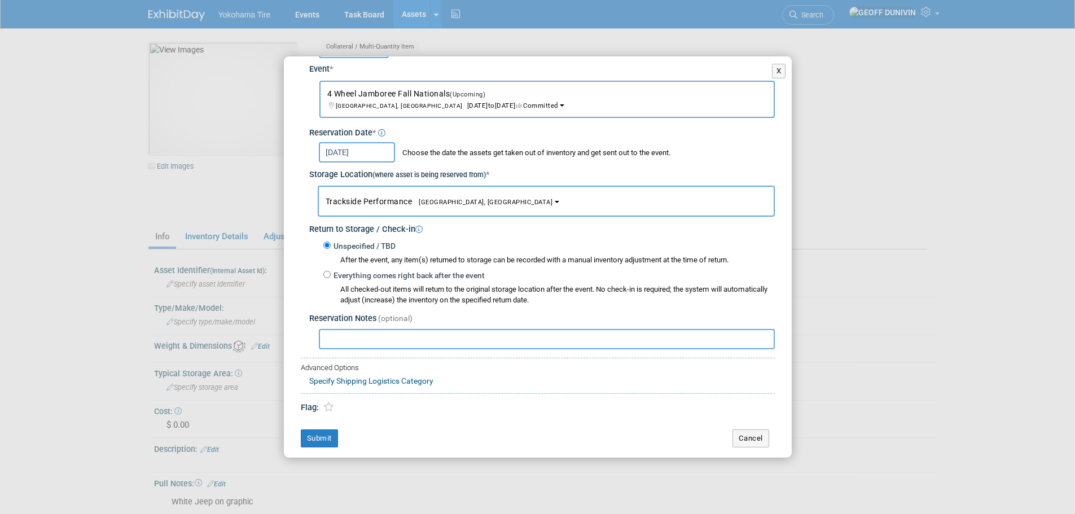
scroll to position [67, 0]
click at [328, 442] on button "Submit" at bounding box center [319, 437] width 37 height 18
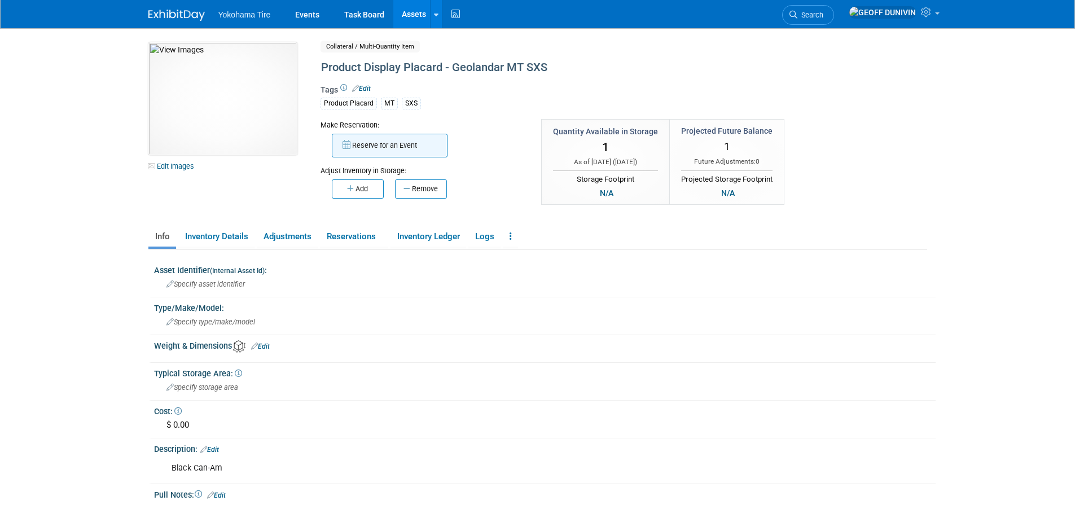
click at [402, 142] on button "Reserve for an Event" at bounding box center [390, 146] width 116 height 24
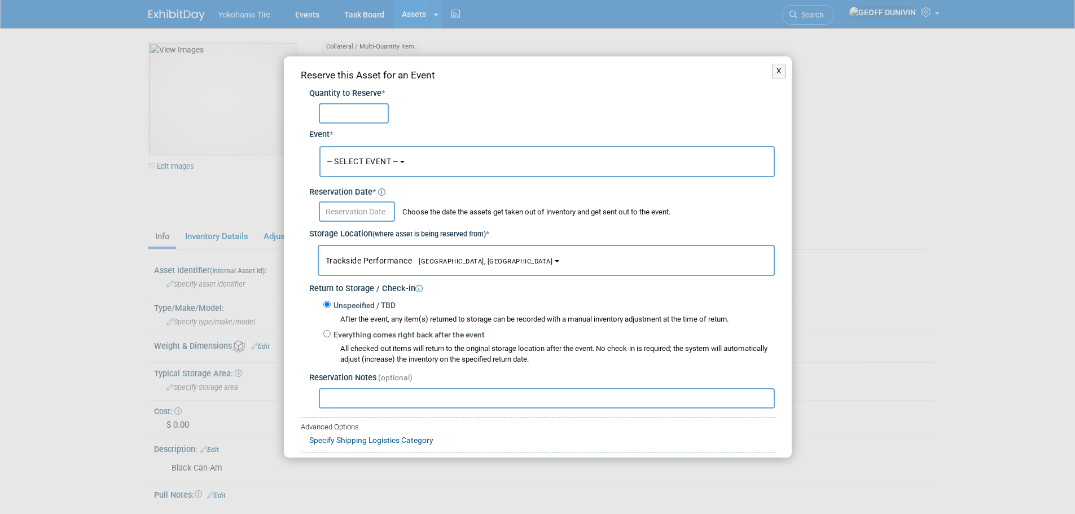
click at [379, 158] on span "-- SELECT EVENT --" at bounding box center [362, 161] width 71 height 9
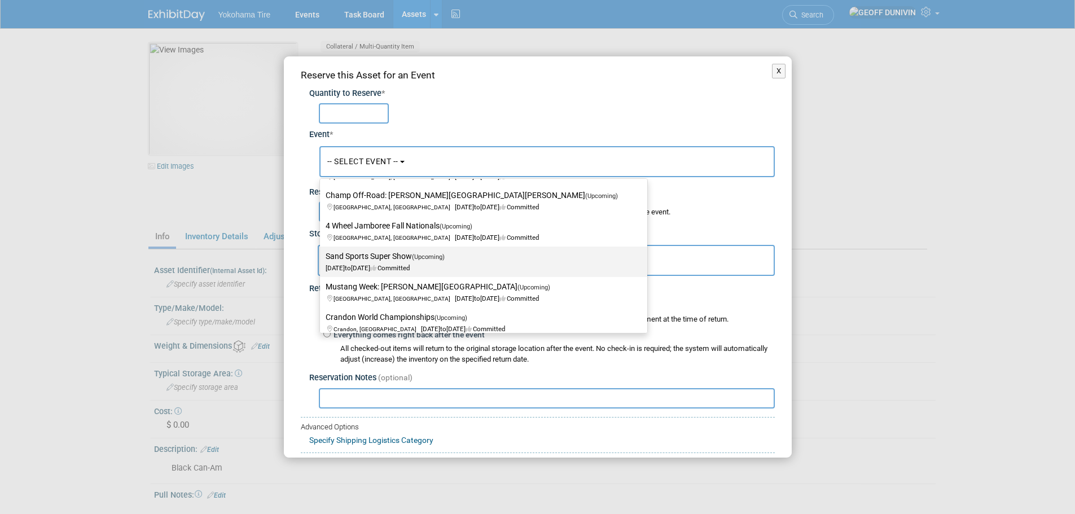
scroll to position [169, 0]
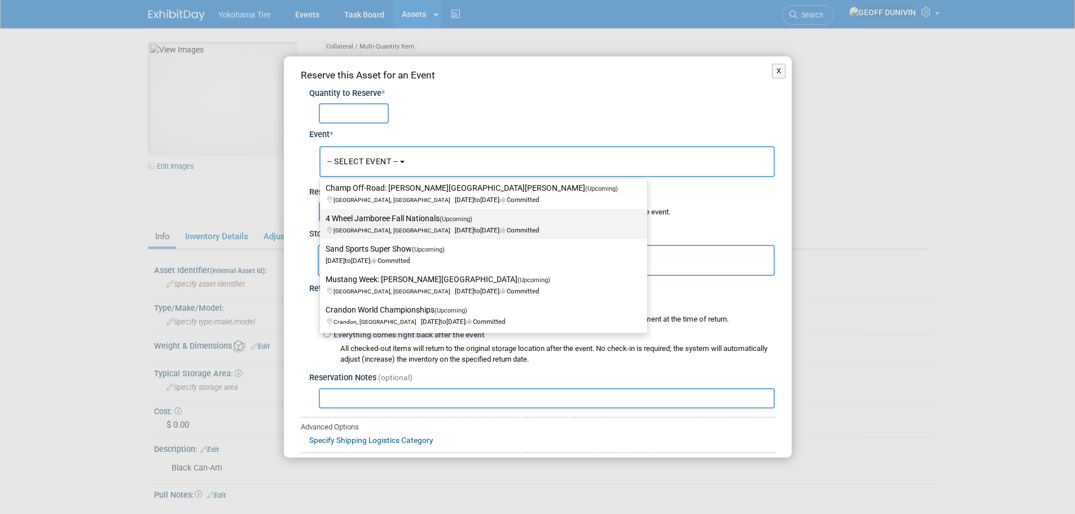
click at [390, 216] on label "4 Wheel Jamboree Fall Nationals (Upcoming) [GEOGRAPHIC_DATA], IN [DATE] to [DAT…" at bounding box center [481, 224] width 310 height 26
click at [322, 216] on input "4 Wheel Jamboree Fall Nationals (Upcoming) [GEOGRAPHIC_DATA], IN [DATE] to [DAT…" at bounding box center [317, 218] width 7 height 7
select select "11133112"
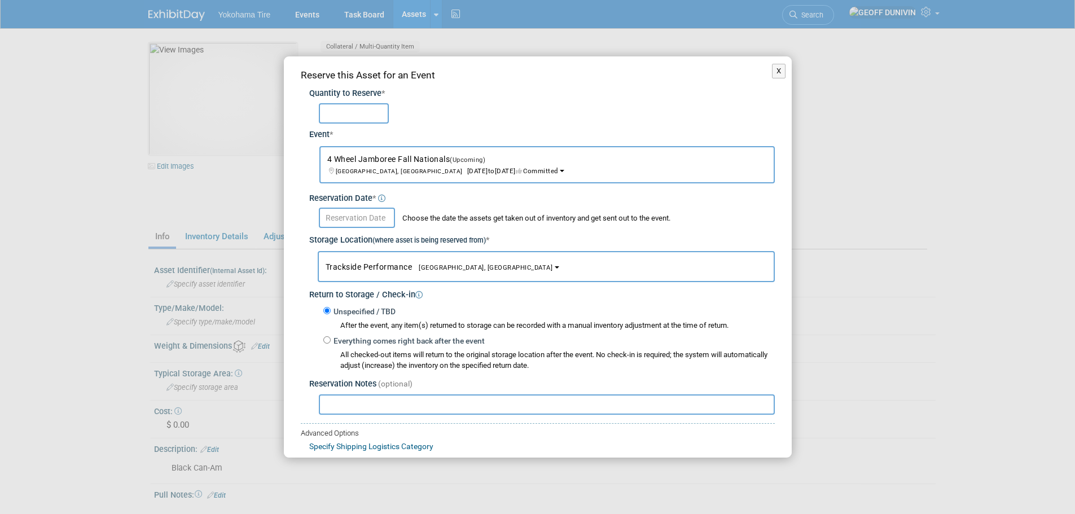
click at [365, 120] on input "text" at bounding box center [354, 113] width 70 height 20
type input "1"
click at [349, 223] on input "text" at bounding box center [357, 218] width 76 height 20
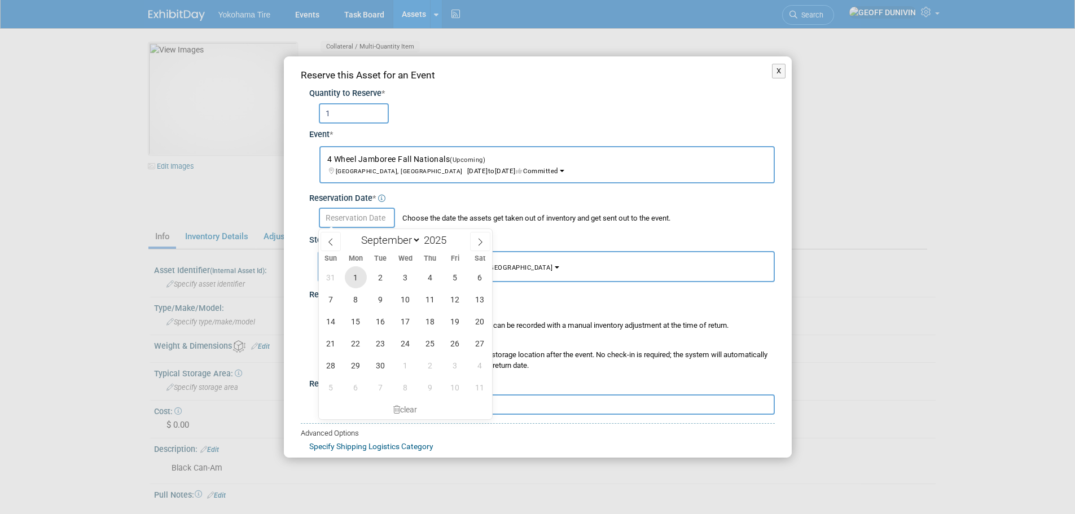
click at [352, 275] on span "1" at bounding box center [356, 277] width 22 height 22
type input "[DATE]"
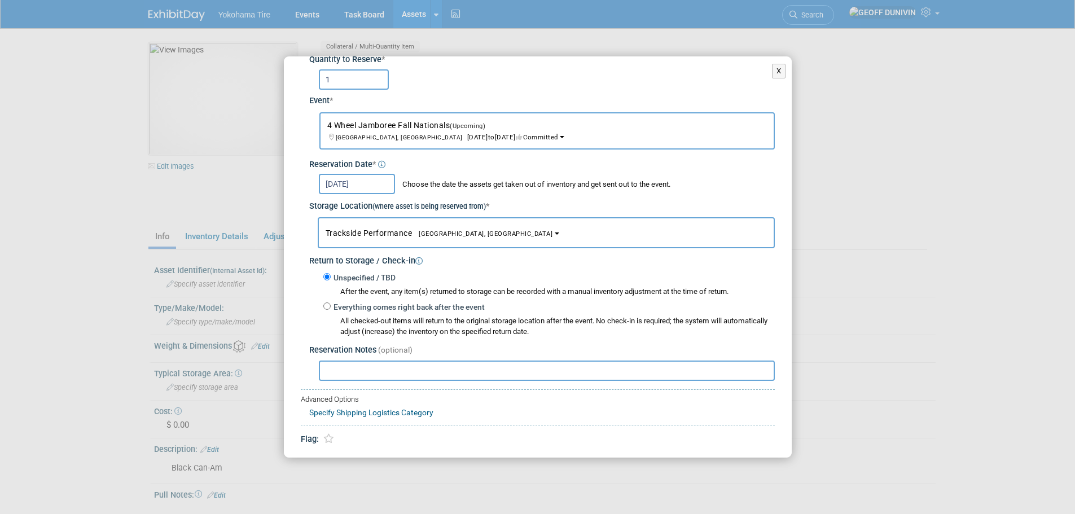
scroll to position [67, 0]
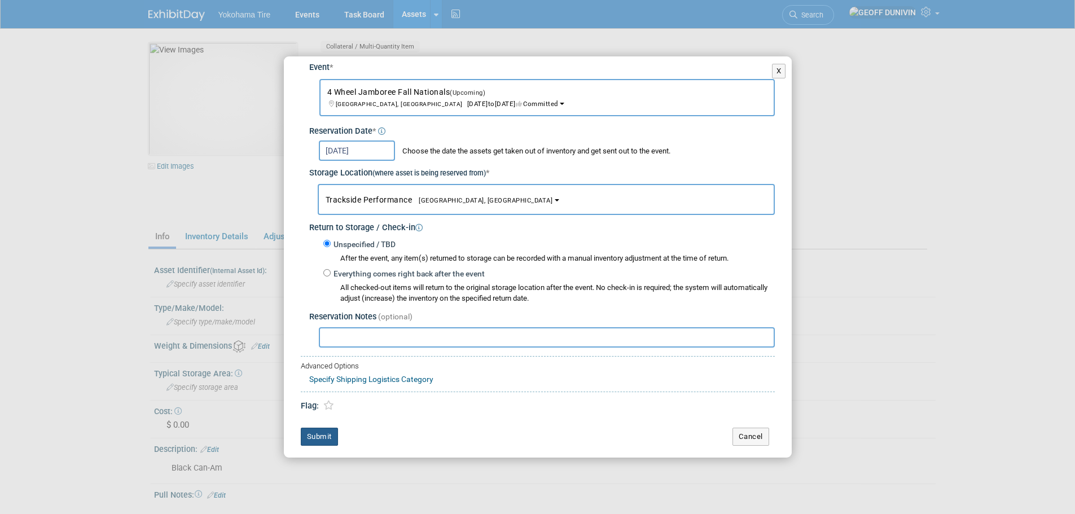
click at [322, 444] on button "Submit" at bounding box center [319, 437] width 37 height 18
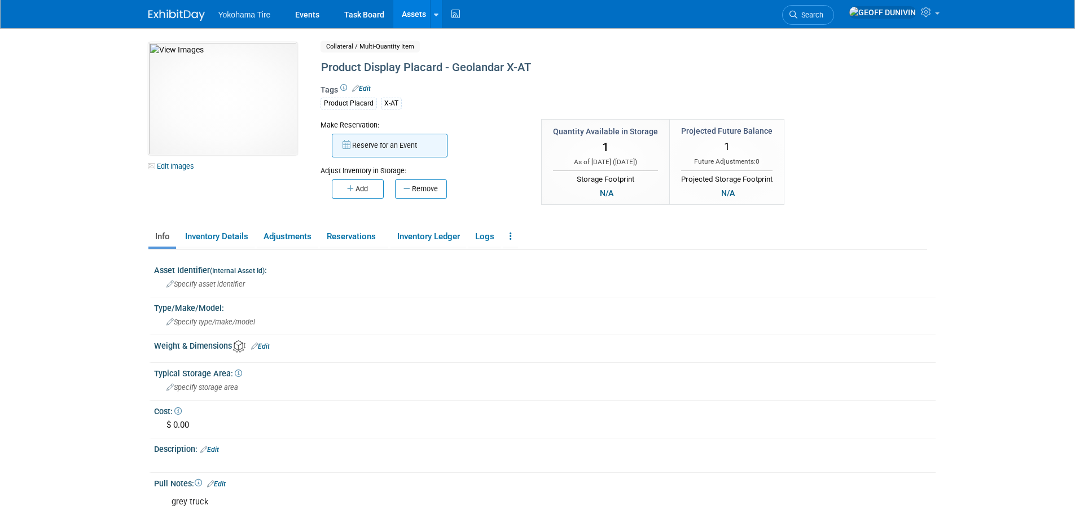
click at [384, 153] on button "Reserve for an Event" at bounding box center [390, 146] width 116 height 24
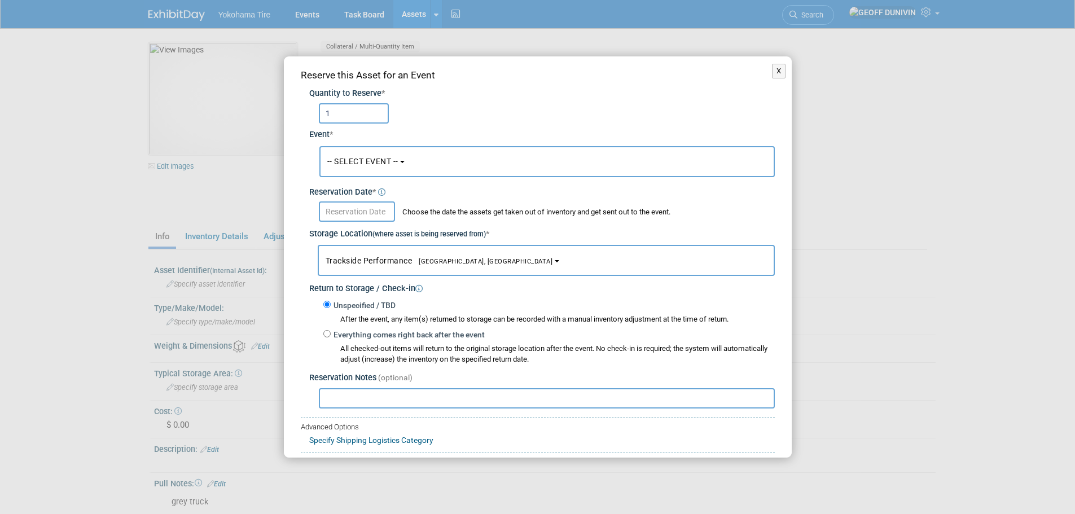
type input "1"
click at [357, 157] on span "-- SELECT EVENT --" at bounding box center [362, 161] width 71 height 9
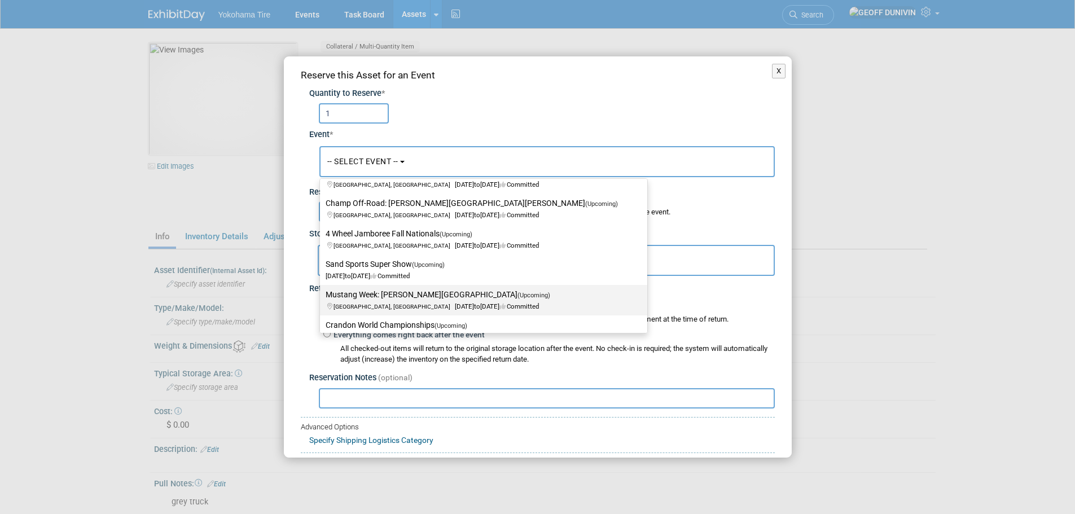
scroll to position [169, 0]
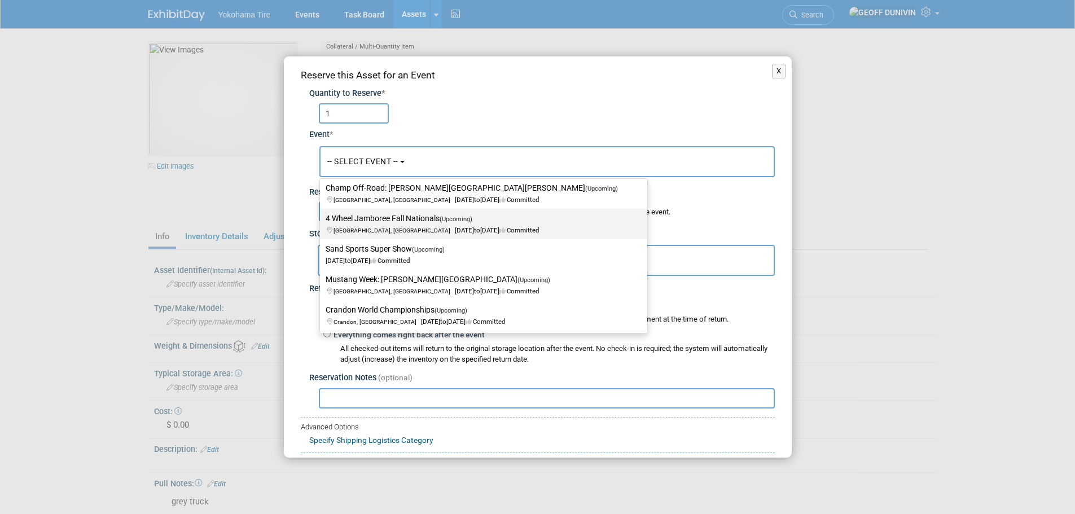
click at [474, 230] on span "to" at bounding box center [477, 230] width 6 height 8
click at [322, 222] on input "4 Wheel Jamboree Fall Nationals (Upcoming) Danville, IN Sep 19, 2025 to Sep 21,…" at bounding box center [317, 218] width 7 height 7
select select "11133112"
select select "8"
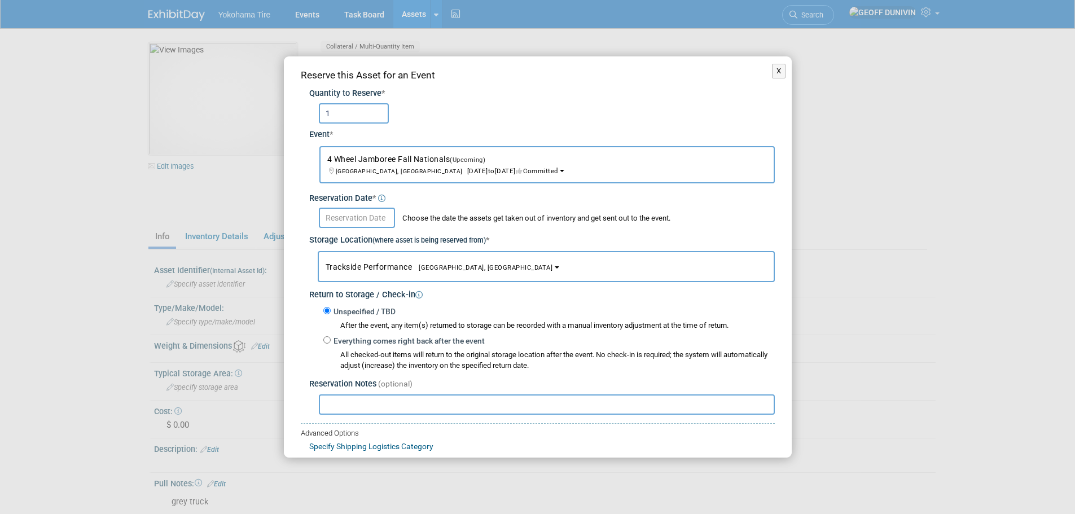
click at [367, 223] on input "text" at bounding box center [357, 218] width 76 height 20
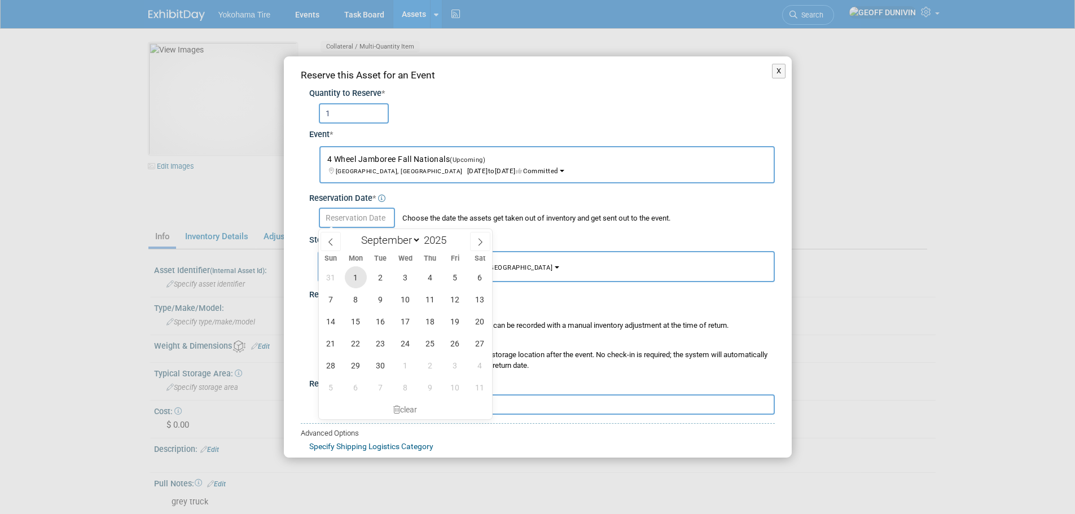
click at [352, 270] on span "1" at bounding box center [356, 277] width 22 height 22
type input "Sep 1, 2025"
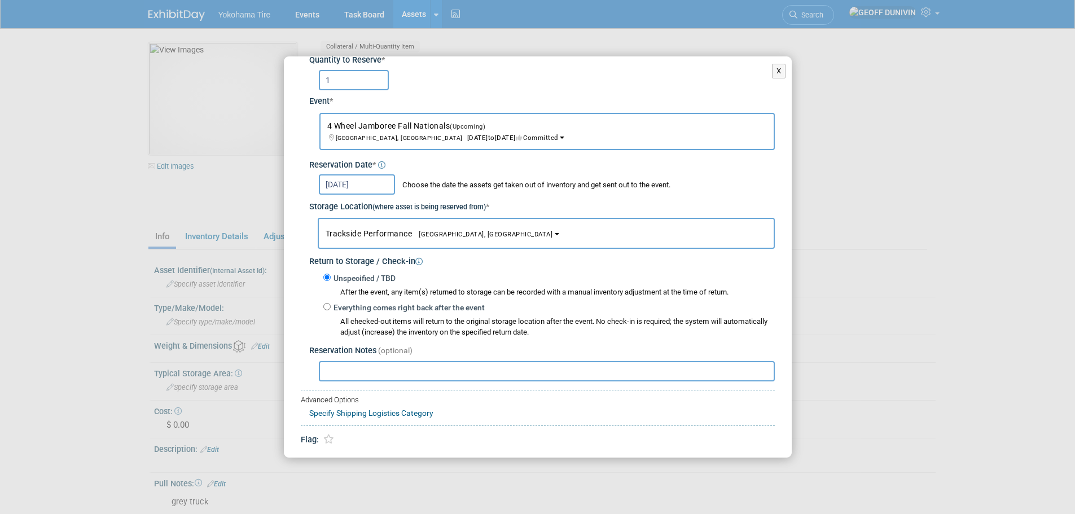
scroll to position [67, 0]
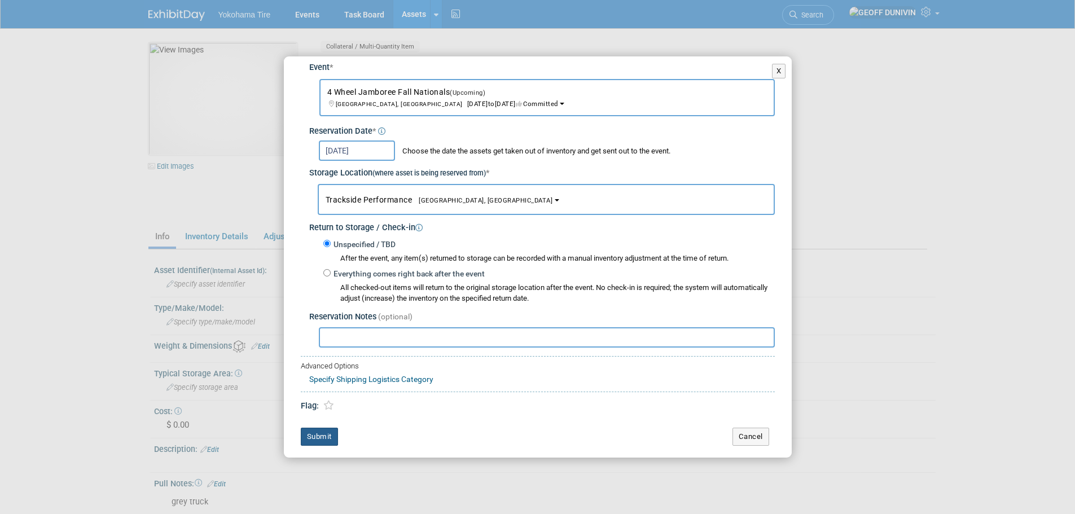
click at [330, 441] on button "Submit" at bounding box center [319, 437] width 37 height 18
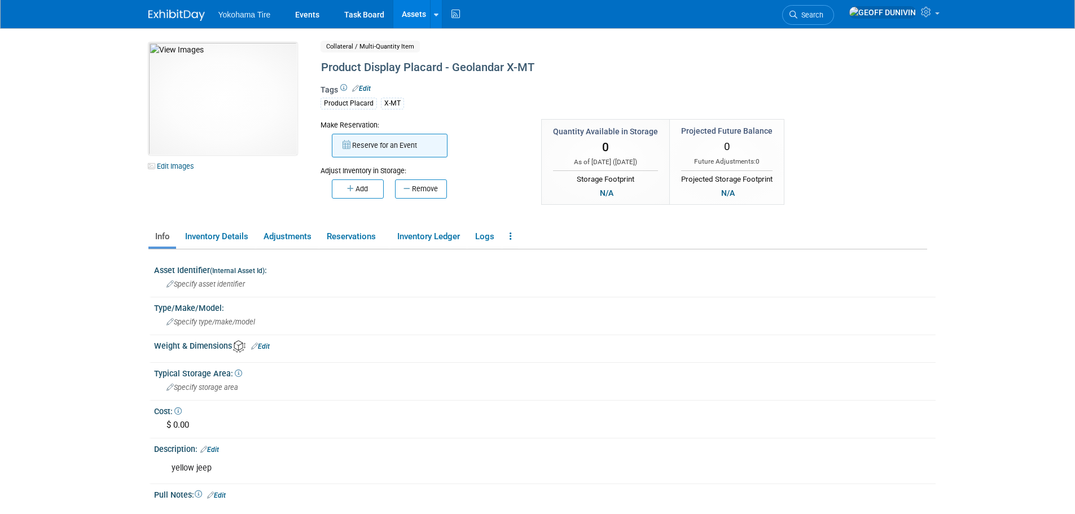
click at [380, 142] on button "Reserve for an Event" at bounding box center [390, 146] width 116 height 24
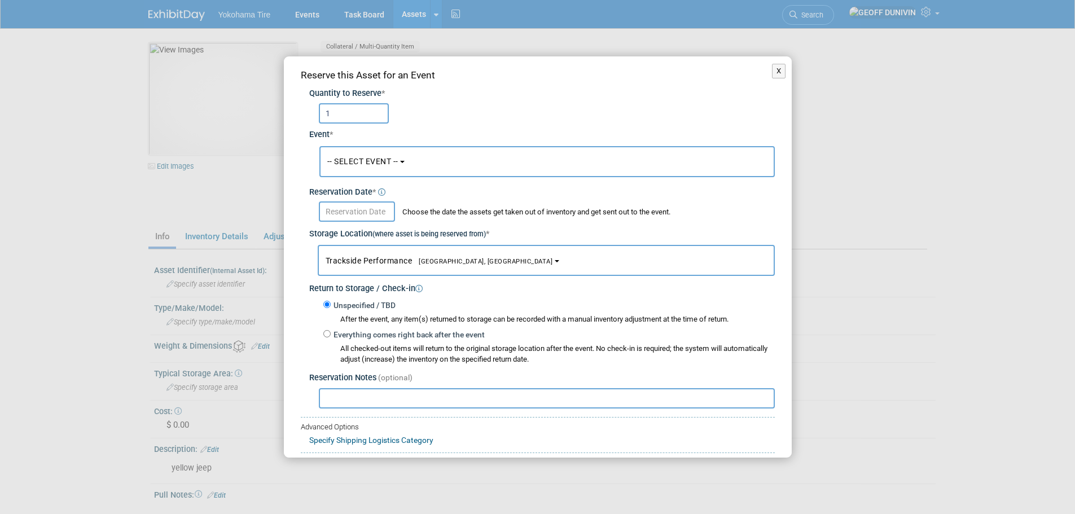
type input "1"
click at [367, 165] on span "-- SELECT EVENT --" at bounding box center [362, 161] width 71 height 9
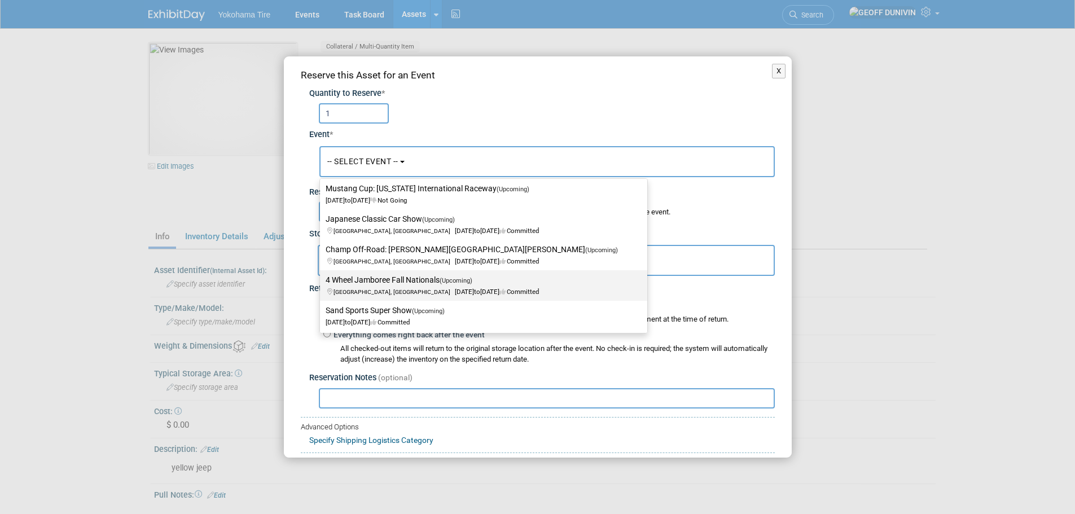
scroll to position [113, 0]
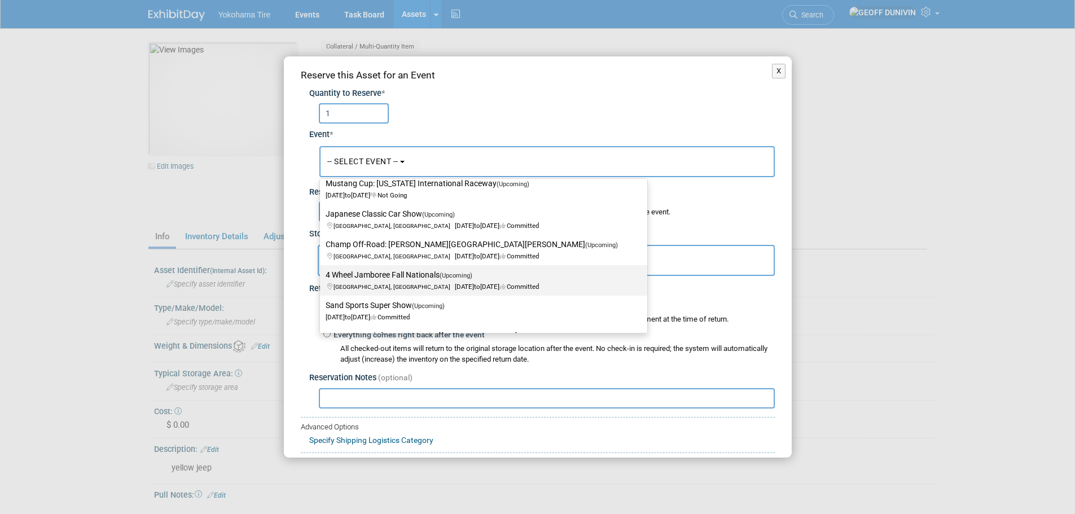
click at [405, 271] on label "4 Wheel Jamboree Fall Nationals (Upcoming) [GEOGRAPHIC_DATA], IN [DATE] to [DAT…" at bounding box center [481, 280] width 310 height 26
click at [322, 271] on input "4 Wheel Jamboree Fall Nationals (Upcoming) [GEOGRAPHIC_DATA], IN [DATE] to [DAT…" at bounding box center [317, 274] width 7 height 7
select select "11133112"
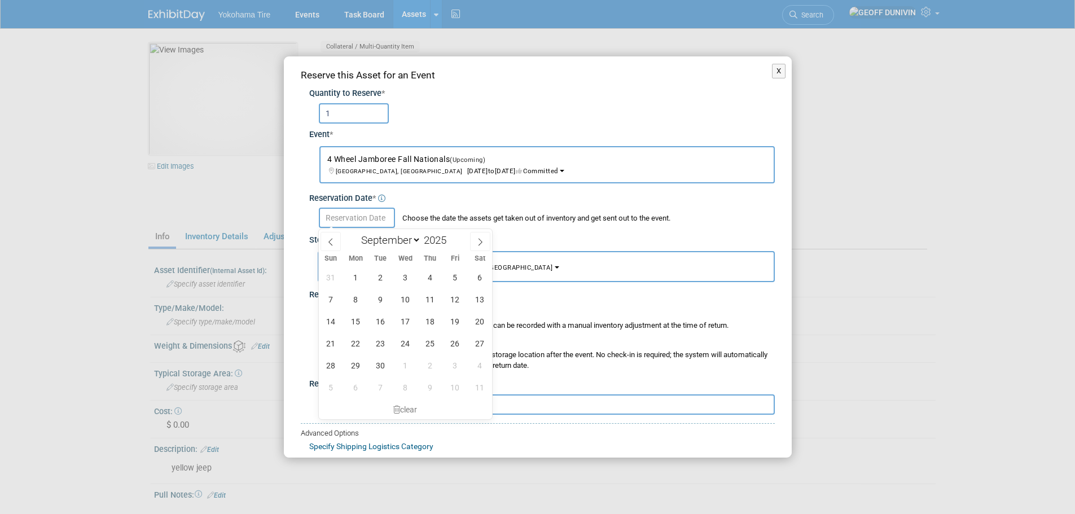
click at [371, 215] on input "text" at bounding box center [357, 218] width 76 height 20
click at [354, 278] on span "1" at bounding box center [356, 277] width 22 height 22
type input "[DATE]"
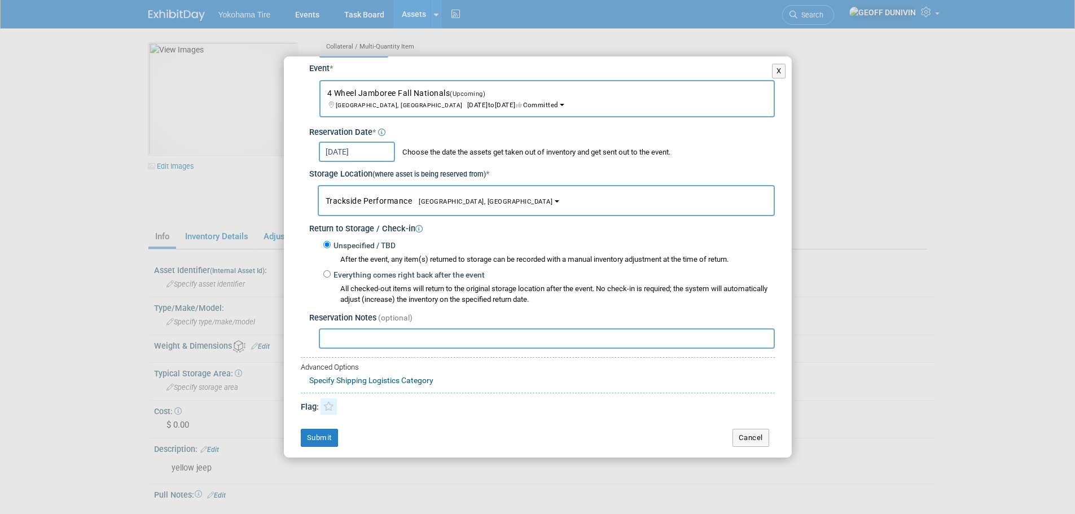
scroll to position [67, 0]
click at [312, 441] on button "Submit" at bounding box center [319, 437] width 37 height 18
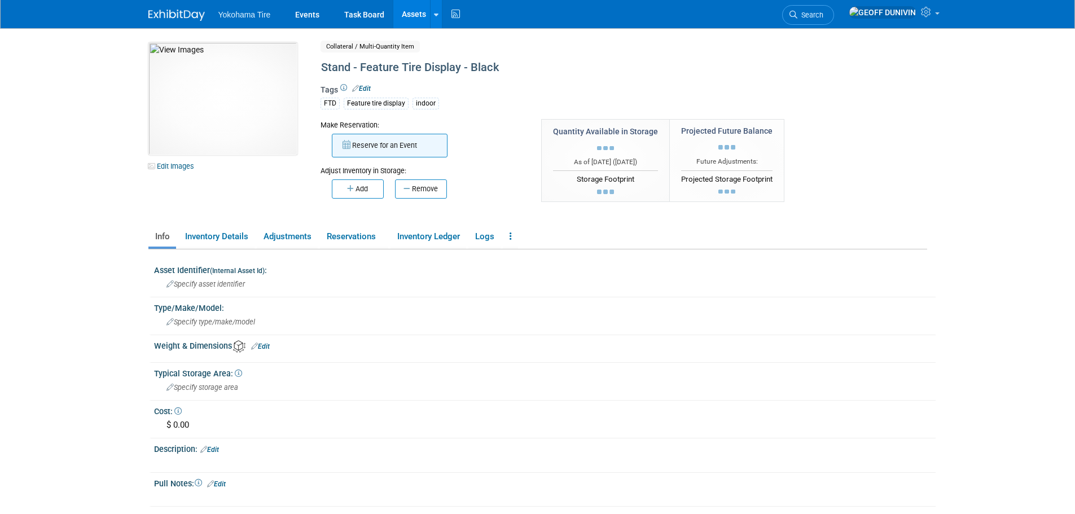
click at [408, 155] on button "Reserve for an Event" at bounding box center [390, 146] width 116 height 24
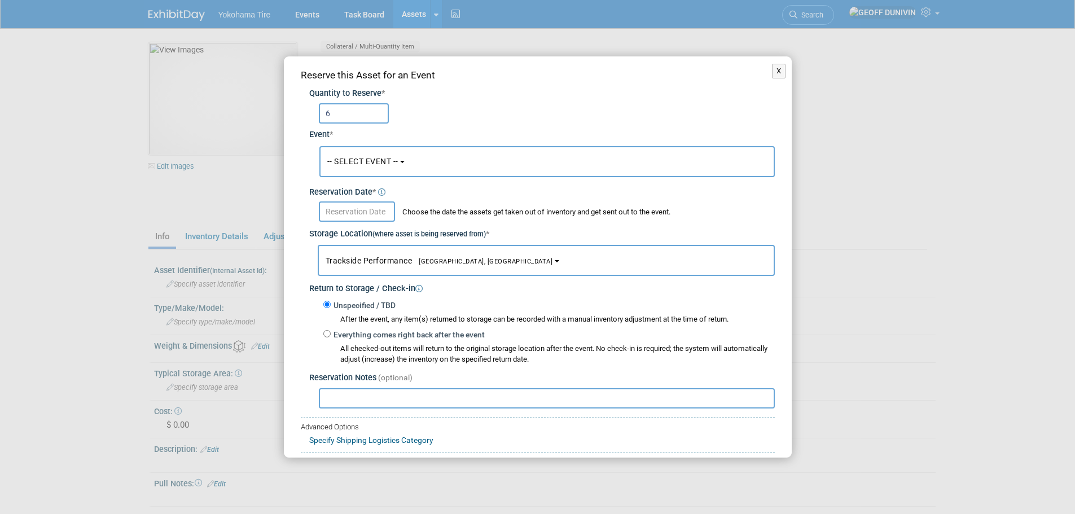
type input "6"
click at [376, 166] on button "-- SELECT EVENT --" at bounding box center [546, 161] width 455 height 31
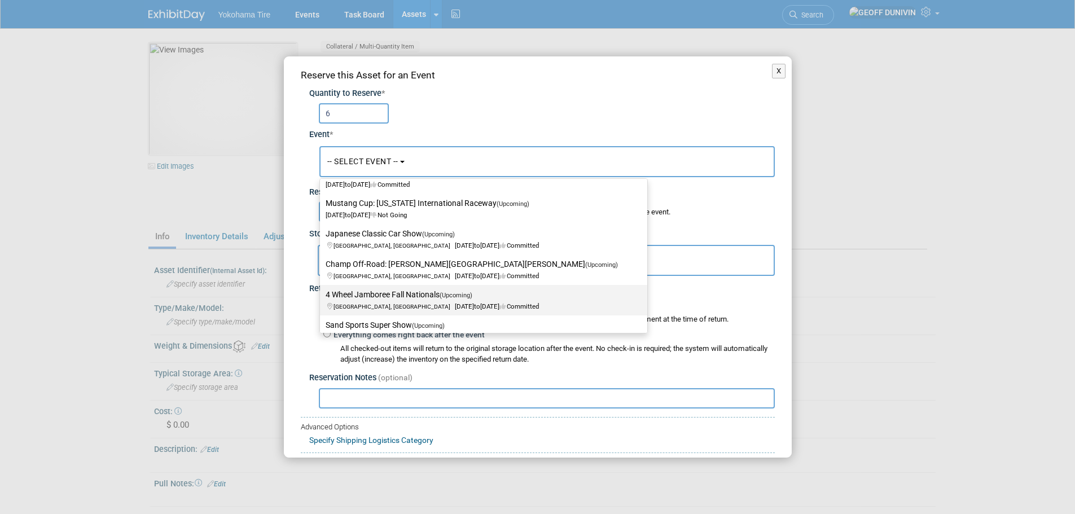
scroll to position [113, 0]
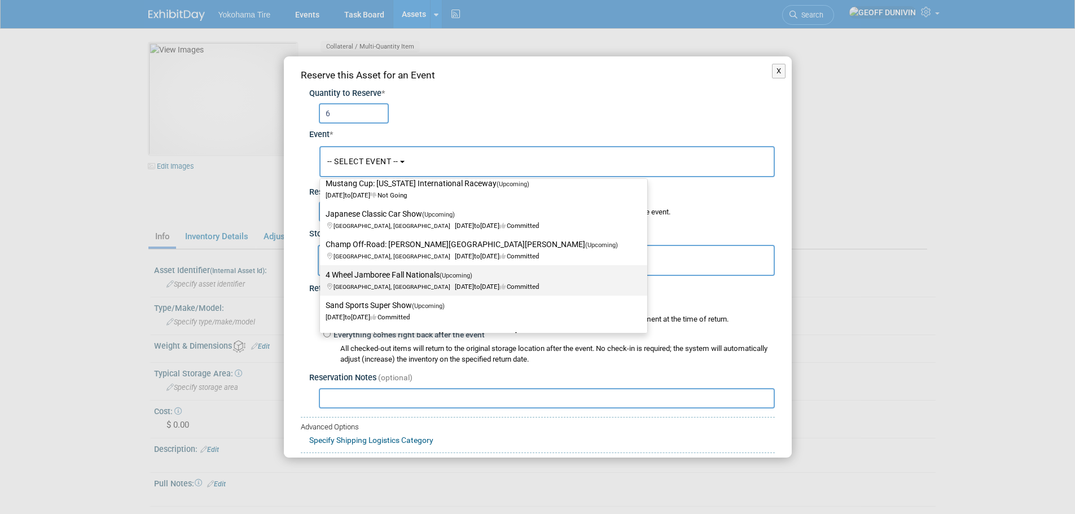
click at [379, 282] on span "[GEOGRAPHIC_DATA], IN [DATE] to [DATE] Committed" at bounding box center [432, 280] width 213 height 19
click at [322, 279] on input "4 Wheel Jamboree Fall Nationals (Upcoming) [GEOGRAPHIC_DATA], IN [DATE] to [DAT…" at bounding box center [317, 274] width 7 height 7
select select "11133112"
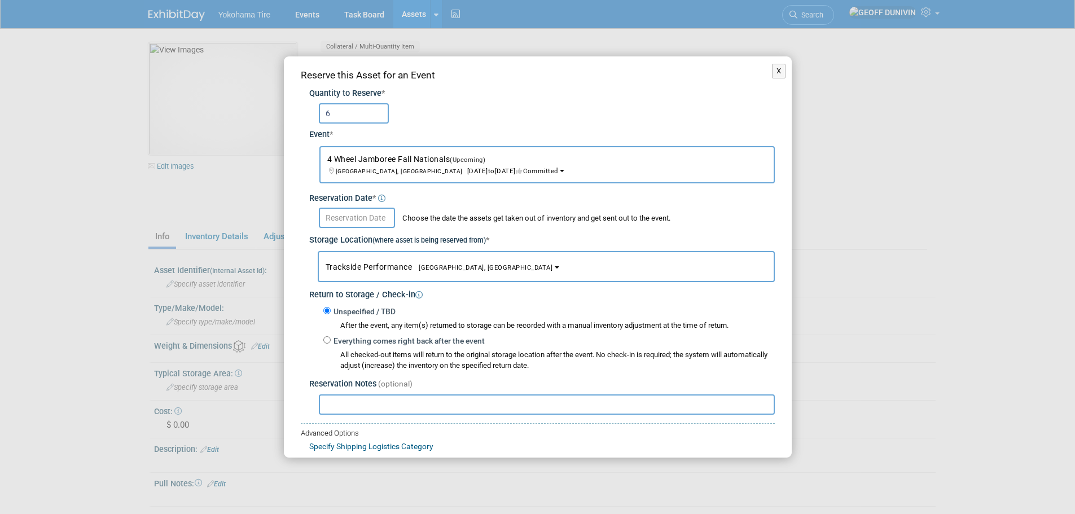
click at [373, 217] on input "text" at bounding box center [357, 218] width 76 height 20
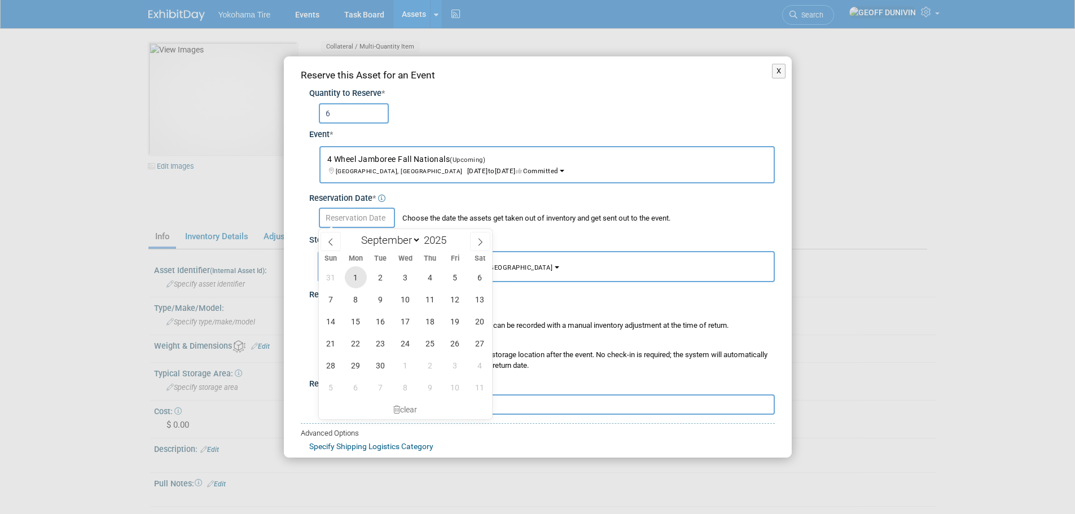
click at [356, 270] on span "1" at bounding box center [356, 277] width 22 height 22
type input "[DATE]"
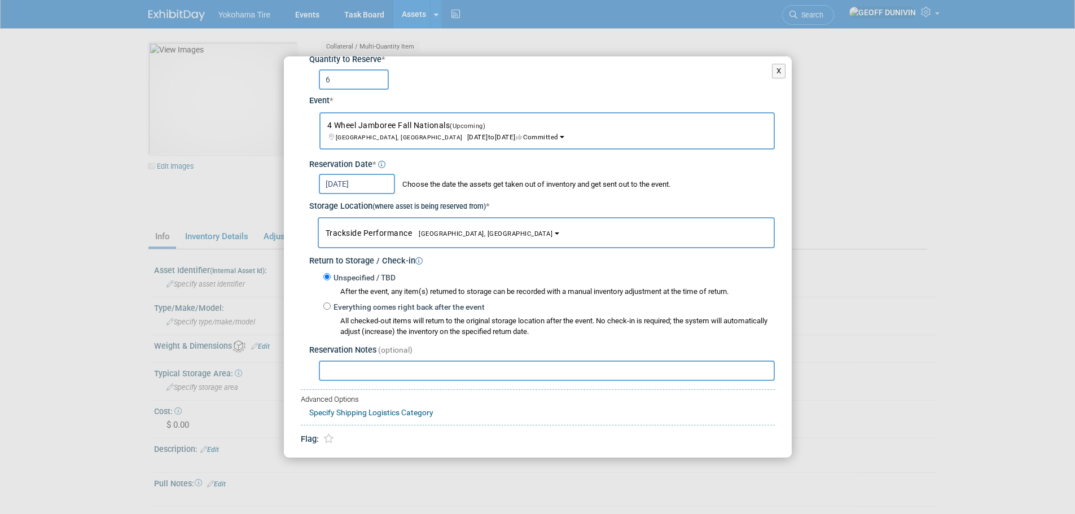
scroll to position [67, 0]
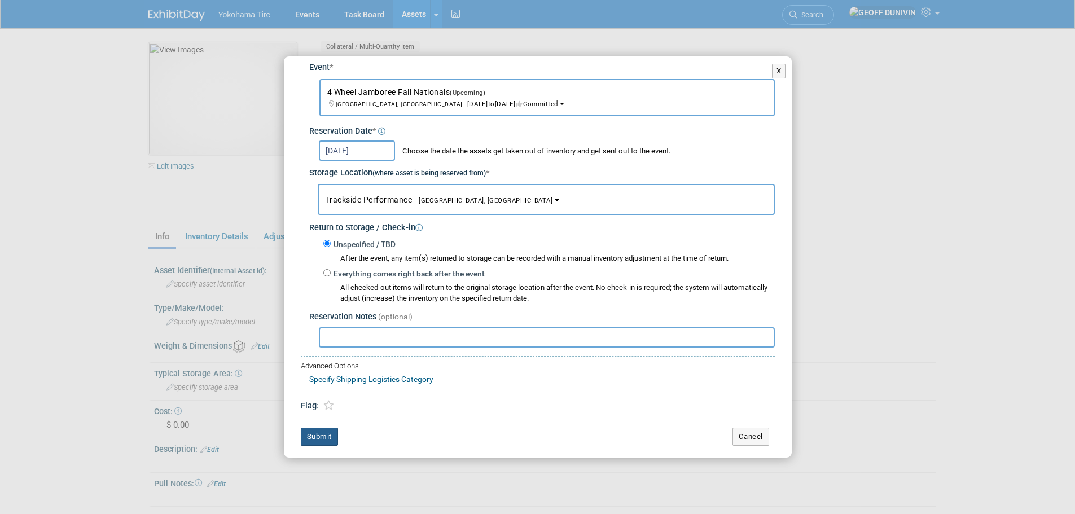
click at [331, 436] on button "Submit" at bounding box center [319, 437] width 37 height 18
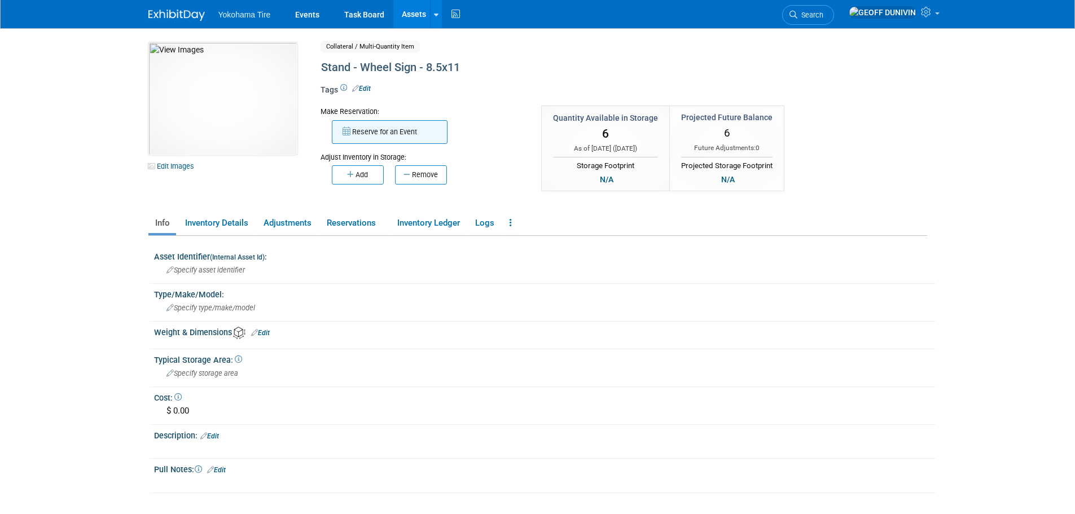
click at [366, 131] on button "Reserve for an Event" at bounding box center [390, 132] width 116 height 24
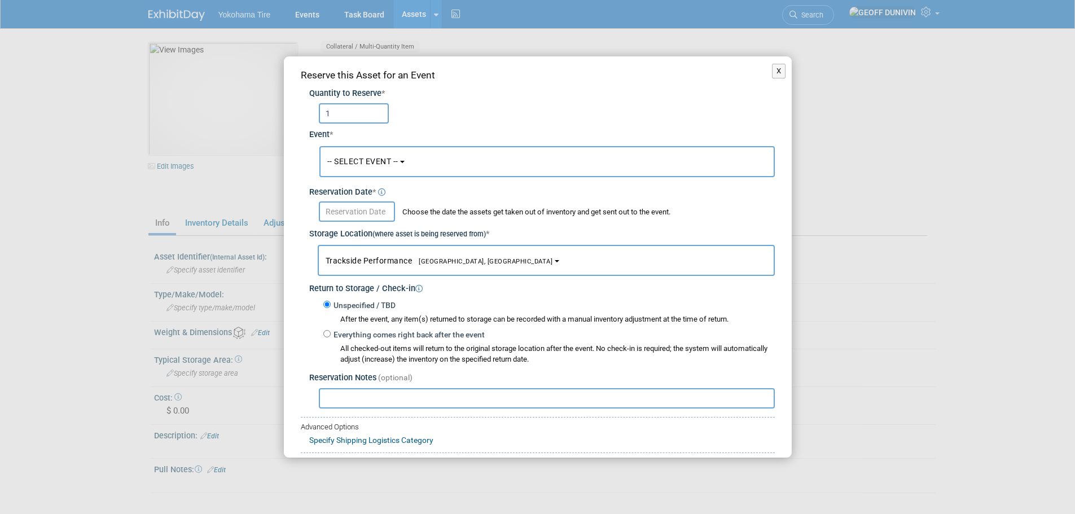
type input "1"
click at [375, 170] on button "-- SELECT EVENT --" at bounding box center [546, 161] width 455 height 31
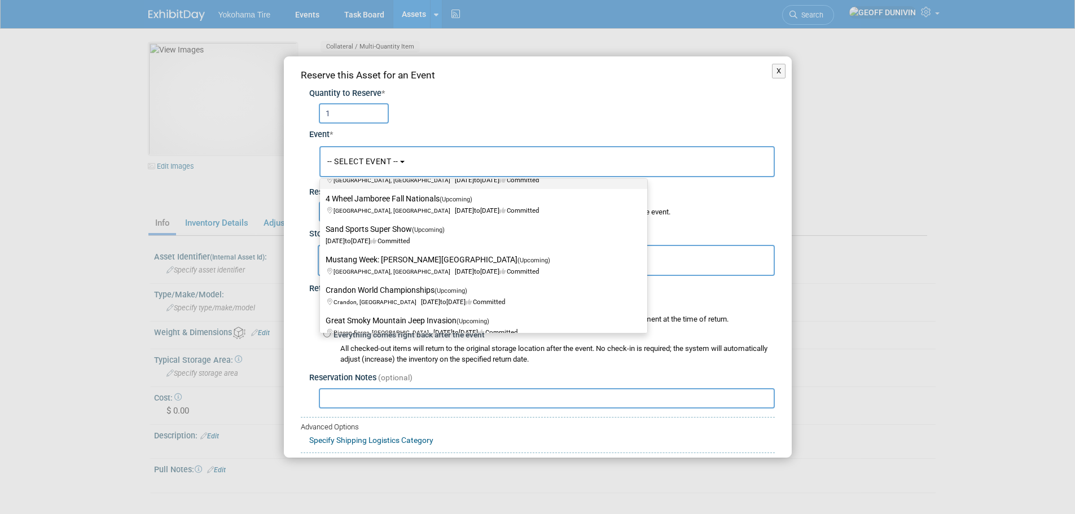
scroll to position [169, 0]
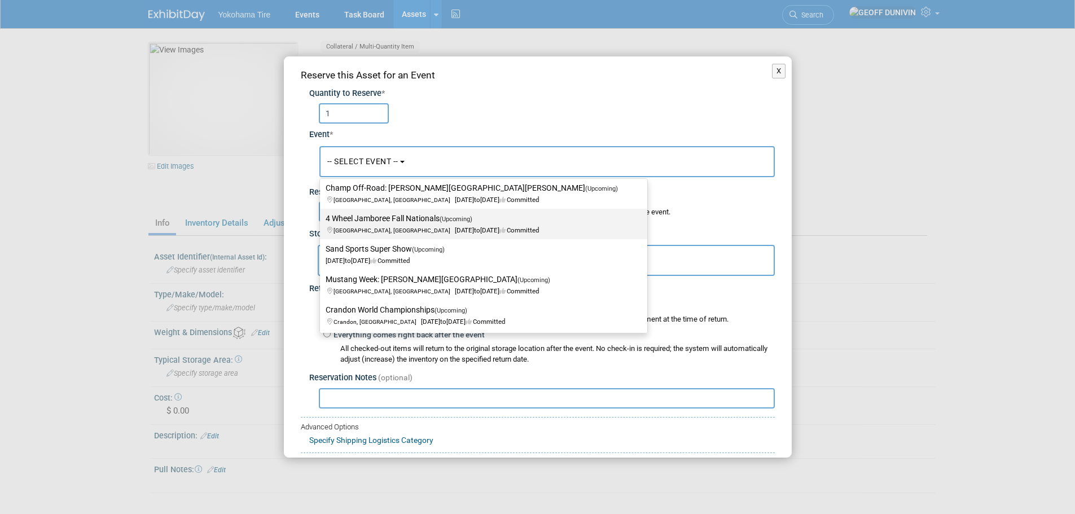
click at [406, 214] on label "4 Wheel Jamboree Fall Nationals (Upcoming) [GEOGRAPHIC_DATA], IN [DATE] to [DAT…" at bounding box center [481, 224] width 310 height 26
click at [322, 215] on input "4 Wheel Jamboree Fall Nationals (Upcoming) [GEOGRAPHIC_DATA], IN [DATE] to [DAT…" at bounding box center [317, 218] width 7 height 7
select select "11133112"
select select "8"
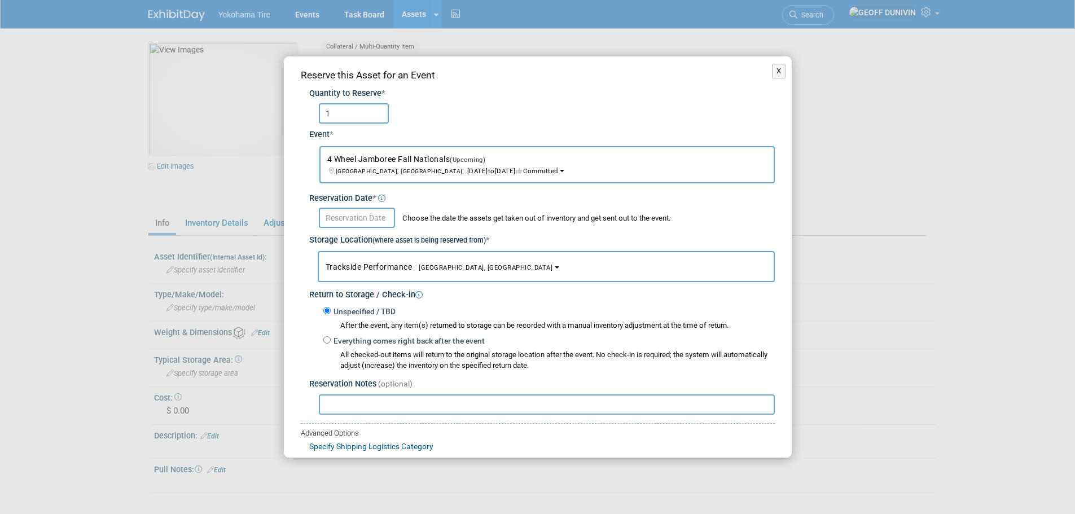
drag, startPoint x: 344, startPoint y: 232, endPoint x: 348, endPoint y: 211, distance: 21.2
click at [344, 231] on div "Storage Location (where asset is being reserved from) *" at bounding box center [541, 237] width 465 height 19
click at [348, 211] on input "text" at bounding box center [357, 218] width 76 height 20
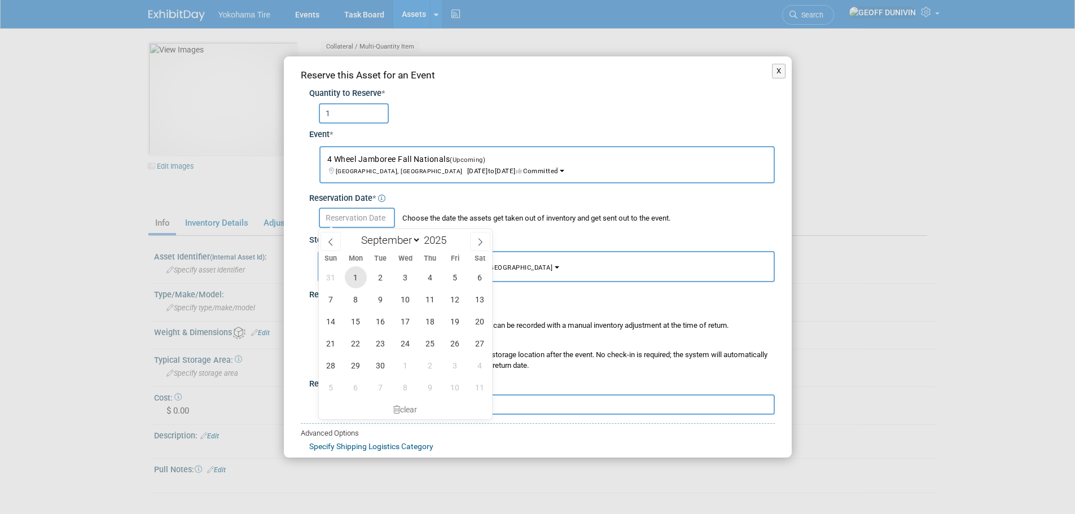
click at [354, 275] on span "1" at bounding box center [356, 277] width 22 height 22
type input "[DATE]"
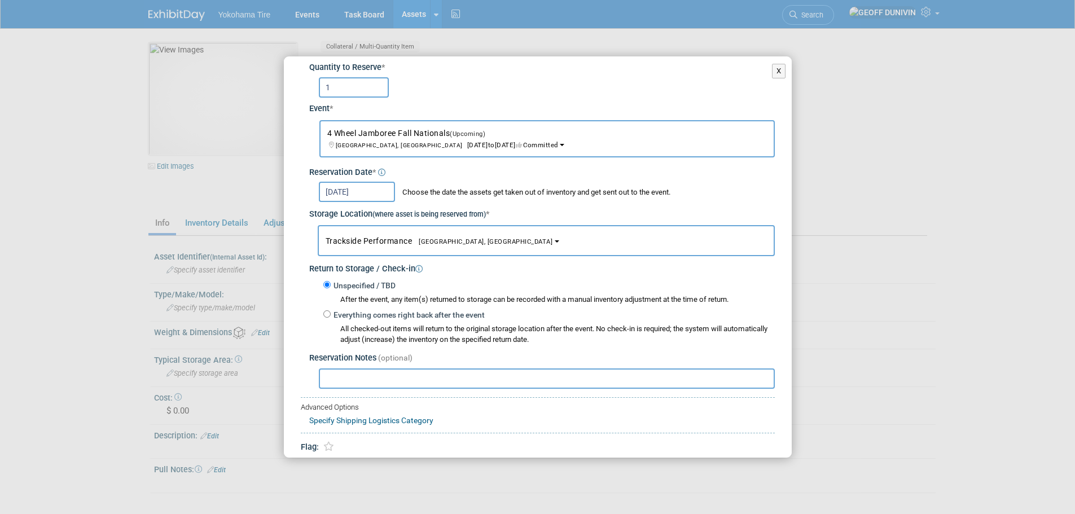
scroll to position [67, 0]
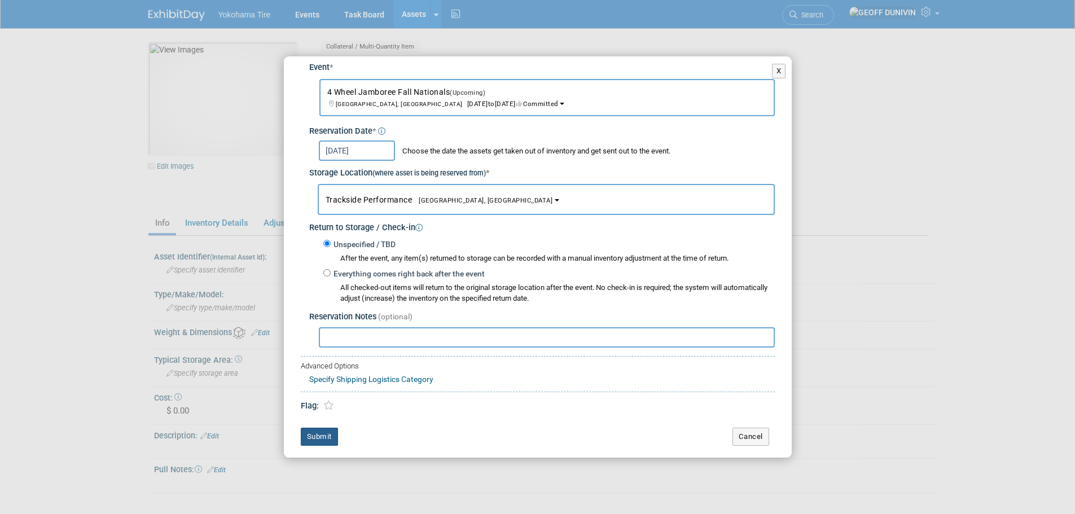
click at [321, 438] on button "Submit" at bounding box center [319, 437] width 37 height 18
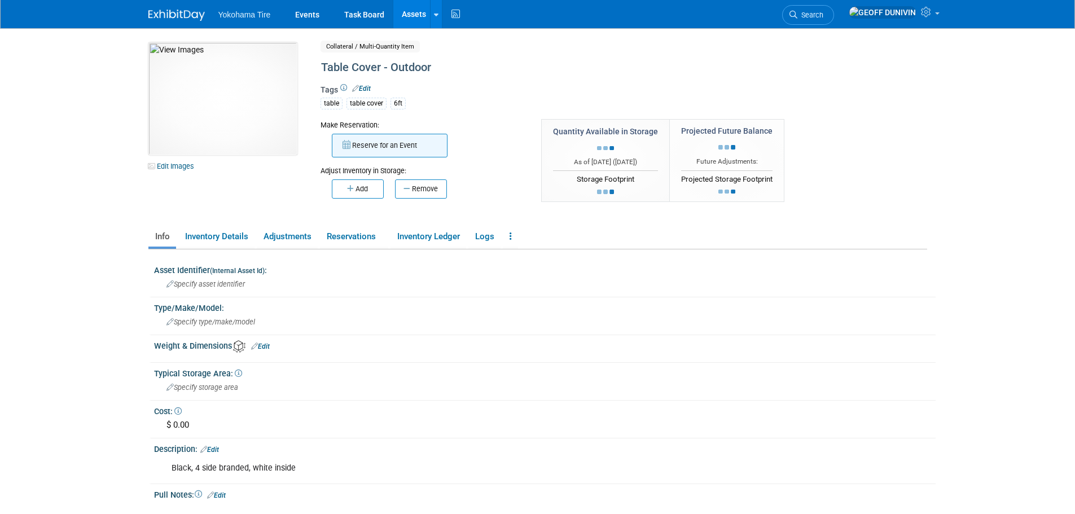
click at [359, 147] on button "Reserve for an Event" at bounding box center [390, 146] width 116 height 24
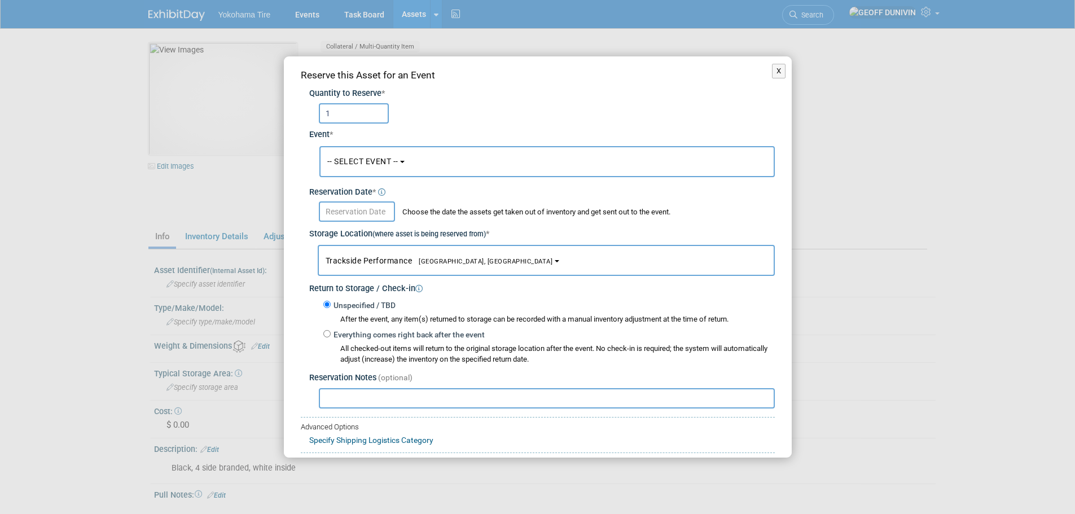
type input "1"
click at [357, 152] on button "-- SELECT EVENT --" at bounding box center [546, 161] width 455 height 31
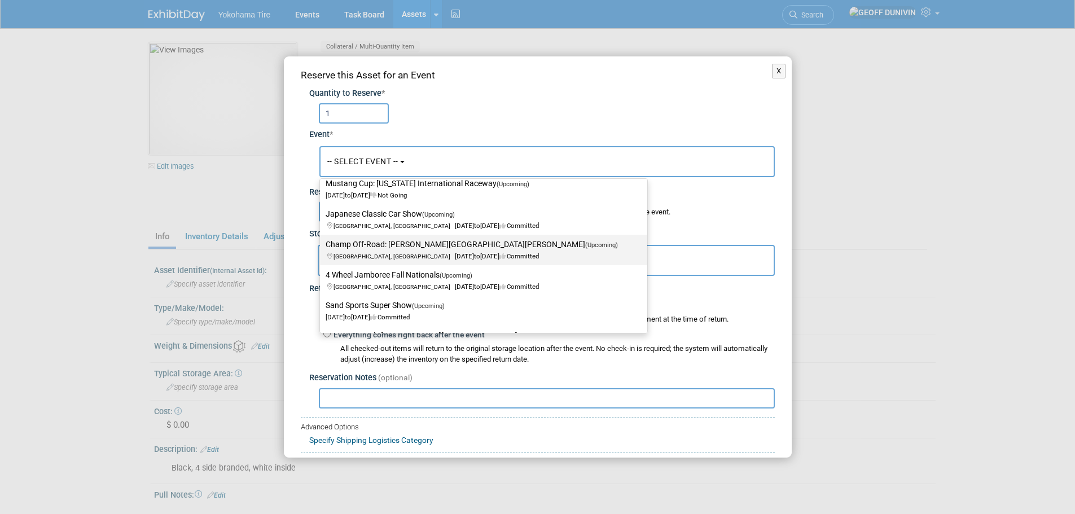
scroll to position [169, 0]
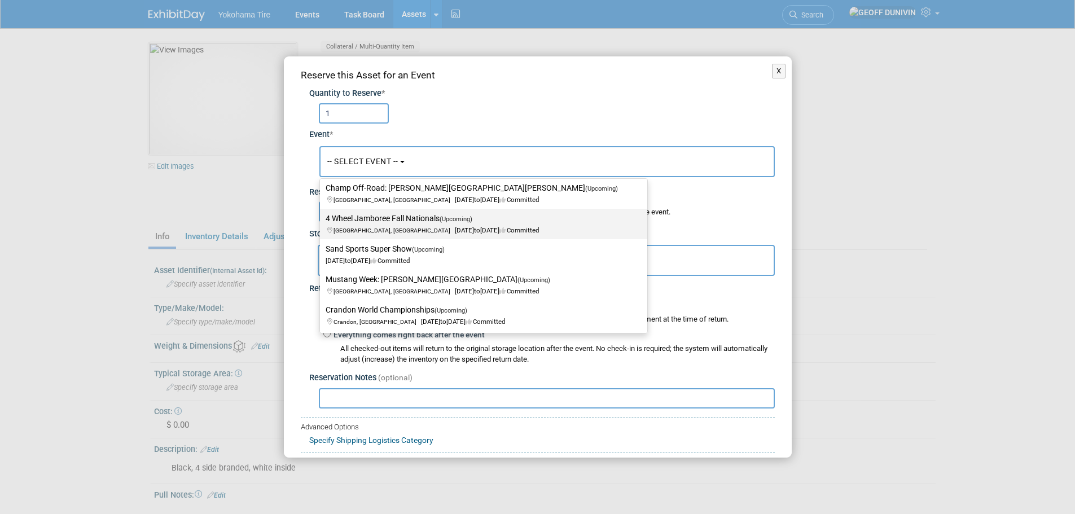
click at [401, 209] on link "4 Wheel Jamboree Fall Nationals (Upcoming) [GEOGRAPHIC_DATA], IN [DATE] to [DAT…" at bounding box center [483, 224] width 327 height 30
click at [398, 223] on label "4 Wheel Jamboree Fall Nationals (Upcoming) [GEOGRAPHIC_DATA], IN [DATE] to [DAT…" at bounding box center [481, 224] width 310 height 26
click at [322, 222] on input "4 Wheel Jamboree Fall Nationals (Upcoming) [GEOGRAPHIC_DATA], IN [DATE] to [DAT…" at bounding box center [317, 218] width 7 height 7
select select "11133112"
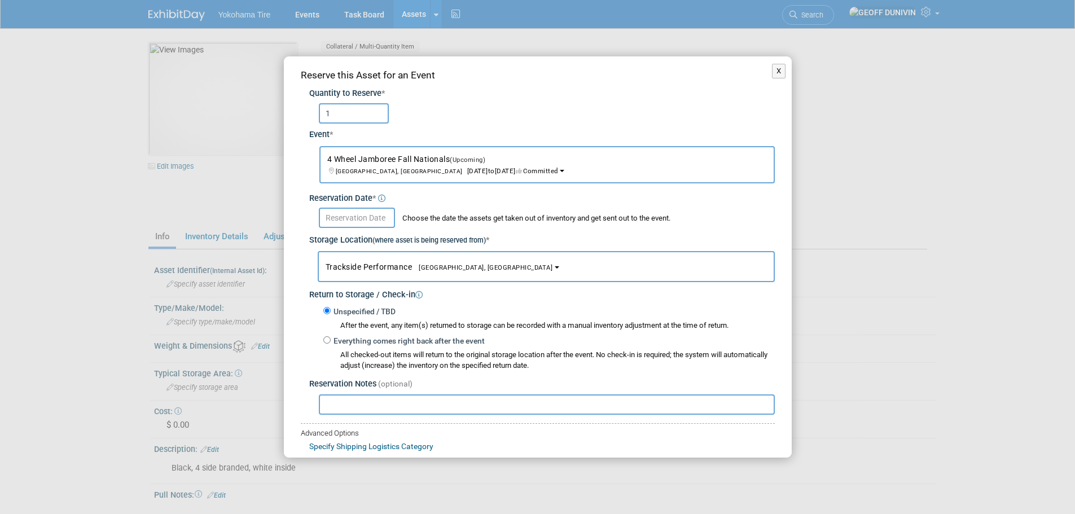
click at [362, 213] on input "text" at bounding box center [357, 218] width 76 height 20
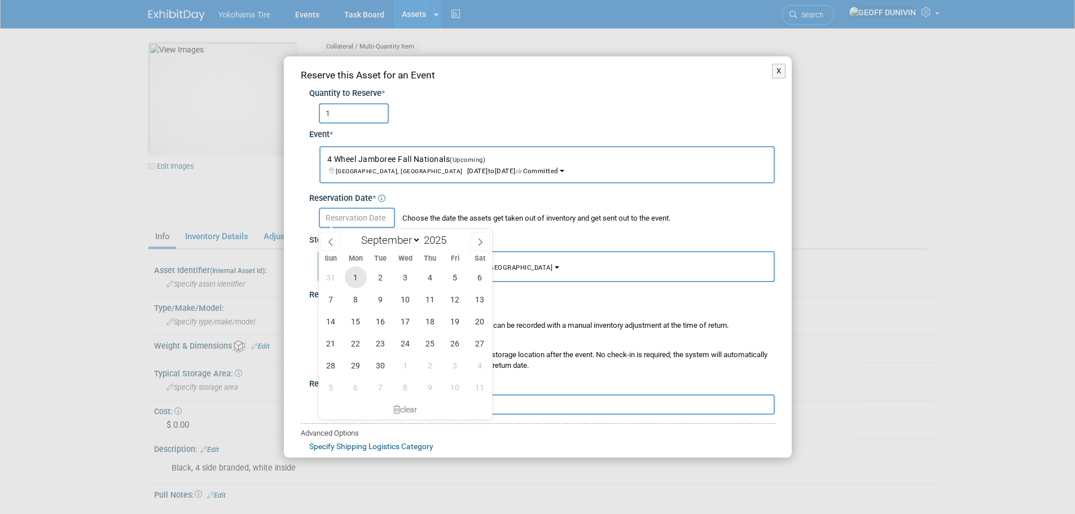
click at [358, 266] on span "1" at bounding box center [356, 277] width 22 height 22
type input "[DATE]"
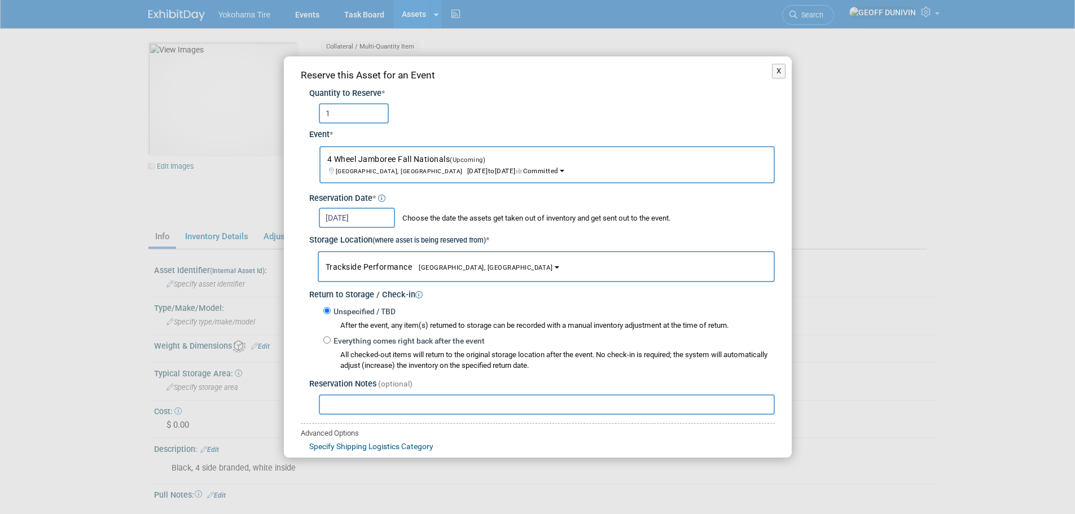
click at [357, 269] on span "Trackside Performance [GEOGRAPHIC_DATA], [GEOGRAPHIC_DATA]" at bounding box center [439, 266] width 227 height 9
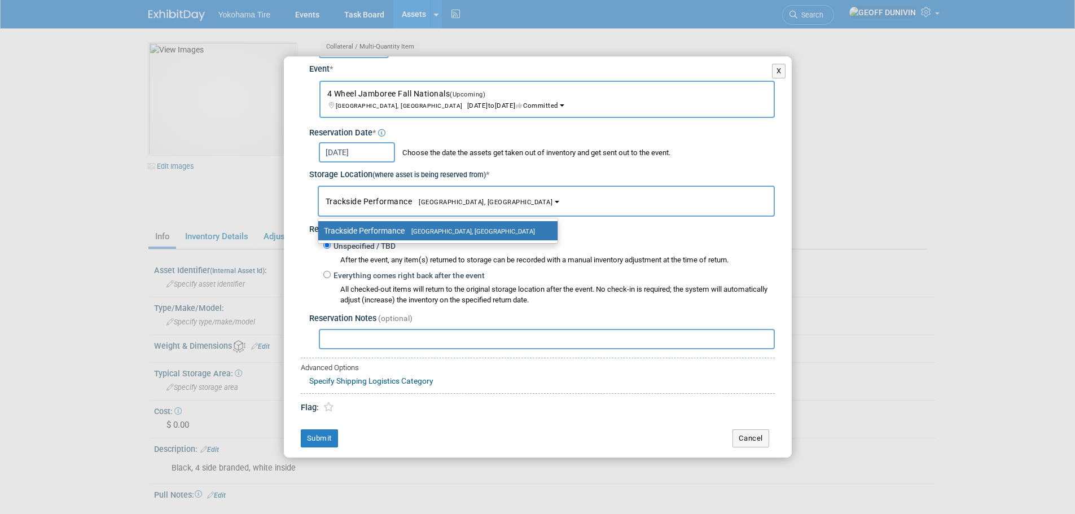
scroll to position [67, 0]
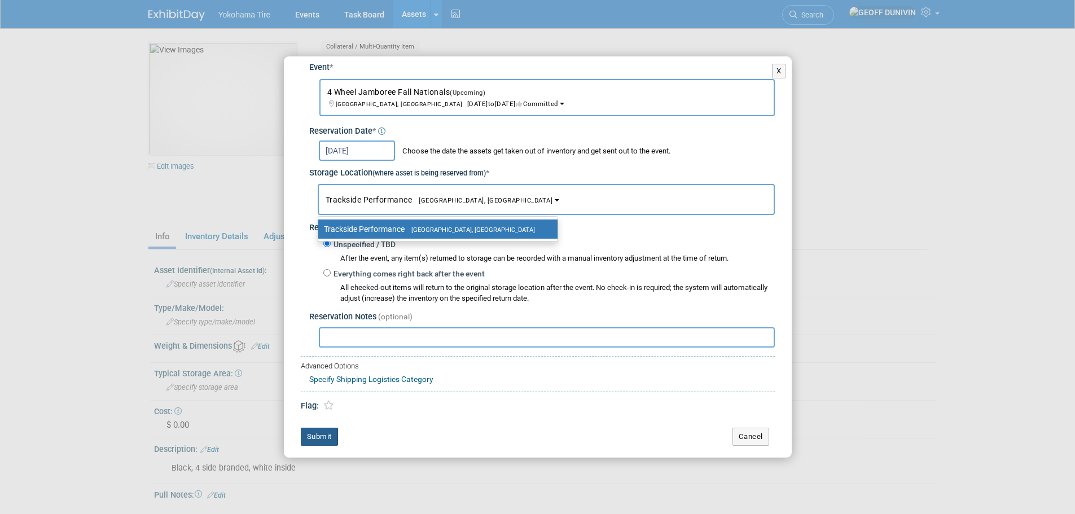
click at [317, 437] on button "Submit" at bounding box center [319, 437] width 37 height 18
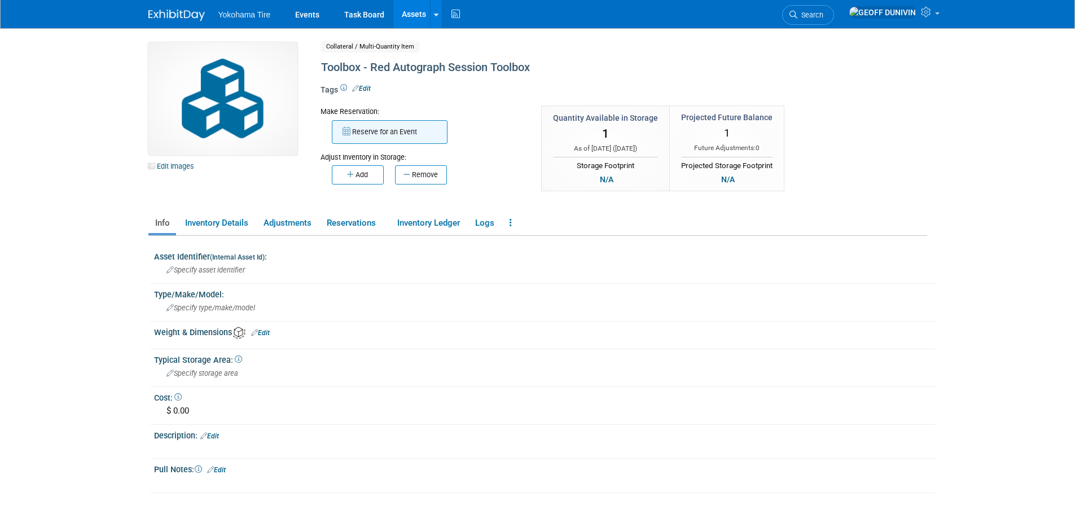
click at [405, 140] on button "Reserve for an Event" at bounding box center [390, 132] width 116 height 24
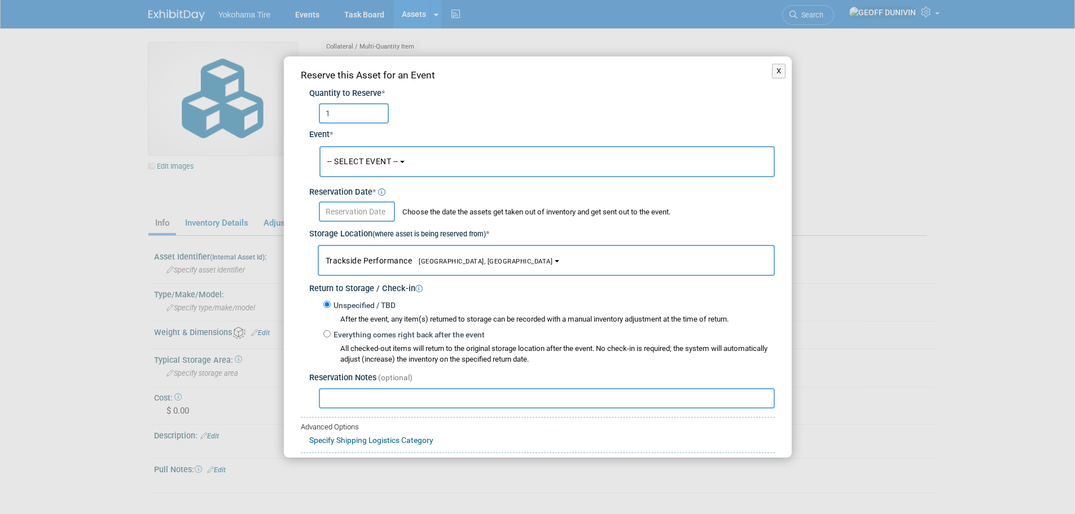
type input "1"
click at [351, 150] on button "-- SELECT EVENT --" at bounding box center [546, 161] width 455 height 31
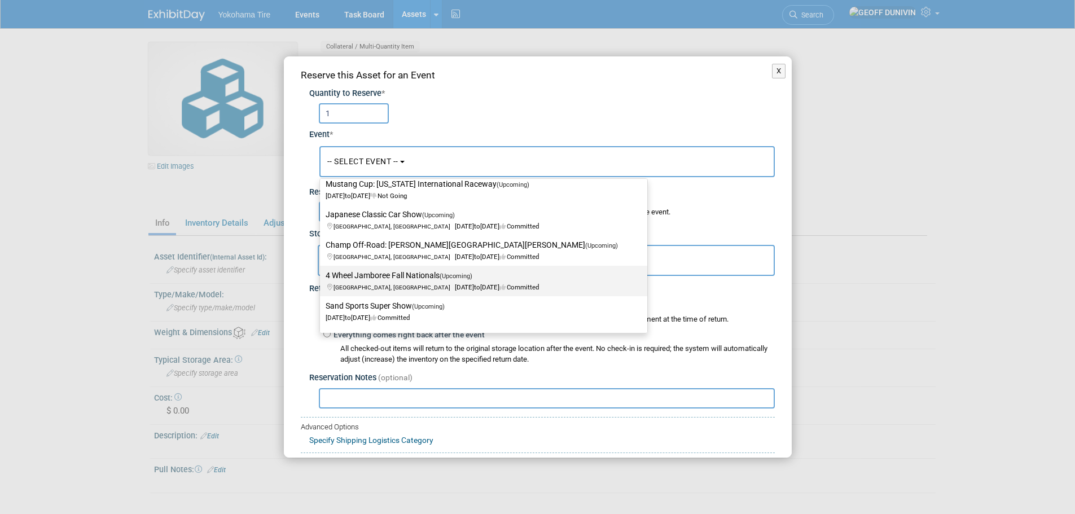
scroll to position [113, 0]
click at [372, 275] on label "4 Wheel Jamboree Fall Nationals (Upcoming) [GEOGRAPHIC_DATA], IN [DATE] to [DAT…" at bounding box center [481, 280] width 310 height 26
click at [322, 275] on input "4 Wheel Jamboree Fall Nationals (Upcoming) [GEOGRAPHIC_DATA], IN [DATE] to [DAT…" at bounding box center [317, 274] width 7 height 7
select select "11133112"
select select "8"
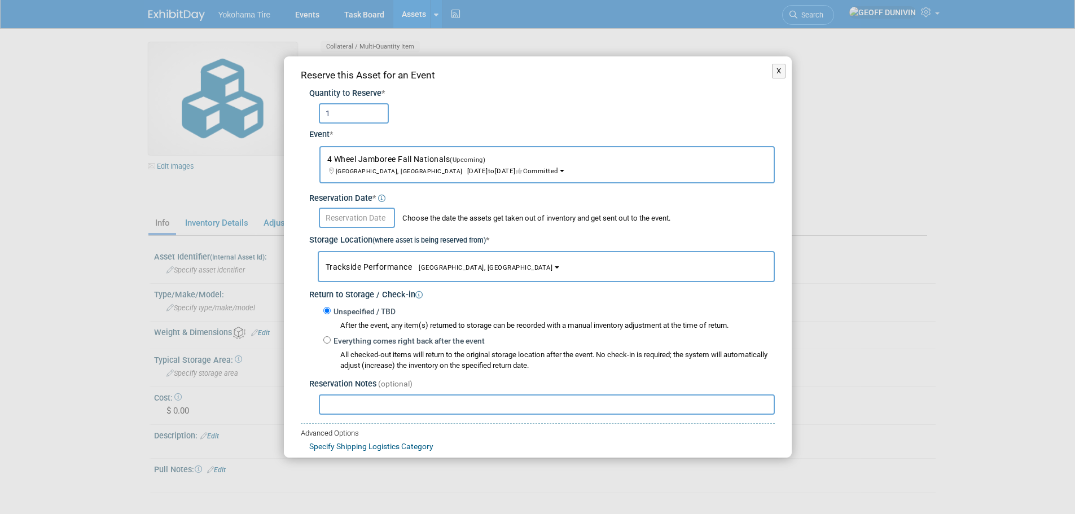
drag, startPoint x: 357, startPoint y: 199, endPoint x: 357, endPoint y: 209, distance: 10.2
click at [357, 200] on div "Reservation Date *" at bounding box center [541, 195] width 465 height 19
click at [357, 210] on input "text" at bounding box center [357, 218] width 76 height 20
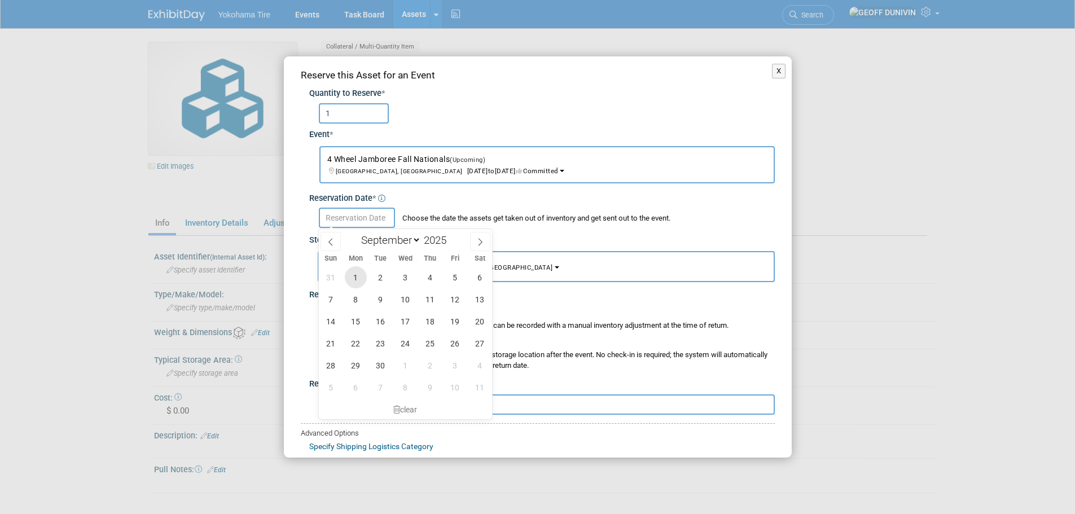
click at [353, 276] on span "1" at bounding box center [356, 277] width 22 height 22
type input "[DATE]"
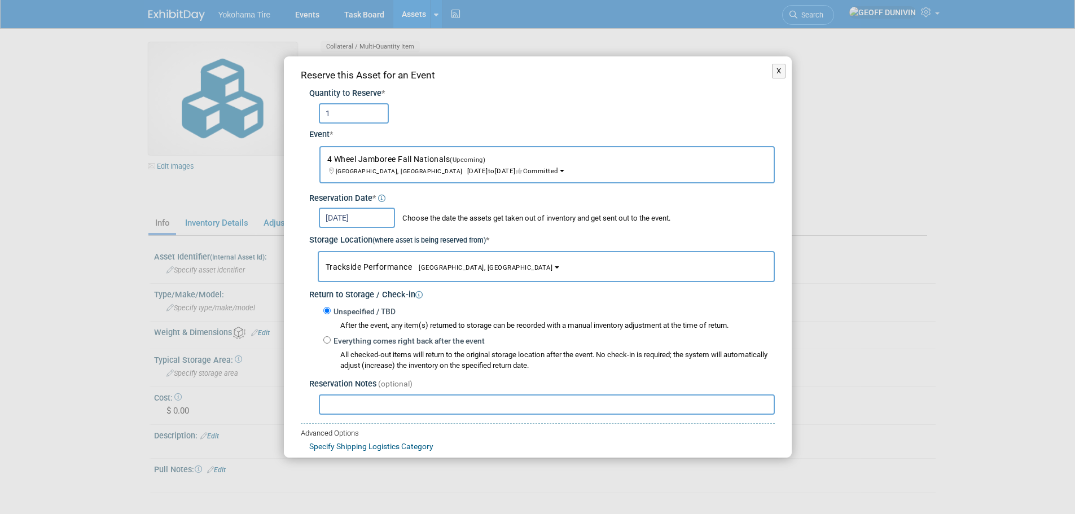
scroll to position [67, 0]
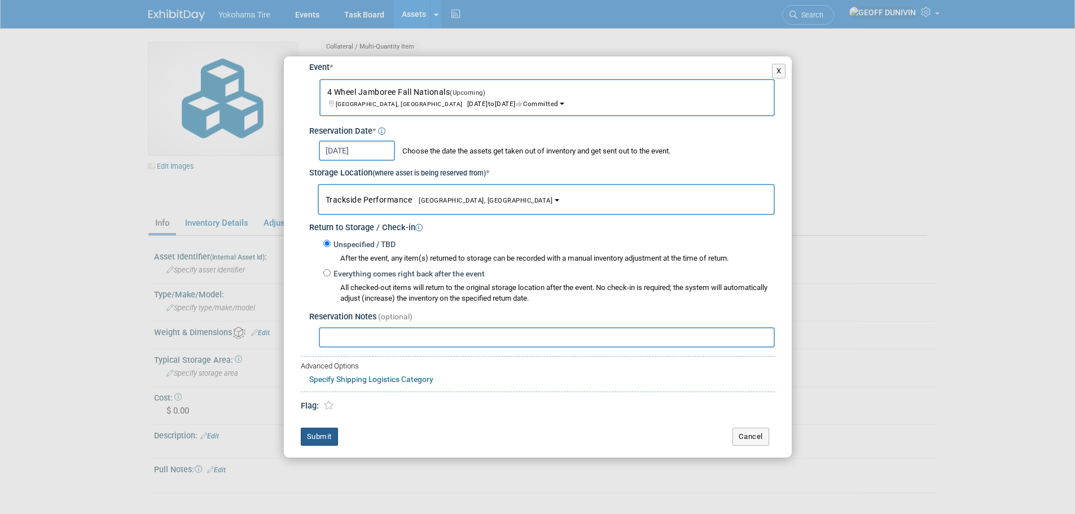
click at [328, 436] on button "Submit" at bounding box center [319, 437] width 37 height 18
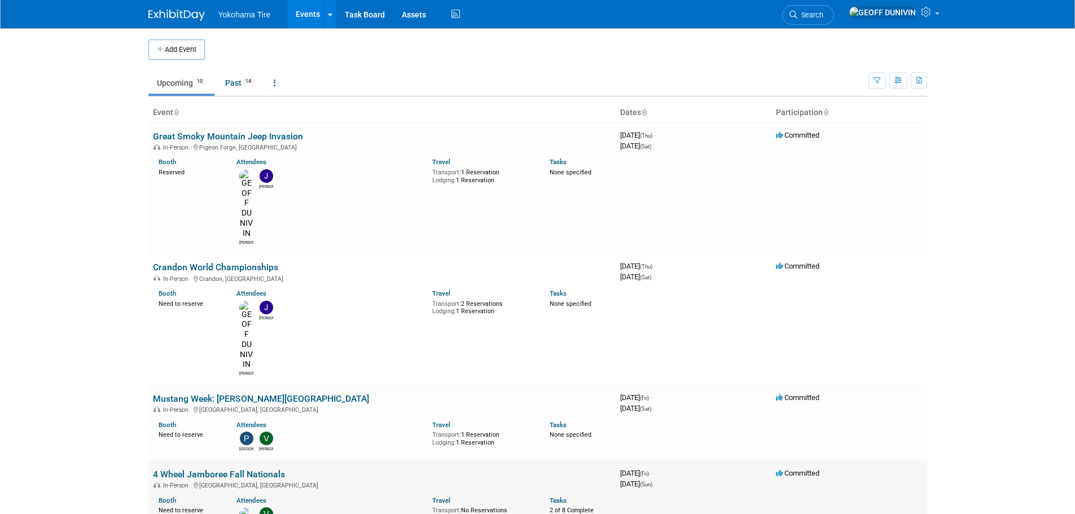
click at [261, 469] on link "4 Wheel Jamboree Fall Nationals" at bounding box center [219, 474] width 132 height 11
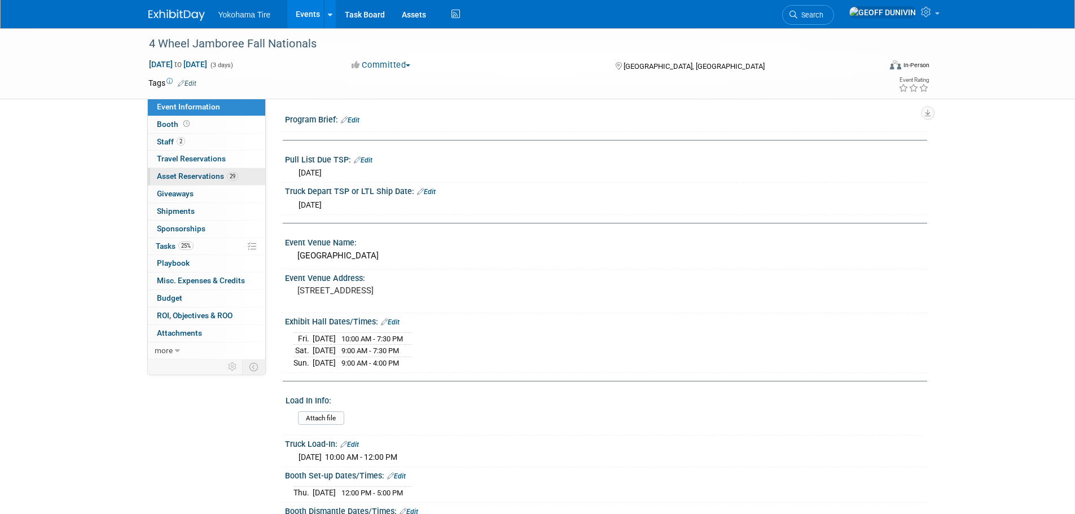
click at [221, 173] on span "Asset Reservations 29" at bounding box center [197, 176] width 81 height 9
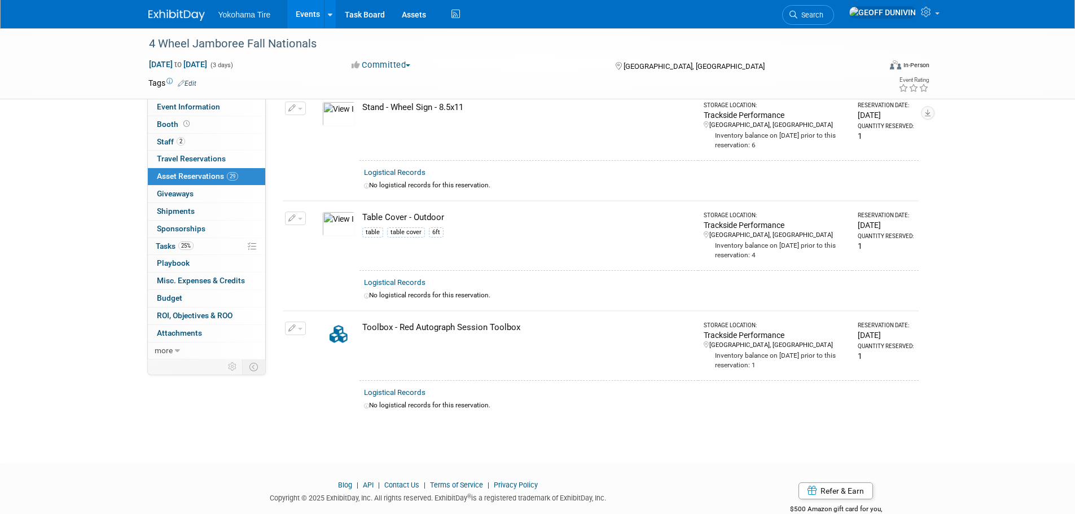
scroll to position [3003, 0]
